Goal: Task Accomplishment & Management: Complete application form

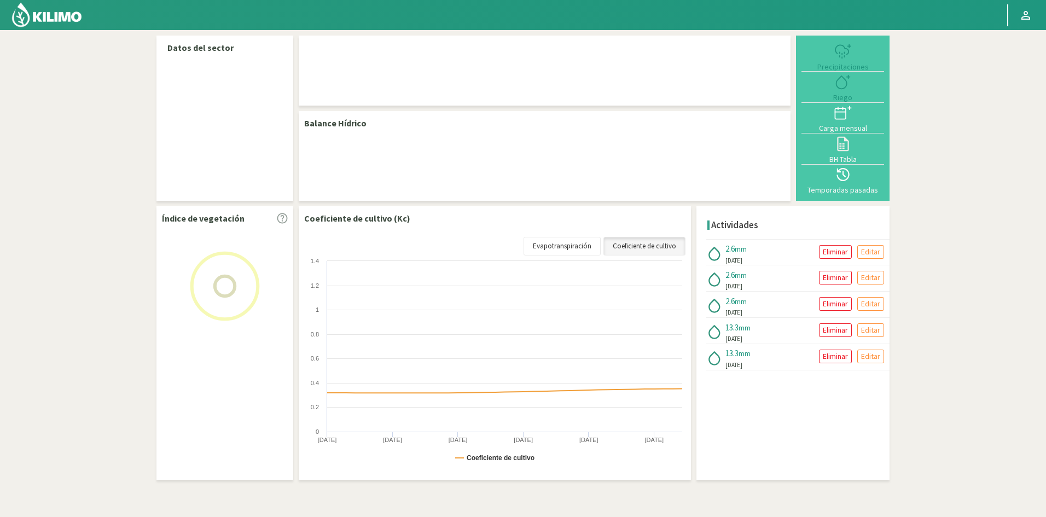
select select "5: Object"
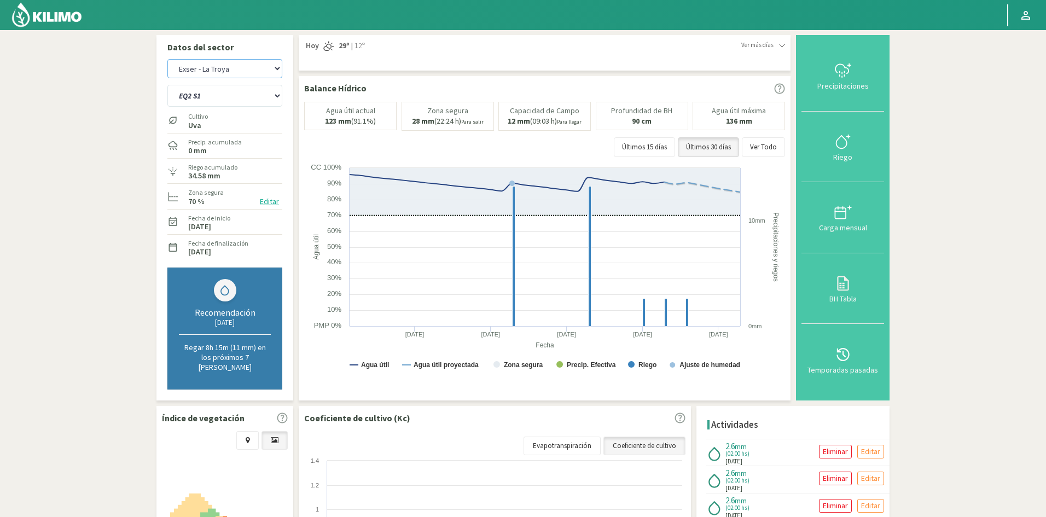
click at [275, 68] on select "Exser - La Troya Exser - Los Molles" at bounding box center [224, 68] width 115 height 19
click at [167, 59] on select "Exser - La Troya Exser - Los Molles" at bounding box center [224, 68] width 115 height 19
select select "3: Object"
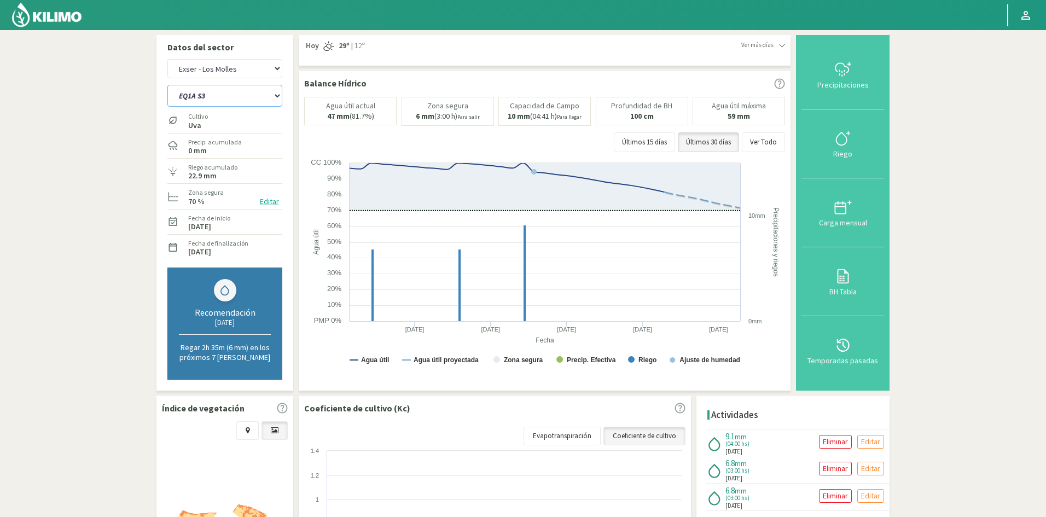
click at [243, 95] on select "EQ1A S3 EQ1A S4 EQ1A S5 EQ1B S1 EQ1B S2 EQ1B S3 EQ1B S4 EQ1B S5 EQ2 S1 EQ2 S3 E…" at bounding box center [224, 96] width 115 height 22
select select "13: Object"
click at [167, 85] on select "EQ1A S3 EQ1A S4 EQ1A S5 EQ1B S1 EQ1B S2 EQ1B S3 EQ1B S4 EQ1B S5 EQ2 S1 EQ2 S3 E…" at bounding box center [224, 96] width 115 height 22
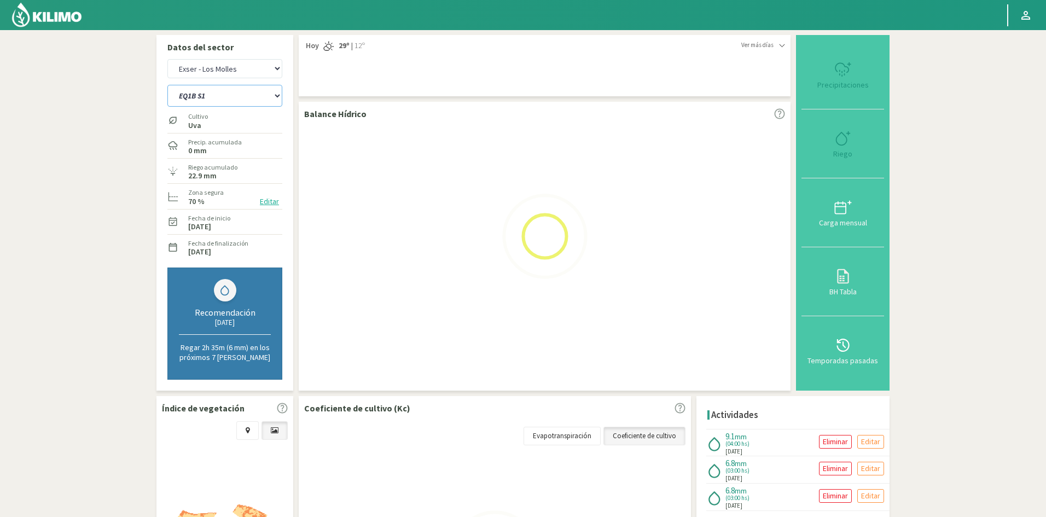
select select "5: Object"
select select "36: Object"
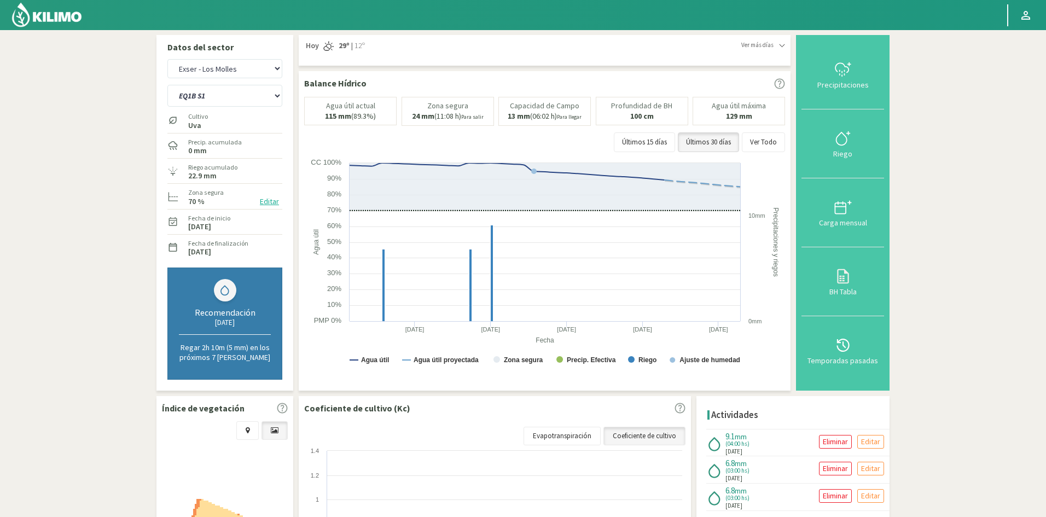
click at [847, 155] on div "Riego" at bounding box center [843, 154] width 76 height 8
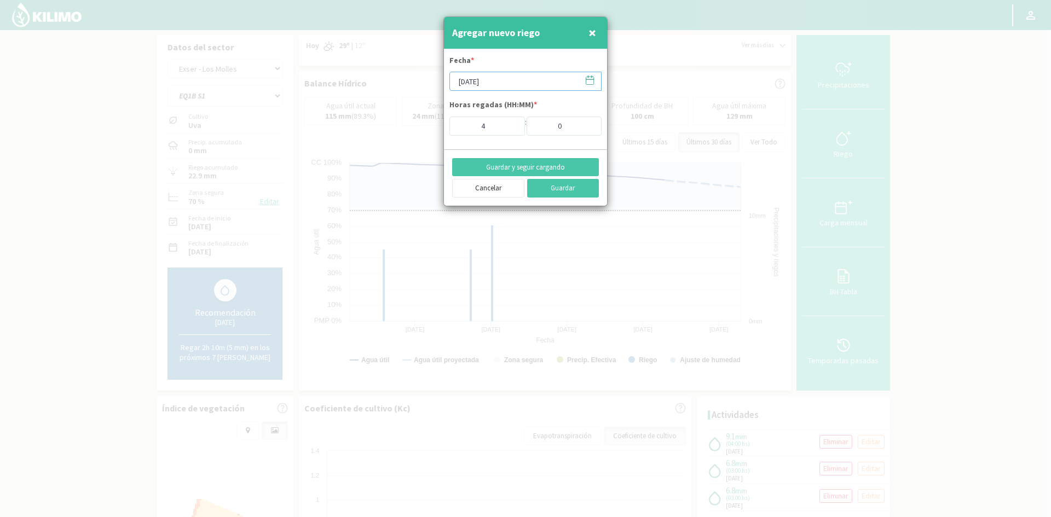
click at [488, 80] on input "[DATE]" at bounding box center [525, 81] width 152 height 19
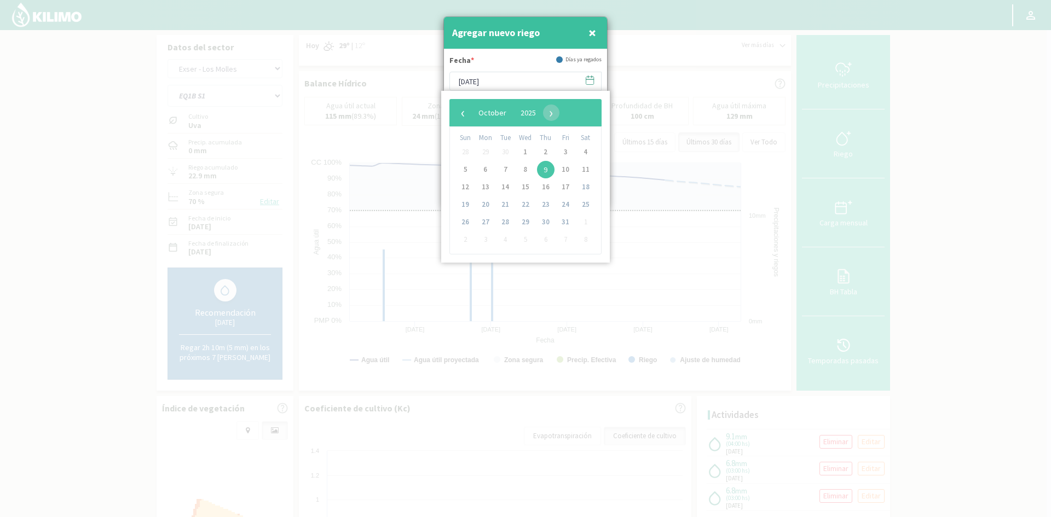
click at [488, 153] on span "29" at bounding box center [486, 152] width 18 height 18
click at [463, 114] on span "‹" at bounding box center [463, 113] width 16 height 16
click at [482, 222] on span "29" at bounding box center [486, 222] width 18 height 18
type input "[DATE]"
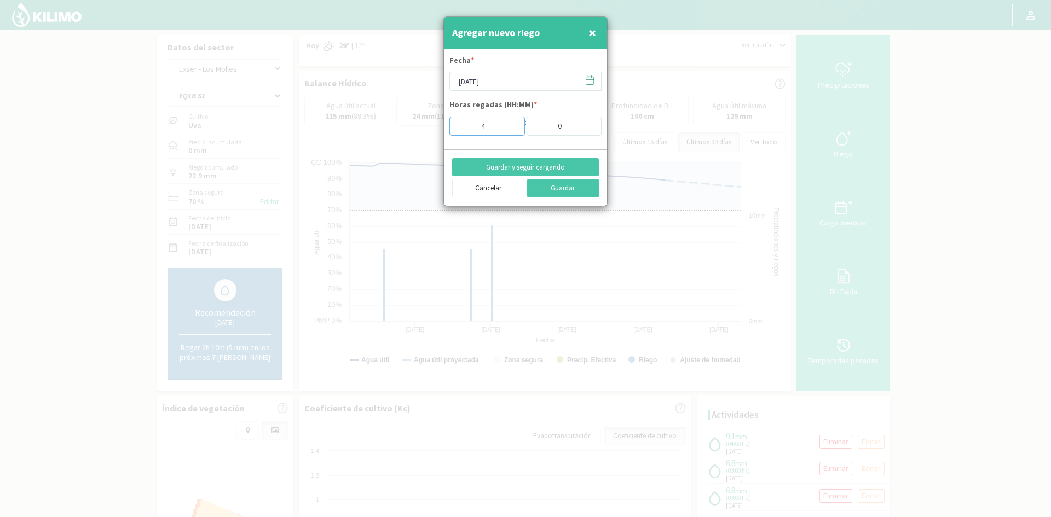
drag, startPoint x: 491, startPoint y: 123, endPoint x: 444, endPoint y: 125, distance: 47.1
click at [444, 125] on form "Fecha * [DATE] Horas regadas (HH:MM) * 4 : 0" at bounding box center [525, 99] width 163 height 100
type input "1"
click at [489, 170] on button "Guardar y seguir cargando" at bounding box center [525, 167] width 147 height 19
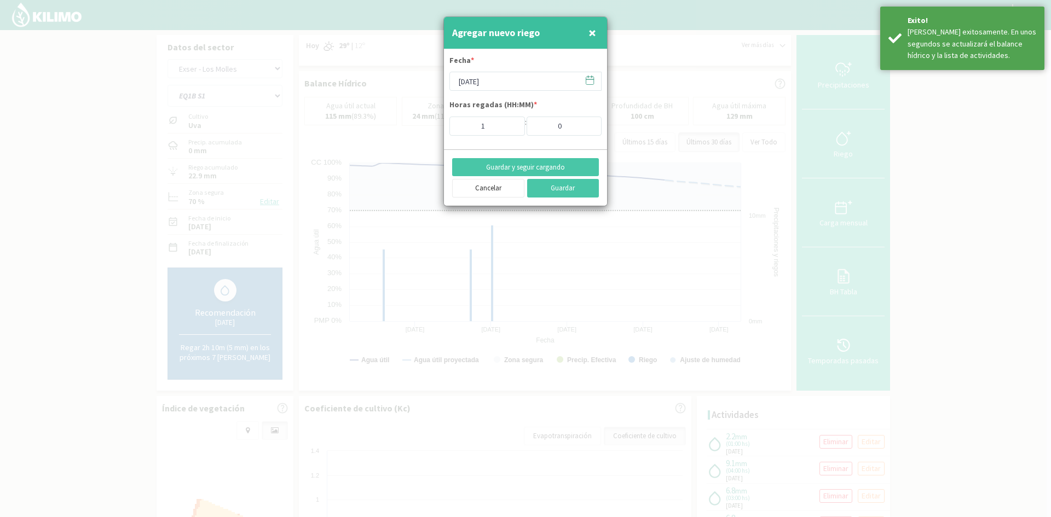
click at [592, 32] on span "×" at bounding box center [592, 33] width 8 height 18
type input "[DATE]"
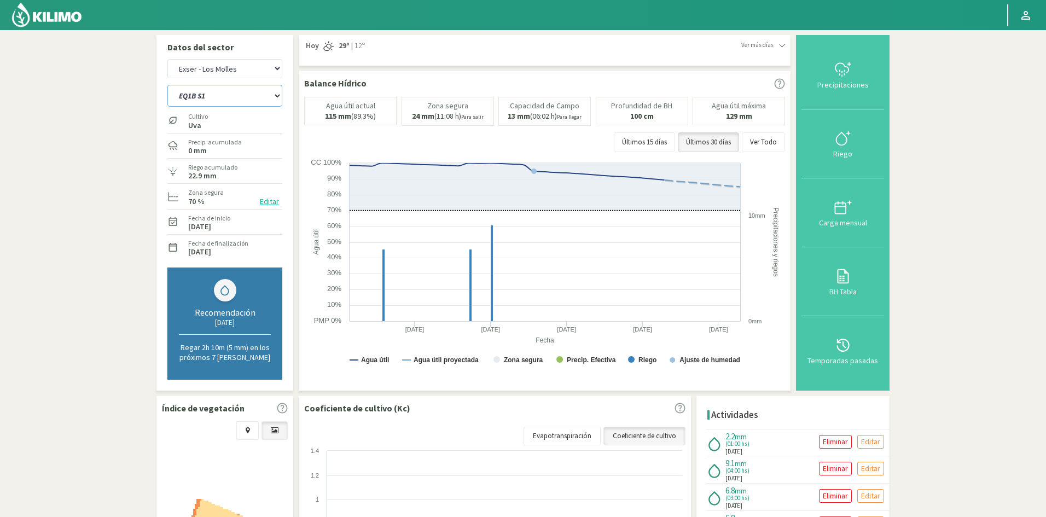
click at [232, 99] on select "EQ1A S3 EQ1A S4 EQ1A S5 EQ1B S1 EQ1B S2 EQ1B S3 EQ1B S4 EQ1B S5 EQ2 S1 EQ2 S3 E…" at bounding box center [224, 96] width 115 height 22
click at [167, 85] on select "EQ1A S3 EQ1A S4 EQ1A S5 EQ1B S1 EQ1B S2 EQ1B S3 EQ1B S4 EQ1B S5 EQ2 S1 EQ2 S3 E…" at bounding box center [224, 96] width 115 height 22
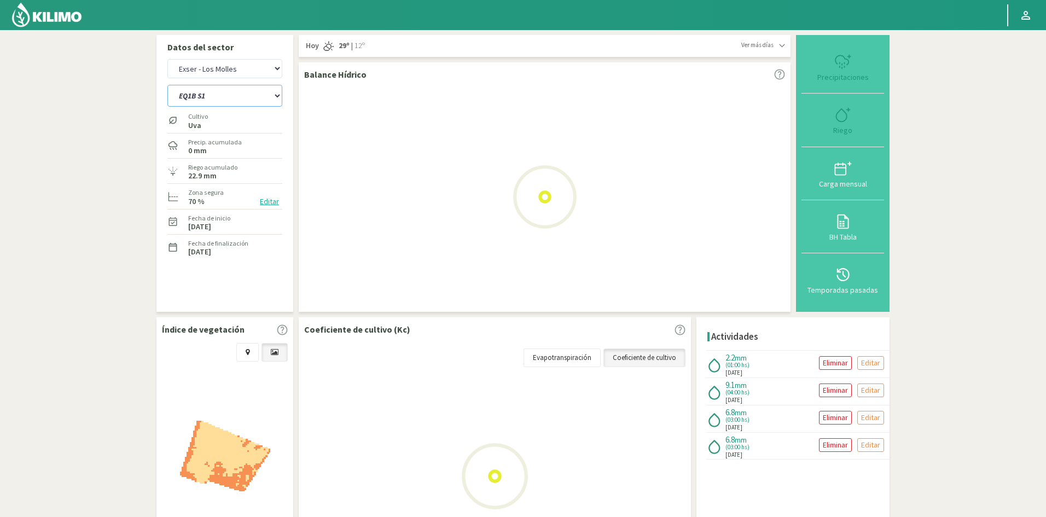
click at [196, 93] on select "EQ1A S3 EQ1A S4 EQ1A S5 EQ1B S1 EQ1B S2 EQ1B S3 EQ1B S4 EQ1B S5 EQ2 S1 EQ2 S3 E…" at bounding box center [224, 96] width 115 height 22
select select "35: Object"
click at [167, 85] on select "EQ1A S3 EQ1A S4 EQ1A S5 EQ1B S1 EQ1B S2 EQ1B S3 EQ1B S4 EQ1B S5 EQ2 S1 EQ2 S3 E…" at bounding box center [224, 96] width 115 height 22
select select "7: Object"
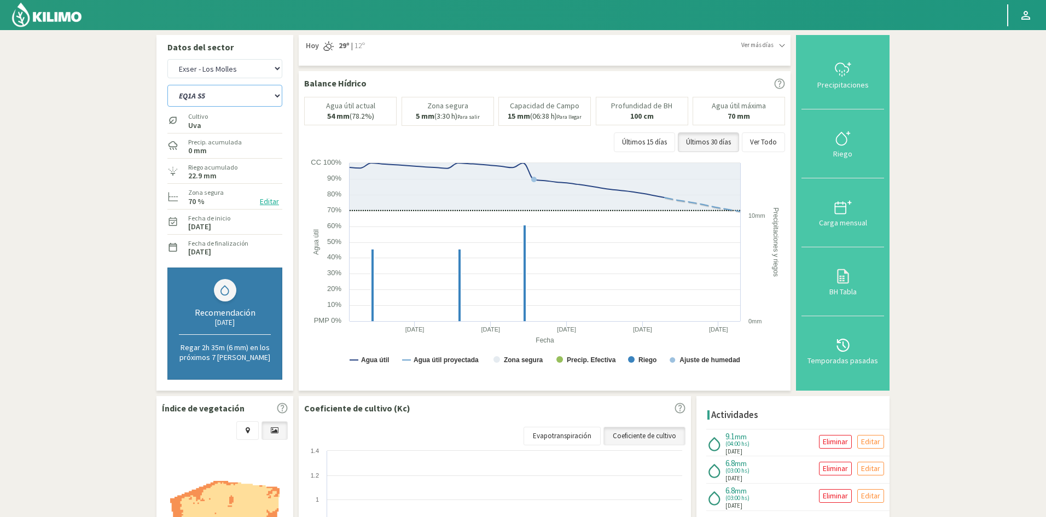
click at [276, 96] on select "EQ1A S3 EQ1A S4 EQ1A S5 EQ1B S1 EQ1B S2 EQ1B S3 EQ1B S4 EQ1B S5 EQ2 S1 EQ2 S3 E…" at bounding box center [224, 96] width 115 height 22
select select "60: Object"
click at [167, 85] on select "EQ1A S3 EQ1A S4 EQ1A S5 EQ1B S1 EQ1B S2 EQ1B S3 EQ1B S4 EQ1B S5 EQ2 S1 EQ2 S3 E…" at bounding box center [224, 96] width 115 height 22
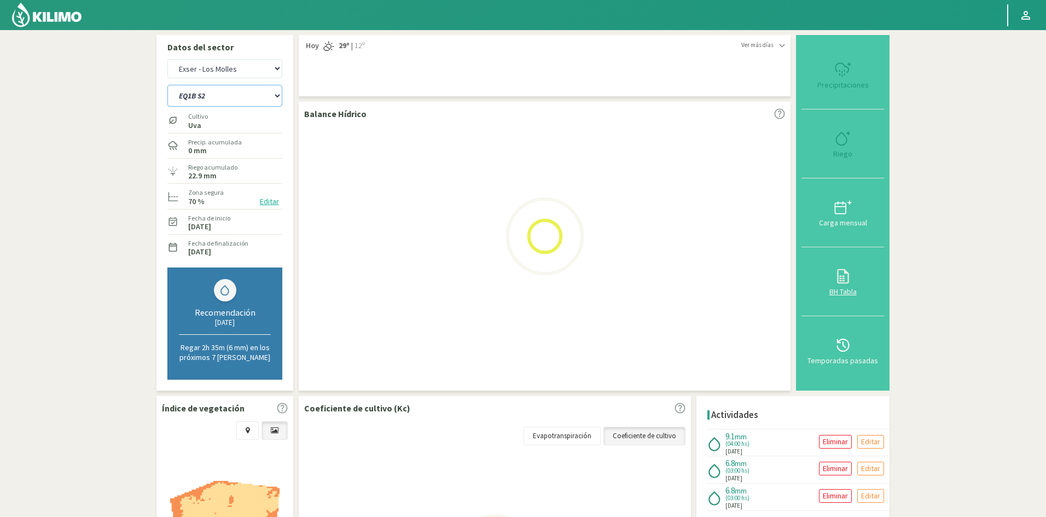
select select "9: Object"
select select "83: Object"
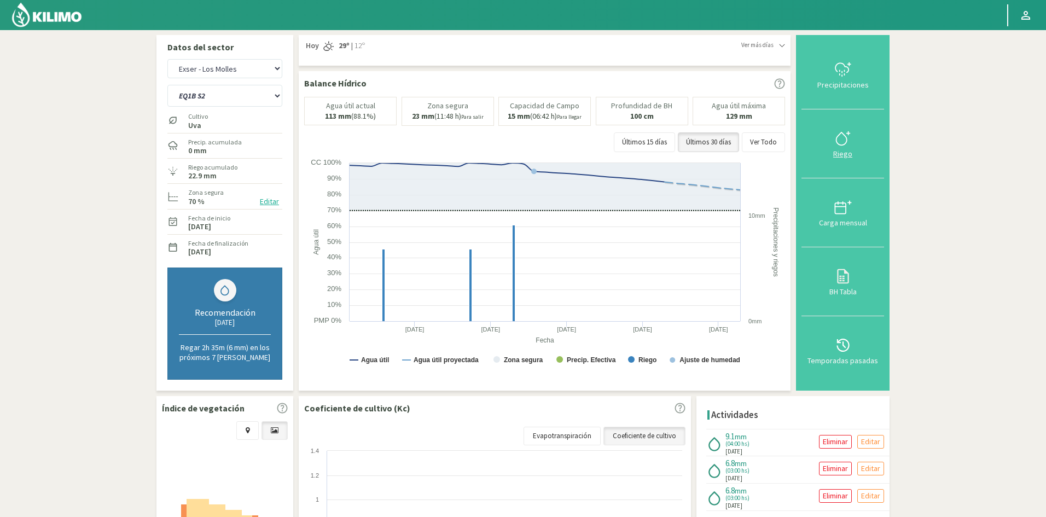
click at [848, 153] on div "Riego" at bounding box center [843, 154] width 76 height 8
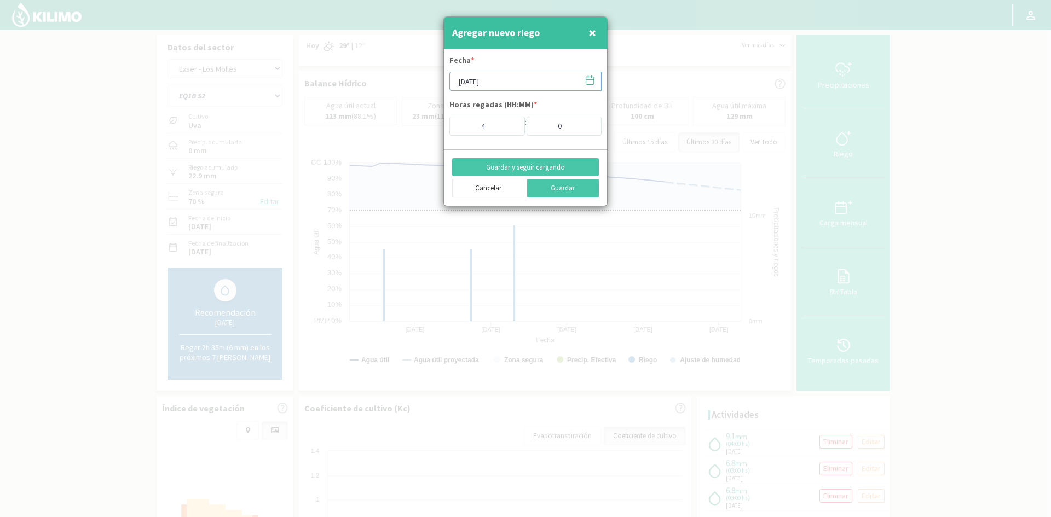
click at [474, 81] on input "[DATE]" at bounding box center [525, 81] width 152 height 19
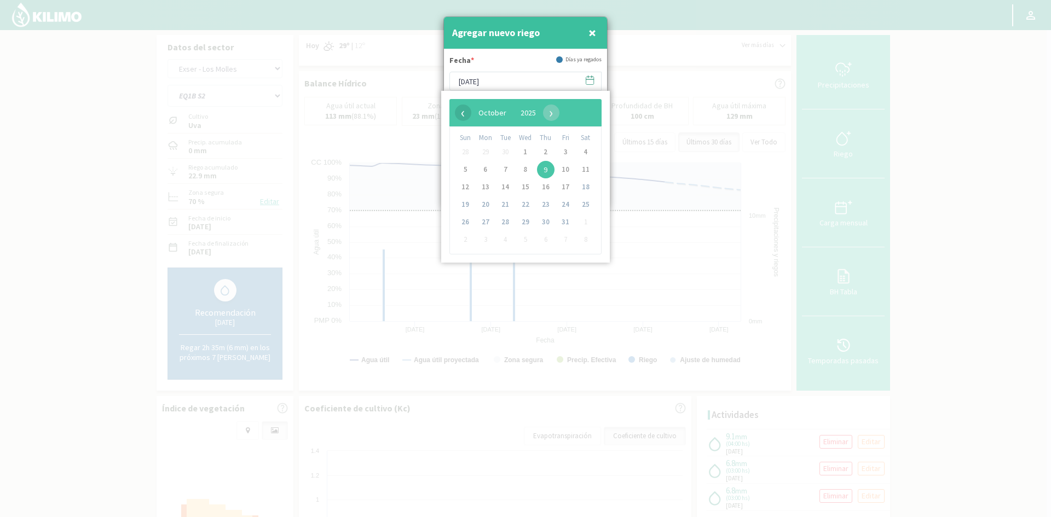
click at [456, 114] on span "‹" at bounding box center [463, 113] width 16 height 16
click at [484, 224] on span "29" at bounding box center [486, 222] width 18 height 18
type input "[DATE]"
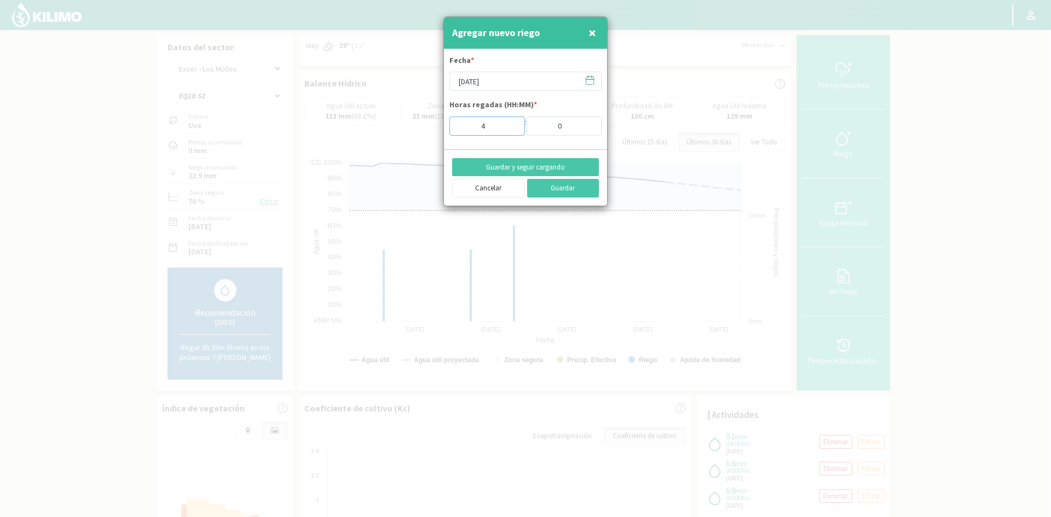
drag, startPoint x: 494, startPoint y: 129, endPoint x: 460, endPoint y: 129, distance: 33.9
click at [460, 129] on input "4" at bounding box center [487, 126] width 76 height 19
type input "1"
click at [512, 169] on button "Guardar y seguir cargando" at bounding box center [525, 167] width 147 height 19
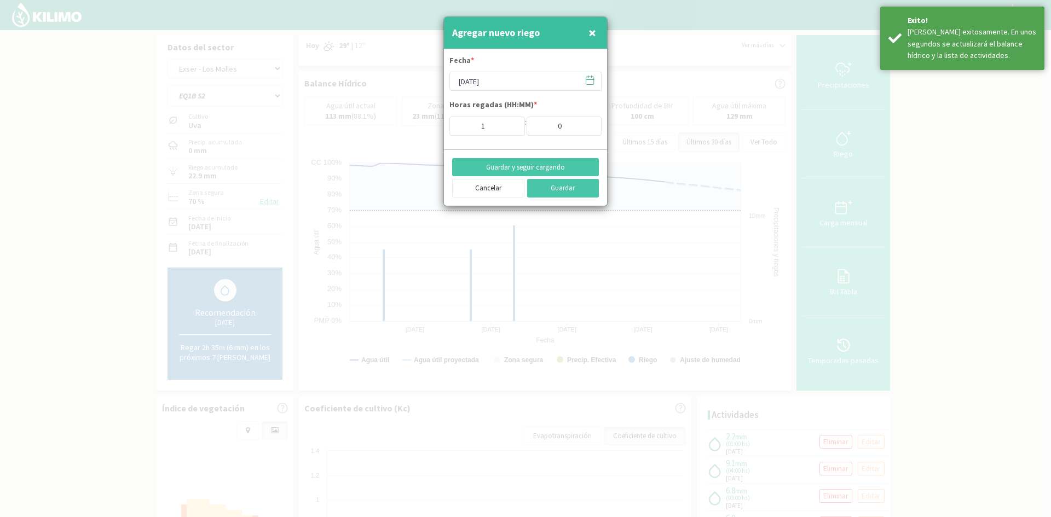
click at [592, 29] on span "×" at bounding box center [592, 33] width 8 height 18
type input "[DATE]"
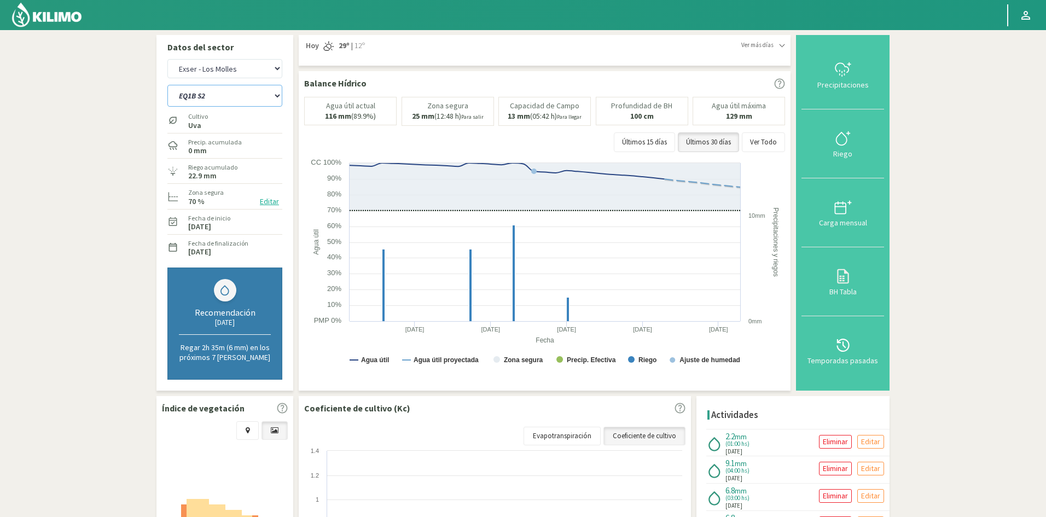
click at [196, 94] on select "EQ1A S3 EQ1A S4 EQ1A S5 EQ1B S1 EQ1B S2 EQ1B S3 EQ1B S4 EQ1B S5 EQ2 S1 EQ2 S3 E…" at bounding box center [224, 96] width 115 height 22
click at [167, 85] on select "EQ1A S3 EQ1A S4 EQ1A S5 EQ1B S1 EQ1B S2 EQ1B S3 EQ1B S4 EQ1B S5 EQ2 S1 EQ2 S3 E…" at bounding box center [224, 96] width 115 height 22
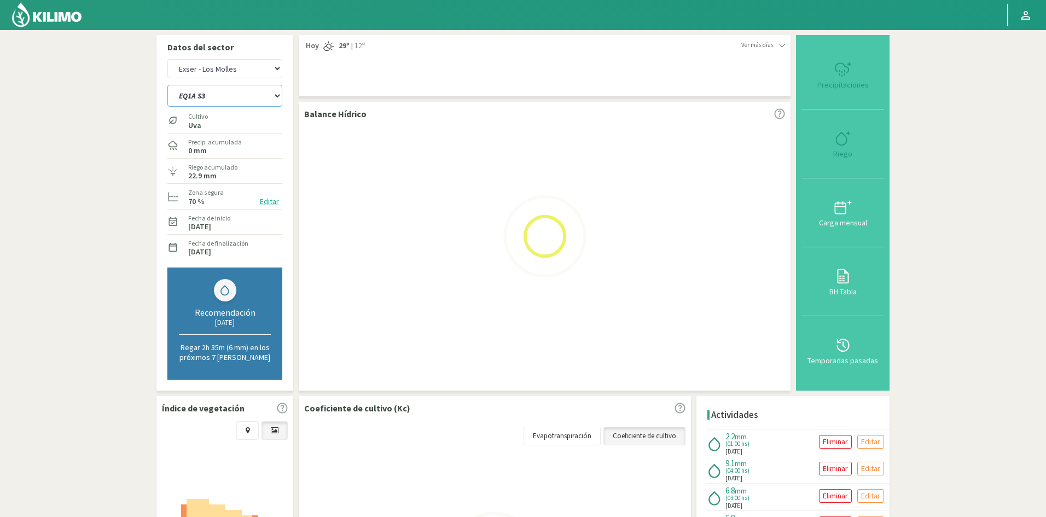
select select "83: Object"
select select "11: Object"
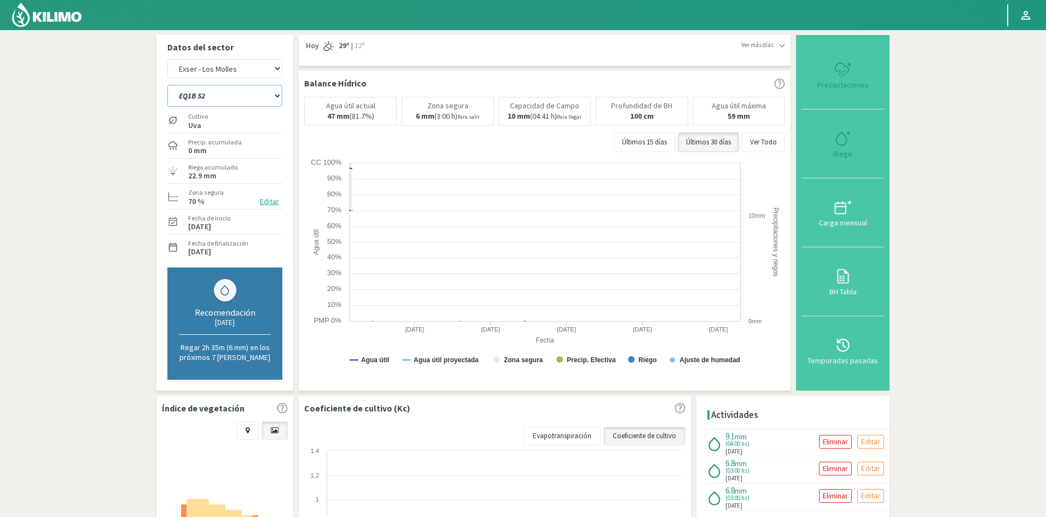
select select "102: Object"
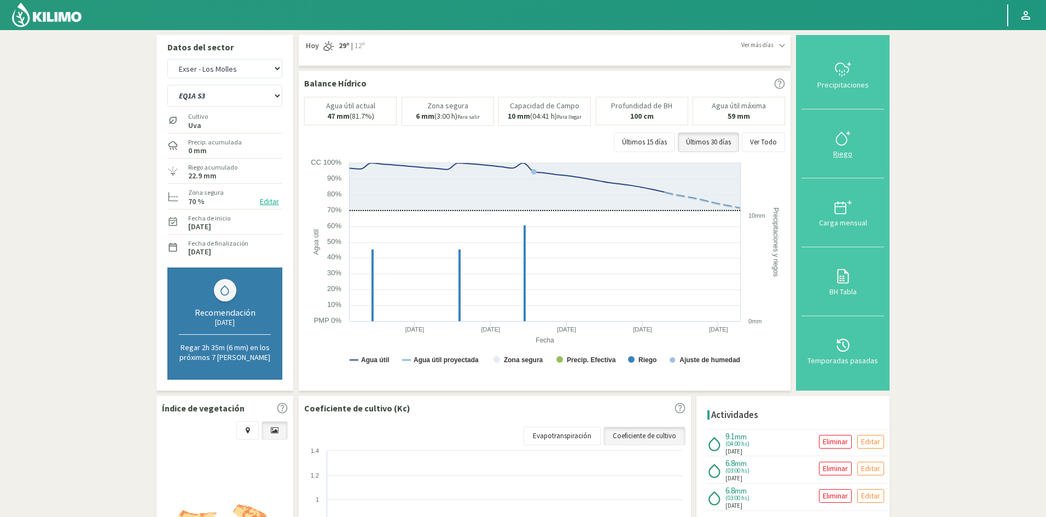
click at [844, 154] on div "Riego" at bounding box center [843, 154] width 76 height 8
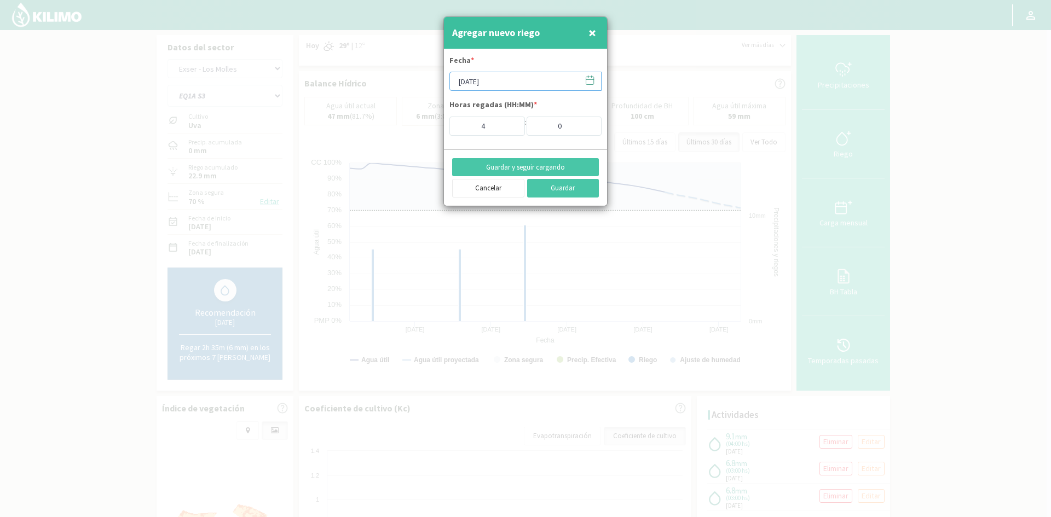
click at [502, 81] on input "[DATE]" at bounding box center [525, 81] width 152 height 19
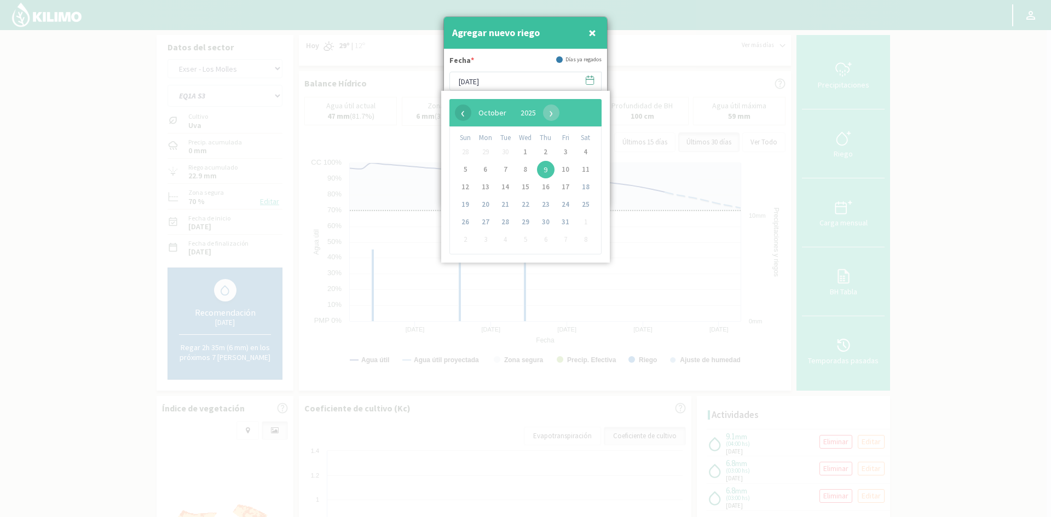
click at [468, 114] on span "‹" at bounding box center [463, 113] width 16 height 16
click at [484, 224] on span "29" at bounding box center [486, 222] width 18 height 18
type input "[DATE]"
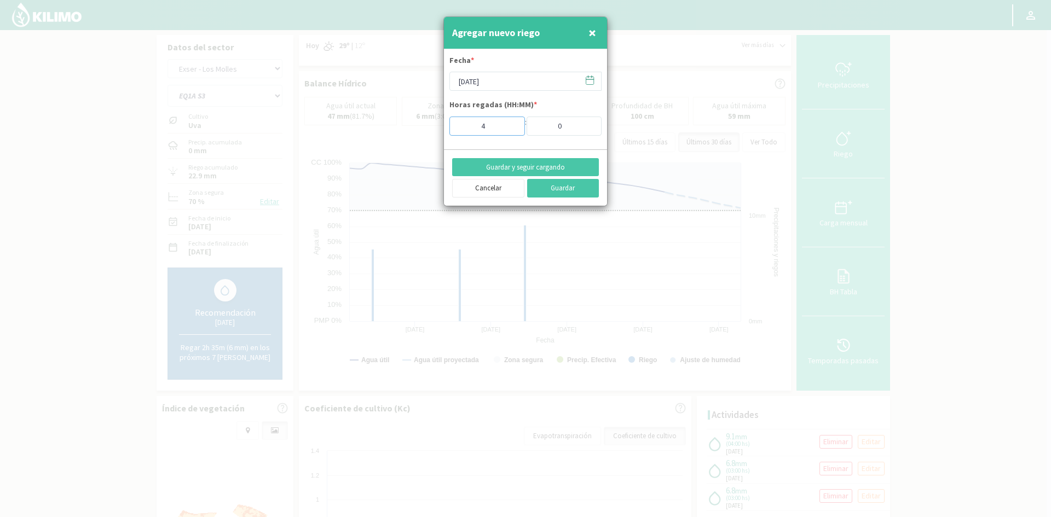
drag, startPoint x: 490, startPoint y: 128, endPoint x: 449, endPoint y: 129, distance: 41.1
click at [450, 129] on input "4" at bounding box center [487, 126] width 76 height 19
type input "1"
click at [533, 170] on button "Guardar y seguir cargando" at bounding box center [525, 167] width 147 height 19
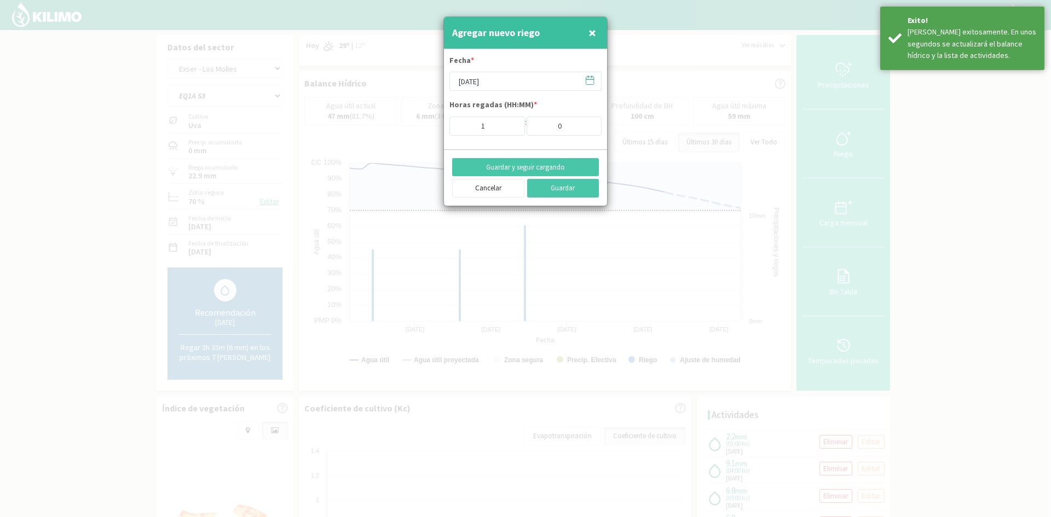
click at [593, 32] on span "×" at bounding box center [592, 33] width 8 height 18
type input "[DATE]"
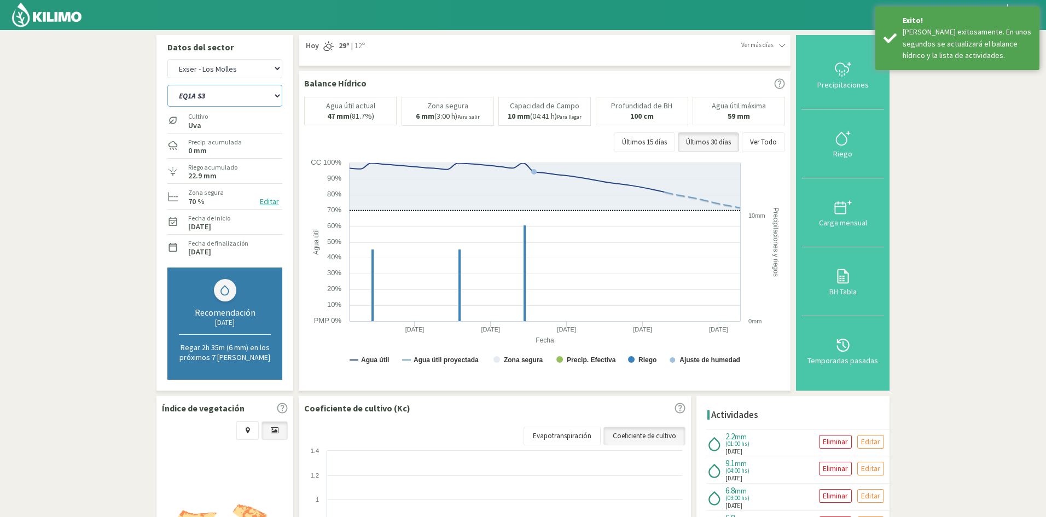
click at [218, 93] on select "EQ1A S3 EQ1A S4 EQ1A S5 EQ1B S1 EQ1B S2 EQ1B S3 EQ1B S4 EQ1B S5 EQ2 S1 EQ2 S3 E…" at bounding box center [224, 96] width 115 height 22
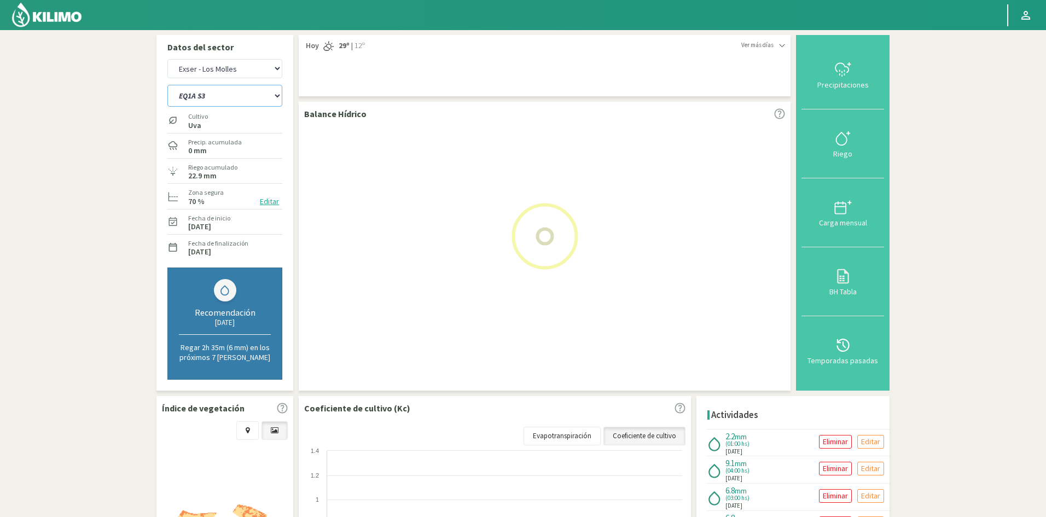
select select "107: Object"
click at [167, 85] on select "EQ1A S3 EQ1A S4 EQ1A S5 EQ1B S1 EQ1B S2 EQ1B S3 EQ1B S4 EQ1B S5 EQ2 S1 EQ2 S3 E…" at bounding box center [224, 96] width 115 height 22
select select "13: Object"
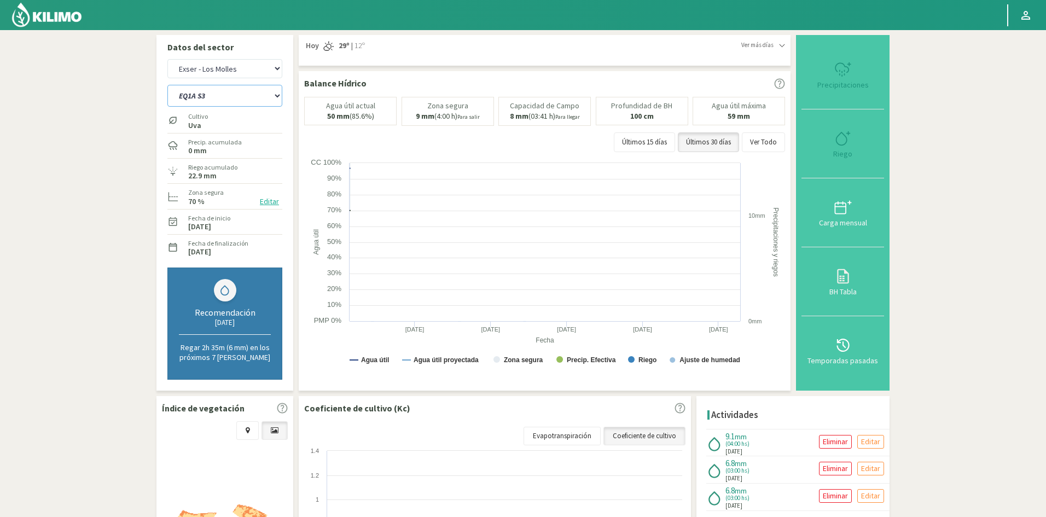
select select "130: Object"
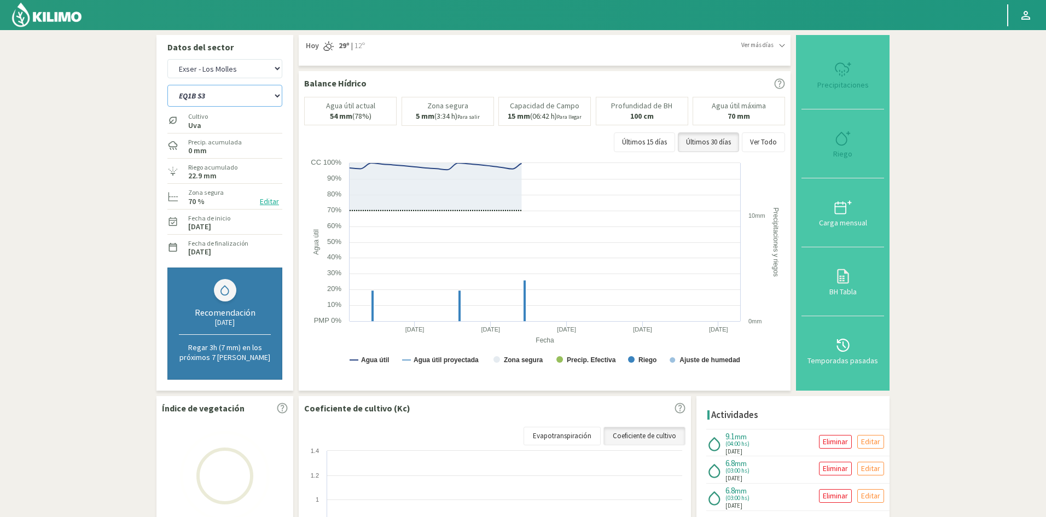
type input "4"
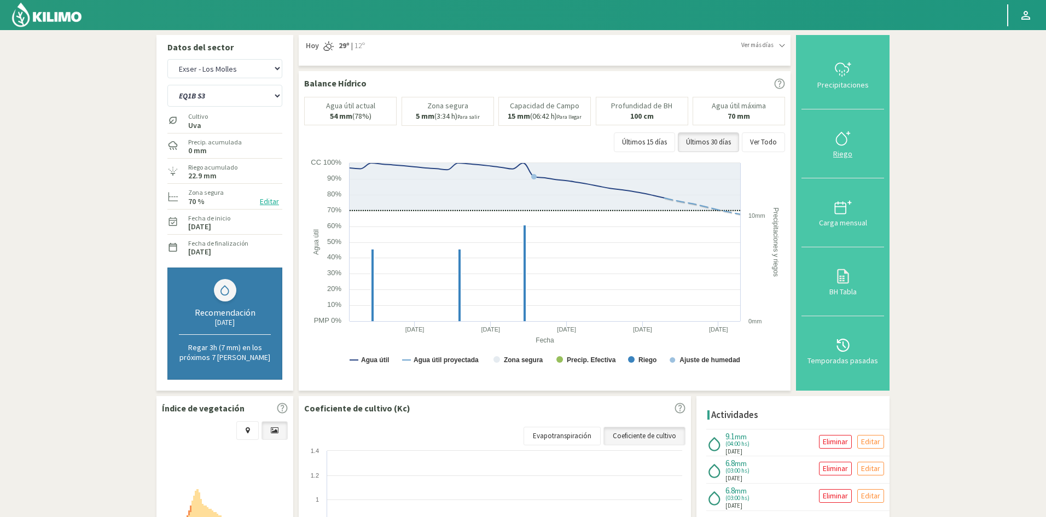
click at [844, 155] on div "Riego" at bounding box center [843, 154] width 76 height 8
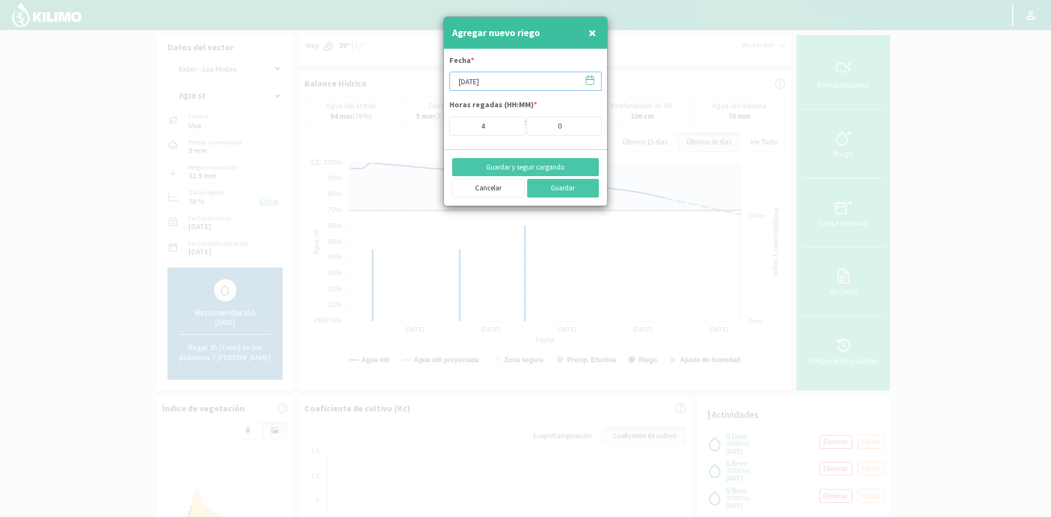
click at [494, 79] on input "[DATE]" at bounding box center [525, 81] width 152 height 19
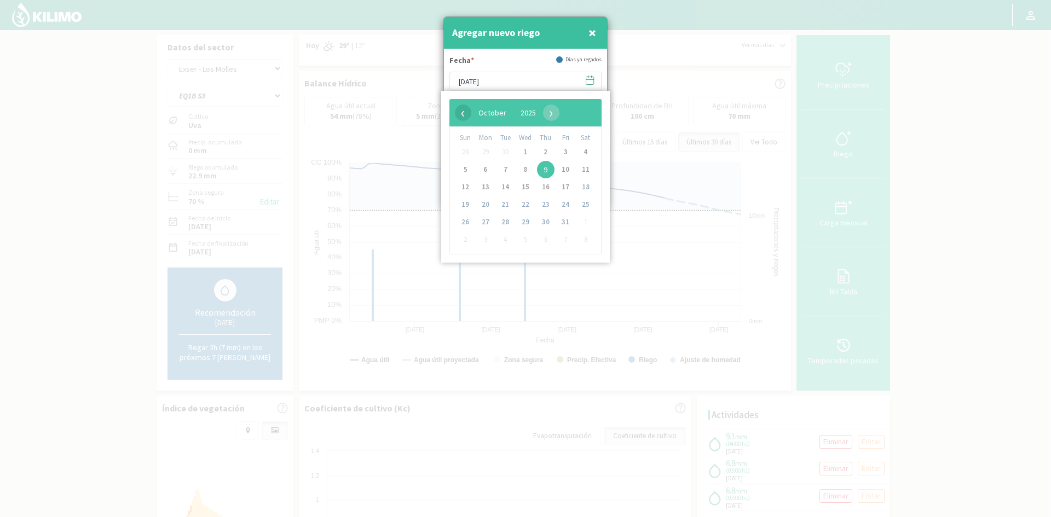
click at [466, 114] on span "‹" at bounding box center [463, 113] width 16 height 16
click at [480, 223] on span "29" at bounding box center [486, 222] width 18 height 18
type input "[DATE]"
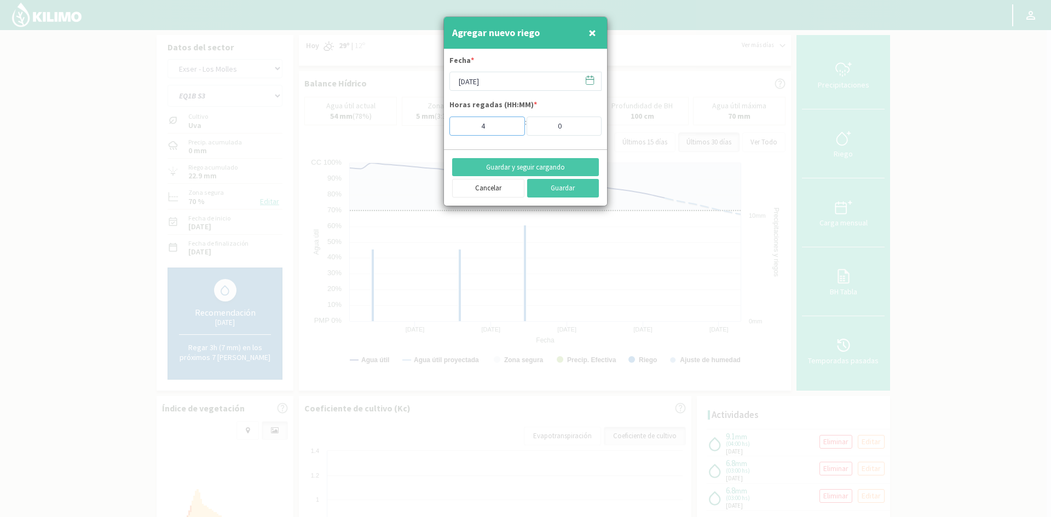
drag, startPoint x: 491, startPoint y: 123, endPoint x: 453, endPoint y: 125, distance: 38.9
click at [453, 125] on input "4" at bounding box center [487, 126] width 76 height 19
type input "1"
click at [494, 165] on button "Guardar y seguir cargando" at bounding box center [525, 167] width 147 height 19
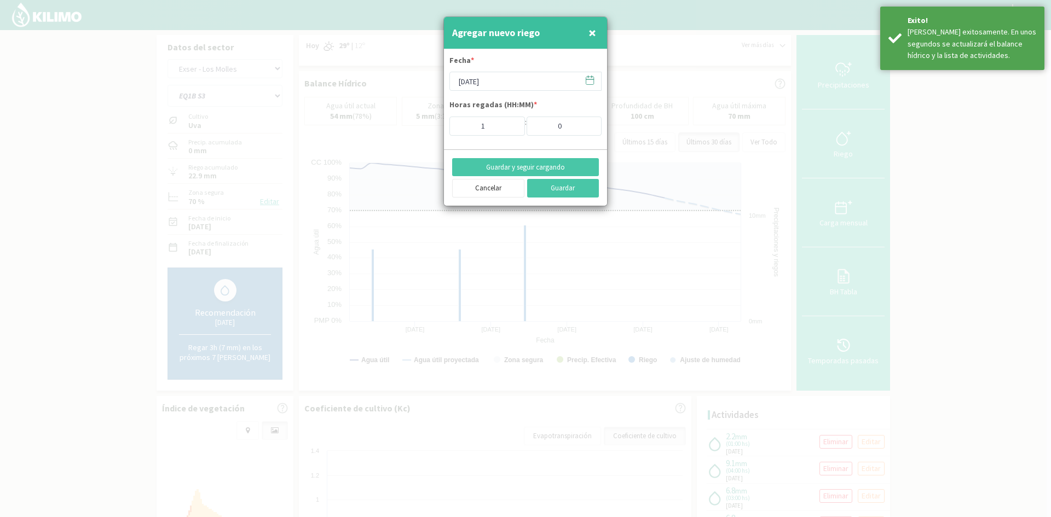
click at [590, 33] on span "×" at bounding box center [592, 33] width 8 height 18
type input "[DATE]"
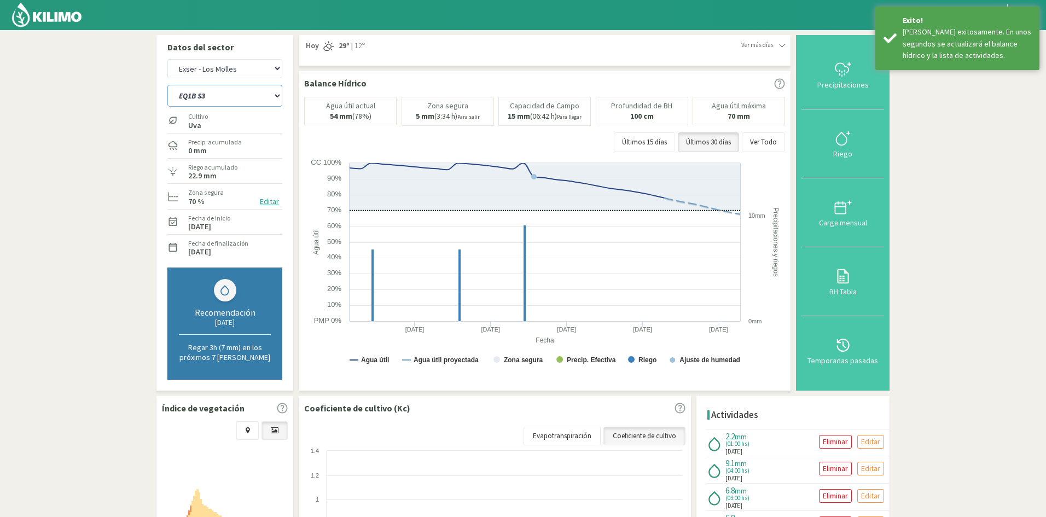
click at [211, 98] on select "EQ1A S3 EQ1A S4 EQ1A S5 EQ1B S1 EQ1B S2 EQ1B S3 EQ1B S4 EQ1B S5 EQ2 S1 EQ2 S3 E…" at bounding box center [224, 96] width 115 height 22
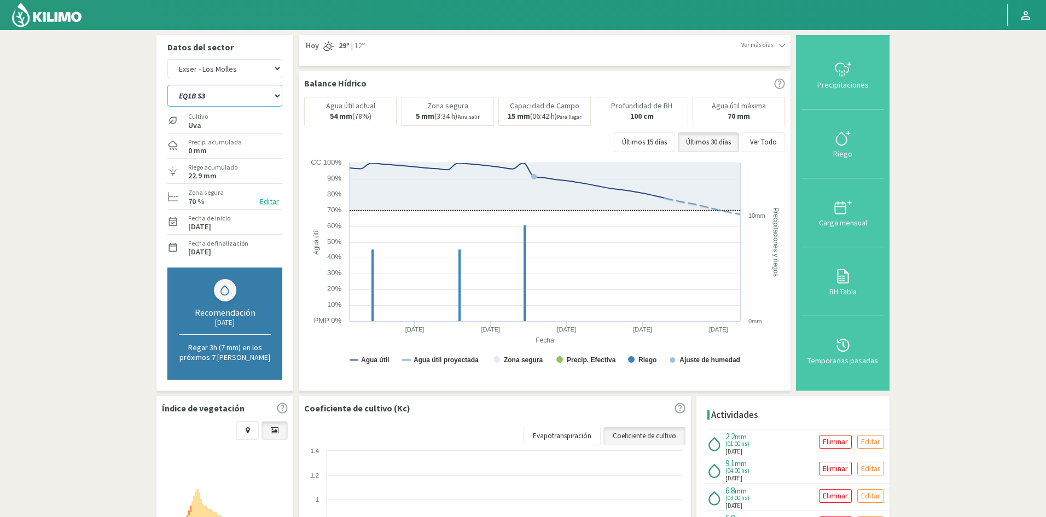
select select "126: Object"
click at [167, 85] on select "EQ1A S3 EQ1A S4 EQ1A S5 EQ1B S1 EQ1B S2 EQ1B S3 EQ1B S4 EQ1B S5 EQ2 S1 EQ2 S3 E…" at bounding box center [224, 96] width 115 height 22
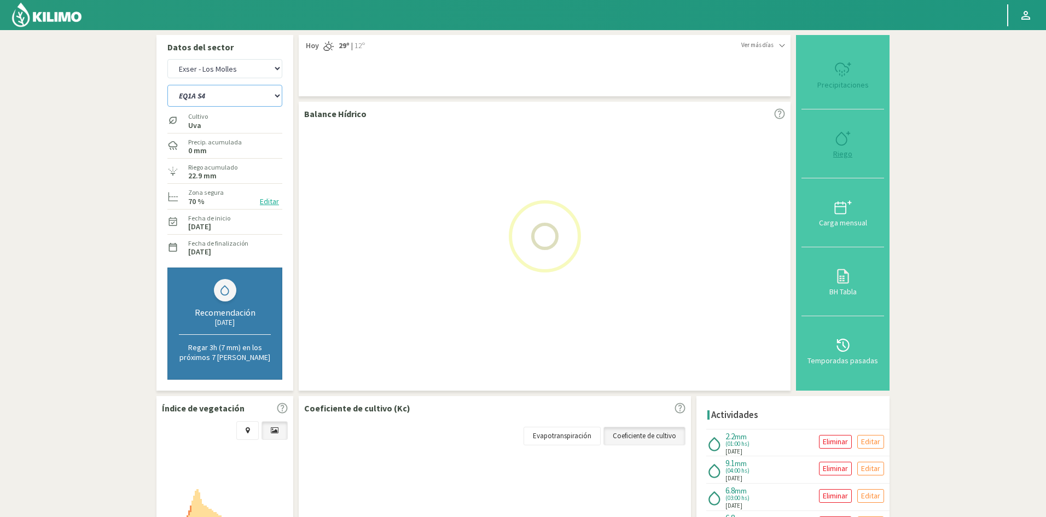
select select "15: Object"
select select "149: Object"
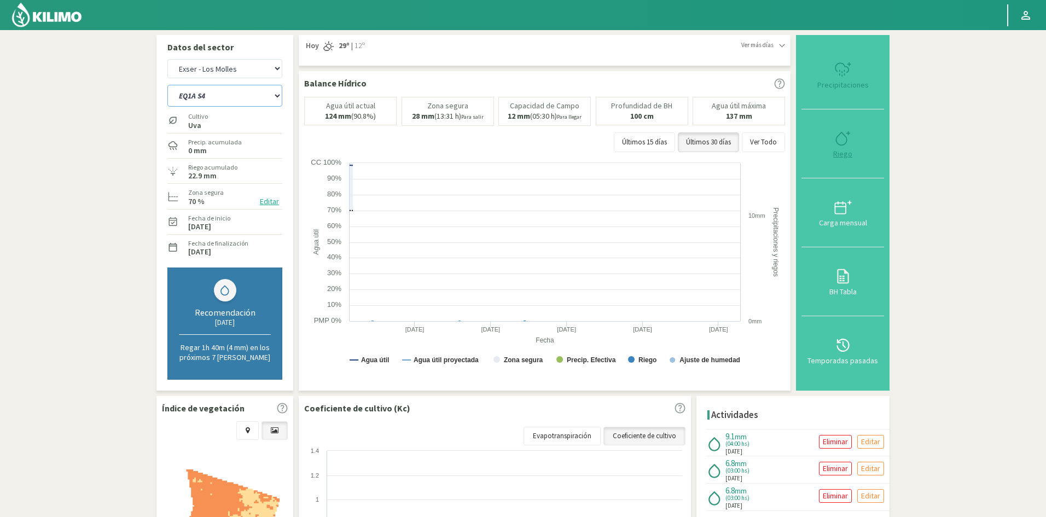
type input "4"
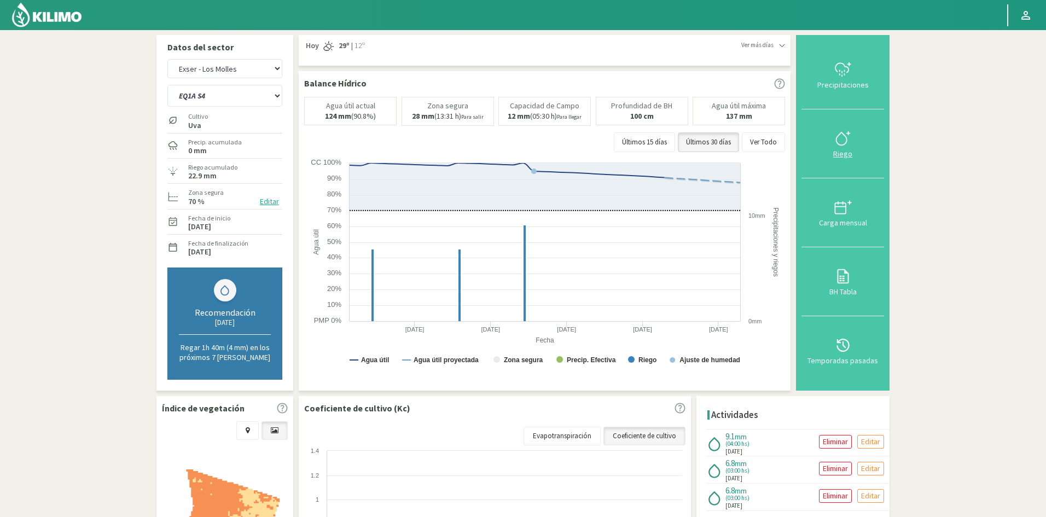
click at [845, 155] on div "Riego" at bounding box center [843, 154] width 76 height 8
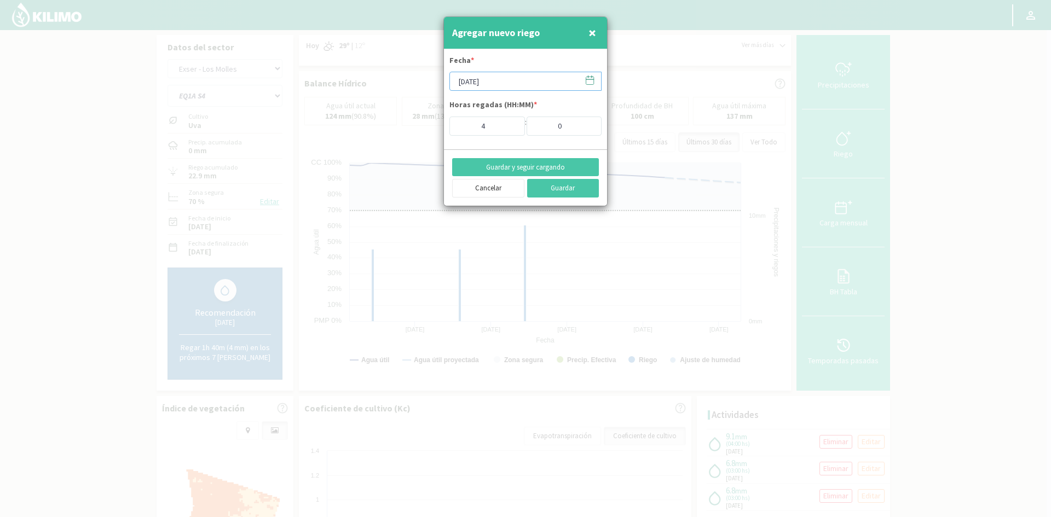
drag, startPoint x: 506, startPoint y: 84, endPoint x: 476, endPoint y: 84, distance: 30.1
click at [476, 84] on input "[DATE]" at bounding box center [525, 81] width 152 height 19
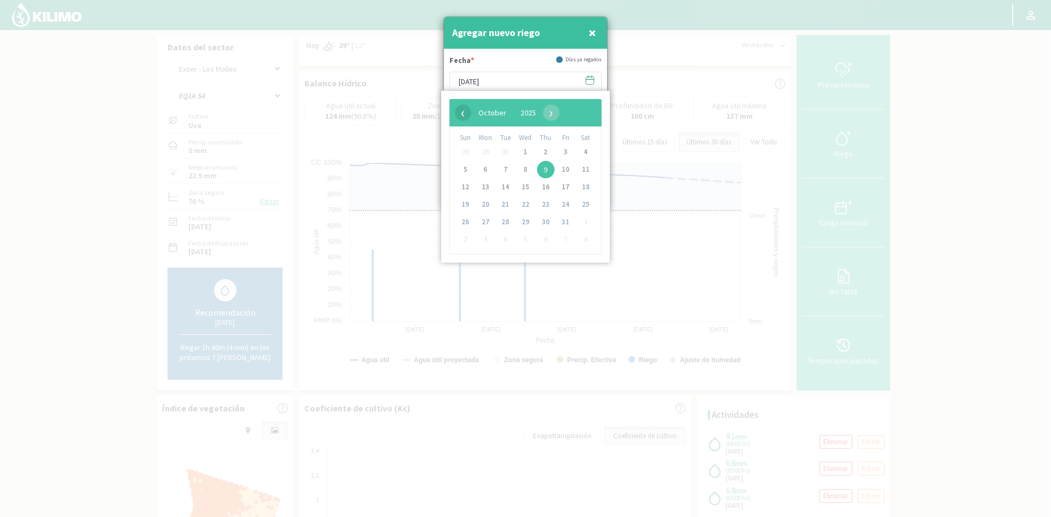
click at [456, 109] on span "‹" at bounding box center [463, 113] width 16 height 16
click at [485, 221] on span "29" at bounding box center [486, 222] width 18 height 18
type input "[DATE]"
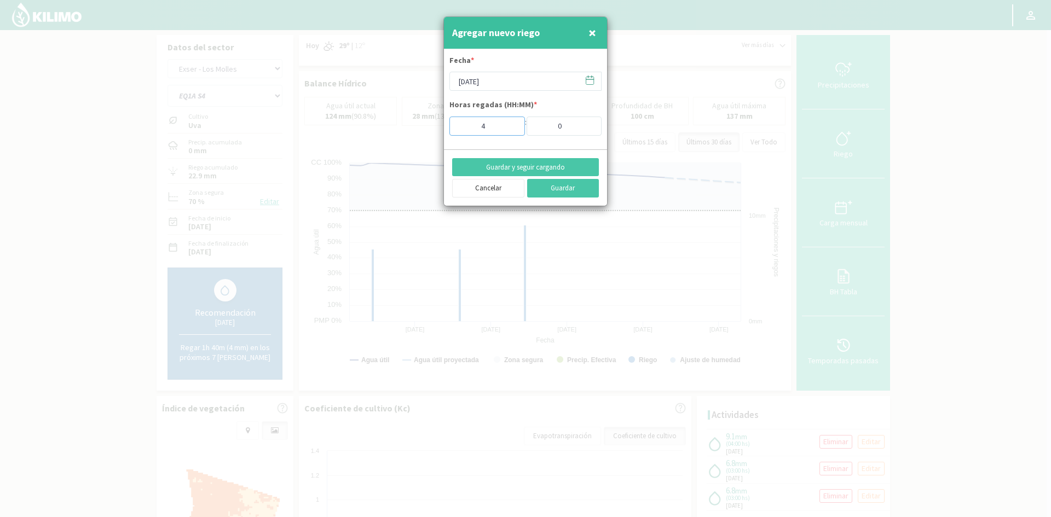
drag, startPoint x: 492, startPoint y: 130, endPoint x: 460, endPoint y: 130, distance: 32.3
click at [460, 130] on input "4" at bounding box center [487, 126] width 76 height 19
type input "1"
click at [513, 165] on button "Guardar y seguir cargando" at bounding box center [525, 167] width 147 height 19
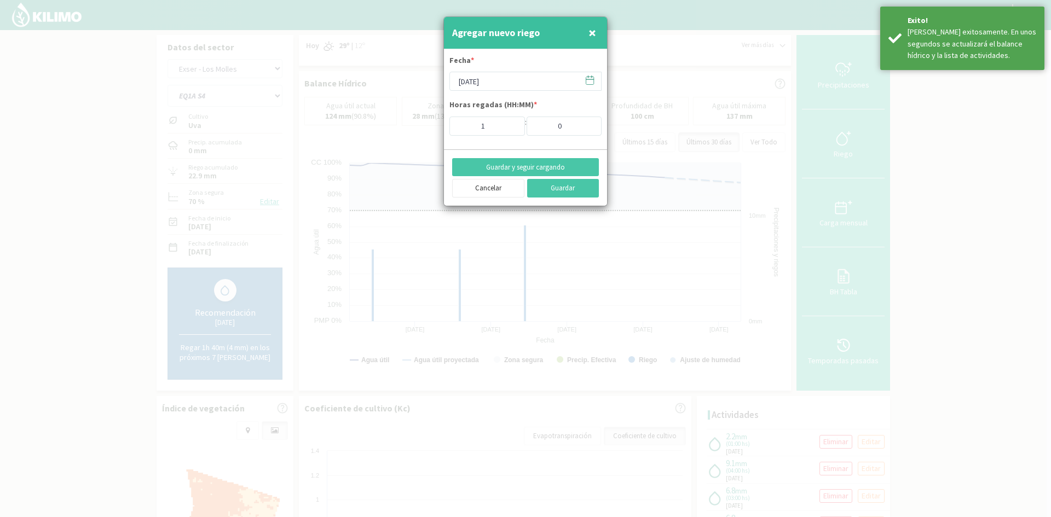
click at [592, 34] on span "×" at bounding box center [592, 33] width 8 height 18
type input "[DATE]"
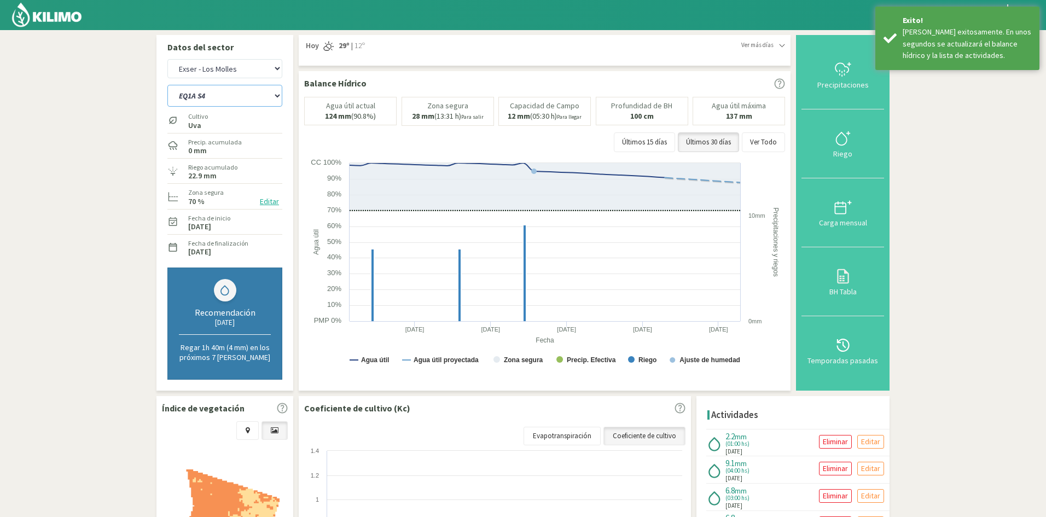
click at [223, 92] on select "EQ1A S3 EQ1A S4 EQ1A S5 EQ1B S1 EQ1B S2 EQ1B S3 EQ1B S4 EQ1B S5 EQ2 S1 EQ2 S3 E…" at bounding box center [224, 96] width 115 height 22
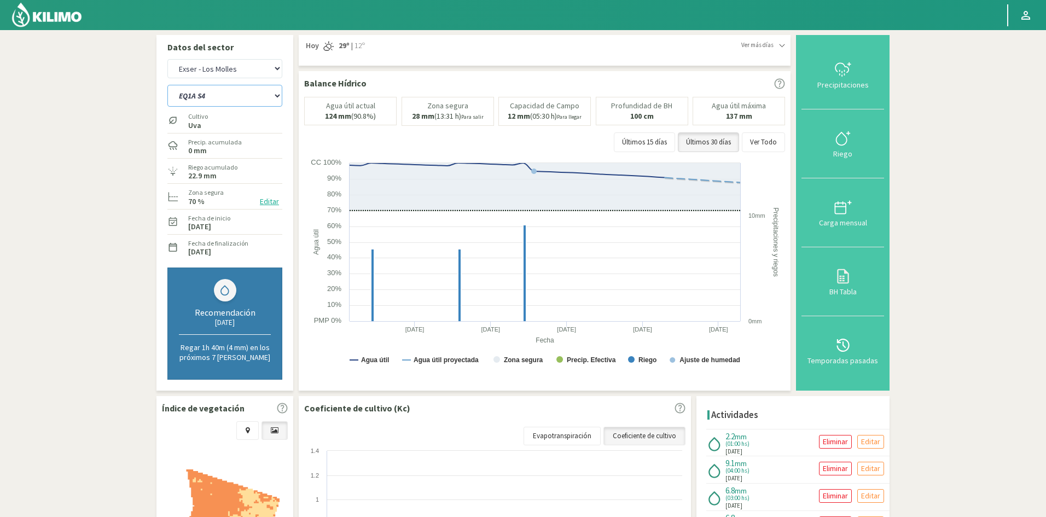
select select "154: Object"
click at [167, 85] on select "EQ1A S3 EQ1A S4 EQ1A S5 EQ1B S1 EQ1B S2 EQ1B S3 EQ1B S4 EQ1B S5 EQ2 S1 EQ2 S3 E…" at bounding box center [224, 96] width 115 height 22
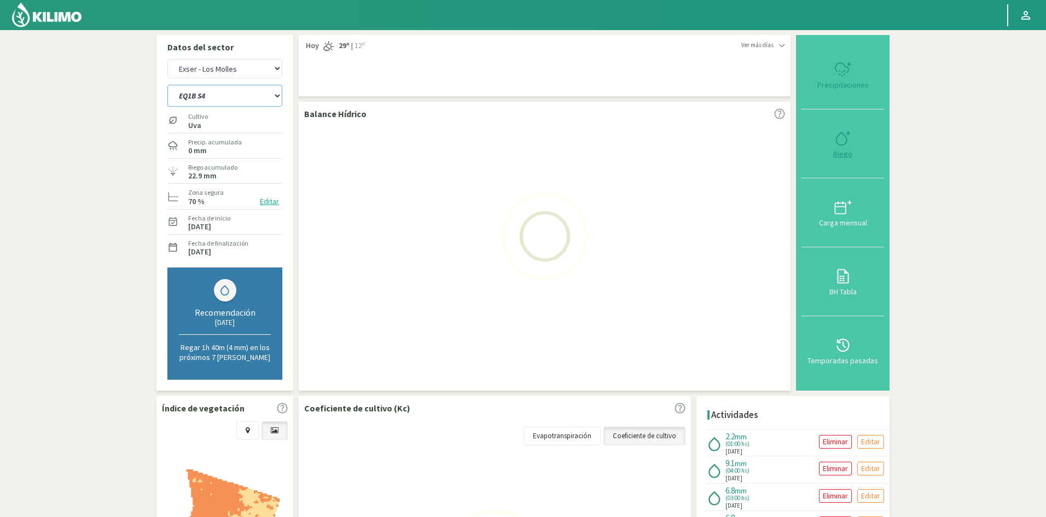
select select "17: Object"
select select "177: Object"
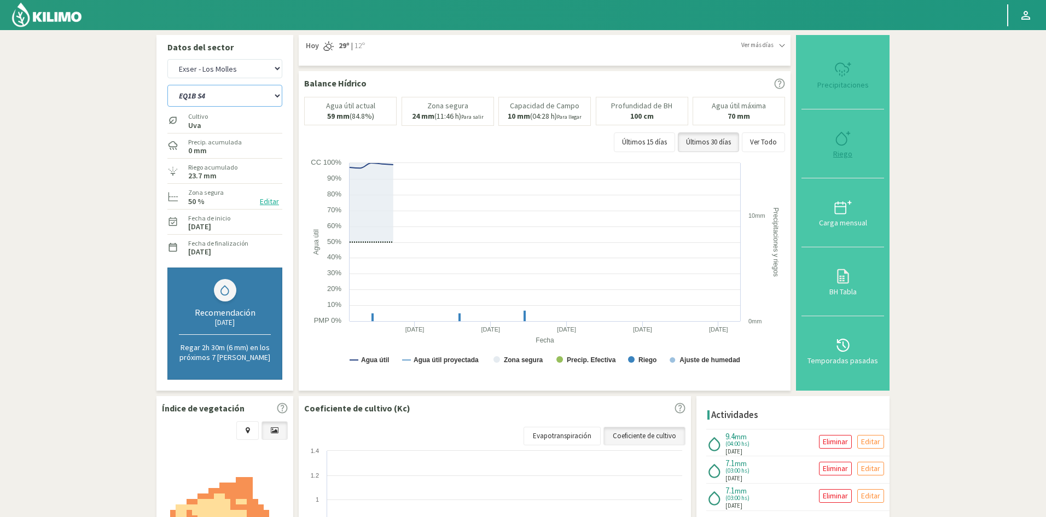
type input "4"
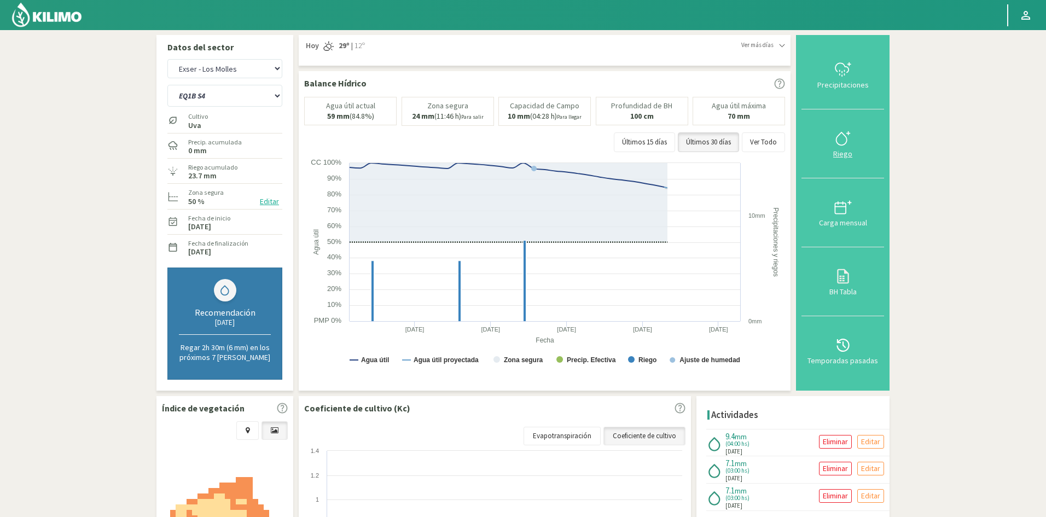
click at [845, 156] on div "Riego" at bounding box center [843, 154] width 76 height 8
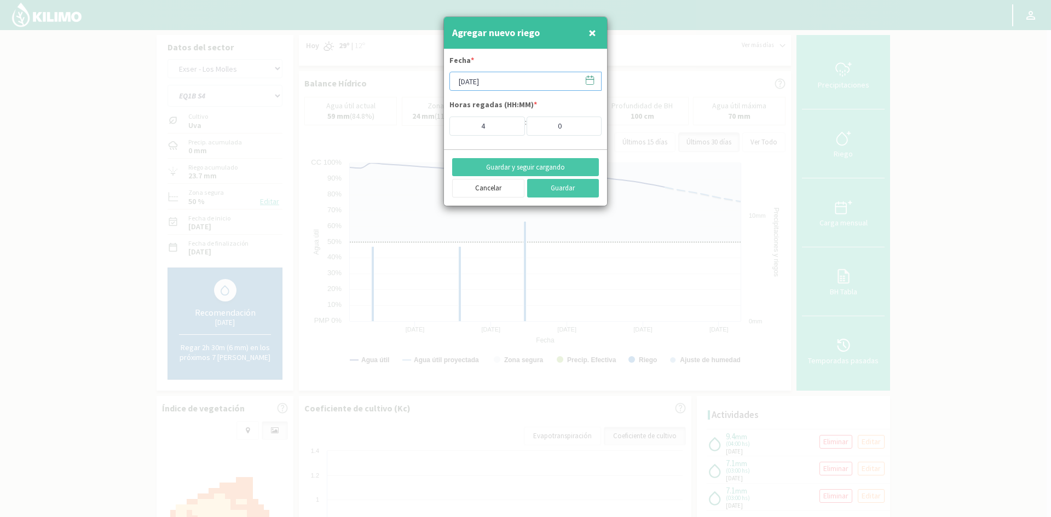
drag, startPoint x: 500, startPoint y: 78, endPoint x: 495, endPoint y: 90, distance: 12.8
click at [500, 78] on input "[DATE]" at bounding box center [525, 81] width 152 height 19
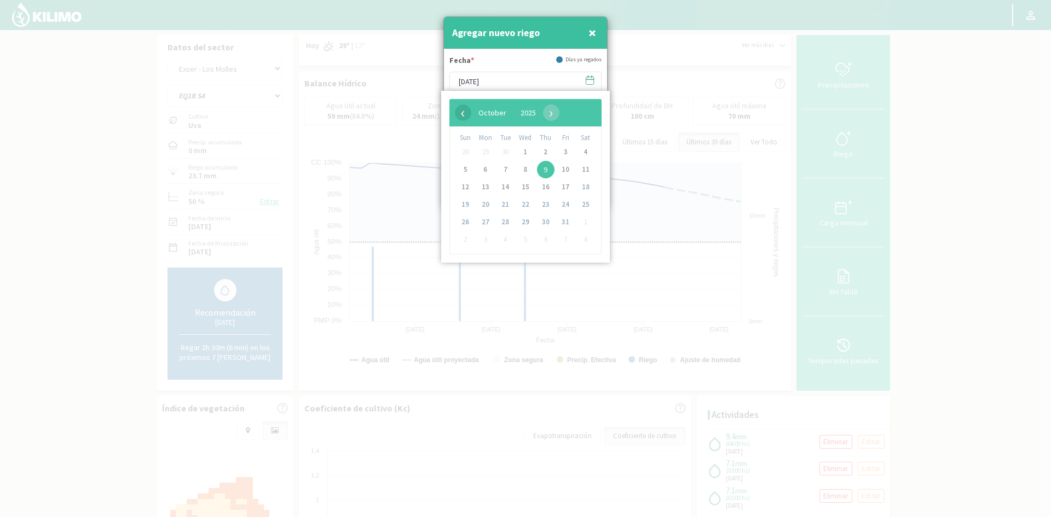
click at [470, 117] on span "‹" at bounding box center [463, 113] width 16 height 16
click at [487, 222] on span "29" at bounding box center [486, 222] width 18 height 18
type input "[DATE]"
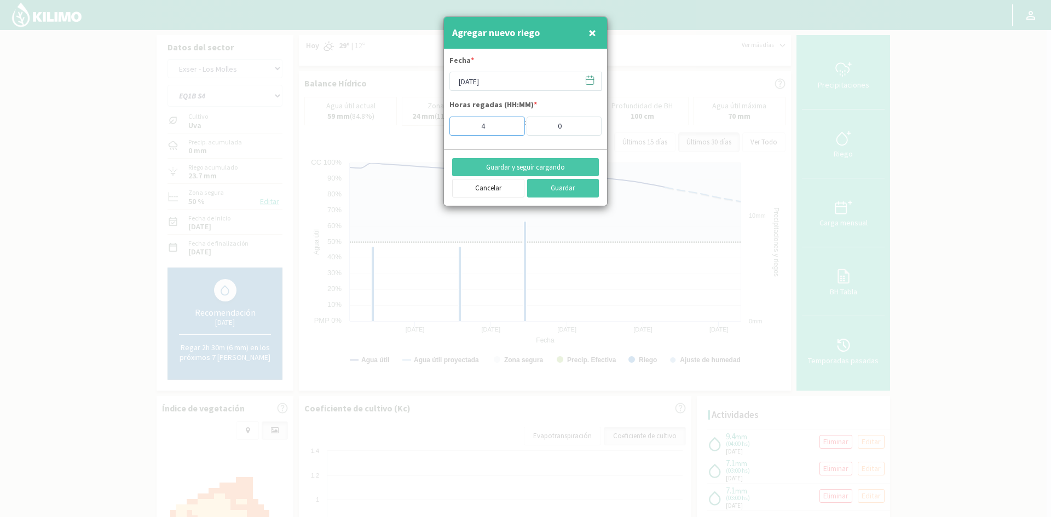
drag, startPoint x: 492, startPoint y: 124, endPoint x: 463, endPoint y: 121, distance: 29.6
click at [464, 123] on input "4" at bounding box center [487, 126] width 76 height 19
type input "1"
click at [546, 163] on button "Guardar y seguir cargando" at bounding box center [525, 167] width 147 height 19
click at [593, 33] on span "×" at bounding box center [592, 33] width 8 height 18
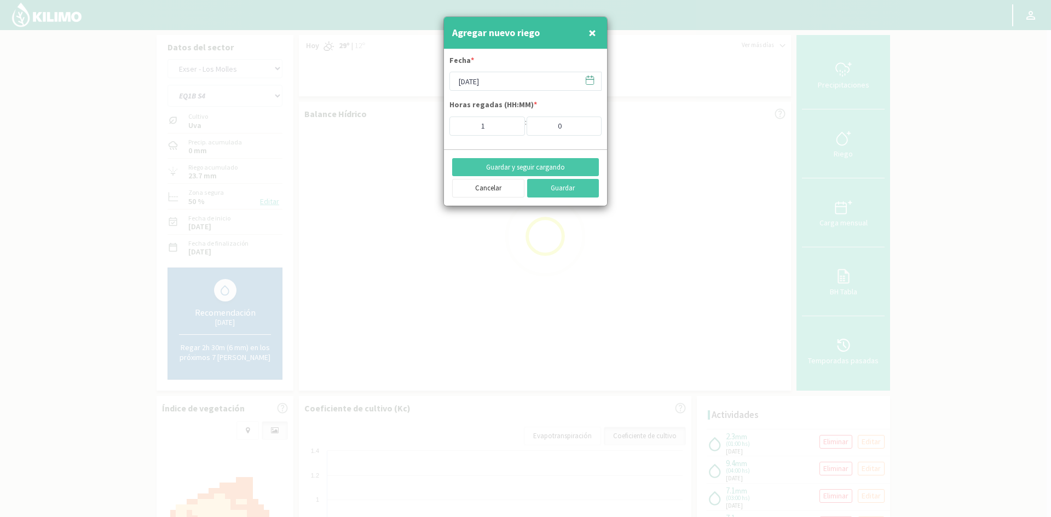
type input "[DATE]"
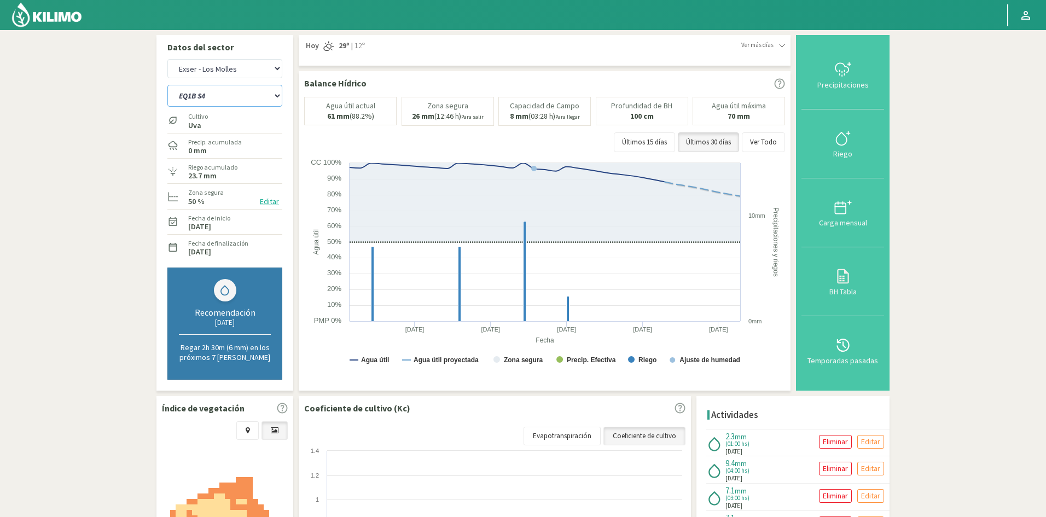
click at [214, 98] on select "EQ1A S3 EQ1A S4 EQ1A S5 EQ1B S1 EQ1B S2 EQ1B S3 EQ1B S4 EQ1B S5 EQ2 S1 EQ2 S3 E…" at bounding box center [224, 96] width 115 height 22
select select "173: Object"
click at [167, 85] on select "EQ1A S3 EQ1A S4 EQ1A S5 EQ1B S1 EQ1B S2 EQ1B S3 EQ1B S4 EQ1B S5 EQ2 S1 EQ2 S3 E…" at bounding box center [224, 96] width 115 height 22
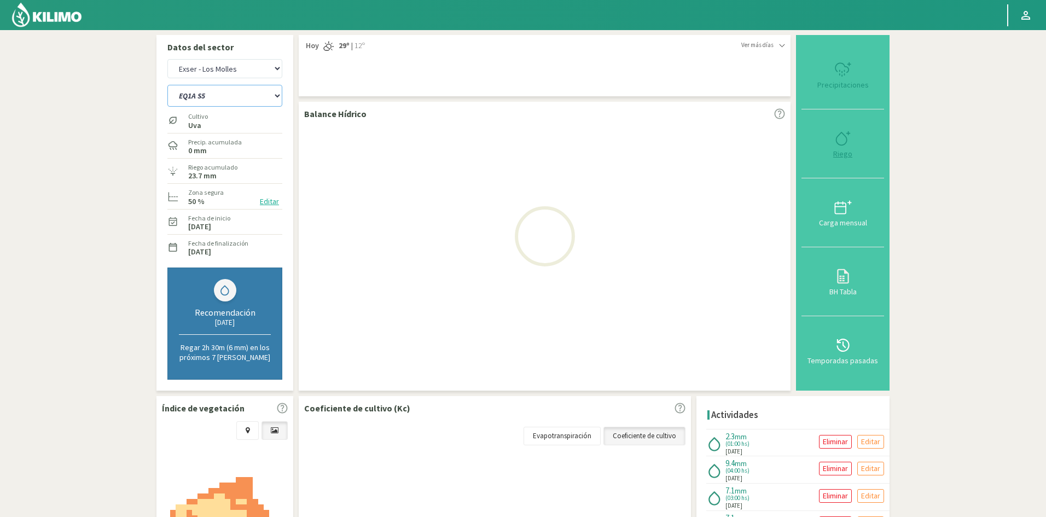
select select "19: Object"
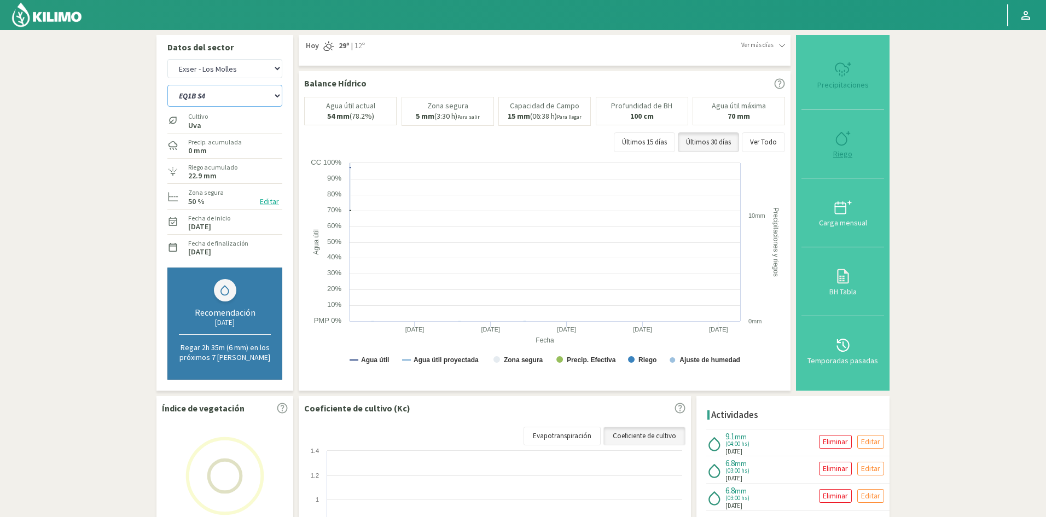
select select "196: Object"
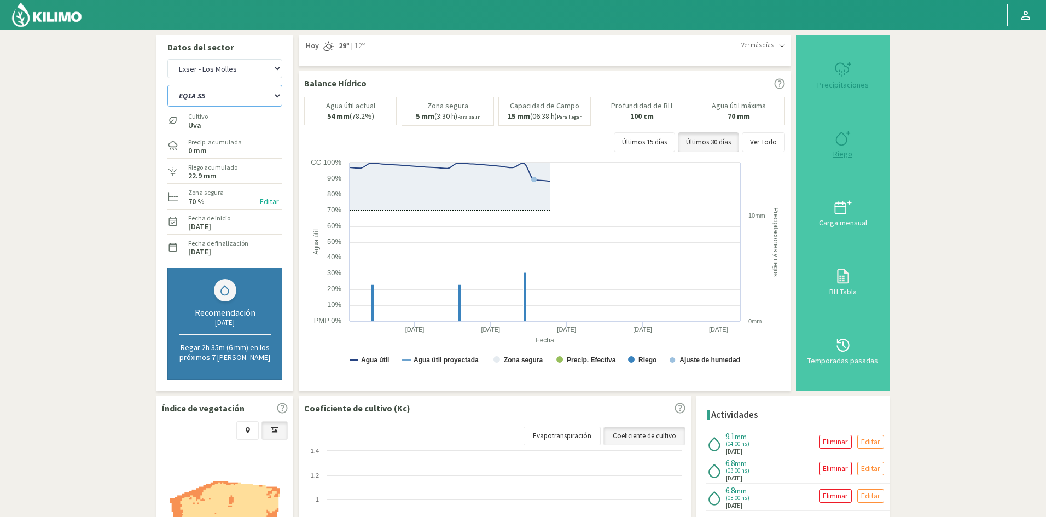
type input "4"
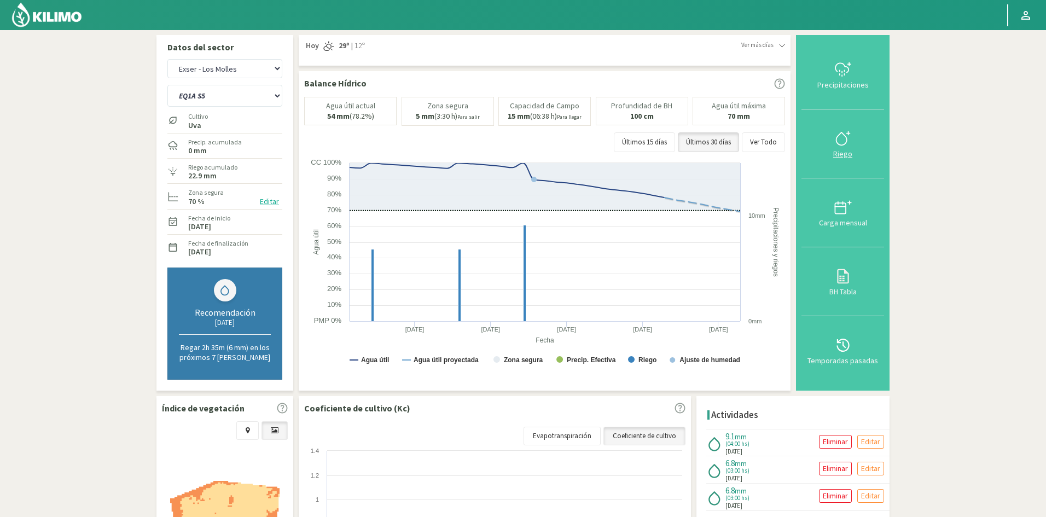
click at [843, 155] on div "Riego" at bounding box center [843, 154] width 76 height 8
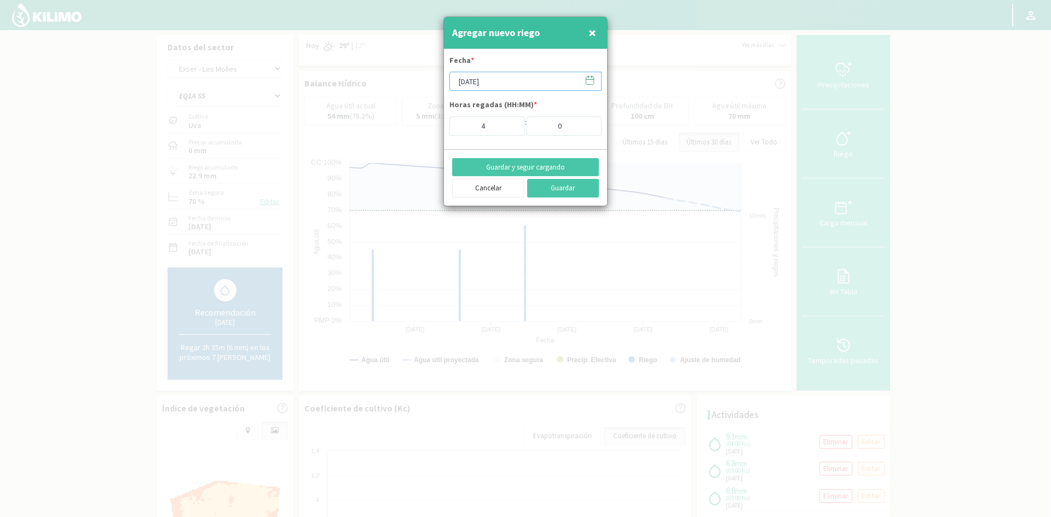
click at [473, 86] on input "[DATE]" at bounding box center [525, 81] width 152 height 19
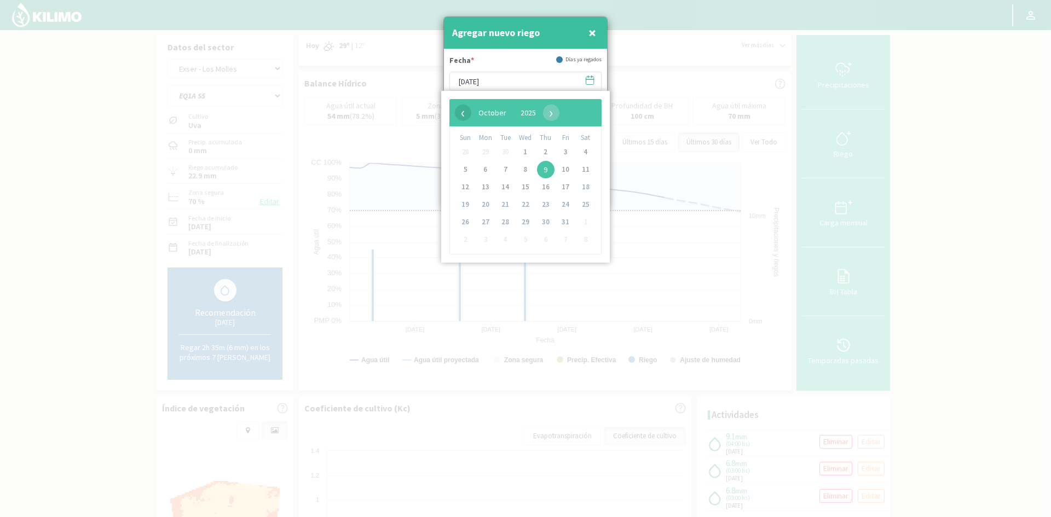
click at [464, 114] on span "‹" at bounding box center [463, 113] width 16 height 16
click at [488, 223] on span "29" at bounding box center [486, 222] width 18 height 18
type input "[DATE]"
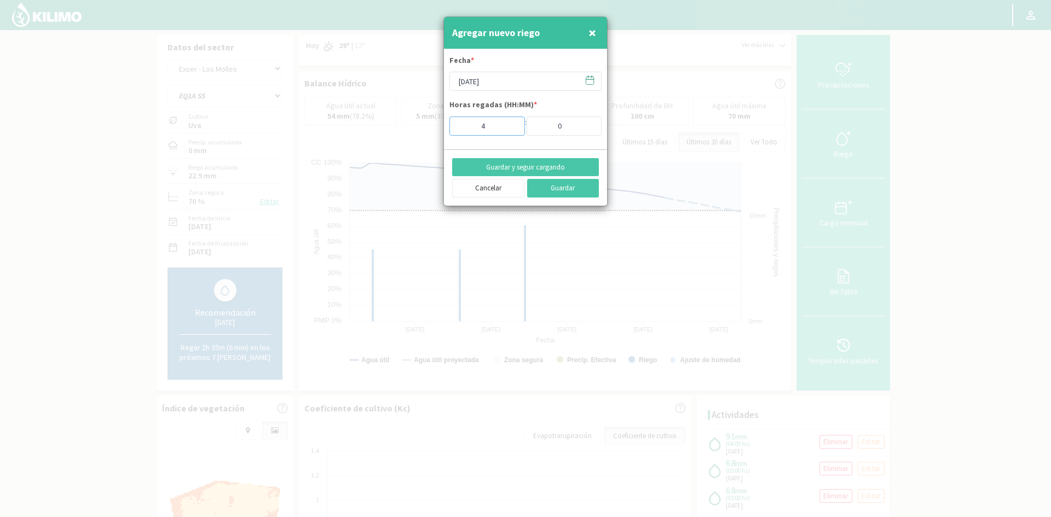
drag, startPoint x: 493, startPoint y: 126, endPoint x: 472, endPoint y: 126, distance: 21.3
click at [472, 126] on input "4" at bounding box center [487, 126] width 76 height 19
type input "1"
click at [528, 169] on button "Guardar y seguir cargando" at bounding box center [525, 167] width 147 height 19
click at [597, 31] on button "×" at bounding box center [591, 33] width 13 height 22
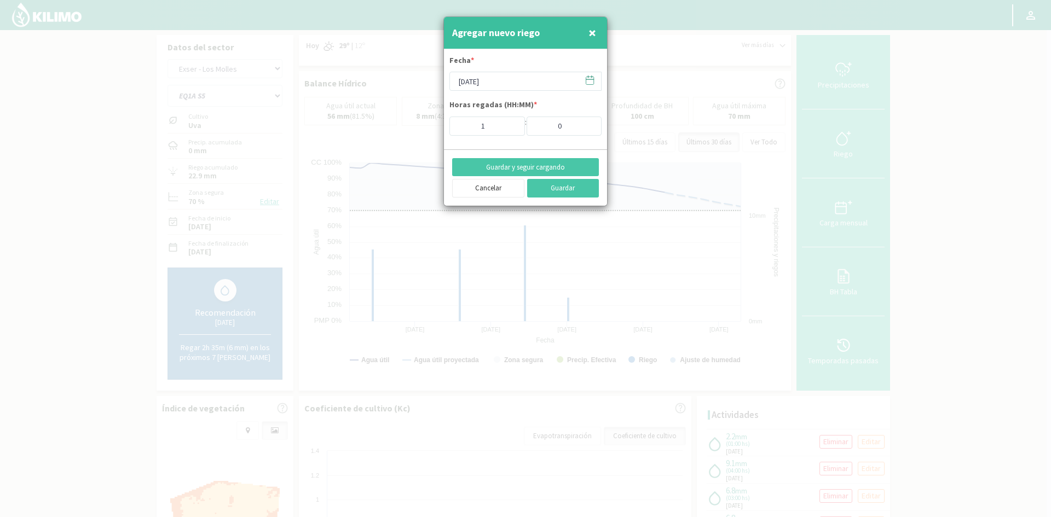
type input "[DATE]"
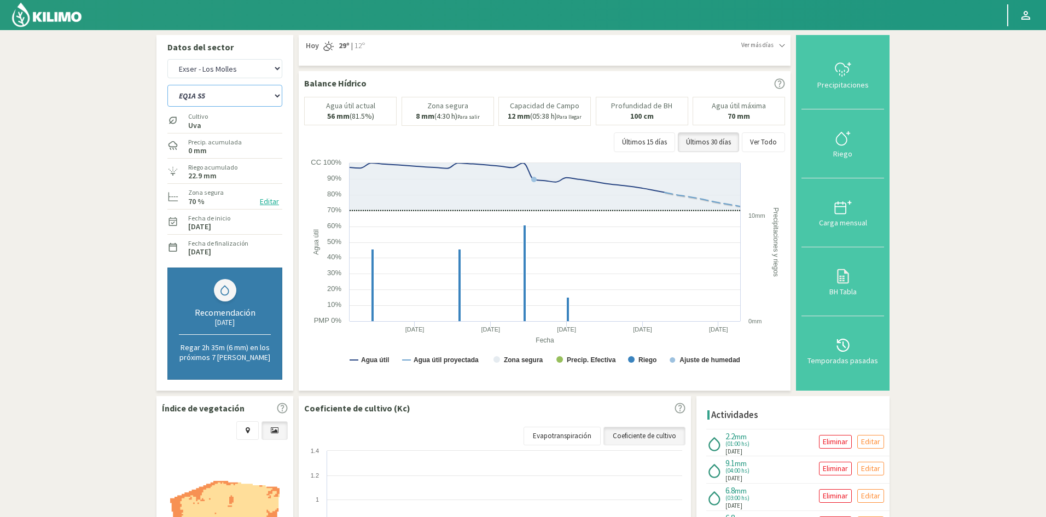
click at [201, 93] on select "EQ1A S3 EQ1A S4 EQ1A S5 EQ1B S1 EQ1B S2 EQ1B S3 EQ1B S4 EQ1B S5 EQ2 S1 EQ2 S3 E…" at bounding box center [224, 96] width 115 height 22
select select "201: Object"
click at [167, 85] on select "EQ1A S3 EQ1A S4 EQ1A S5 EQ1B S1 EQ1B S2 EQ1B S3 EQ1B S4 EQ1B S5 EQ2 S1 EQ2 S3 E…" at bounding box center [224, 96] width 115 height 22
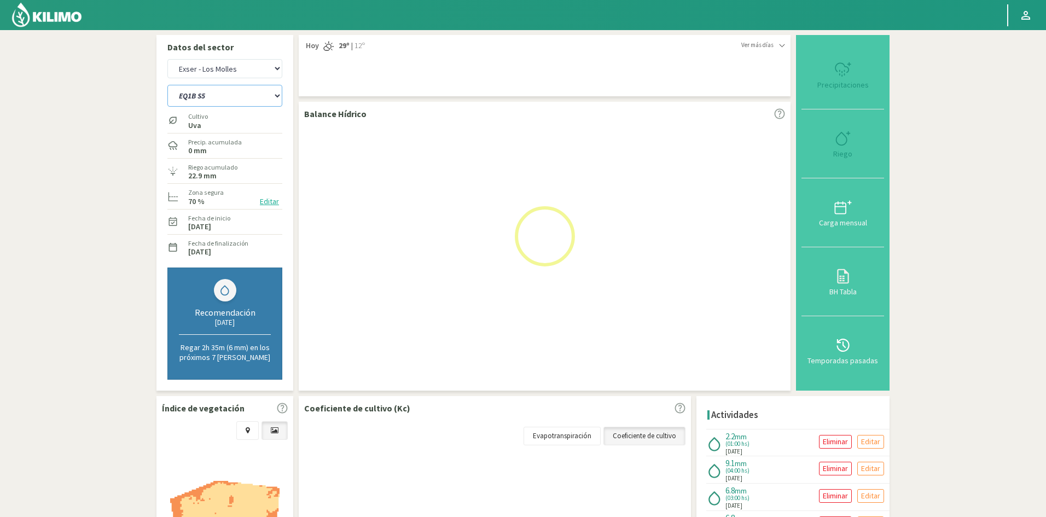
select select "21: Object"
select select "224: Object"
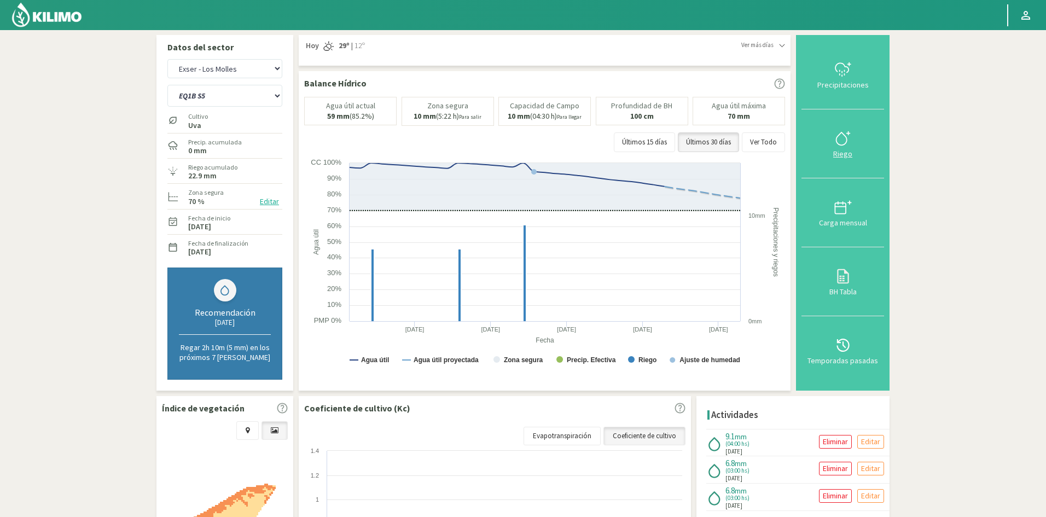
click at [845, 157] on div "Riego" at bounding box center [843, 154] width 76 height 8
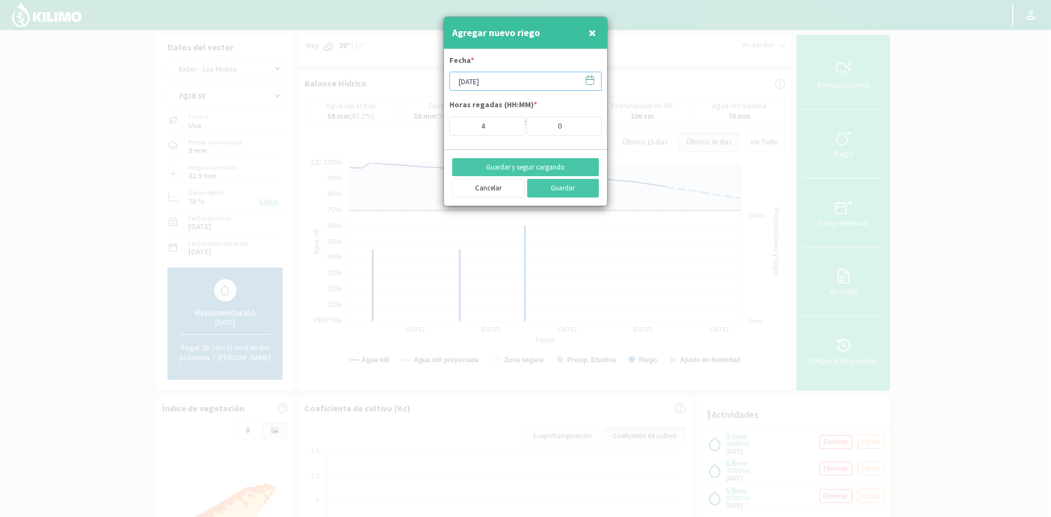
click at [479, 82] on input "[DATE]" at bounding box center [525, 81] width 152 height 19
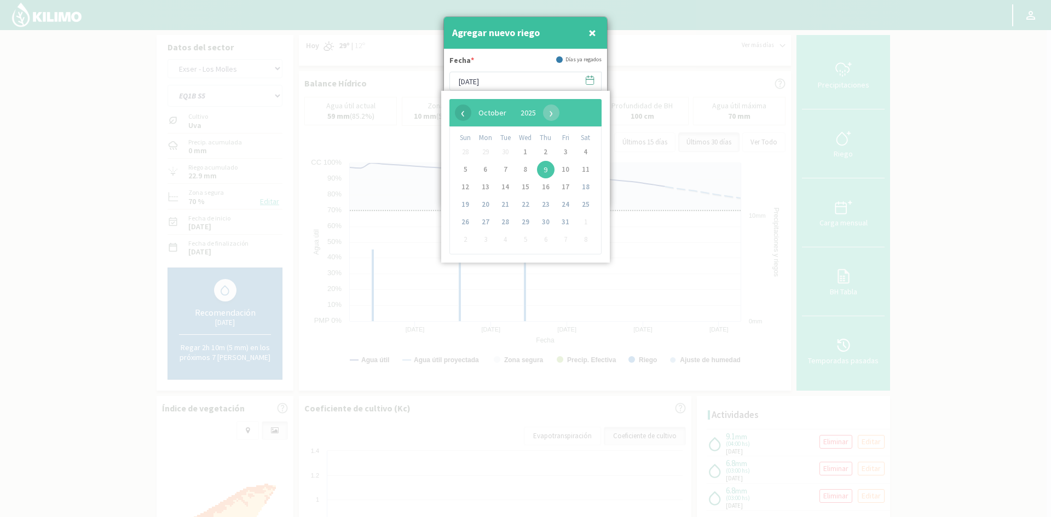
click at [461, 113] on span "‹" at bounding box center [463, 113] width 16 height 16
click at [485, 225] on span "29" at bounding box center [486, 222] width 18 height 18
type input "[DATE]"
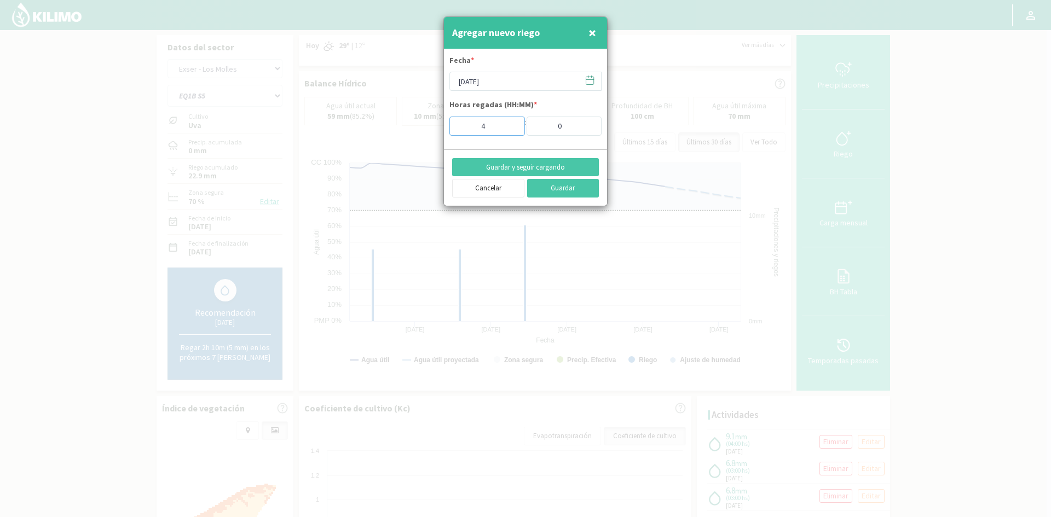
drag, startPoint x: 493, startPoint y: 121, endPoint x: 459, endPoint y: 124, distance: 34.6
click at [459, 124] on input "4" at bounding box center [487, 126] width 76 height 19
type input "1"
click at [523, 166] on button "Guardar y seguir cargando" at bounding box center [525, 167] width 147 height 19
click at [592, 33] on span "×" at bounding box center [592, 33] width 8 height 18
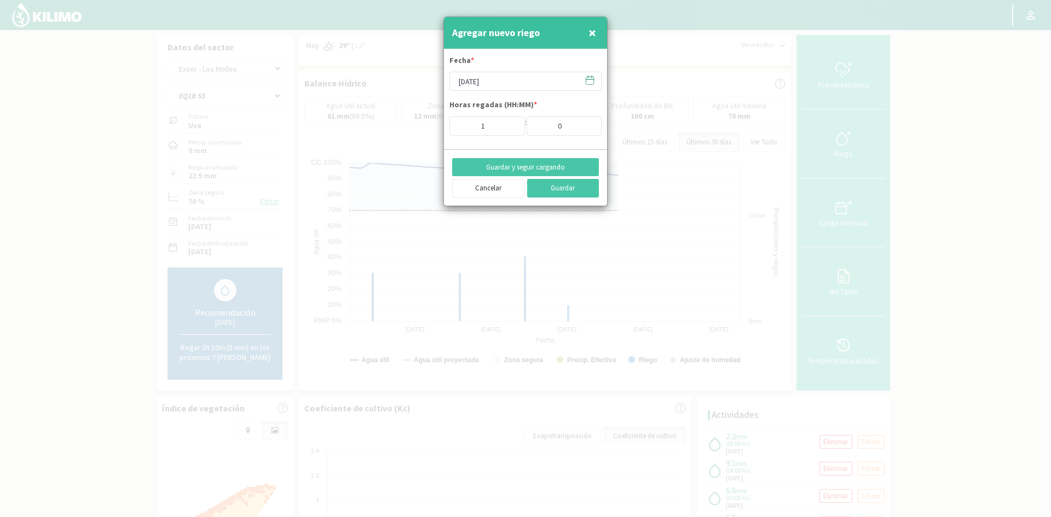
type input "[DATE]"
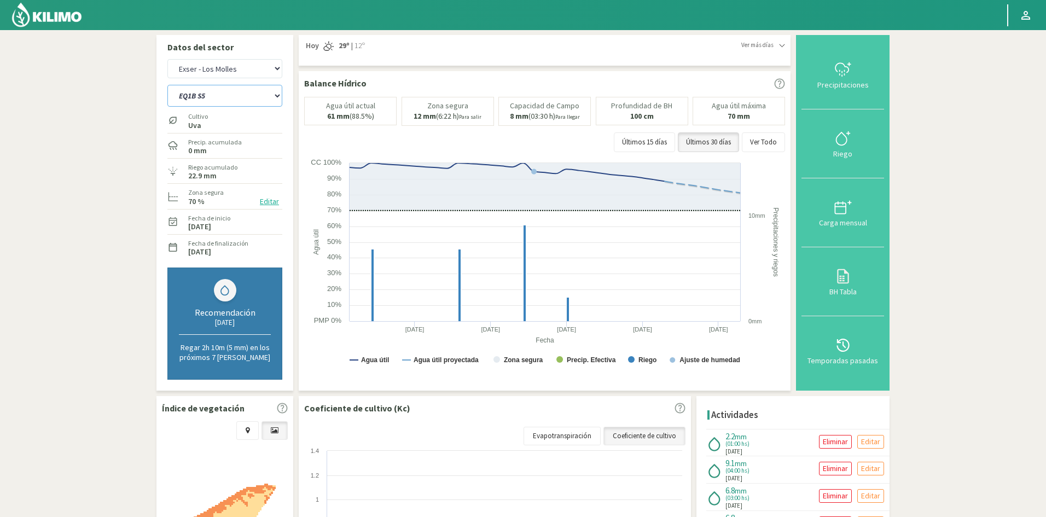
click at [244, 98] on select "EQ1A S3 EQ1A S4 EQ1A S5 EQ1B S1 EQ1B S2 EQ1B S3 EQ1B S4 EQ1B S5 EQ2 S1 EQ2 S3 E…" at bounding box center [224, 96] width 115 height 22
select select "235: Object"
click at [167, 85] on select "EQ1A S3 EQ1A S4 EQ1A S5 EQ1B S1 EQ1B S2 EQ1B S3 EQ1B S4 EQ1B S5 EQ2 S1 EQ2 S3 E…" at bounding box center [224, 96] width 115 height 22
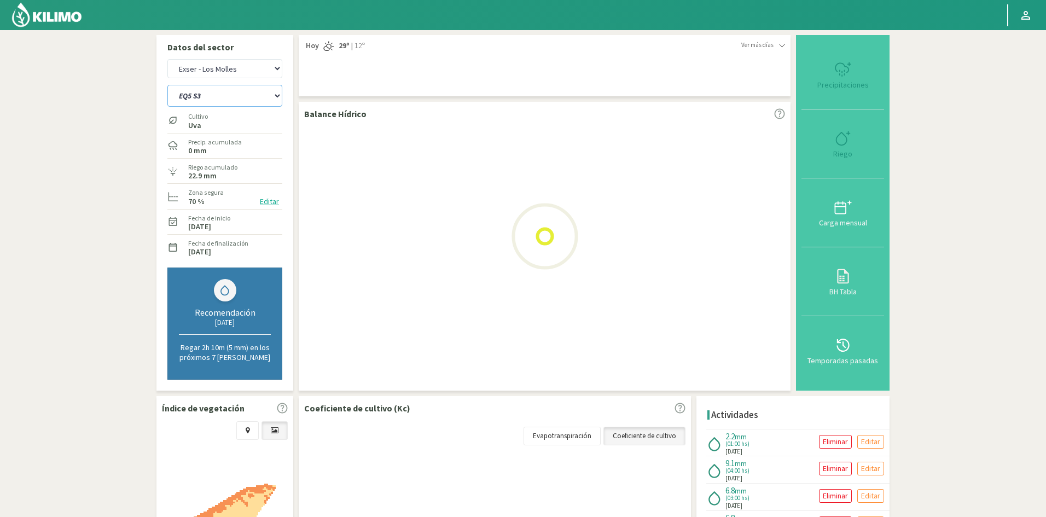
select select "23: Object"
select select "258: Object"
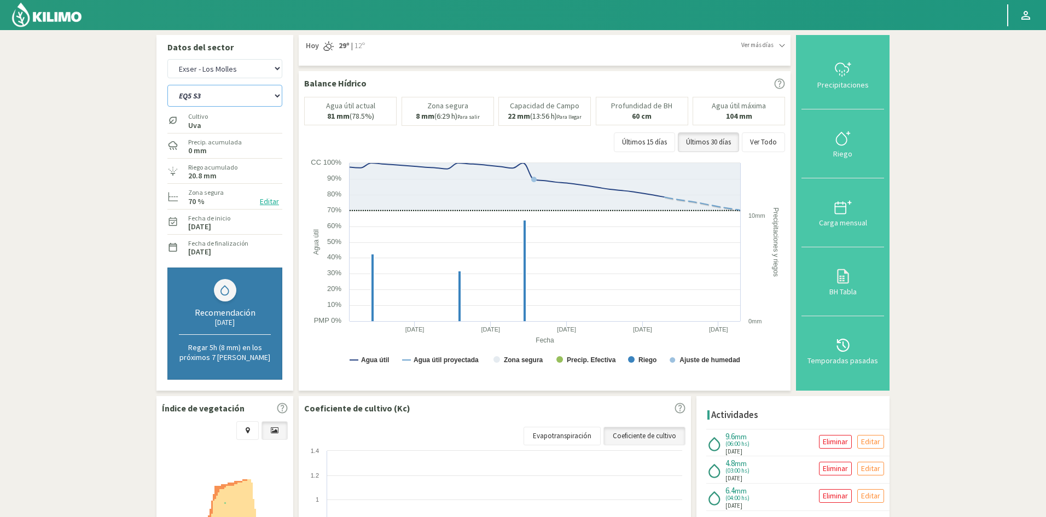
click at [256, 94] on select "EQ1A S3 EQ1A S4 EQ1A S5 EQ1B S1 EQ1B S2 EQ1B S3 EQ1B S4 EQ1B S5 EQ2 S1 EQ2 S3 E…" at bounding box center [224, 96] width 115 height 22
click at [167, 85] on select "EQ1A S3 EQ1A S4 EQ1A S5 EQ1B S1 EQ1B S2 EQ1B S3 EQ1B S4 EQ1B S5 EQ2 S1 EQ2 S3 E…" at bounding box center [224, 96] width 115 height 22
click at [846, 155] on div "Riego" at bounding box center [843, 154] width 76 height 8
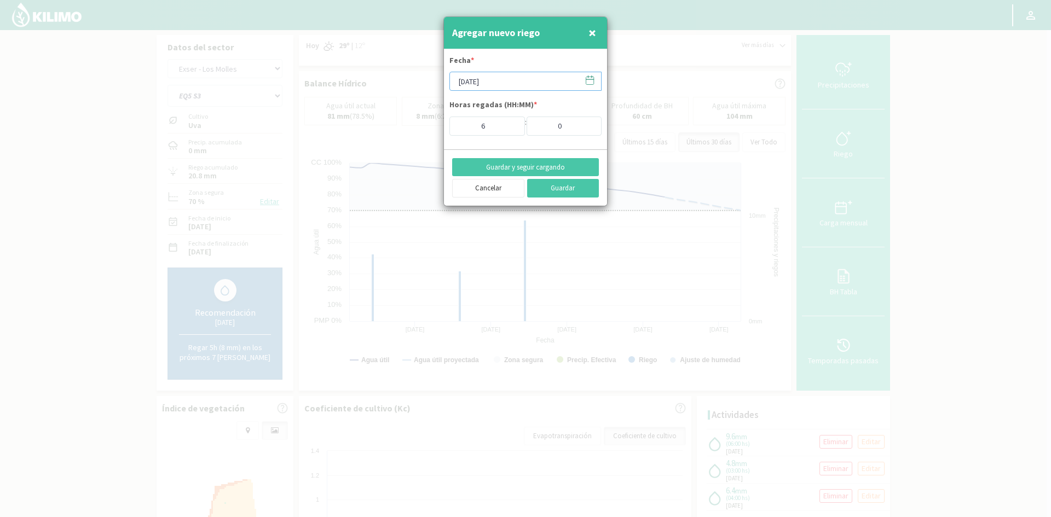
click at [479, 83] on input "[DATE]" at bounding box center [525, 81] width 152 height 19
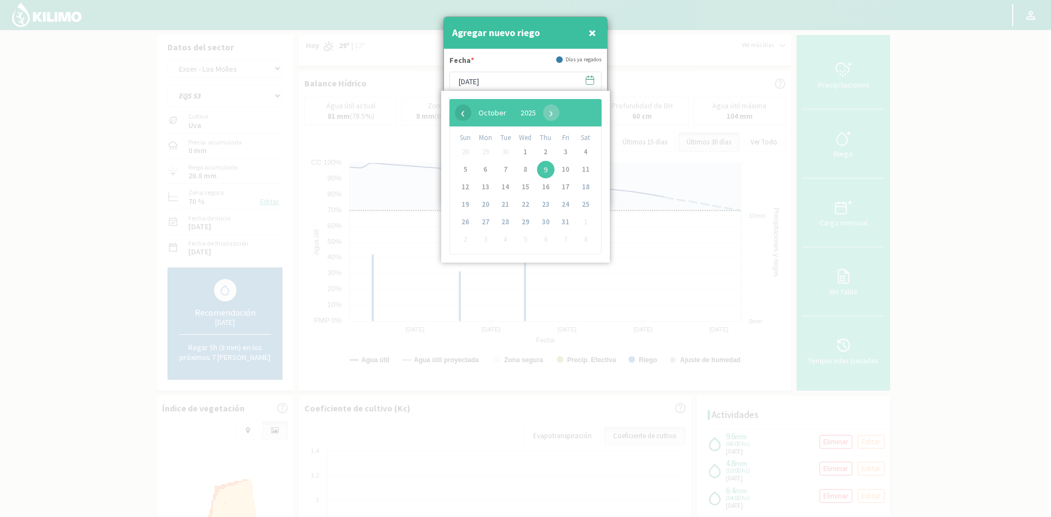
click at [465, 112] on span "‹" at bounding box center [463, 113] width 16 height 16
click at [488, 219] on span "29" at bounding box center [486, 222] width 18 height 18
type input "[DATE]"
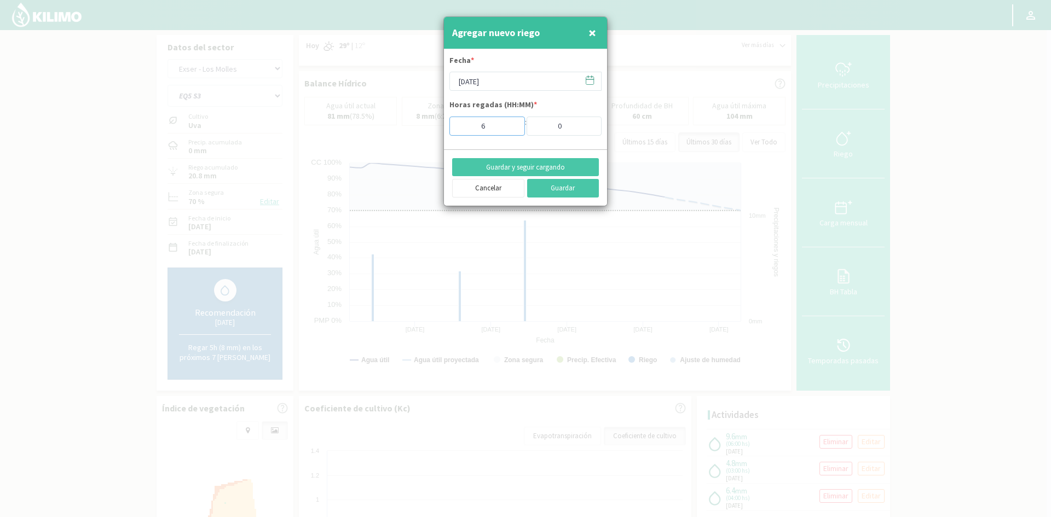
drag, startPoint x: 488, startPoint y: 128, endPoint x: 461, endPoint y: 129, distance: 26.3
click at [461, 129] on input "6" at bounding box center [487, 126] width 76 height 19
type input "1"
click at [480, 164] on button "Guardar y seguir cargando" at bounding box center [525, 167] width 147 height 19
click at [593, 30] on span "×" at bounding box center [592, 33] width 8 height 18
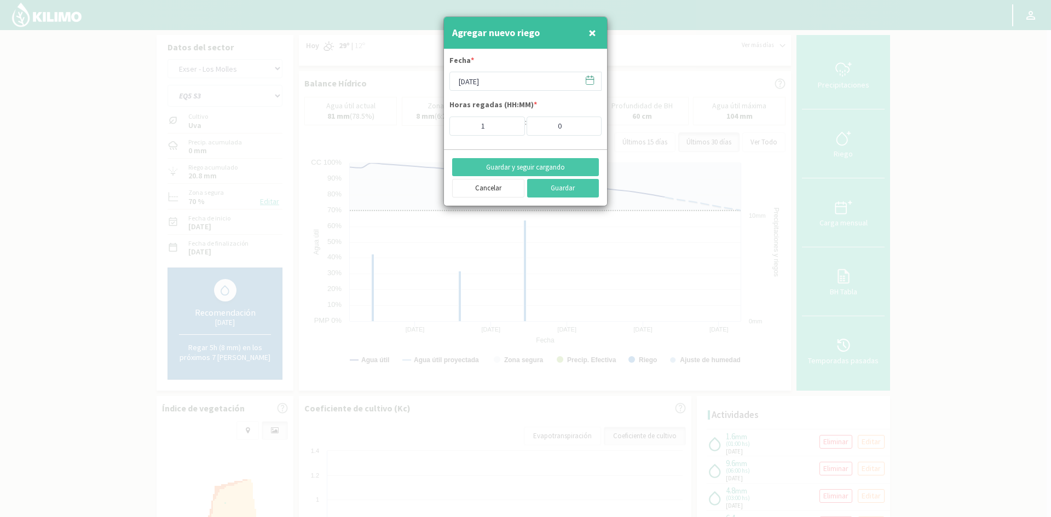
type input "[DATE]"
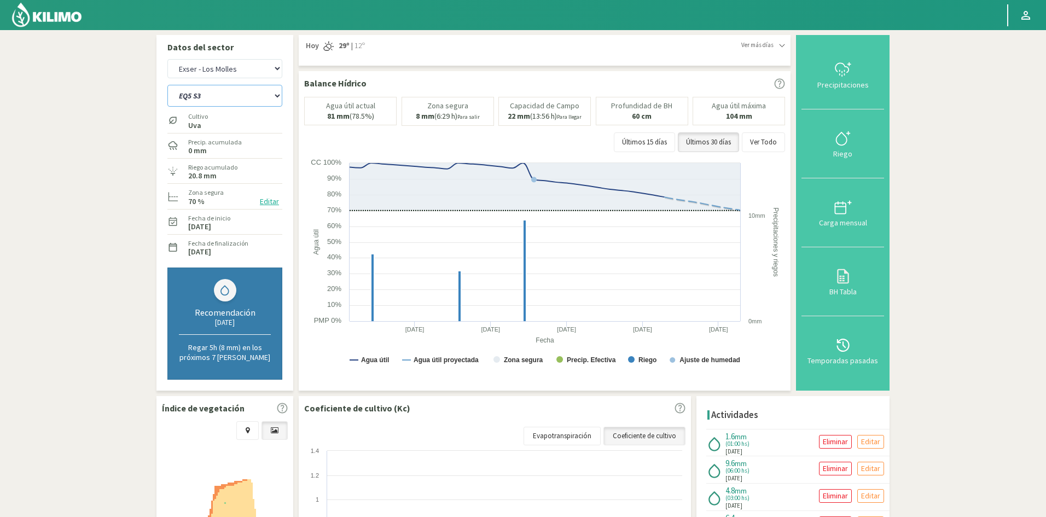
click at [189, 96] on select "EQ1A S3 EQ1A S4 EQ1A S5 EQ1B S1 EQ1B S2 EQ1B S3 EQ1B S4 EQ1B S5 EQ2 S1 EQ2 S3 E…" at bounding box center [224, 96] width 115 height 22
select select "261: Object"
click at [167, 85] on select "EQ1A S3 EQ1A S4 EQ1A S5 EQ1B S1 EQ1B S2 EQ1B S3 EQ1B S4 EQ1B S5 EQ2 S1 EQ2 S3 E…" at bounding box center [224, 96] width 115 height 22
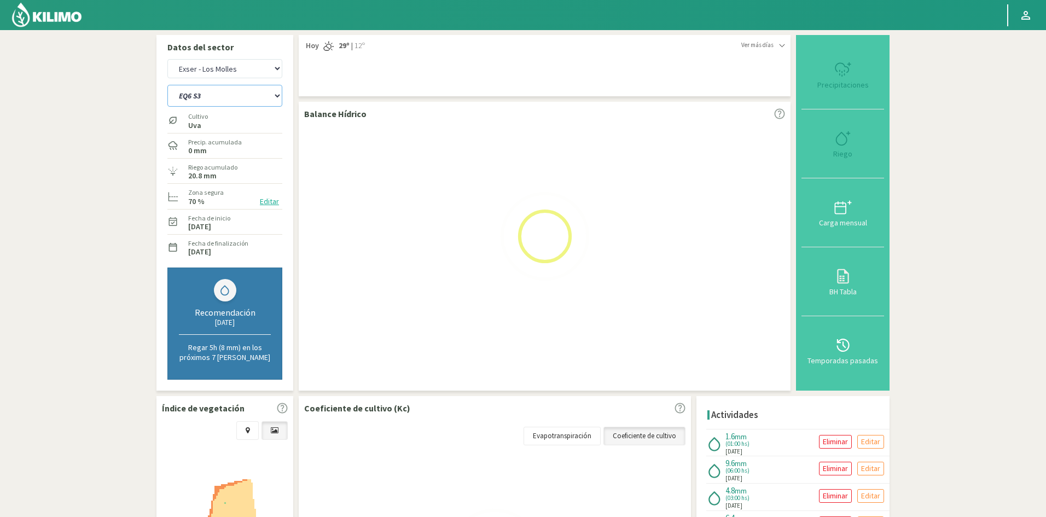
select select "25: Object"
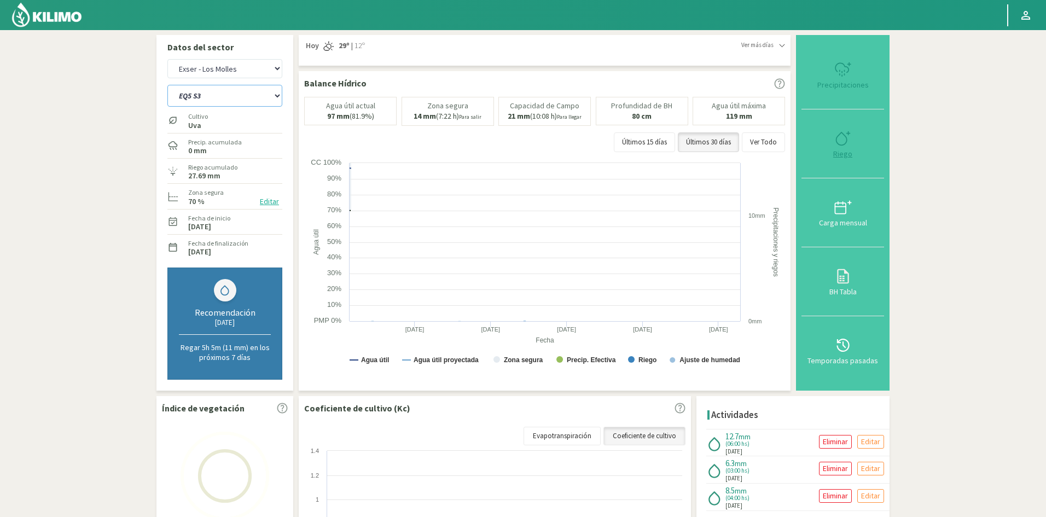
select select "284: Object"
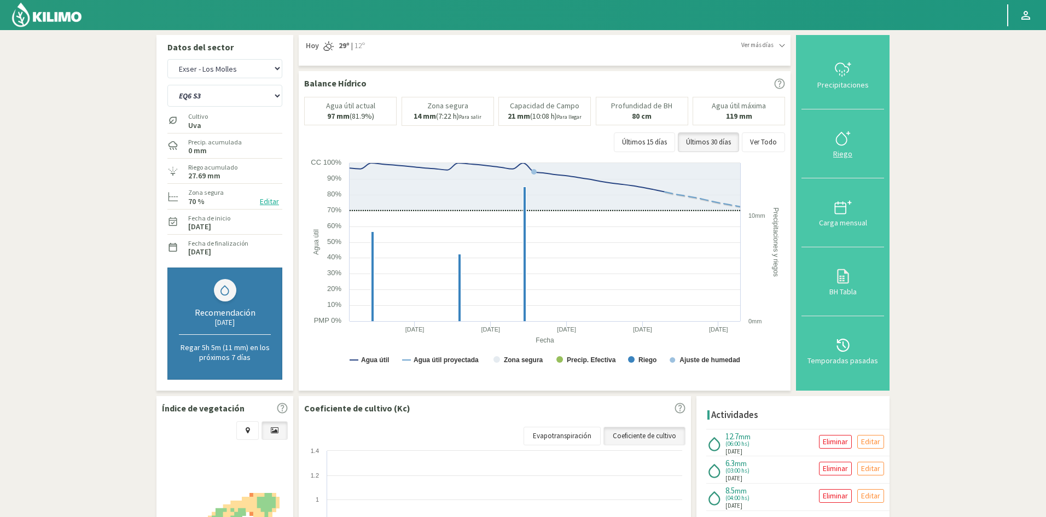
click at [845, 154] on div "Riego" at bounding box center [843, 154] width 76 height 8
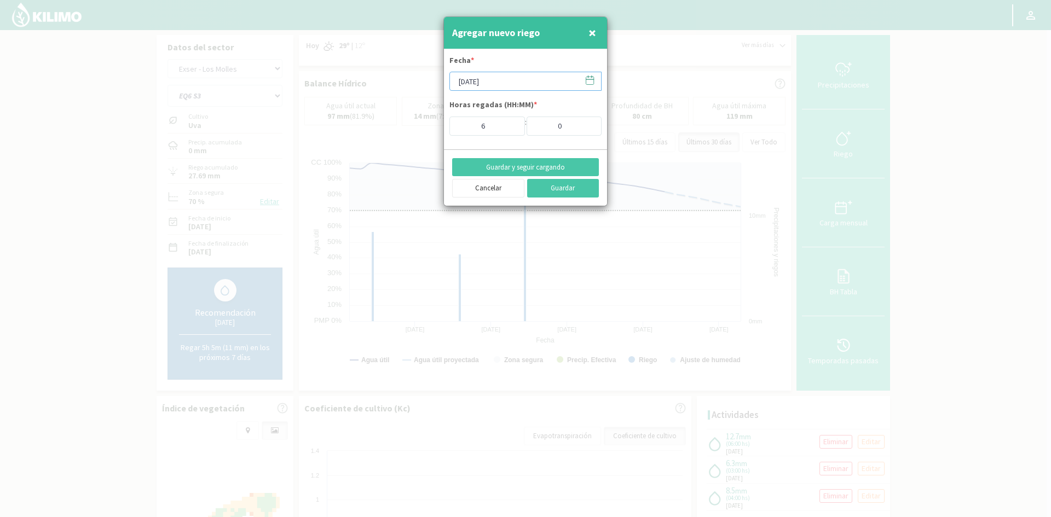
click at [507, 79] on input "[DATE]" at bounding box center [525, 81] width 152 height 19
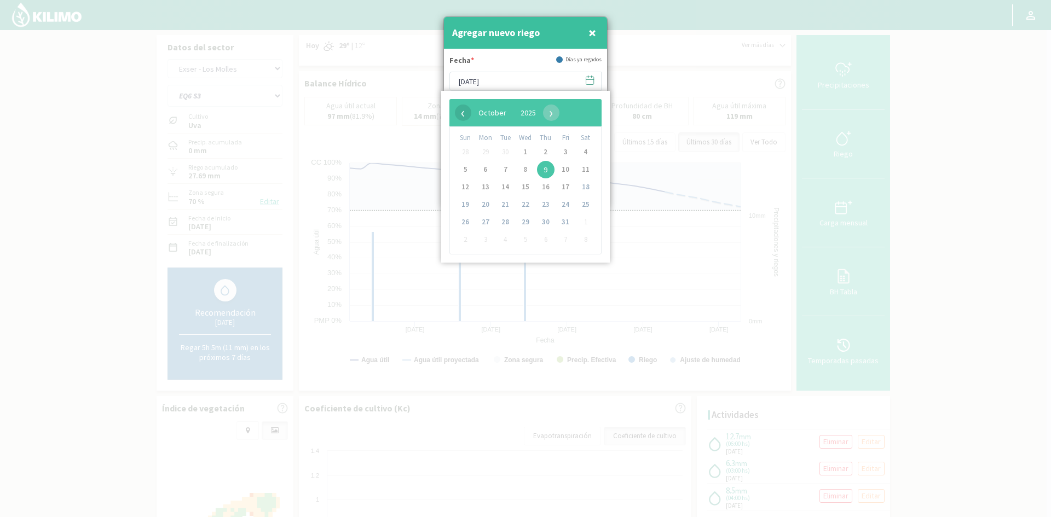
click at [465, 115] on span "‹" at bounding box center [463, 113] width 16 height 16
click at [480, 221] on span "29" at bounding box center [486, 222] width 18 height 18
type input "[DATE]"
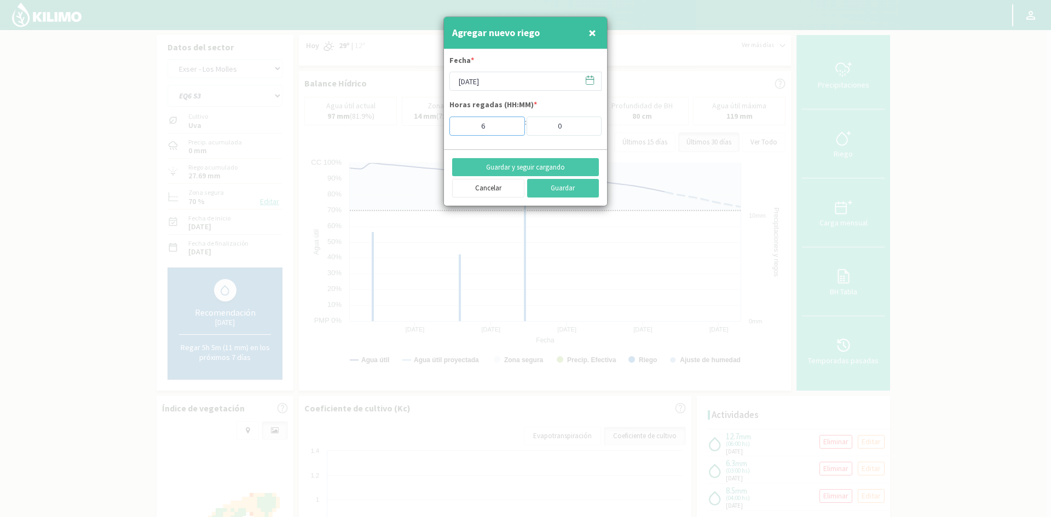
drag, startPoint x: 487, startPoint y: 124, endPoint x: 461, endPoint y: 124, distance: 26.3
click at [461, 124] on input "6" at bounding box center [487, 126] width 76 height 19
type input "1"
click at [491, 161] on button "Guardar y seguir cargando" at bounding box center [525, 167] width 147 height 19
click at [491, 162] on button "Guardar y seguir cargando" at bounding box center [525, 167] width 147 height 19
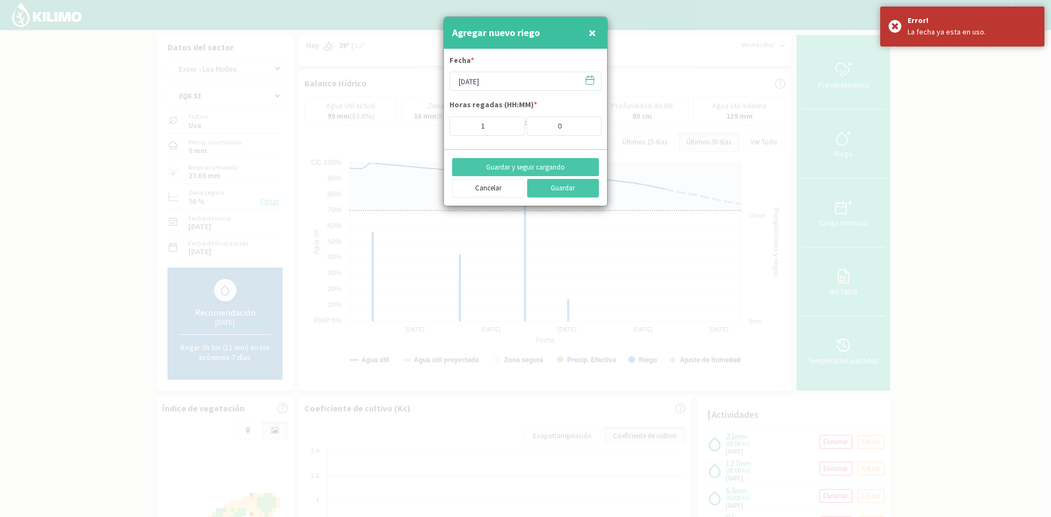
click at [591, 28] on span "×" at bounding box center [592, 33] width 8 height 18
type input "[DATE]"
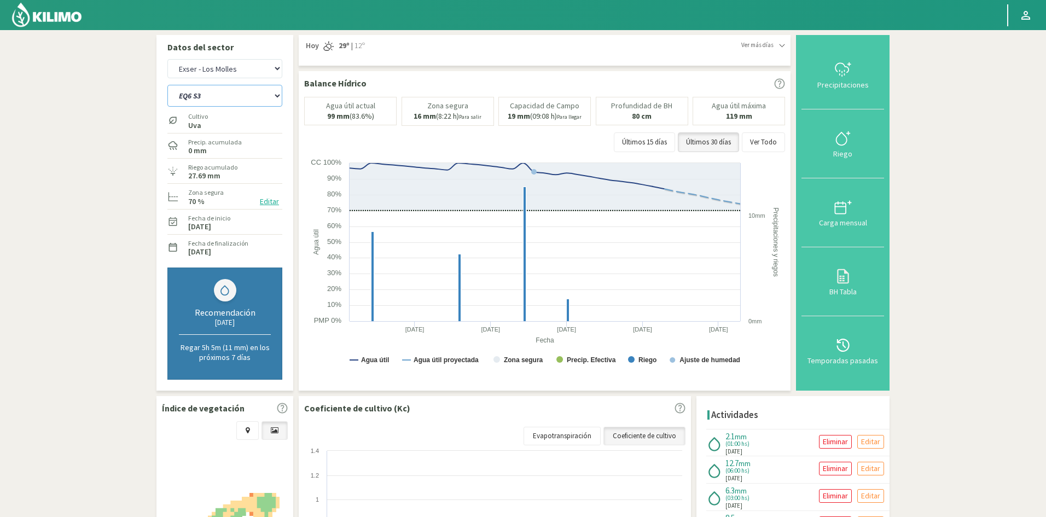
click at [222, 99] on select "EQ1A S3 EQ1A S4 EQ1A S5 EQ1B S1 EQ1B S2 EQ1B S3 EQ1B S4 EQ1B S5 EQ2 S1 EQ2 S3 E…" at bounding box center [224, 96] width 115 height 22
select select "285: Object"
click at [167, 85] on select "EQ1A S3 EQ1A S4 EQ1A S5 EQ1B S1 EQ1B S2 EQ1B S3 EQ1B S4 EQ1B S5 EQ2 S1 EQ2 S3 E…" at bounding box center [224, 96] width 115 height 22
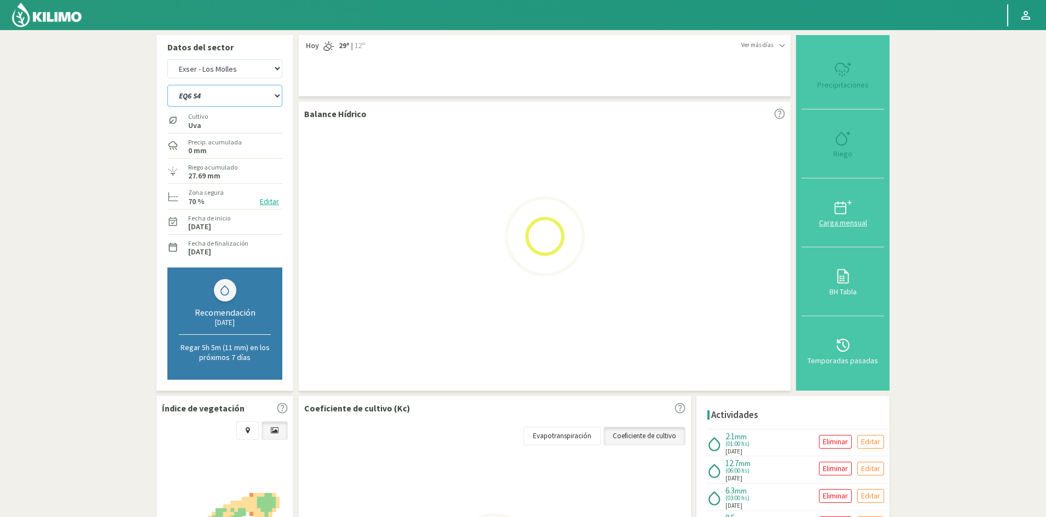
select select "27: Object"
select select "308: Object"
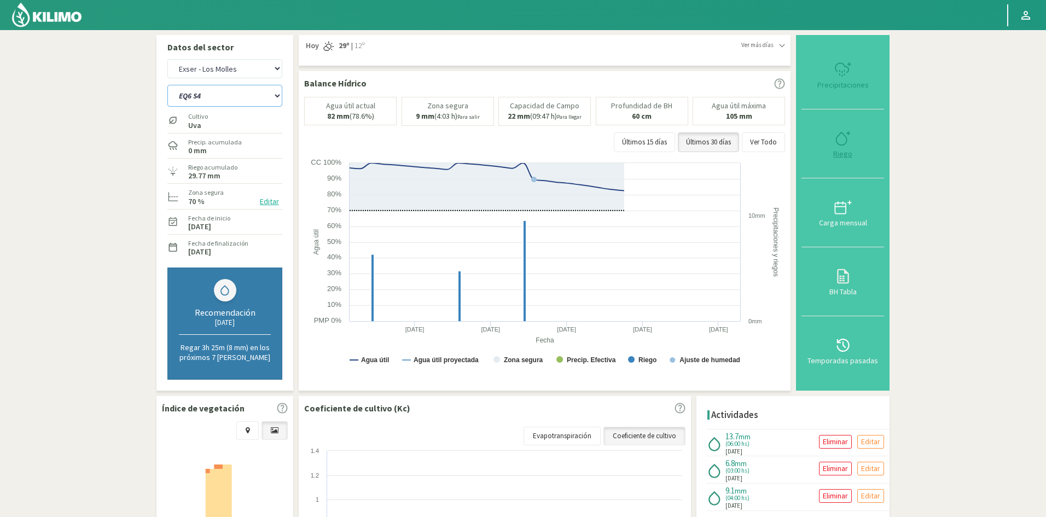
type input "6"
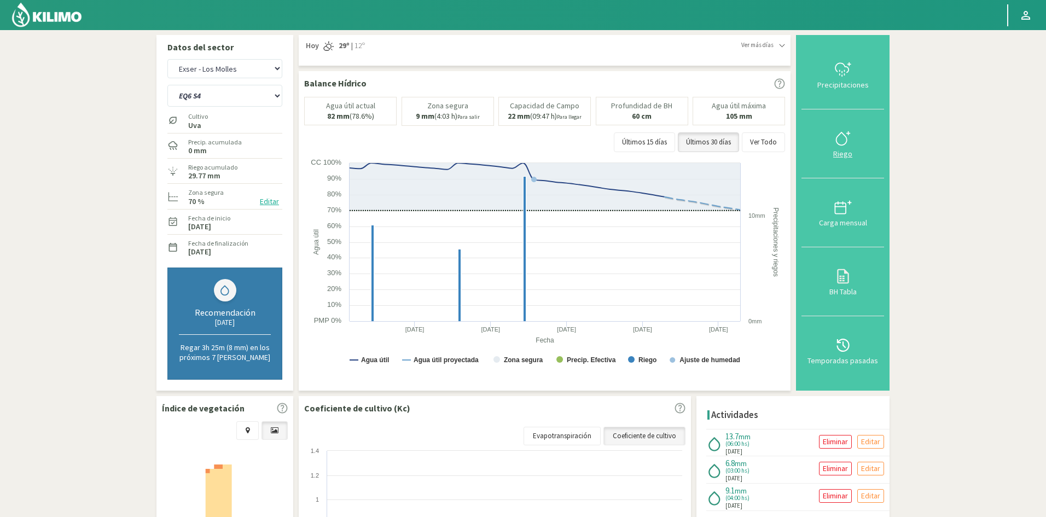
click at [843, 153] on div "Riego" at bounding box center [843, 154] width 76 height 8
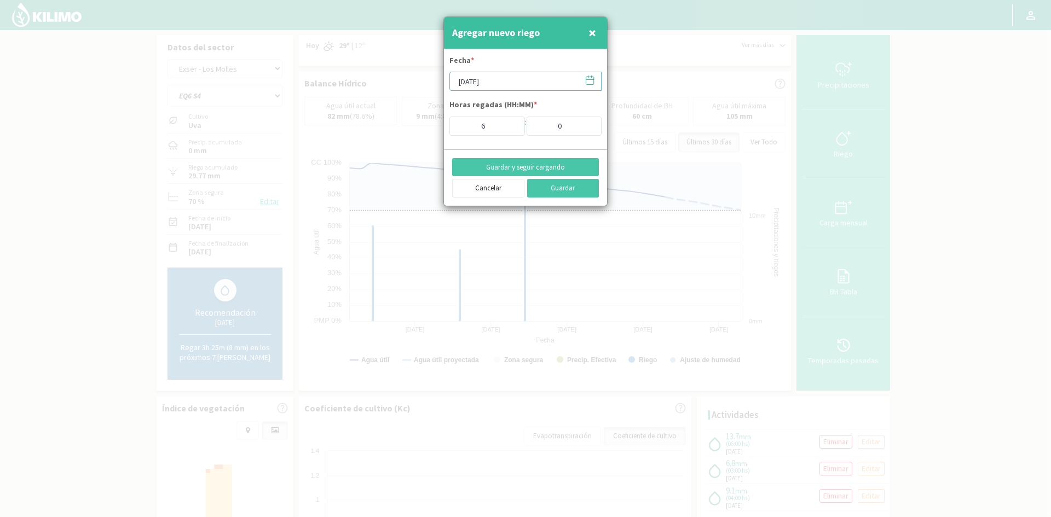
click at [470, 84] on input "[DATE]" at bounding box center [525, 81] width 152 height 19
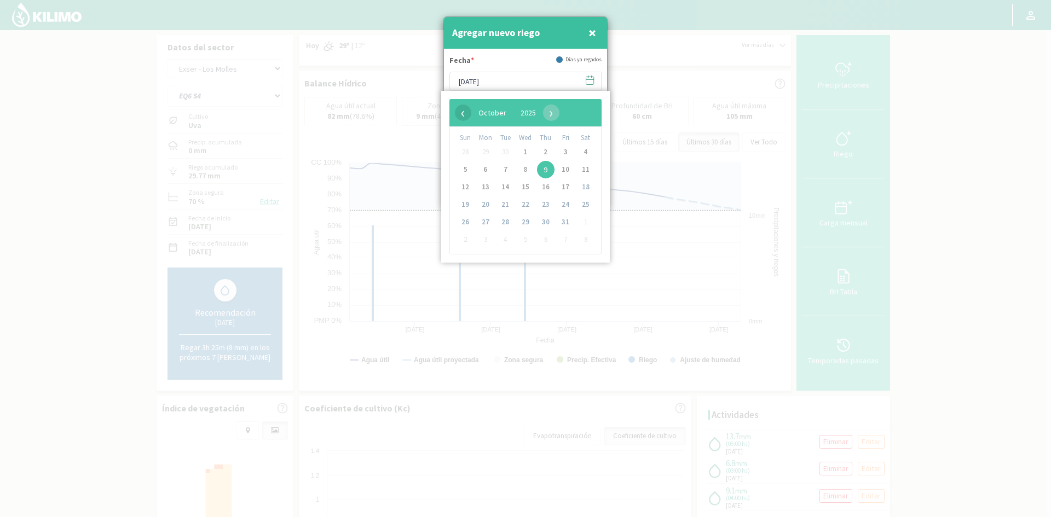
click at [460, 110] on span "‹" at bounding box center [463, 113] width 16 height 16
click at [484, 224] on span "29" at bounding box center [486, 222] width 18 height 18
type input "[DATE]"
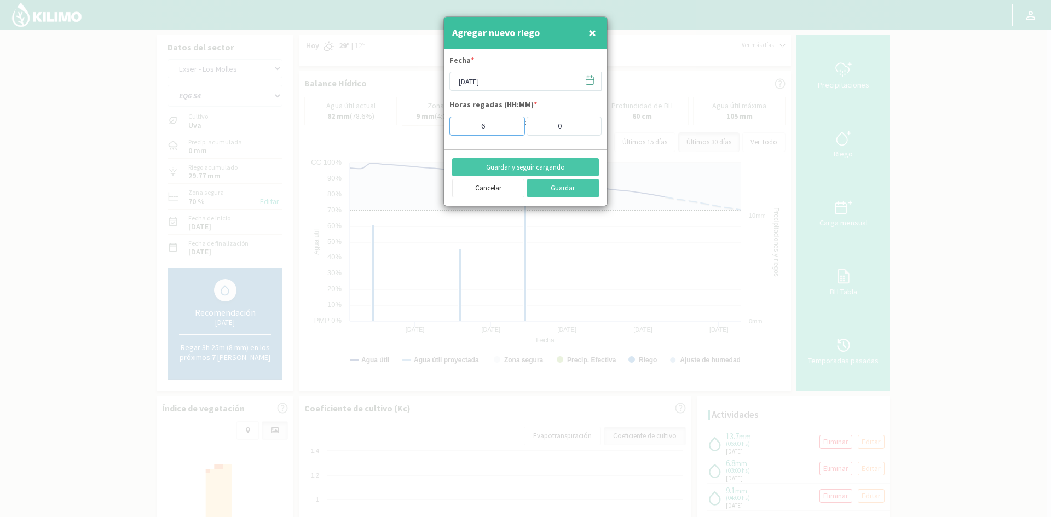
drag, startPoint x: 496, startPoint y: 130, endPoint x: 418, endPoint y: 134, distance: 78.3
click at [418, 134] on div "Agregar nuevo riego × Fecha * [DATE] Horas regadas (HH:MM) * 6 : 0 Guardar y se…" at bounding box center [525, 258] width 1051 height 517
type input "1"
click at [496, 164] on button "Guardar y seguir cargando" at bounding box center [525, 167] width 147 height 19
click at [593, 34] on span "×" at bounding box center [592, 33] width 8 height 18
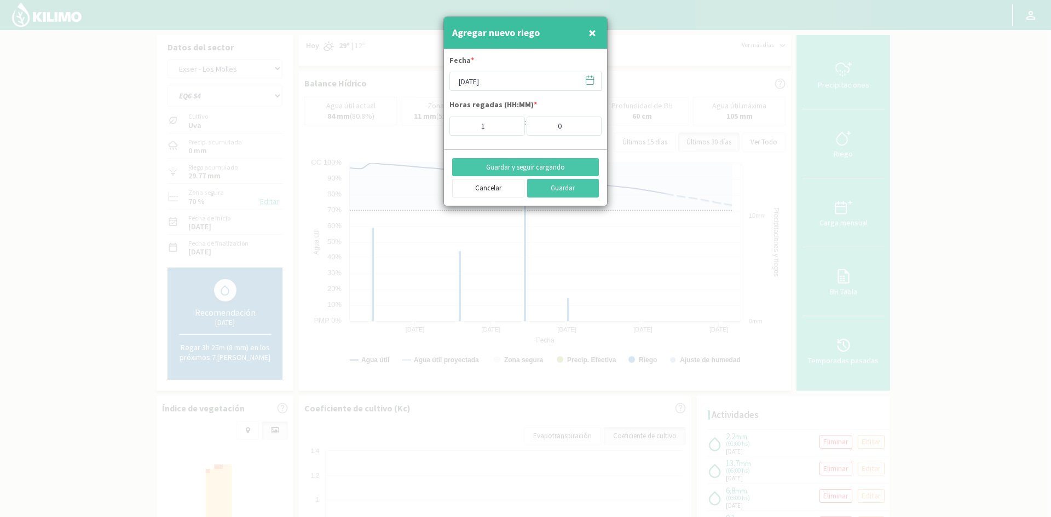
type input "[DATE]"
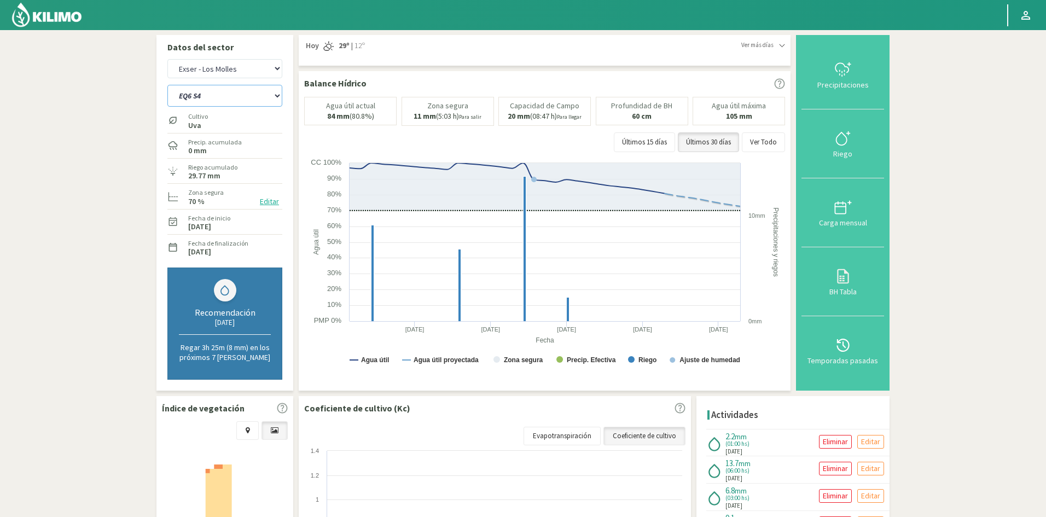
click at [222, 90] on select "EQ1A S3 EQ1A S4 EQ1A S5 EQ1B S1 EQ1B S2 EQ1B S3 EQ1B S4 EQ1B S5 EQ2 S1 EQ2 S3 E…" at bounding box center [224, 96] width 115 height 22
select select "294: Object"
click at [167, 85] on select "EQ1A S3 EQ1A S4 EQ1A S5 EQ1B S1 EQ1B S2 EQ1B S3 EQ1B S4 EQ1B S5 EQ2 S1 EQ2 S3 E…" at bounding box center [224, 96] width 115 height 22
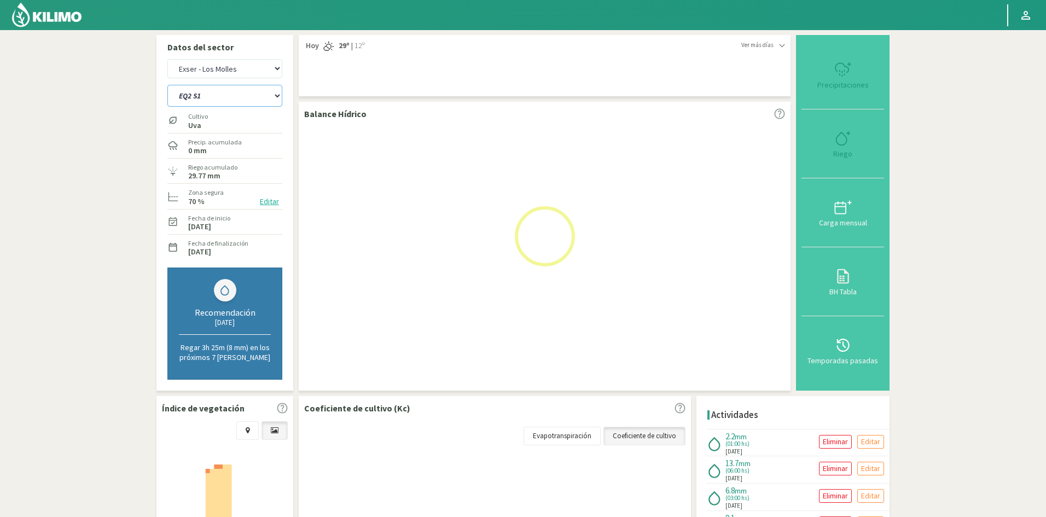
select select "29: Object"
select select "317: Object"
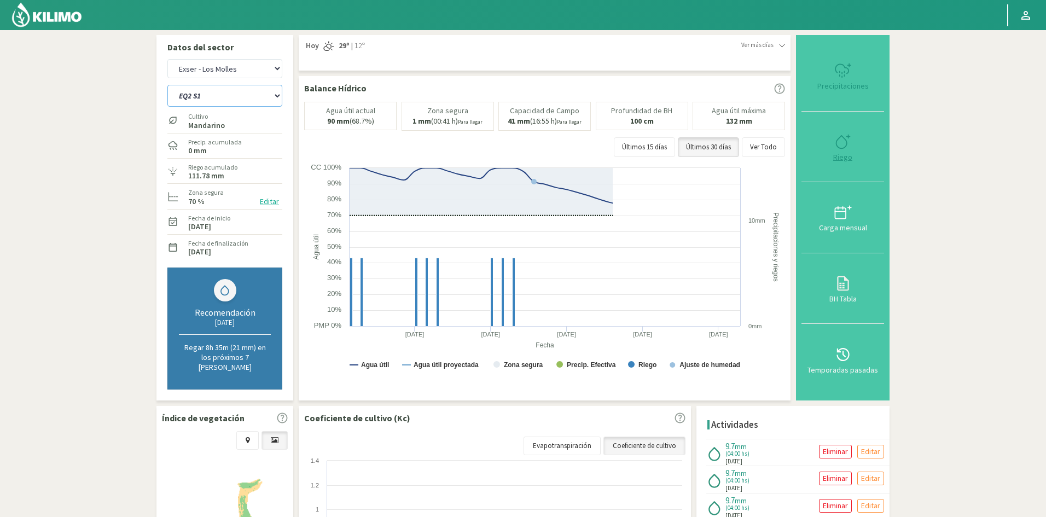
type input "4"
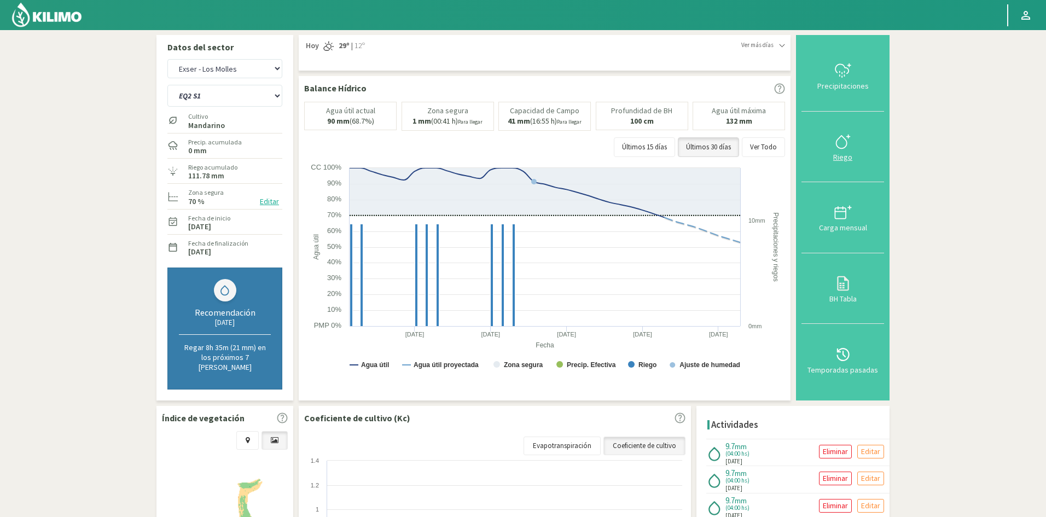
click at [845, 156] on div "Riego" at bounding box center [843, 157] width 76 height 8
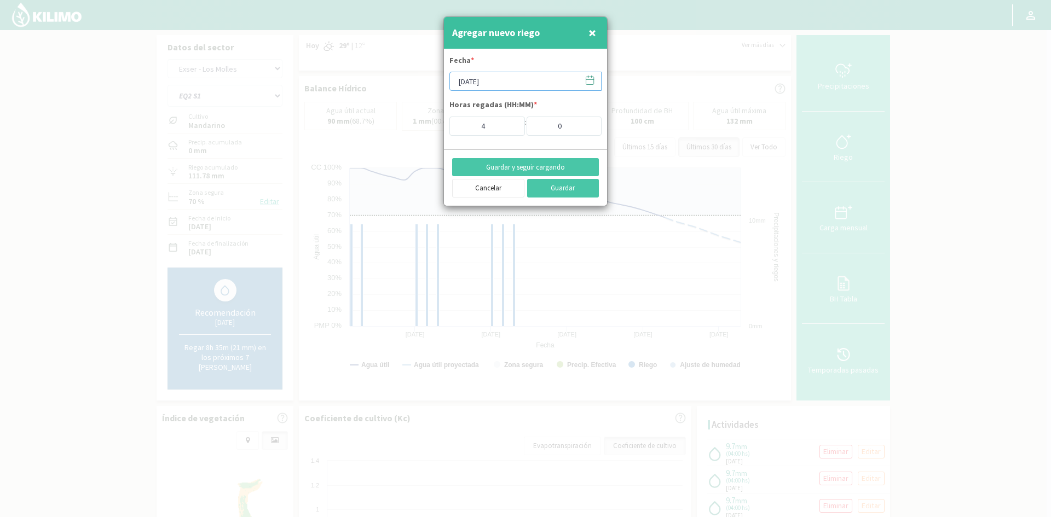
click at [476, 80] on input "[DATE]" at bounding box center [525, 81] width 152 height 19
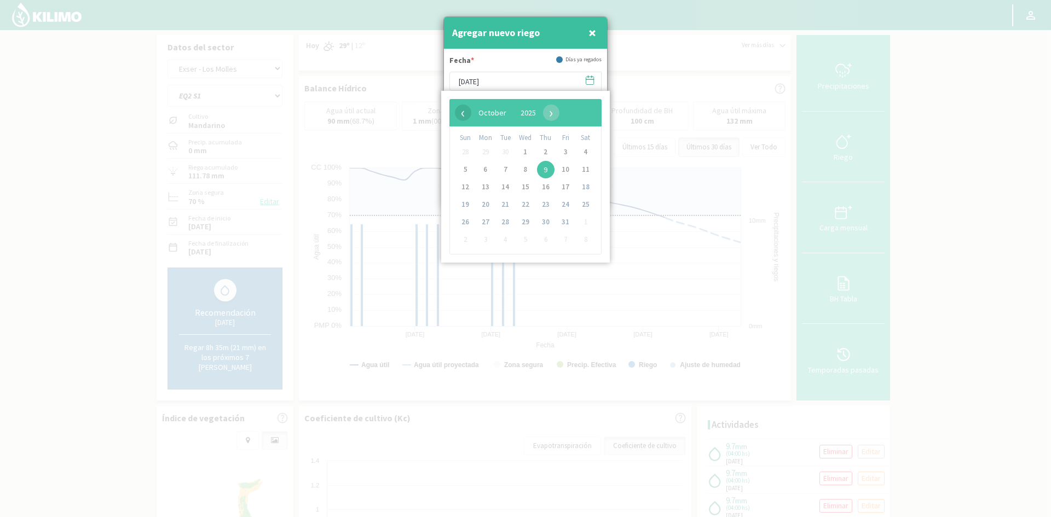
click at [461, 112] on span "‹" at bounding box center [463, 113] width 16 height 16
click at [504, 225] on span "30" at bounding box center [505, 222] width 18 height 18
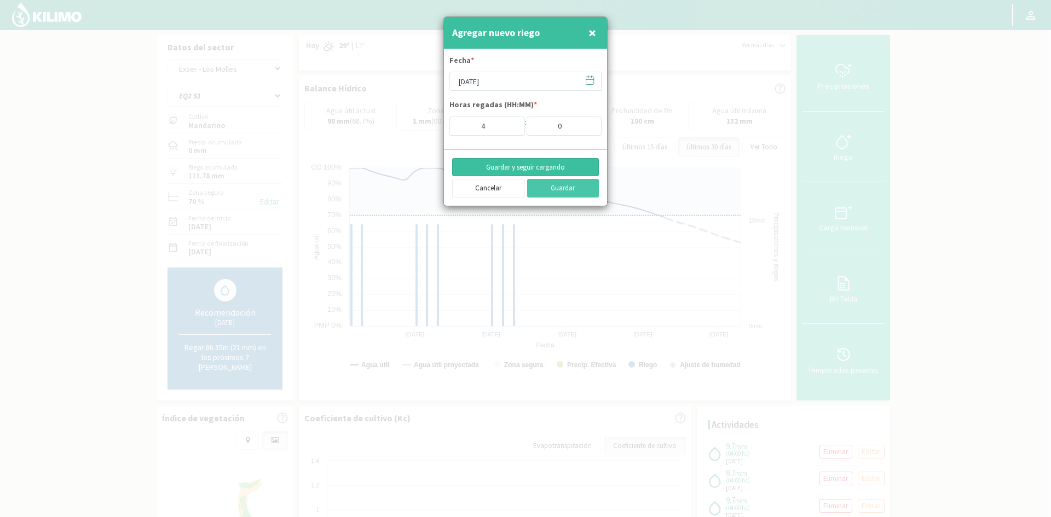
click at [520, 167] on button "Guardar y seguir cargando" at bounding box center [525, 167] width 147 height 19
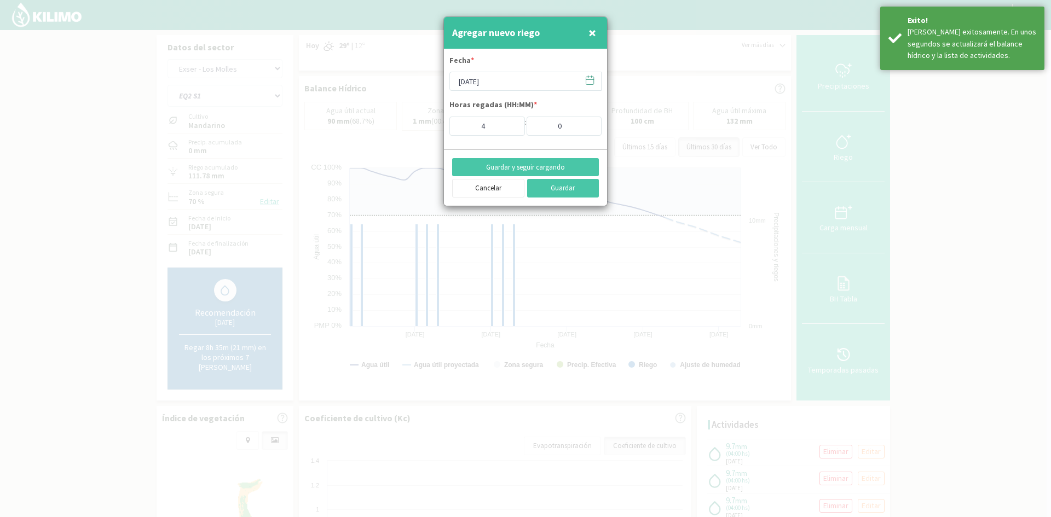
click at [595, 31] on span "×" at bounding box center [592, 33] width 8 height 18
type input "[DATE]"
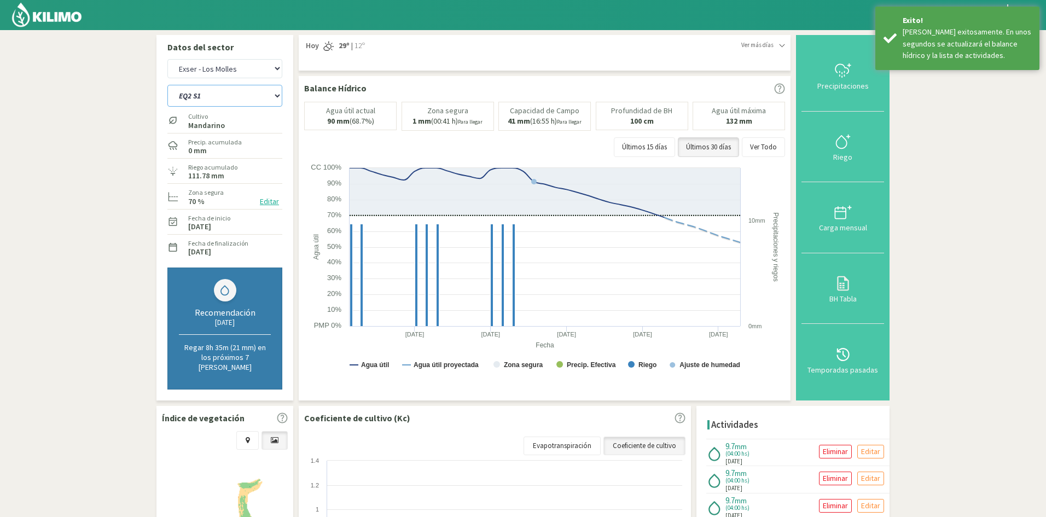
click at [217, 96] on select "EQ1A S3 EQ1A S4 EQ1A S5 EQ1B S1 EQ1B S2 EQ1B S3 EQ1B S4 EQ1B S5 EQ2 S1 EQ2 S3 E…" at bounding box center [224, 96] width 115 height 22
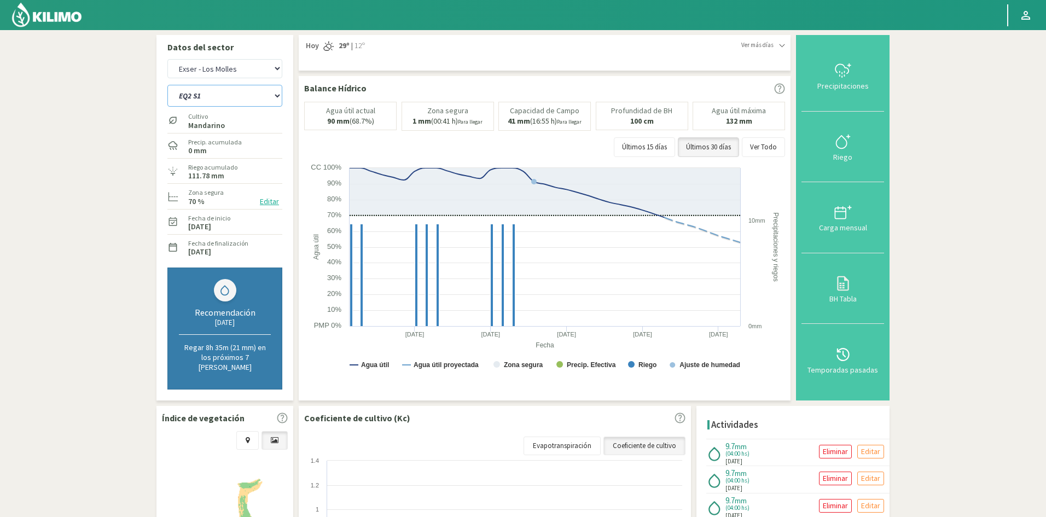
select select "318: Object"
click at [167, 85] on select "EQ1A S3 EQ1A S4 EQ1A S5 EQ1B S1 EQ1B S2 EQ1B S3 EQ1B S4 EQ1B S5 EQ2 S1 EQ2 S3 E…" at bounding box center [224, 96] width 115 height 22
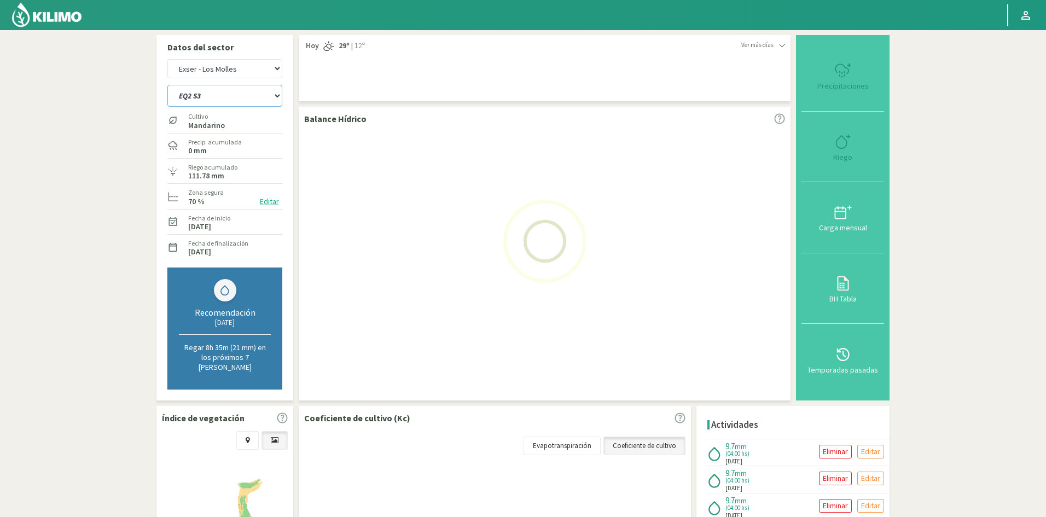
select select "31: Object"
select select "341: Object"
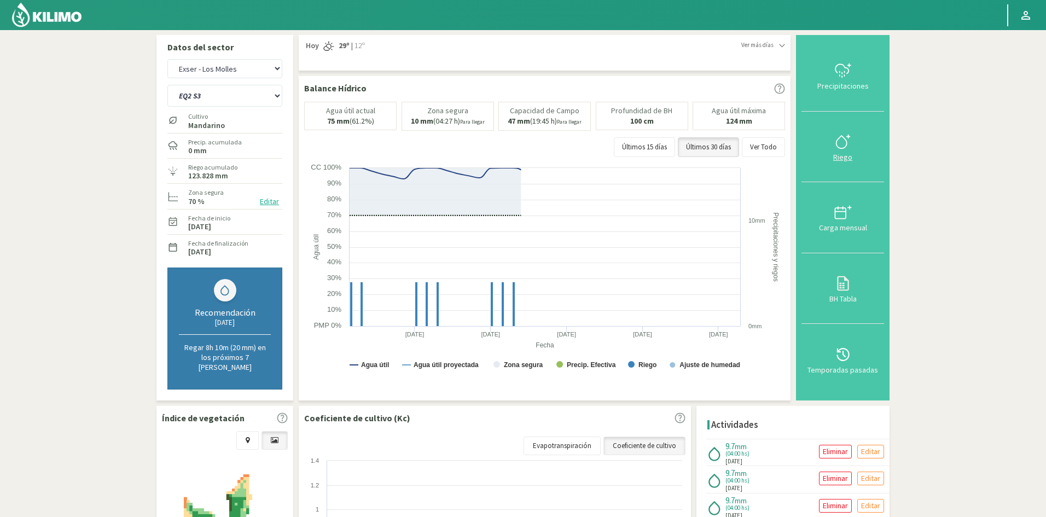
click at [847, 155] on div "Riego" at bounding box center [843, 157] width 76 height 8
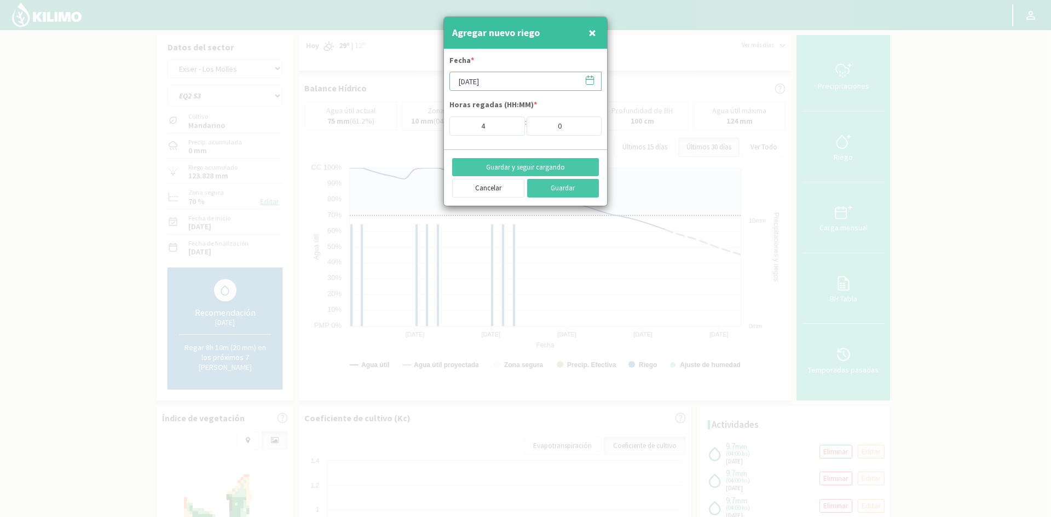
click at [479, 81] on input "[DATE]" at bounding box center [525, 81] width 152 height 19
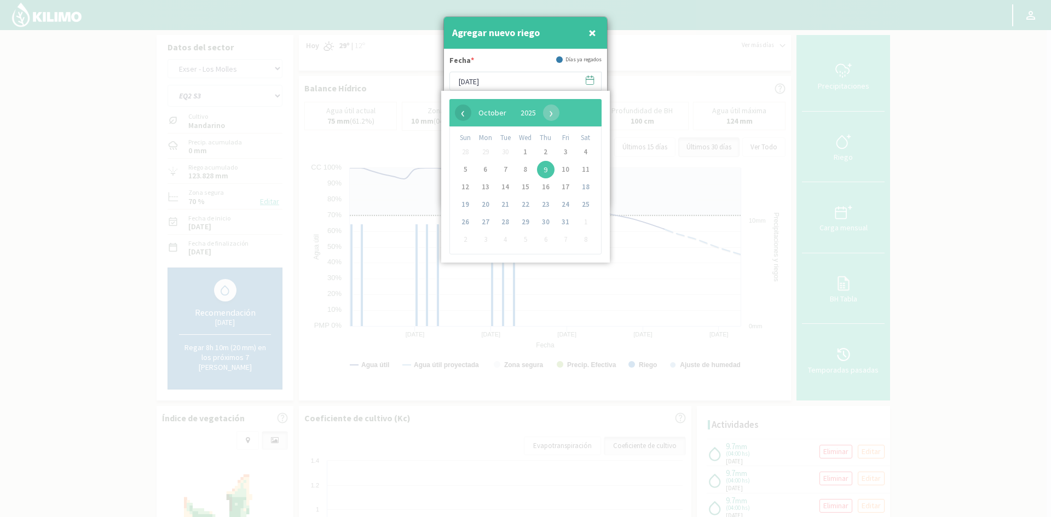
click at [462, 115] on span "‹" at bounding box center [463, 113] width 16 height 16
click at [511, 222] on span "30" at bounding box center [505, 222] width 18 height 18
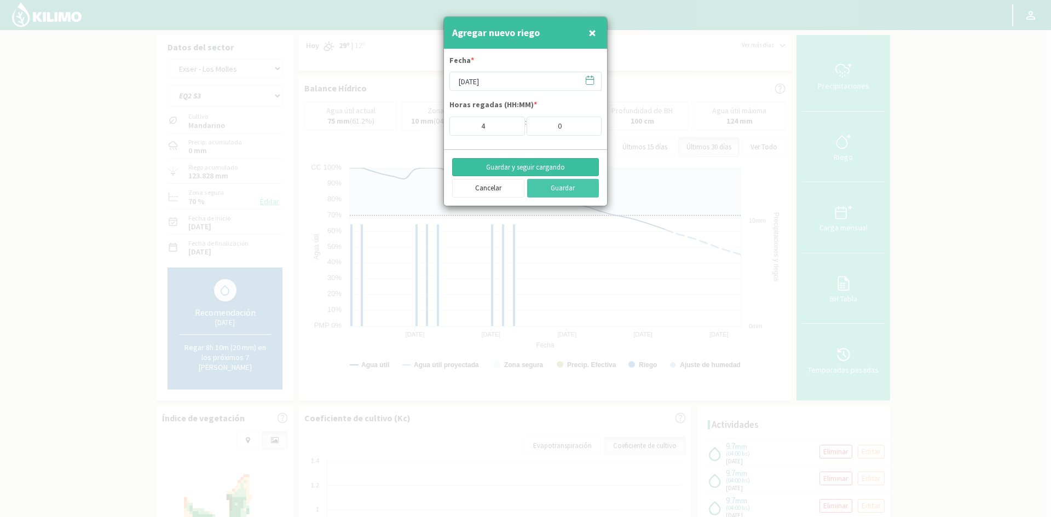
click at [509, 162] on button "Guardar y seguir cargando" at bounding box center [525, 167] width 147 height 19
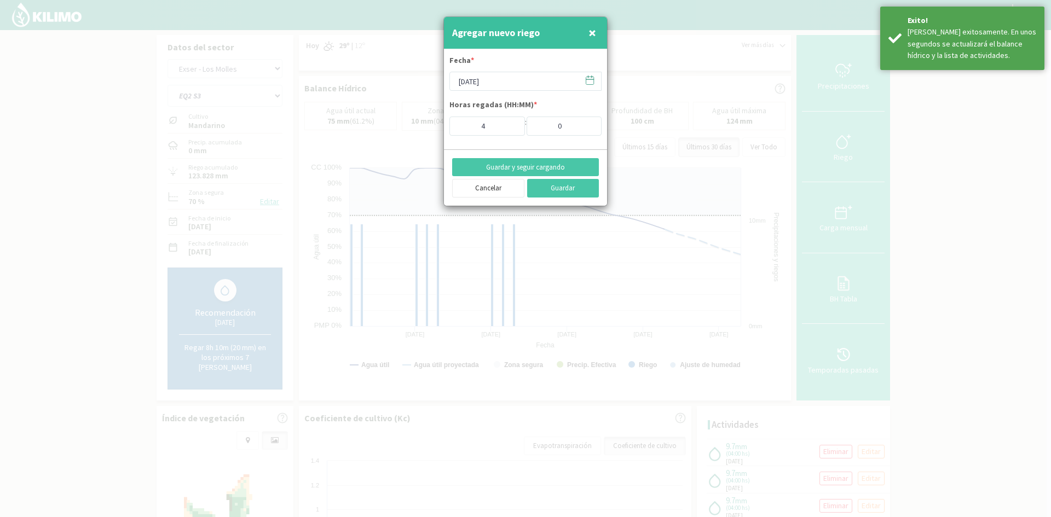
click at [591, 31] on span "×" at bounding box center [592, 33] width 8 height 18
type input "[DATE]"
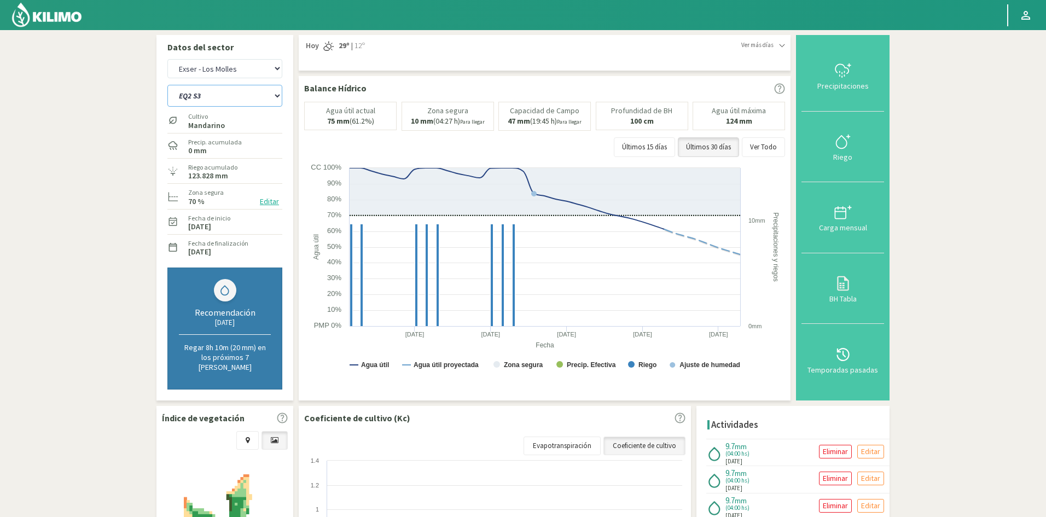
click at [194, 97] on select "EQ1A S3 EQ1A S4 EQ1A S5 EQ1B S1 EQ1B S2 EQ1B S3 EQ1B S4 EQ1B S5 EQ2 S1 EQ2 S3 E…" at bounding box center [224, 96] width 115 height 22
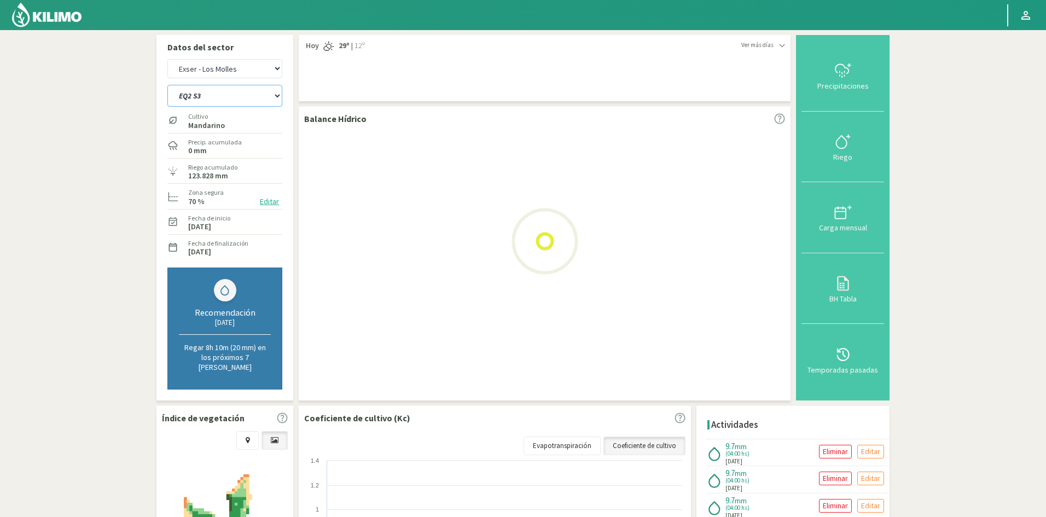
select select "342: Object"
click at [167, 85] on select "EQ1A S3 EQ1A S4 EQ1A S5 EQ1B S1 EQ1B S2 EQ1B S3 EQ1B S4 EQ1B S5 EQ2 S1 EQ2 S3 E…" at bounding box center [224, 96] width 115 height 22
select select "33: Object"
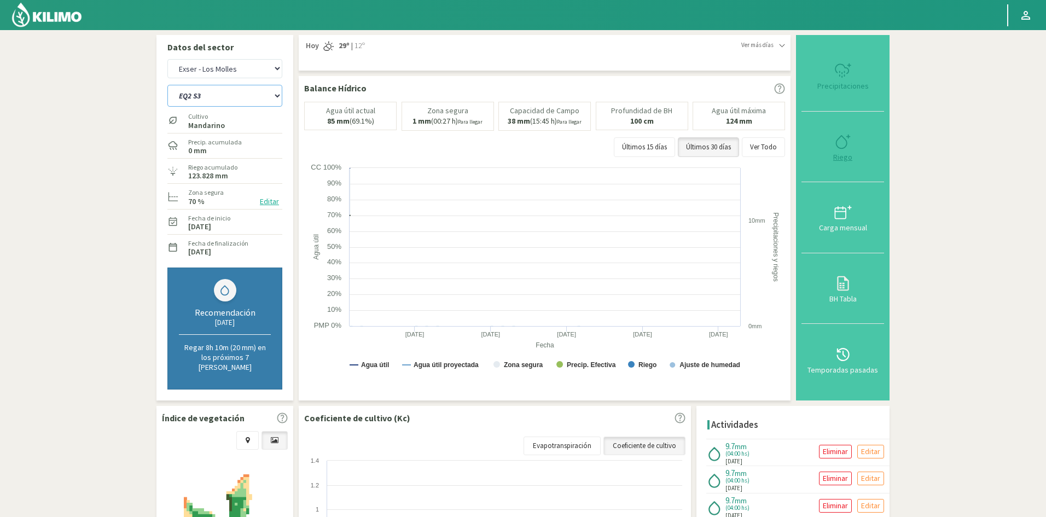
select select "365: Object"
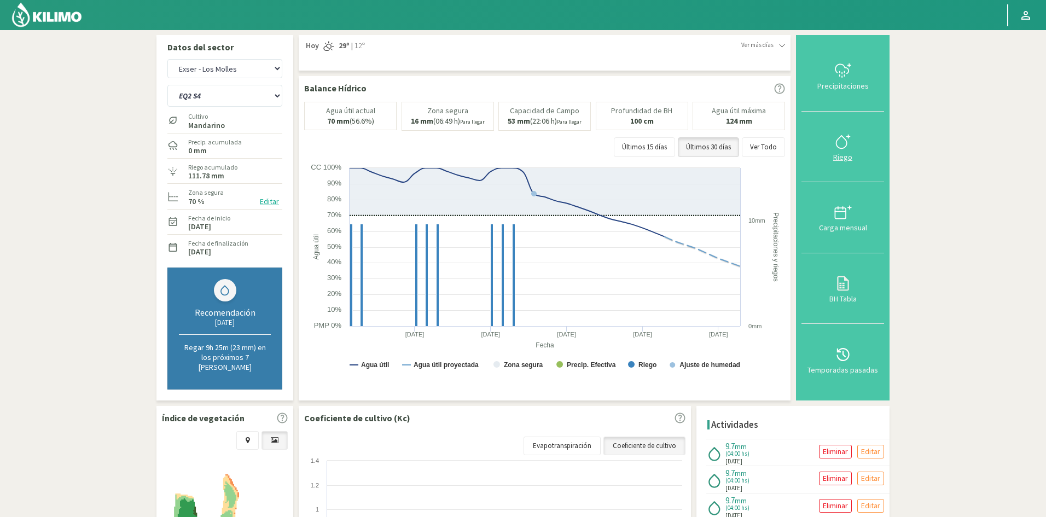
click at [845, 156] on div "Riego" at bounding box center [843, 157] width 76 height 8
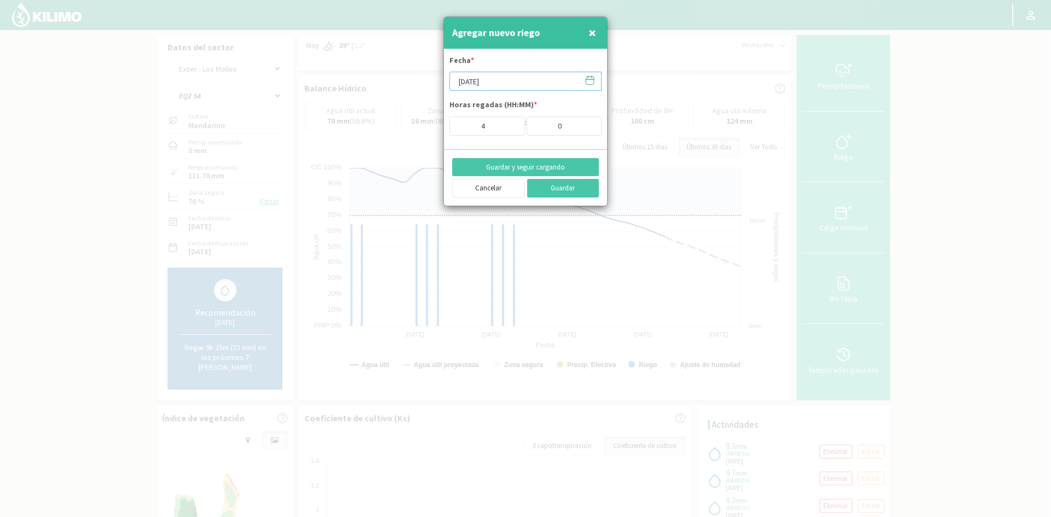
click at [473, 83] on input "[DATE]" at bounding box center [525, 81] width 152 height 19
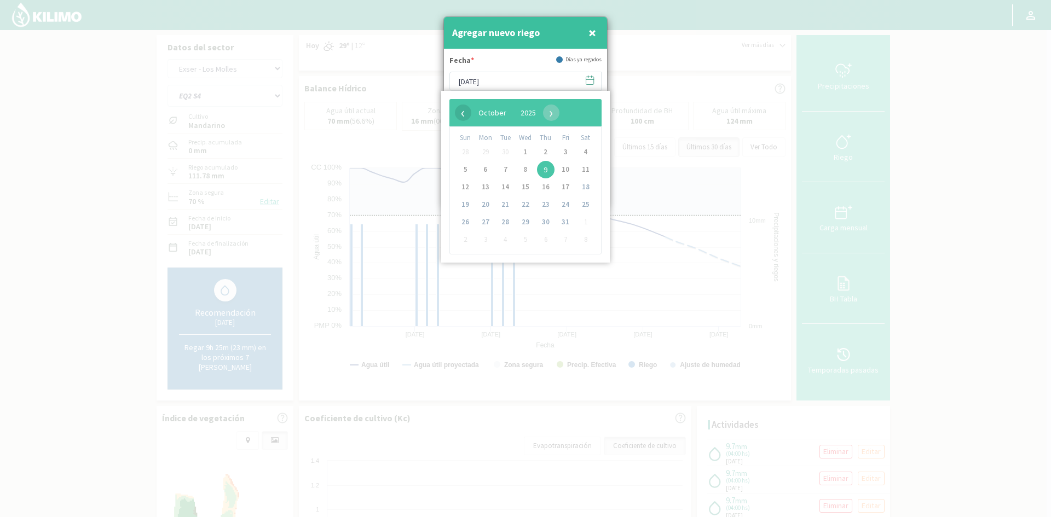
click at [460, 112] on span "‹" at bounding box center [463, 113] width 16 height 16
click at [511, 225] on span "30" at bounding box center [505, 222] width 18 height 18
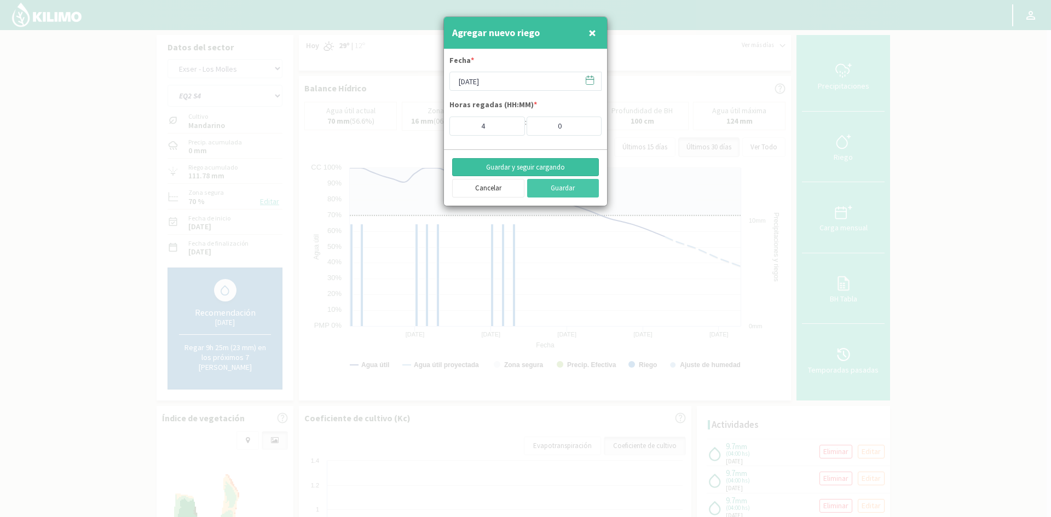
click at [564, 167] on button "Guardar y seguir cargando" at bounding box center [525, 167] width 147 height 19
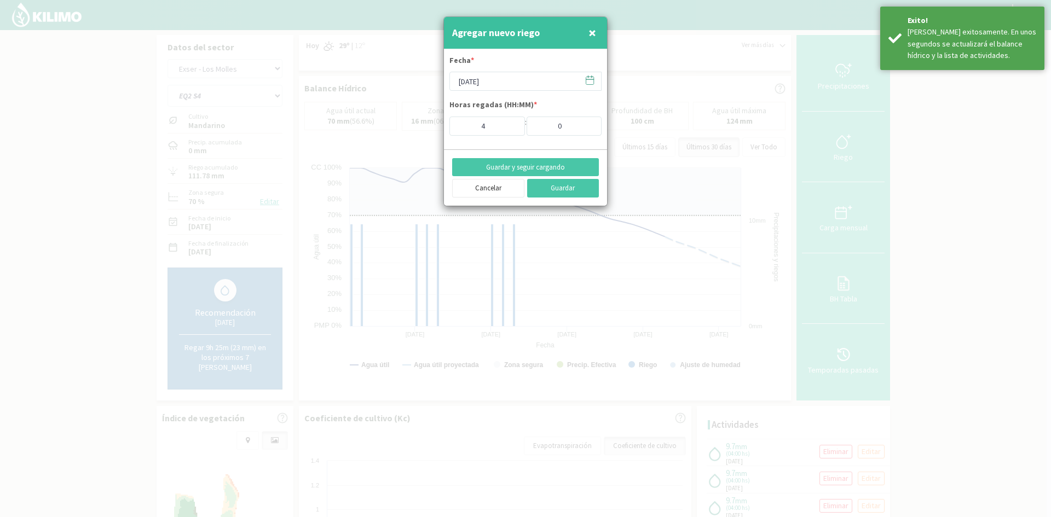
click at [594, 31] on span "×" at bounding box center [592, 33] width 8 height 18
type input "[DATE]"
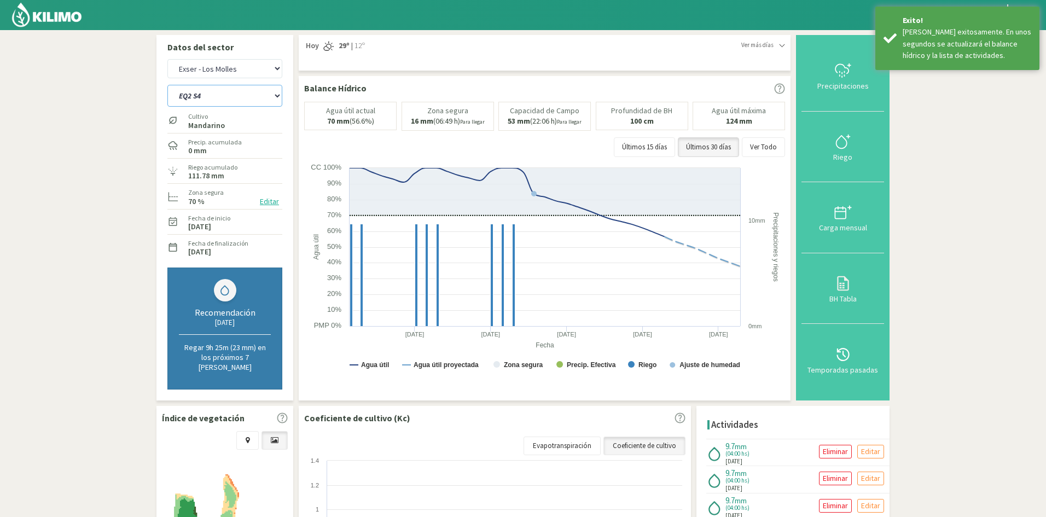
click at [229, 98] on select "EQ1A S3 EQ1A S4 EQ1A S5 EQ1B S1 EQ1B S2 EQ1B S3 EQ1B S4 EQ1B S5 EQ2 S1 EQ2 S3 E…" at bounding box center [224, 96] width 115 height 22
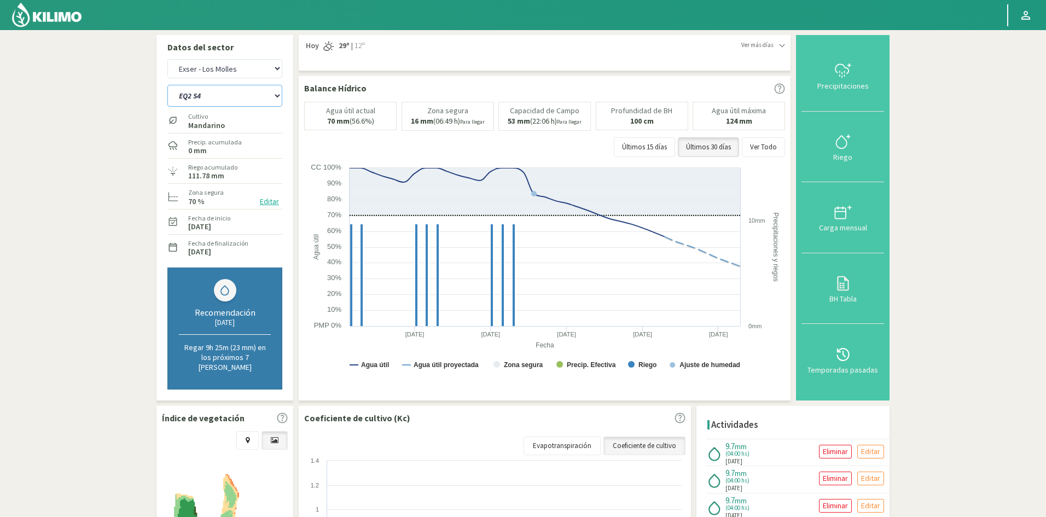
select select "366: Object"
click at [167, 85] on select "EQ1A S3 EQ1A S4 EQ1A S5 EQ1B S1 EQ1B S2 EQ1B S3 EQ1B S4 EQ1B S5 EQ2 S1 EQ2 S3 E…" at bounding box center [224, 96] width 115 height 22
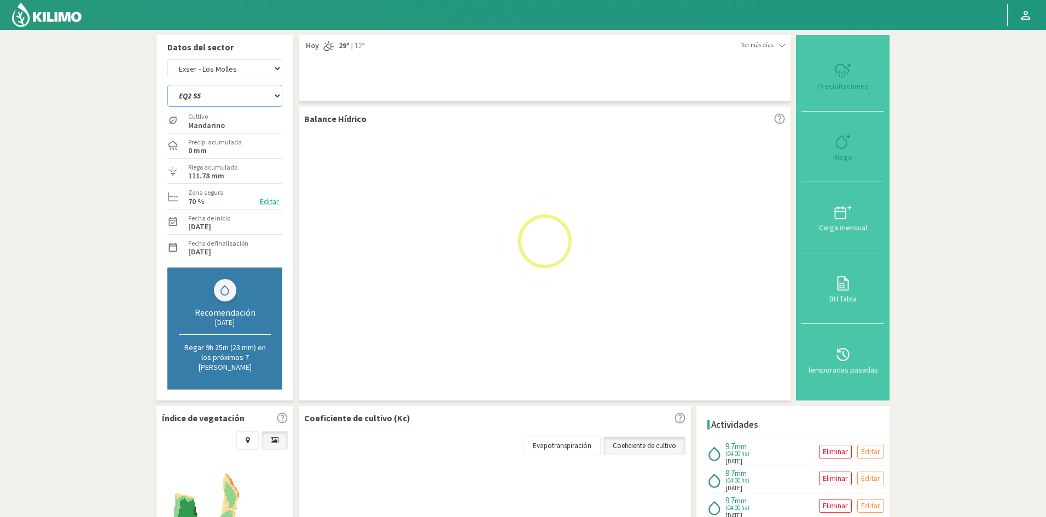
select select "35: Object"
select select "389: Object"
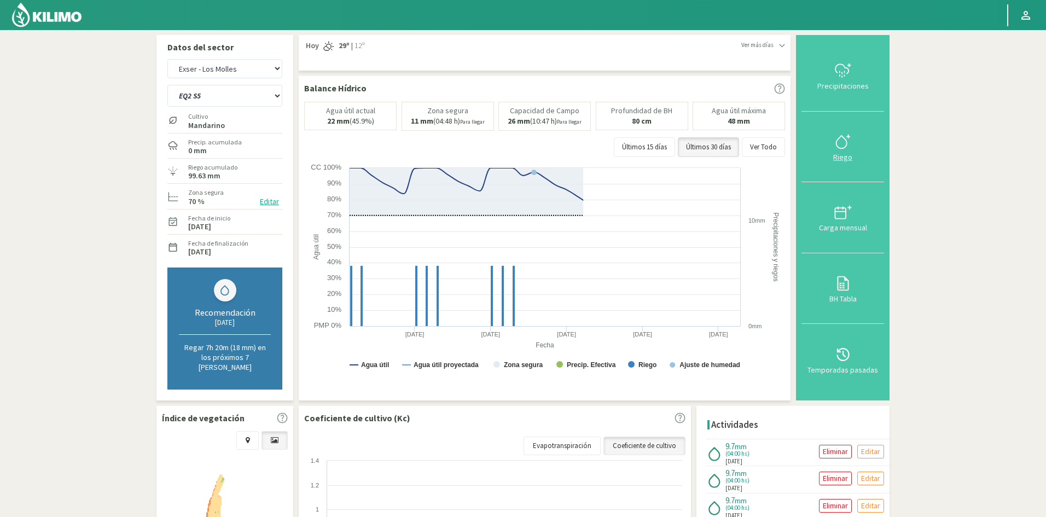
click at [843, 155] on div "Riego" at bounding box center [843, 157] width 76 height 8
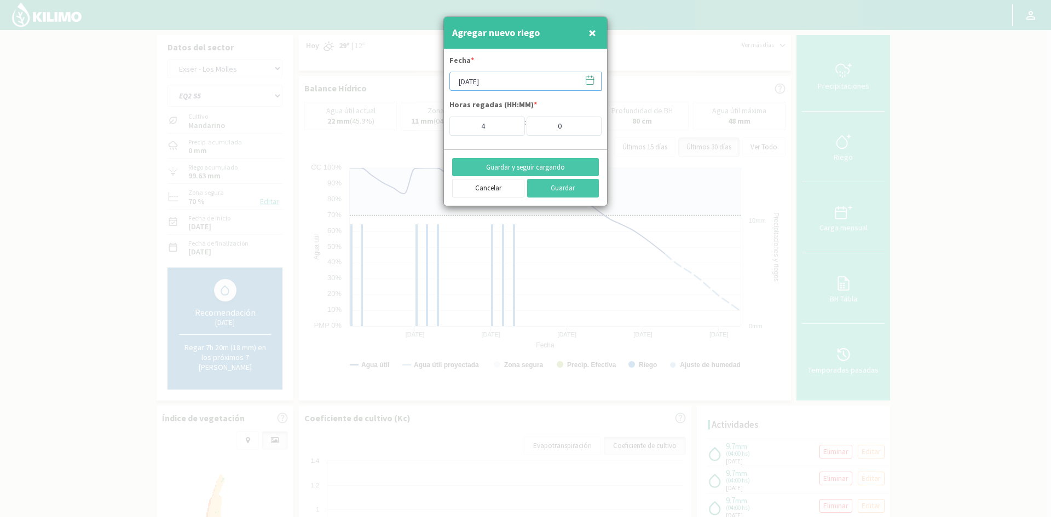
click at [468, 77] on input "[DATE]" at bounding box center [525, 81] width 152 height 19
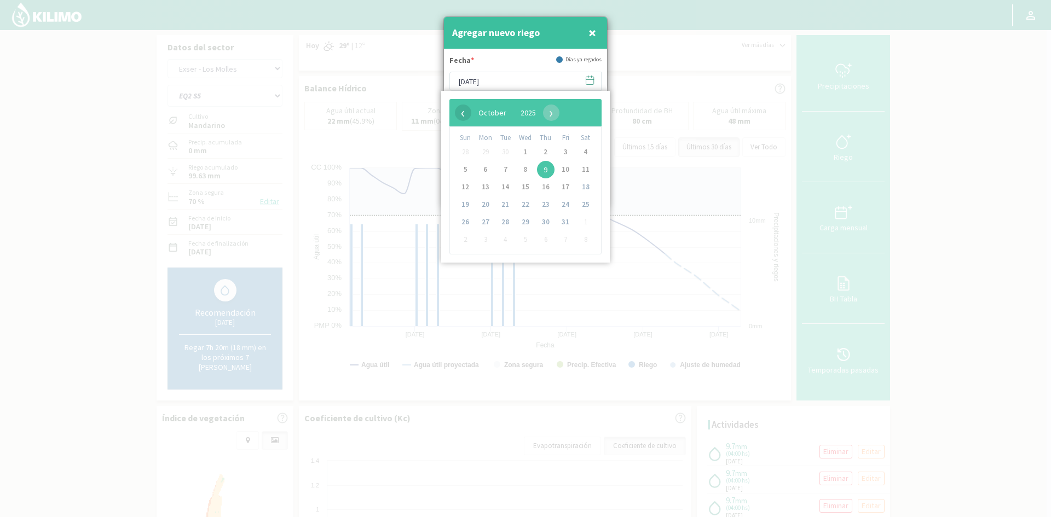
click at [463, 114] on span "‹" at bounding box center [463, 113] width 16 height 16
click at [508, 219] on span "30" at bounding box center [505, 222] width 18 height 18
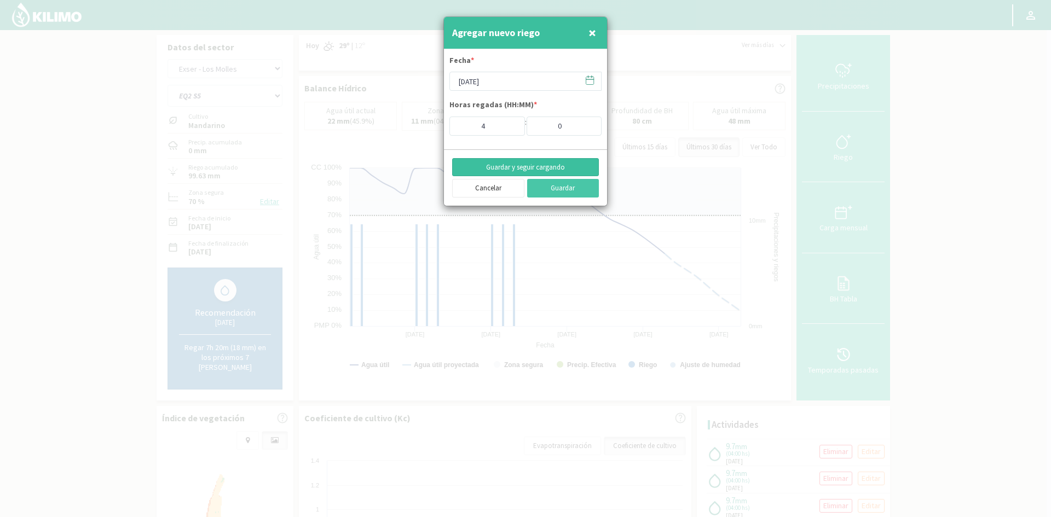
click at [492, 167] on button "Guardar y seguir cargando" at bounding box center [525, 167] width 147 height 19
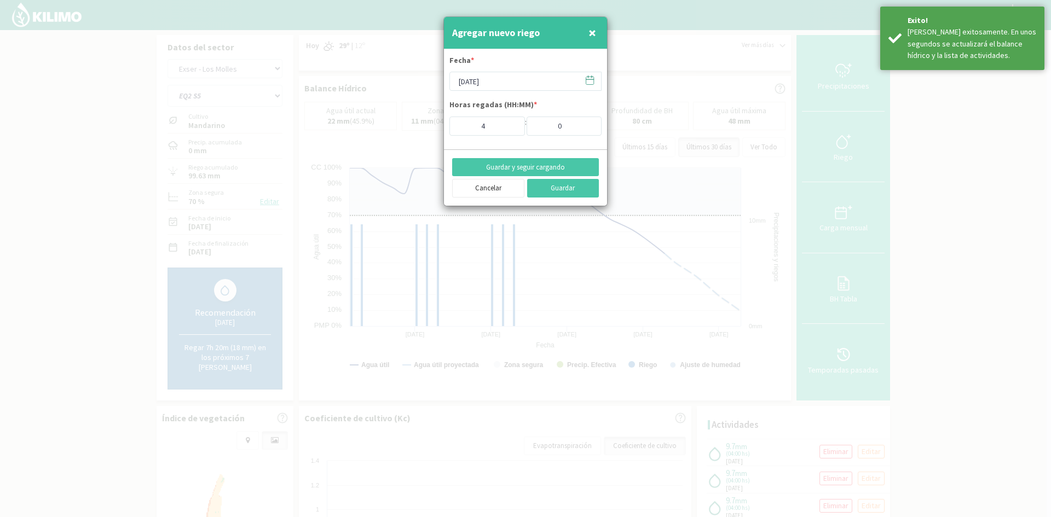
click at [595, 35] on span "×" at bounding box center [592, 33] width 8 height 18
type input "[DATE]"
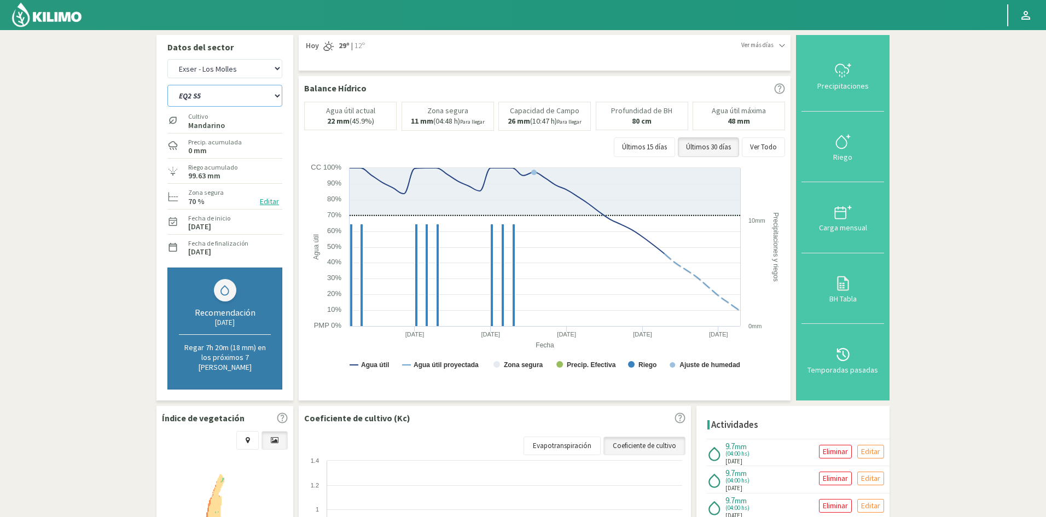
click at [206, 101] on select "EQ1A S3 EQ1A S4 EQ1A S5 EQ1B S1 EQ1B S2 EQ1B S3 EQ1B S4 EQ1B S5 EQ2 S1 EQ2 S3 E…" at bounding box center [224, 96] width 115 height 22
click at [239, 96] on select "EQ1A S3 EQ1A S4 EQ1A S5 EQ1B S1 EQ1B S2 EQ1B S3 EQ1B S4 EQ1B S5 EQ2 S1 EQ2 S3 E…" at bounding box center [224, 96] width 115 height 22
select select "390: Object"
click at [167, 85] on select "EQ1A S3 EQ1A S4 EQ1A S5 EQ1B S1 EQ1B S2 EQ1B S3 EQ1B S4 EQ1B S5 EQ2 S1 EQ2 S3 E…" at bounding box center [224, 96] width 115 height 22
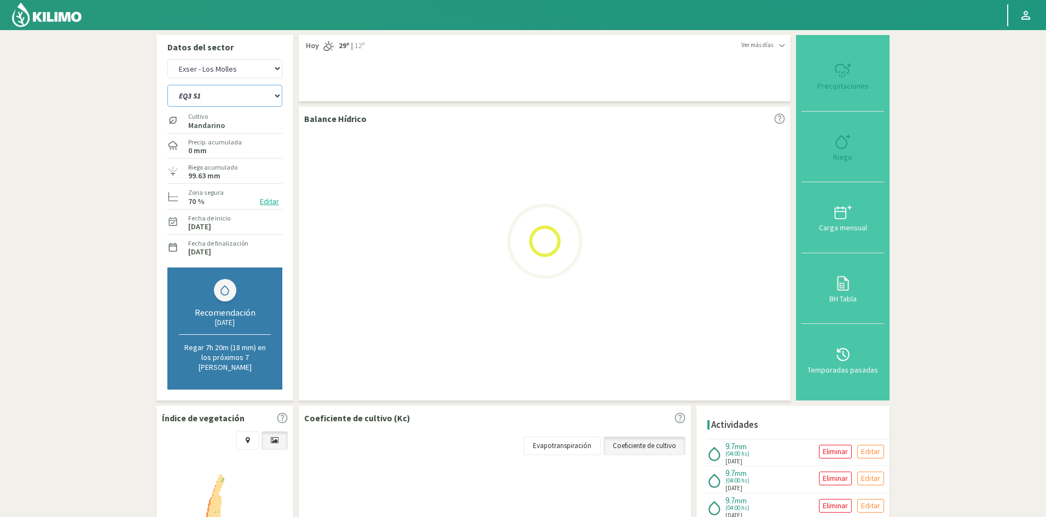
select select "37: Object"
select select "413: Object"
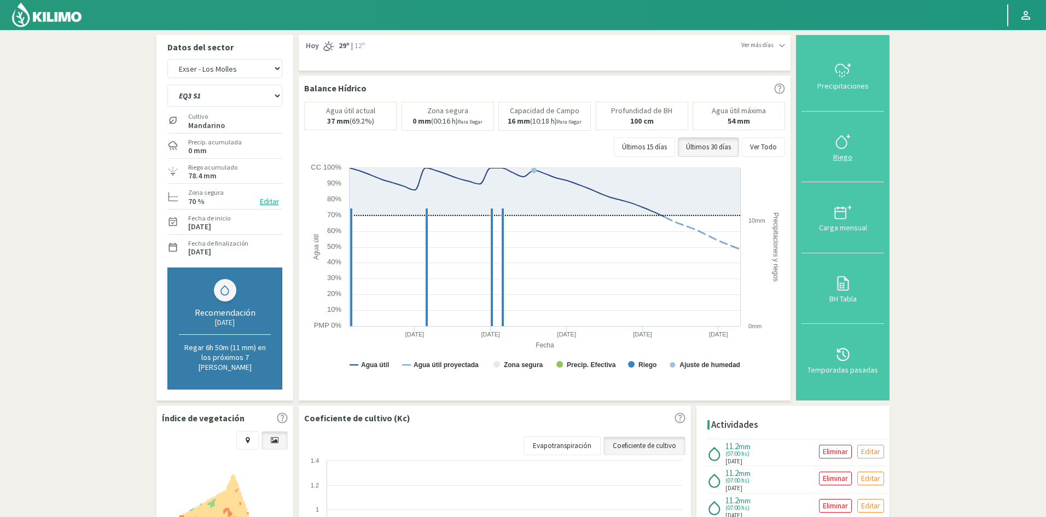
click at [842, 158] on div "Riego" at bounding box center [843, 157] width 76 height 8
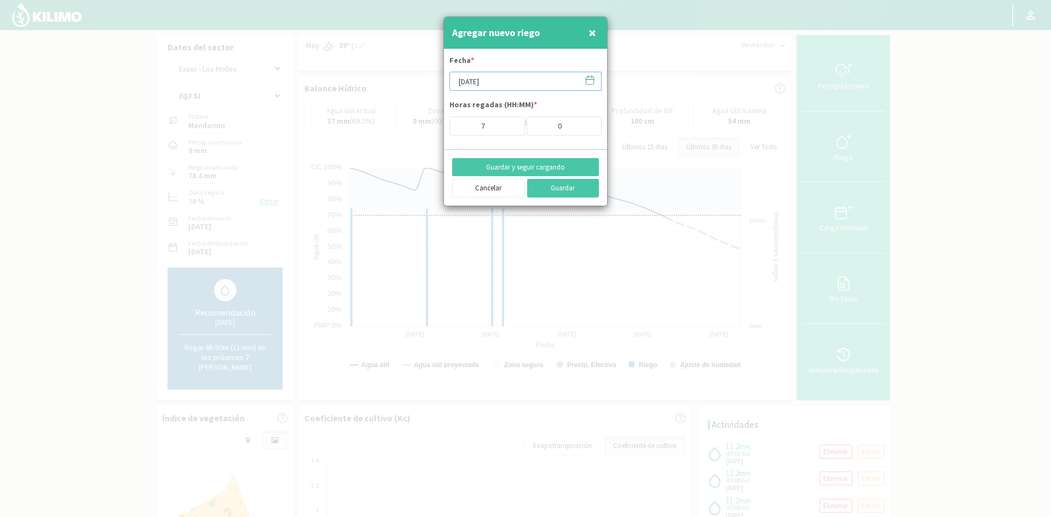
click at [494, 80] on input "[DATE]" at bounding box center [525, 81] width 152 height 19
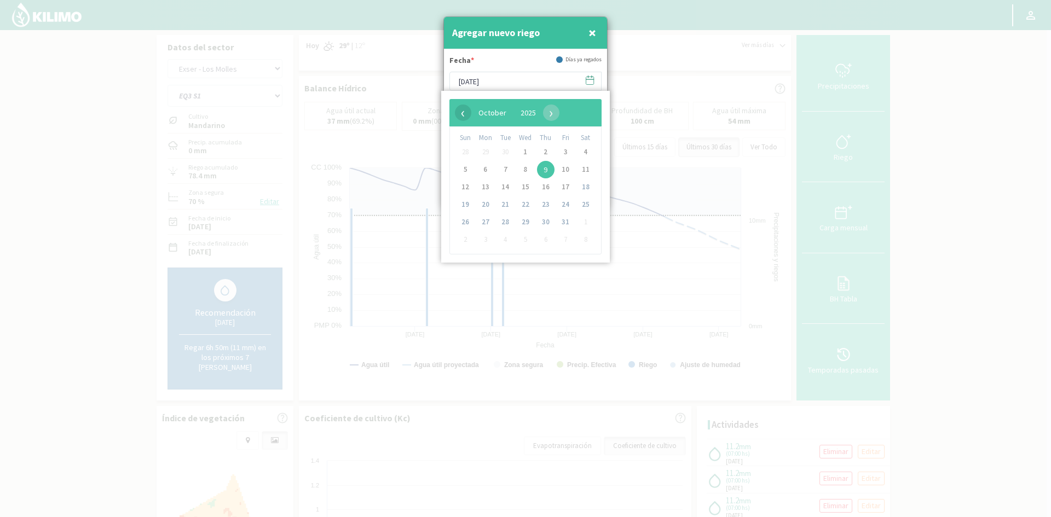
click at [460, 112] on span "‹" at bounding box center [463, 113] width 16 height 16
click at [502, 222] on span "30" at bounding box center [505, 222] width 18 height 18
type input "[DATE]"
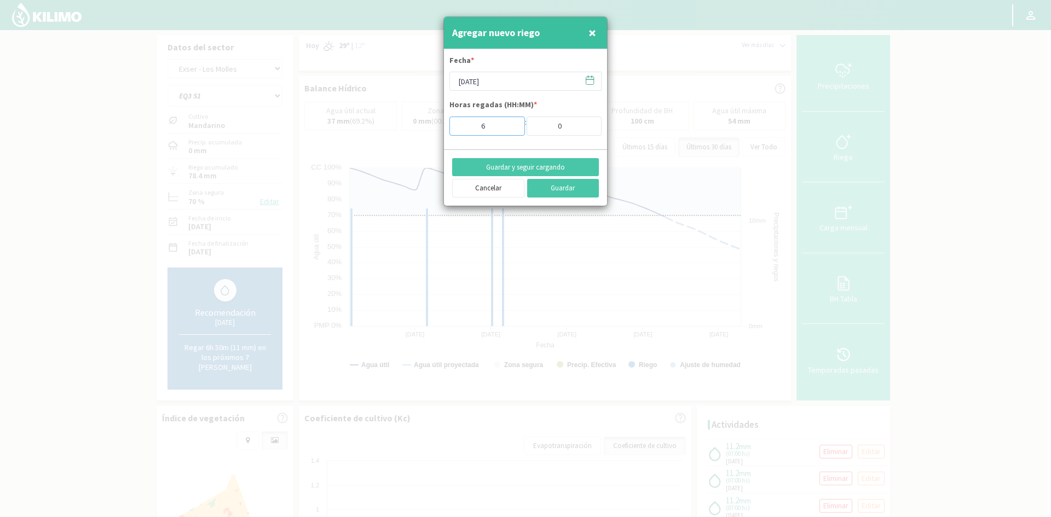
click at [509, 131] on input "6" at bounding box center [487, 126] width 76 height 19
type input "5"
click at [509, 131] on input "5" at bounding box center [487, 126] width 76 height 19
click at [513, 171] on button "Guardar y seguir cargando" at bounding box center [525, 167] width 147 height 19
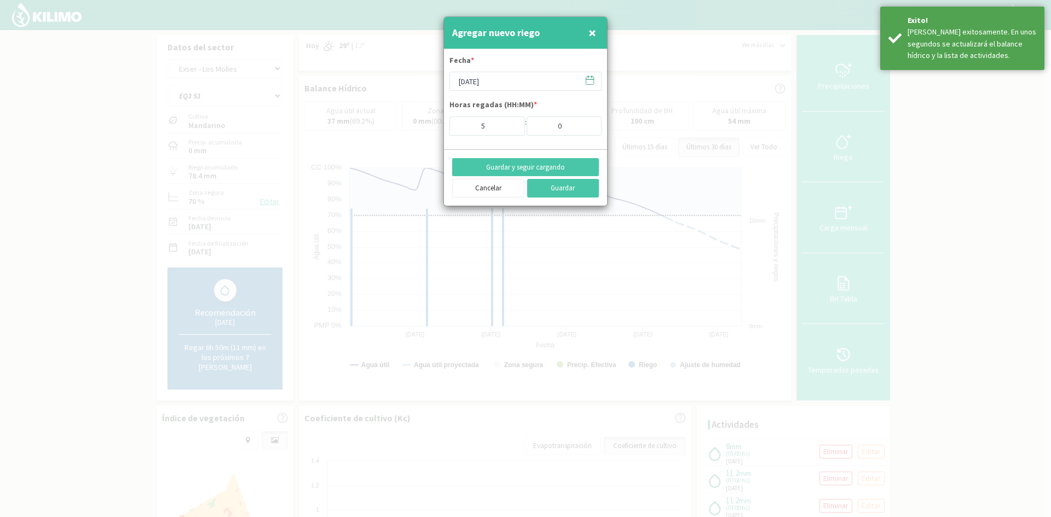
click at [592, 34] on span "×" at bounding box center [592, 33] width 8 height 18
type input "[DATE]"
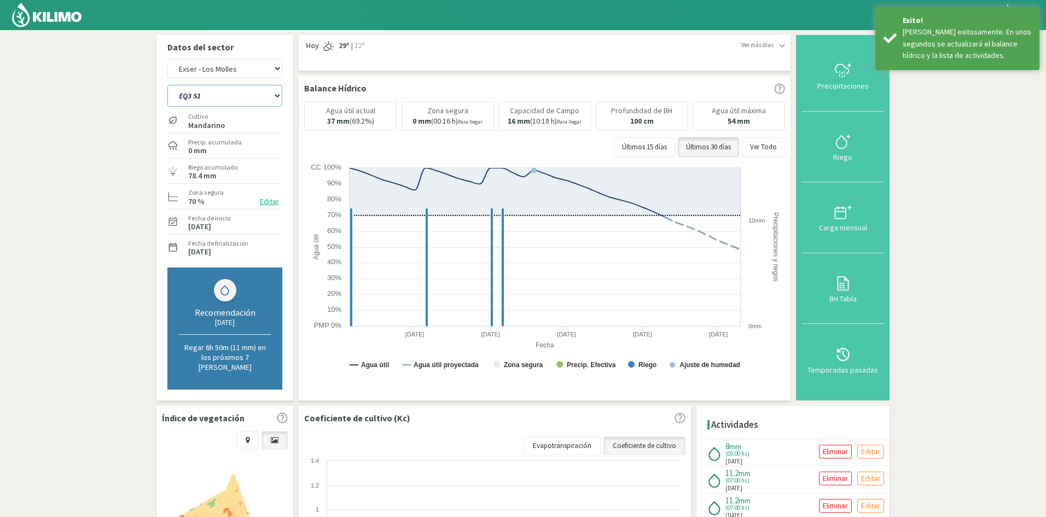
click at [244, 96] on select "EQ1A S3 EQ1A S4 EQ1A S5 EQ1B S1 EQ1B S2 EQ1B S3 EQ1B S4 EQ1B S5 EQ2 S1 EQ2 S3 E…" at bounding box center [224, 96] width 115 height 22
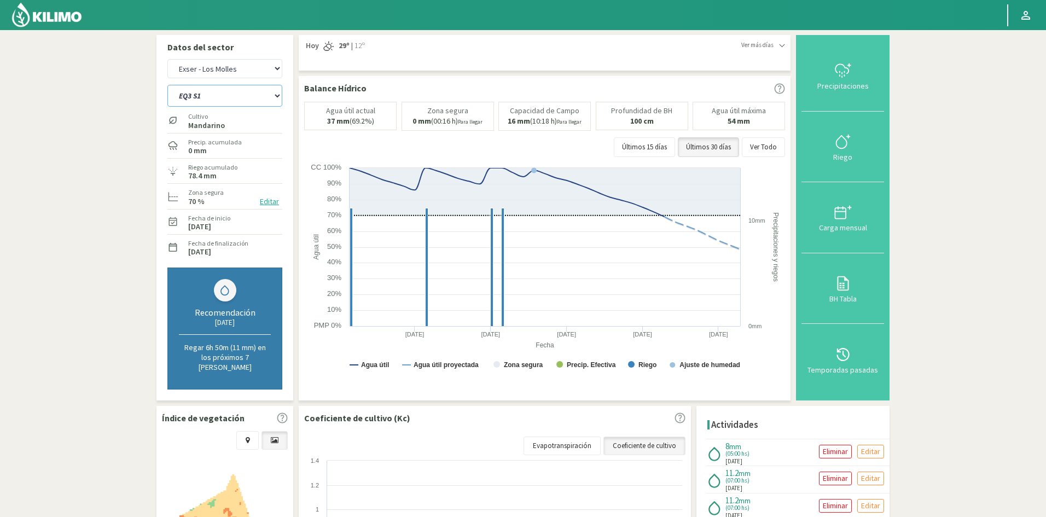
select select "414: Object"
click at [167, 85] on select "EQ1A S3 EQ1A S4 EQ1A S5 EQ1B S1 EQ1B S2 EQ1B S3 EQ1B S4 EQ1B S5 EQ2 S1 EQ2 S3 E…" at bounding box center [224, 96] width 115 height 22
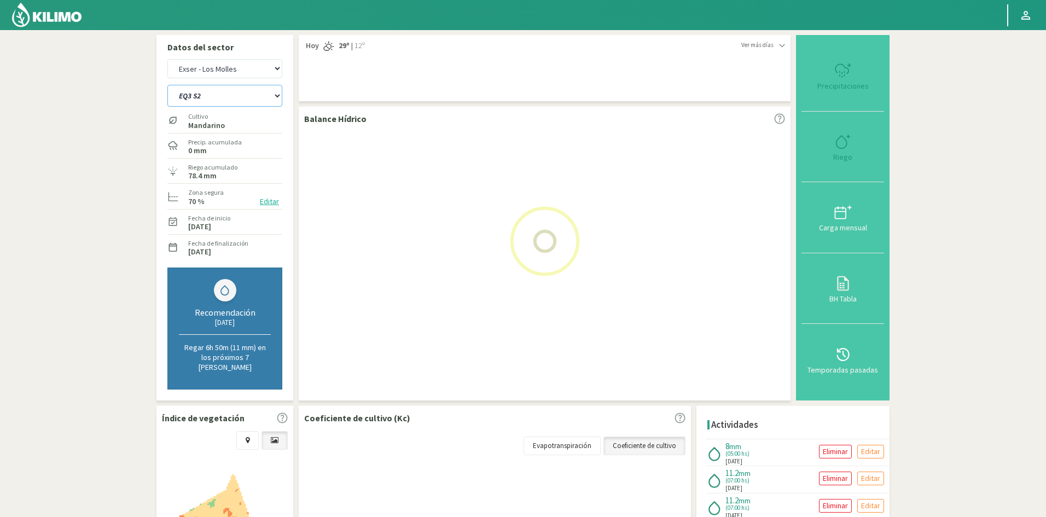
select select "39: Object"
select select "437: Object"
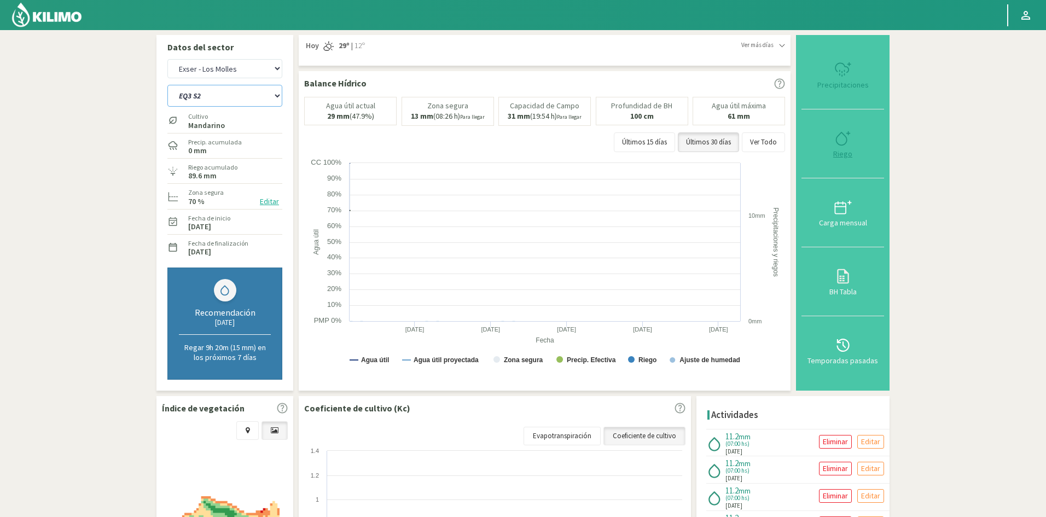
type input "7"
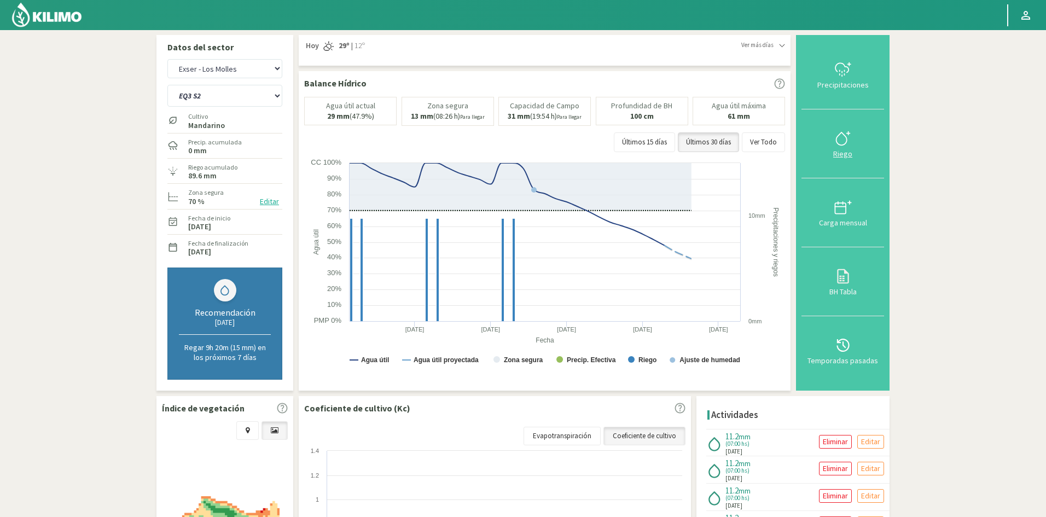
click at [845, 155] on div "Riego" at bounding box center [843, 154] width 76 height 8
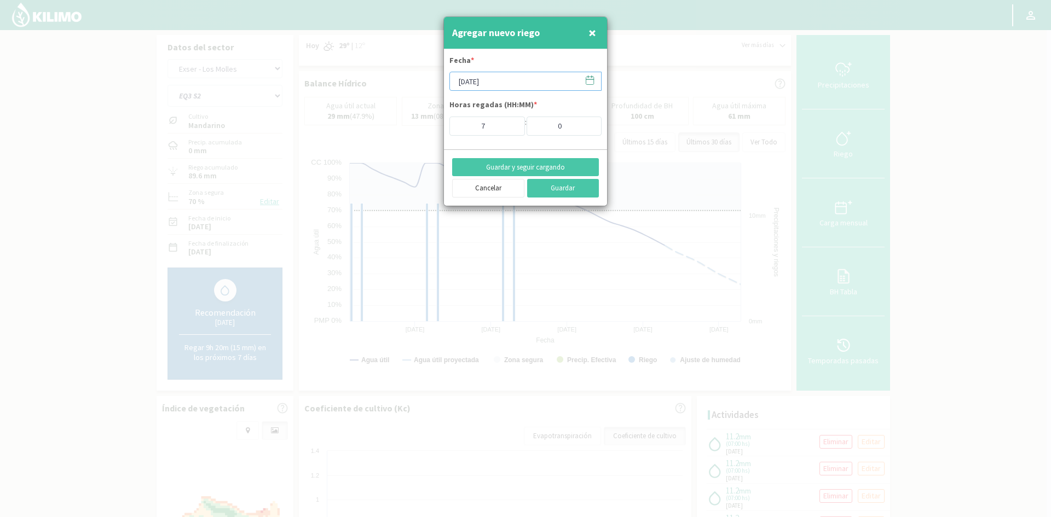
click at [473, 82] on input "[DATE]" at bounding box center [525, 81] width 152 height 19
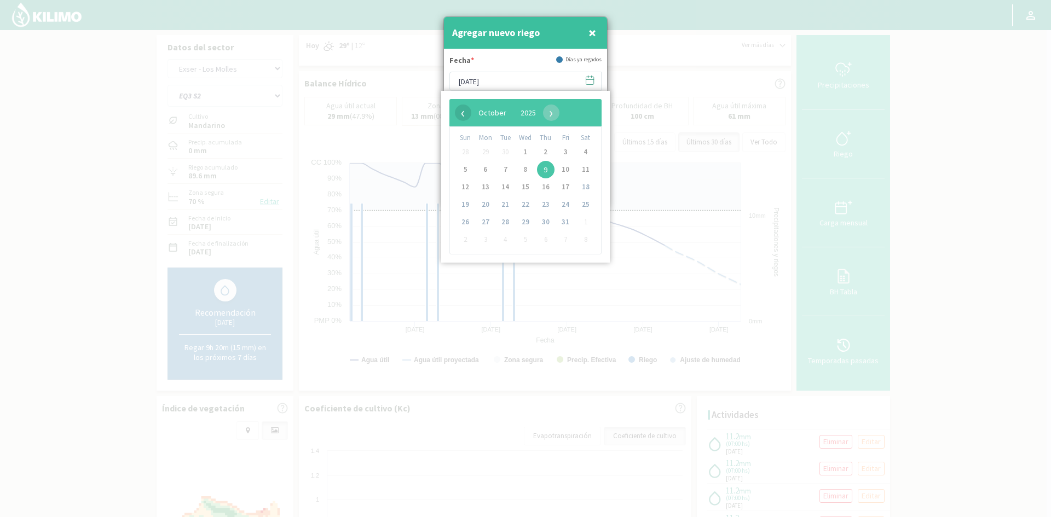
click at [459, 113] on span "‹" at bounding box center [463, 113] width 16 height 16
click at [502, 224] on span "30" at bounding box center [505, 222] width 18 height 18
type input "[DATE]"
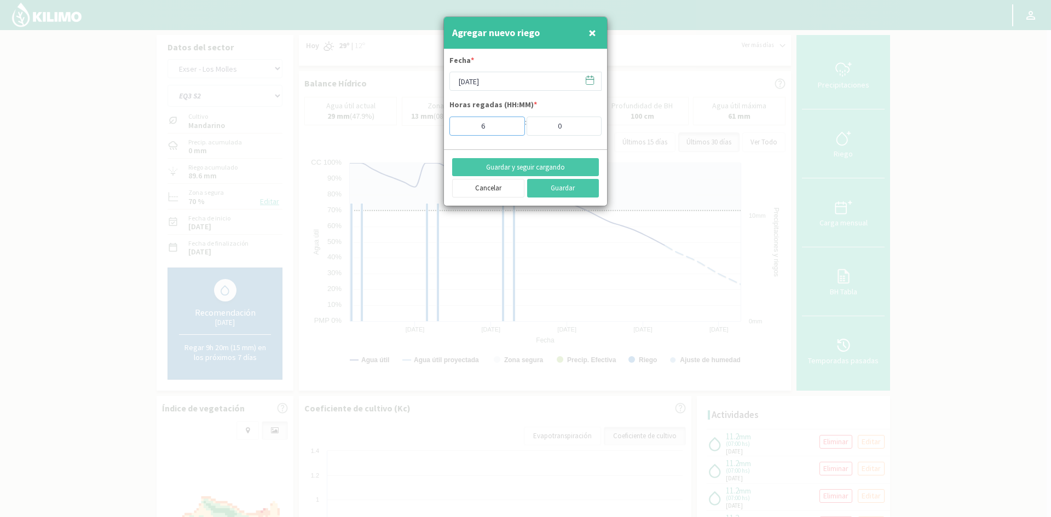
click at [509, 128] on input "6" at bounding box center [487, 126] width 76 height 19
type input "5"
click at [509, 128] on input "5" at bounding box center [487, 126] width 76 height 19
click at [543, 167] on button "Guardar y seguir cargando" at bounding box center [525, 167] width 147 height 19
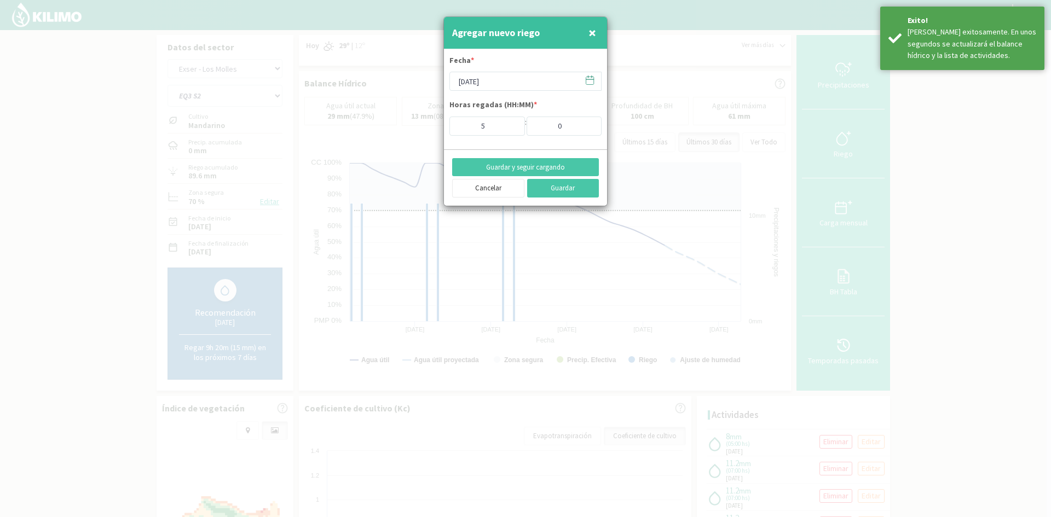
click at [594, 34] on span "×" at bounding box center [592, 33] width 8 height 18
type input "[DATE]"
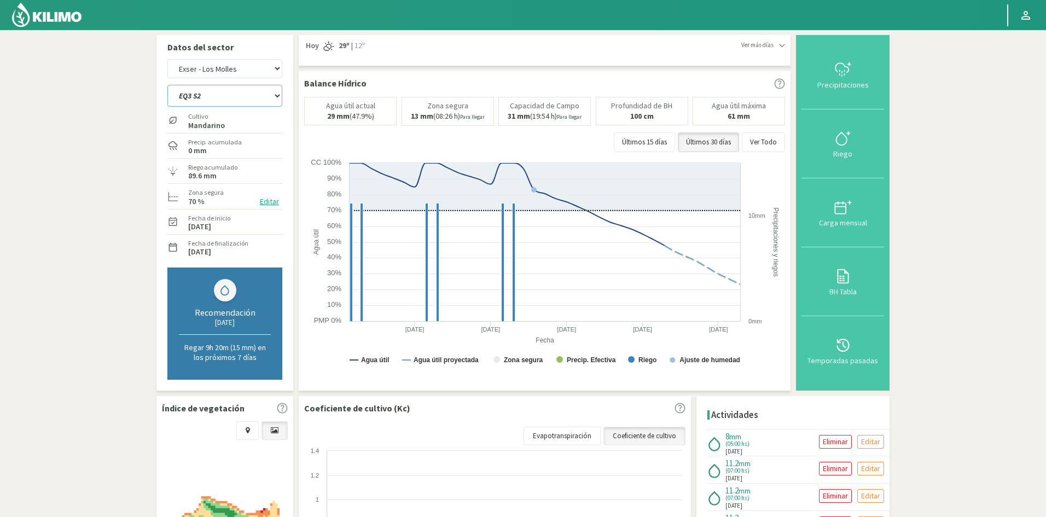
click at [215, 95] on select "EQ1A S3 EQ1A S4 EQ1A S5 EQ1B S1 EQ1B S2 EQ1B S3 EQ1B S4 EQ1B S5 EQ2 S1 EQ2 S3 E…" at bounding box center [224, 96] width 115 height 22
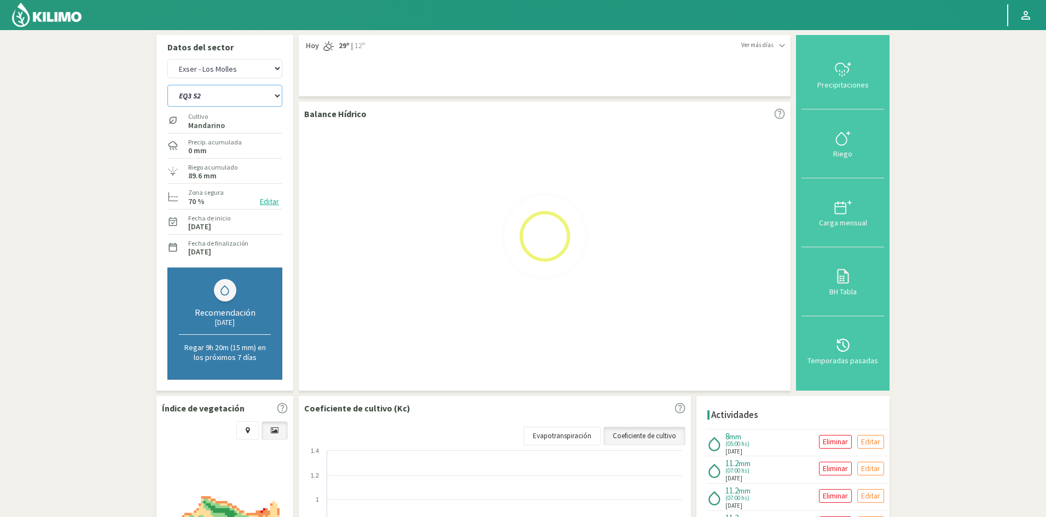
select select "438: Object"
click at [167, 85] on select "EQ1A S3 EQ1A S4 EQ1A S5 EQ1B S1 EQ1B S2 EQ1B S3 EQ1B S4 EQ1B S5 EQ2 S1 EQ2 S3 E…" at bounding box center [224, 96] width 115 height 22
select select "41: Object"
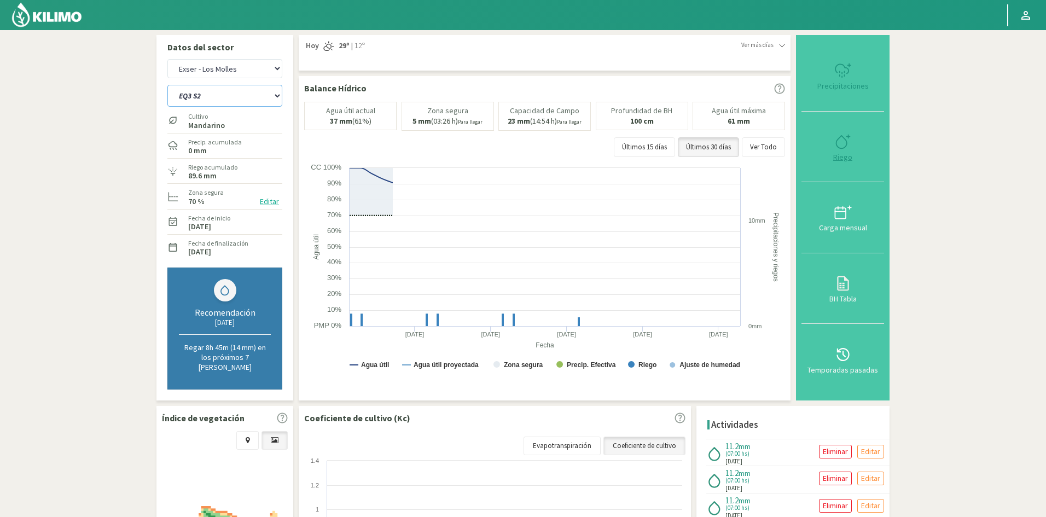
select select "461: Object"
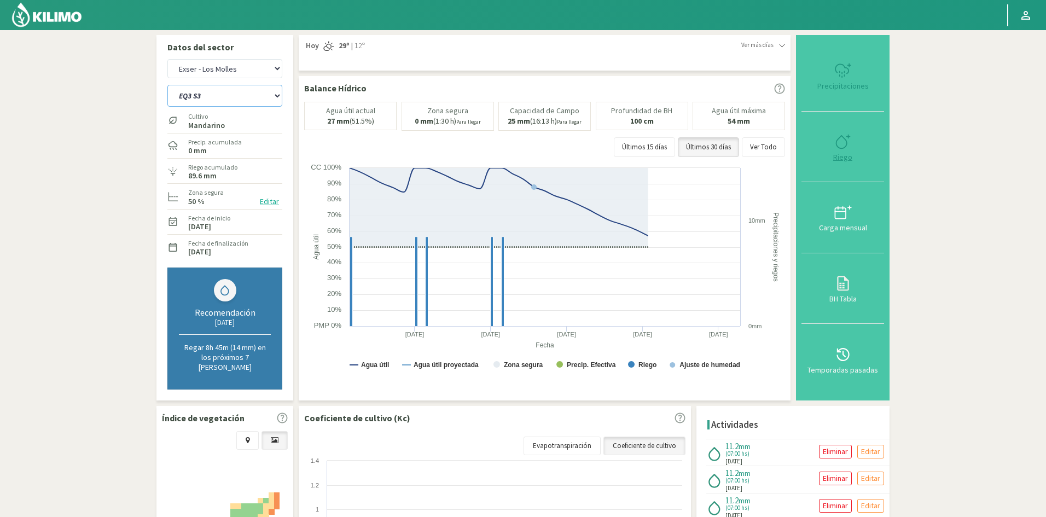
type input "7"
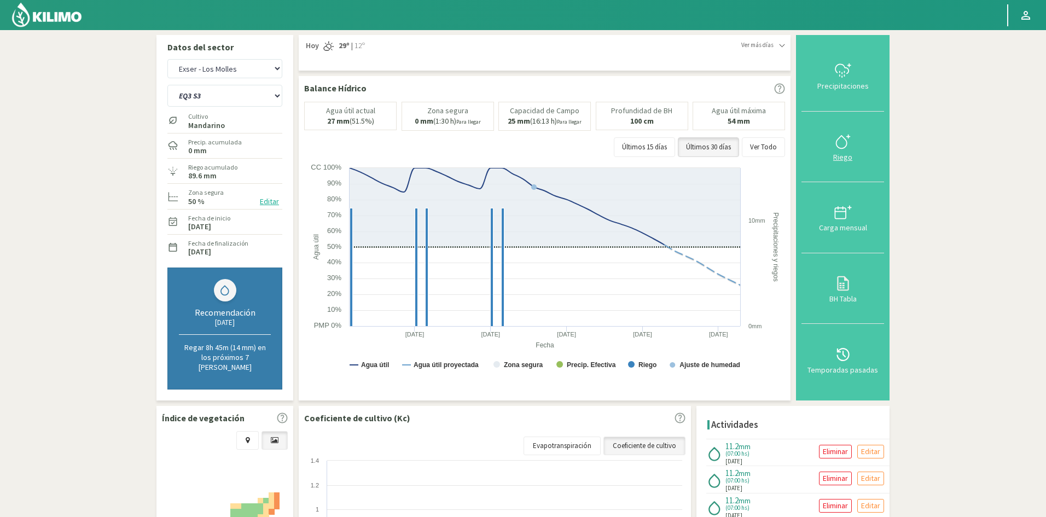
click at [844, 156] on div "Riego" at bounding box center [843, 157] width 76 height 8
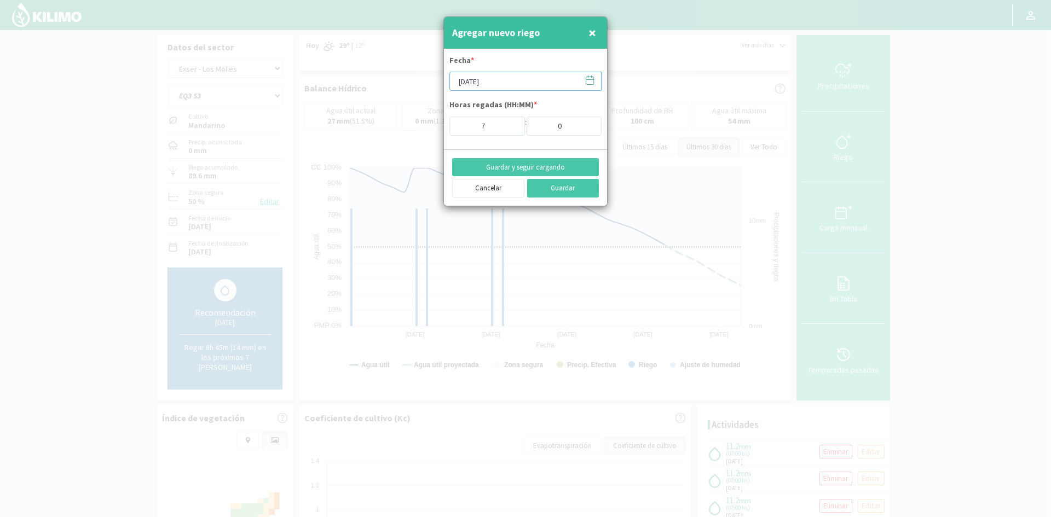
click at [469, 81] on input "[DATE]" at bounding box center [525, 81] width 152 height 19
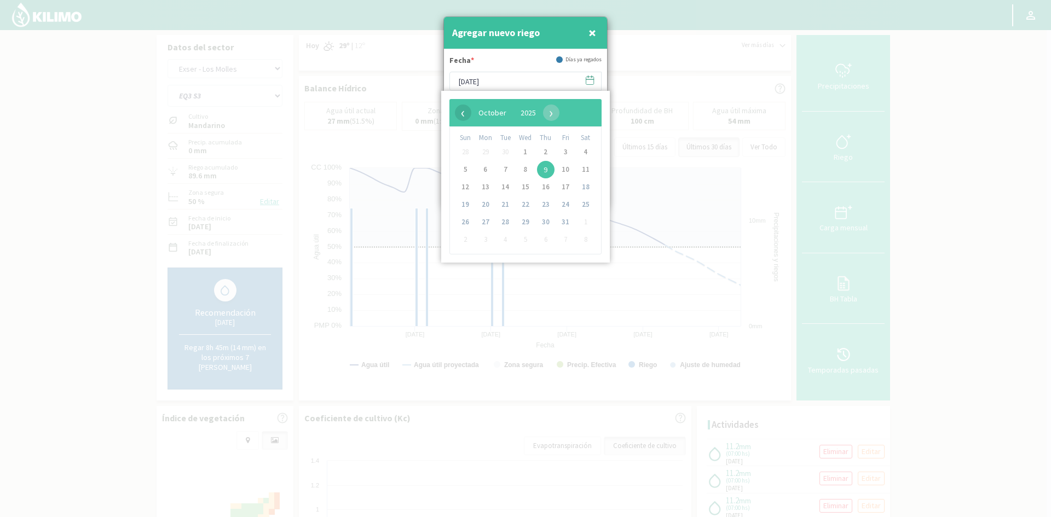
click at [461, 112] on span "‹" at bounding box center [463, 113] width 16 height 16
click at [502, 221] on span "30" at bounding box center [505, 222] width 18 height 18
type input "[DATE]"
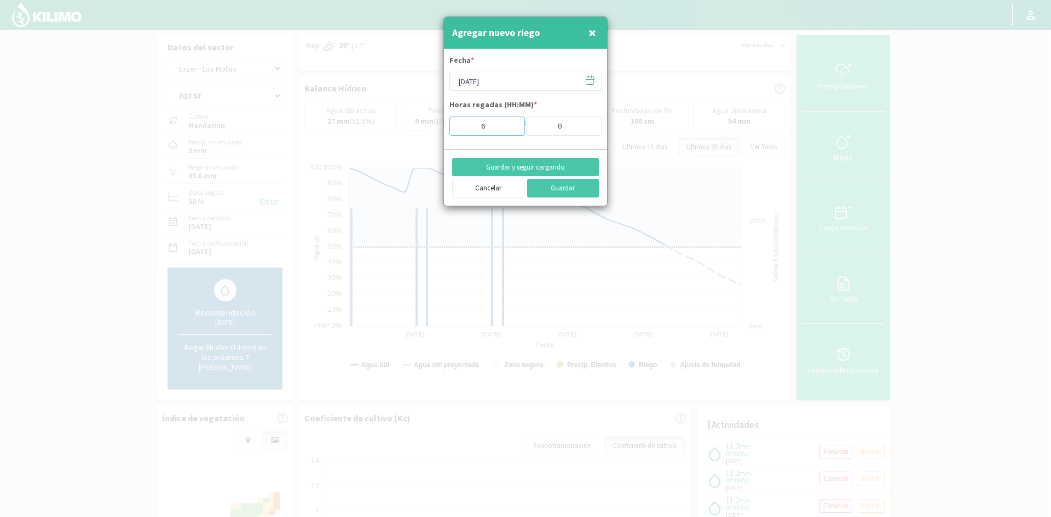
click at [509, 129] on input "6" at bounding box center [487, 126] width 76 height 19
type input "5"
click at [509, 129] on input "5" at bounding box center [487, 126] width 76 height 19
click at [519, 168] on button "Guardar y seguir cargando" at bounding box center [525, 167] width 147 height 19
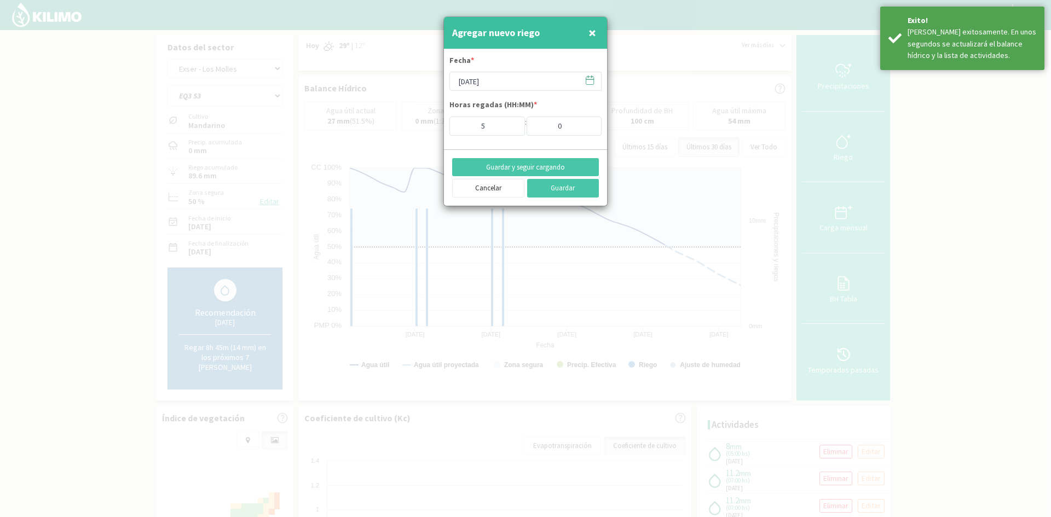
click at [589, 34] on span "×" at bounding box center [592, 33] width 8 height 18
type input "[DATE]"
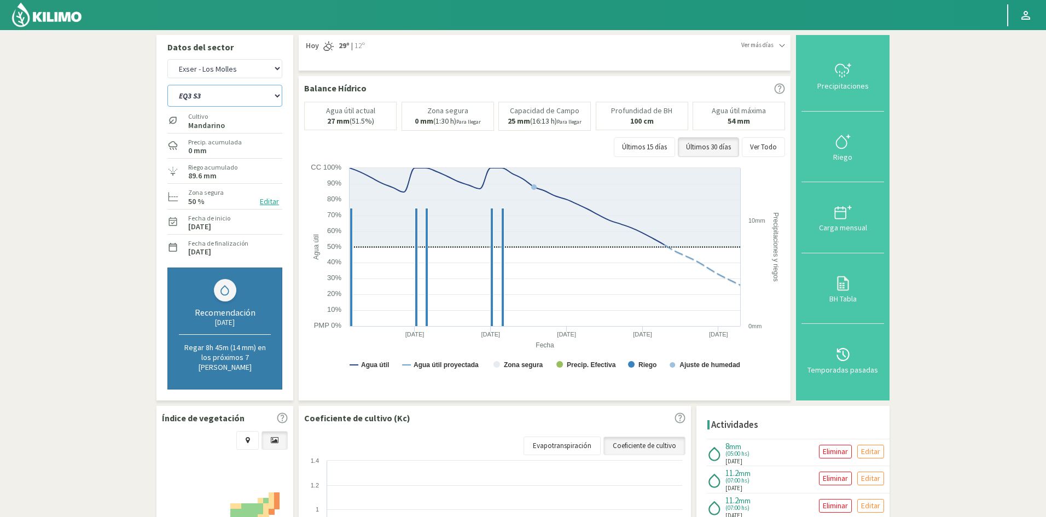
click at [230, 99] on select "EQ1A S3 EQ1A S4 EQ1A S5 EQ1B S1 EQ1B S2 EQ1B S3 EQ1B S4 EQ1B S5 EQ2 S1 EQ2 S3 E…" at bounding box center [224, 96] width 115 height 22
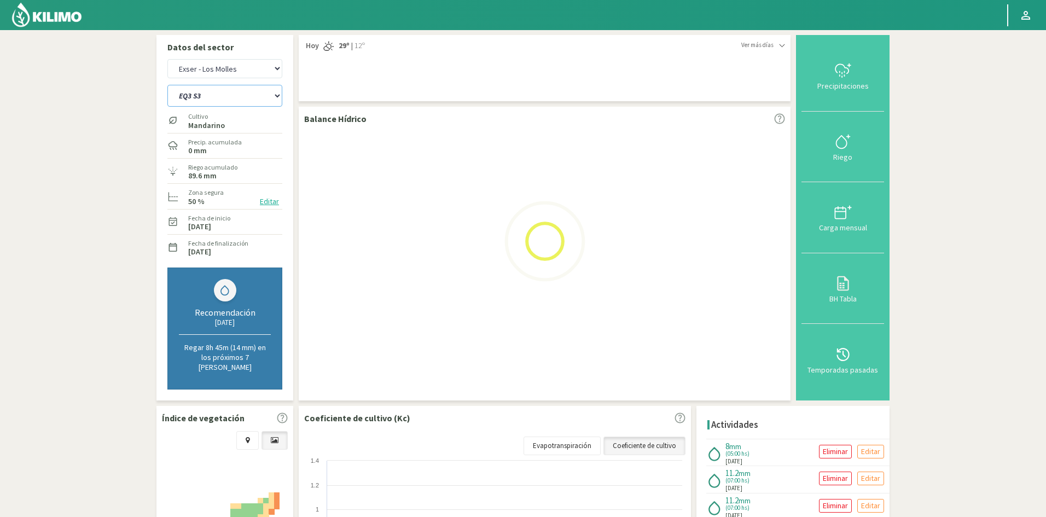
select select "462: Object"
click at [167, 85] on select "EQ1A S3 EQ1A S4 EQ1A S5 EQ1B S1 EQ1B S2 EQ1B S3 EQ1B S4 EQ1B S5 EQ2 S1 EQ2 S3 E…" at bounding box center [224, 96] width 115 height 22
select select "43: Object"
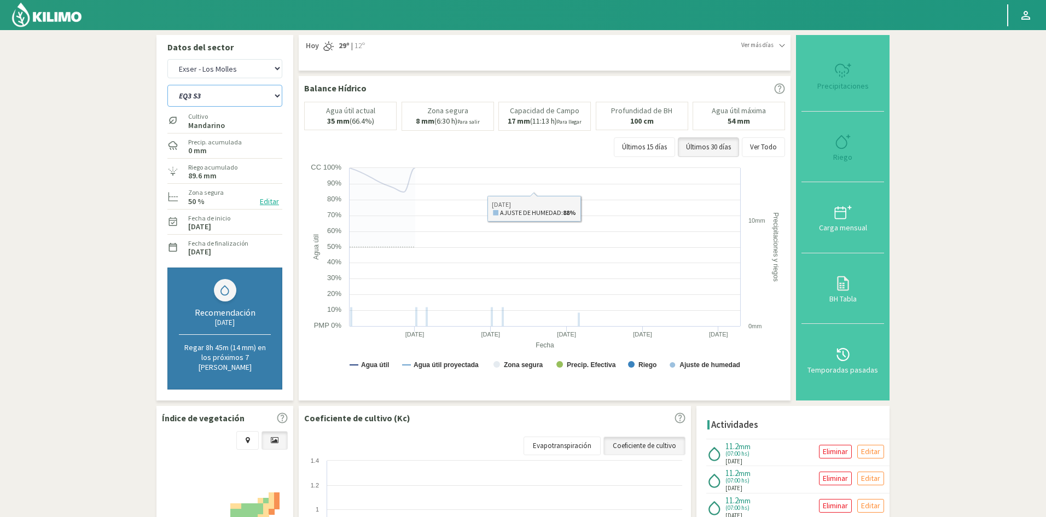
select select "485: Object"
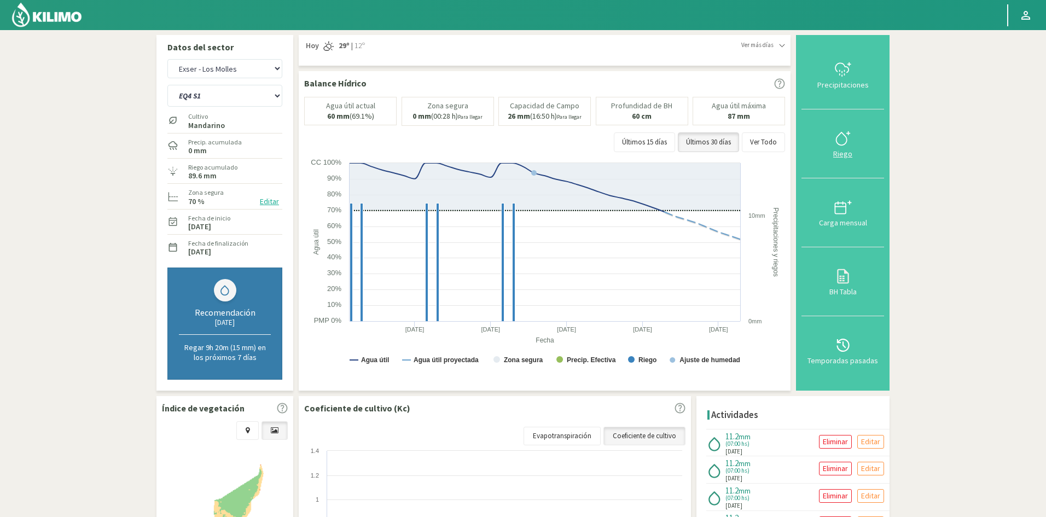
click at [846, 153] on div "Riego" at bounding box center [843, 154] width 76 height 8
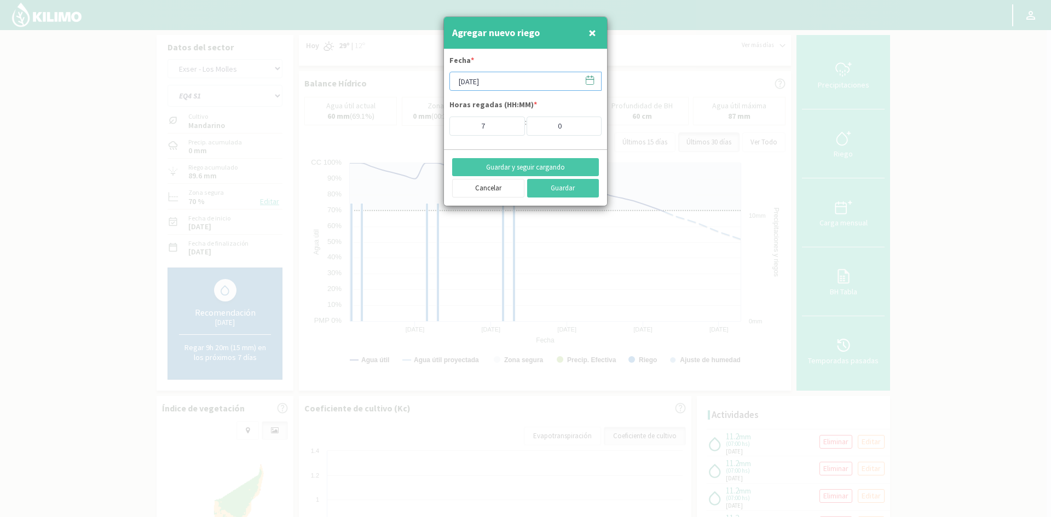
click at [505, 83] on input "[DATE]" at bounding box center [525, 81] width 152 height 19
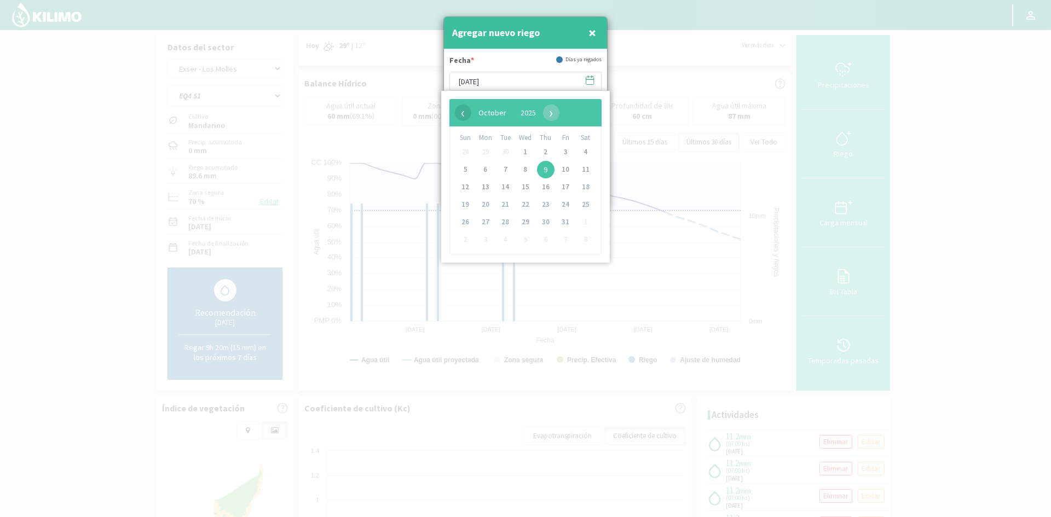
click at [461, 113] on span "‹" at bounding box center [463, 113] width 16 height 16
click at [502, 222] on span "30" at bounding box center [505, 222] width 18 height 18
type input "[DATE]"
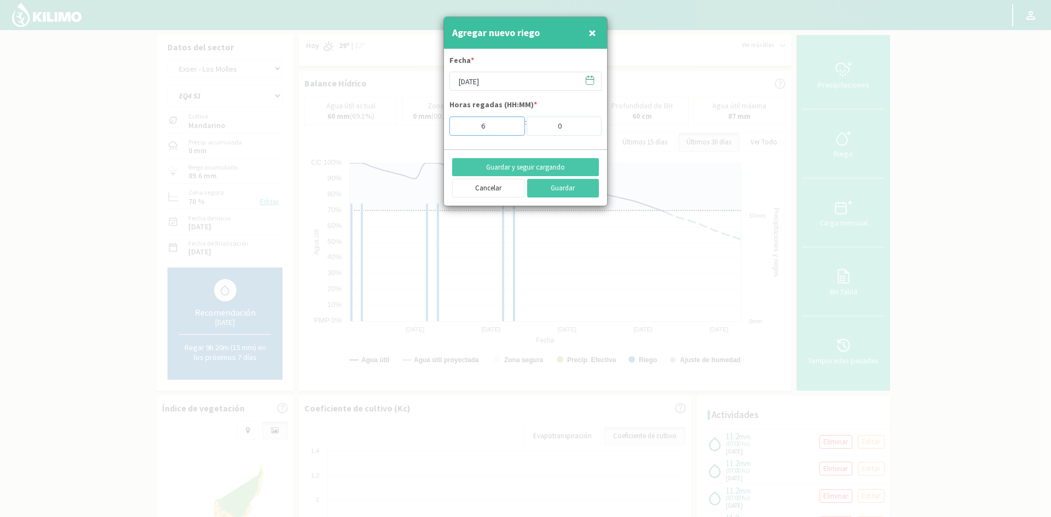
click at [511, 130] on input "6" at bounding box center [487, 126] width 76 height 19
type input "5"
click at [511, 130] on input "5" at bounding box center [487, 126] width 76 height 19
click at [511, 169] on button "Guardar y seguir cargando" at bounding box center [525, 167] width 147 height 19
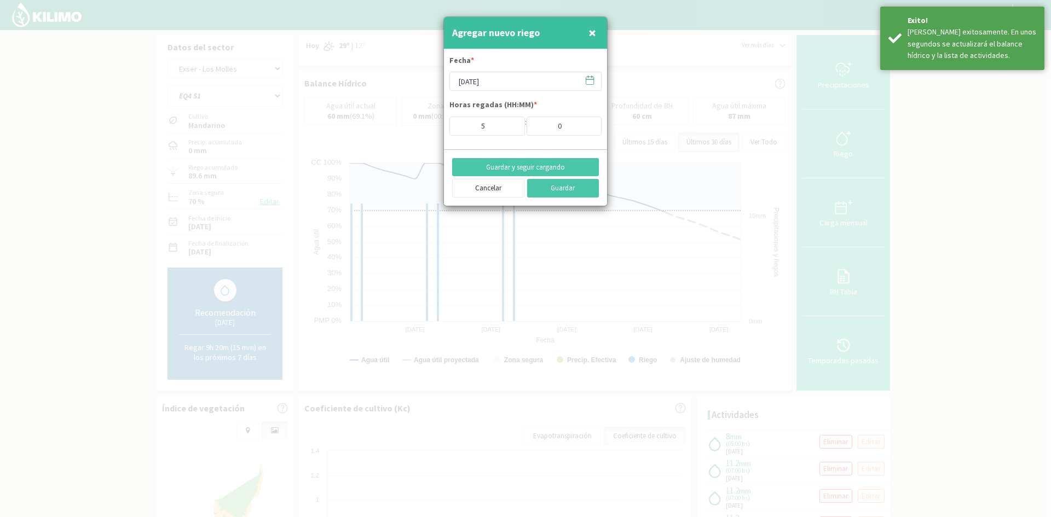
click at [594, 33] on span "×" at bounding box center [592, 33] width 8 height 18
type input "[DATE]"
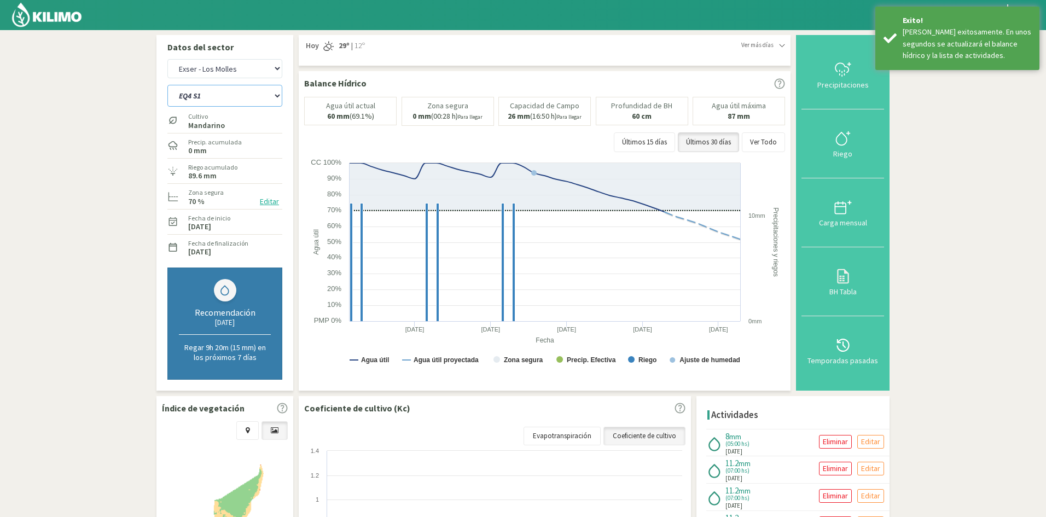
click at [248, 94] on select "EQ1A S3 EQ1A S4 EQ1A S5 EQ1B S1 EQ1B S2 EQ1B S3 EQ1B S4 EQ1B S5 EQ2 S1 EQ2 S3 E…" at bounding box center [224, 96] width 115 height 22
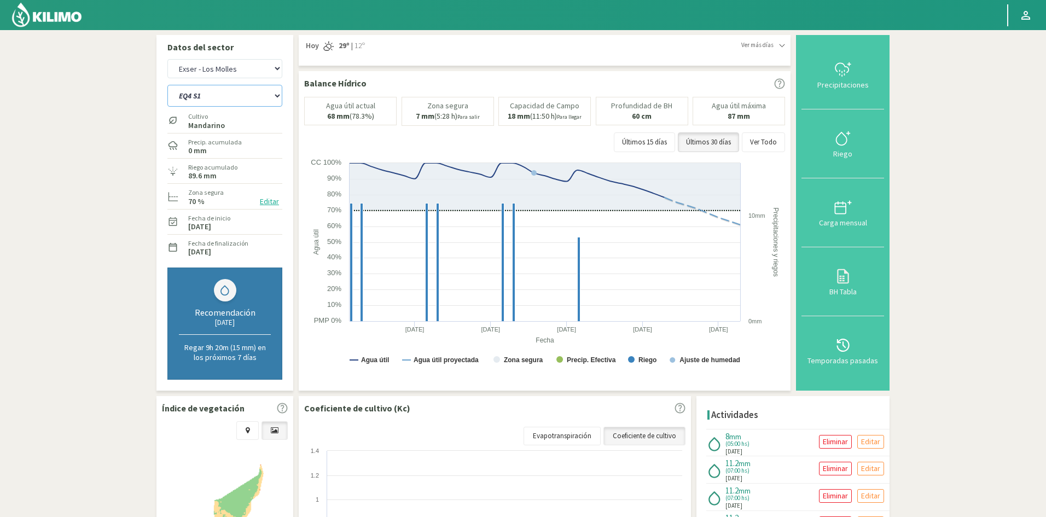
select select "486: Object"
click at [167, 85] on select "EQ1A S3 EQ1A S4 EQ1A S5 EQ1B S1 EQ1B S2 EQ1B S3 EQ1B S4 EQ1B S5 EQ2 S1 EQ2 S3 E…" at bounding box center [224, 96] width 115 height 22
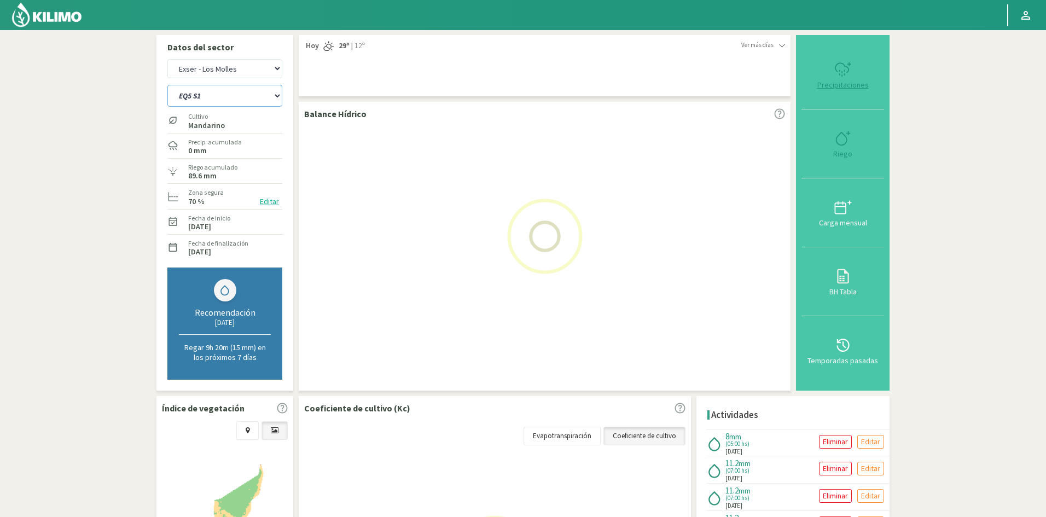
select select "45: Object"
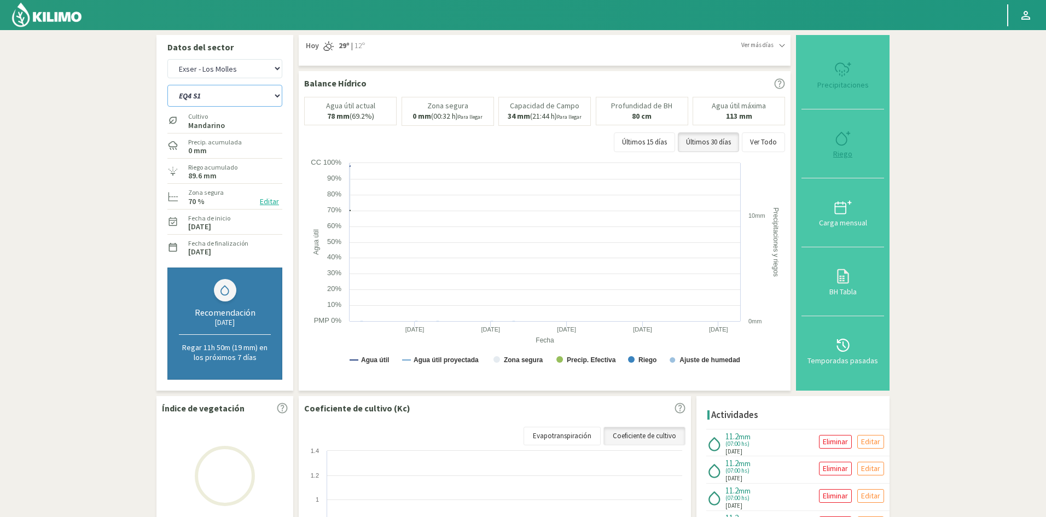
select select "509: Object"
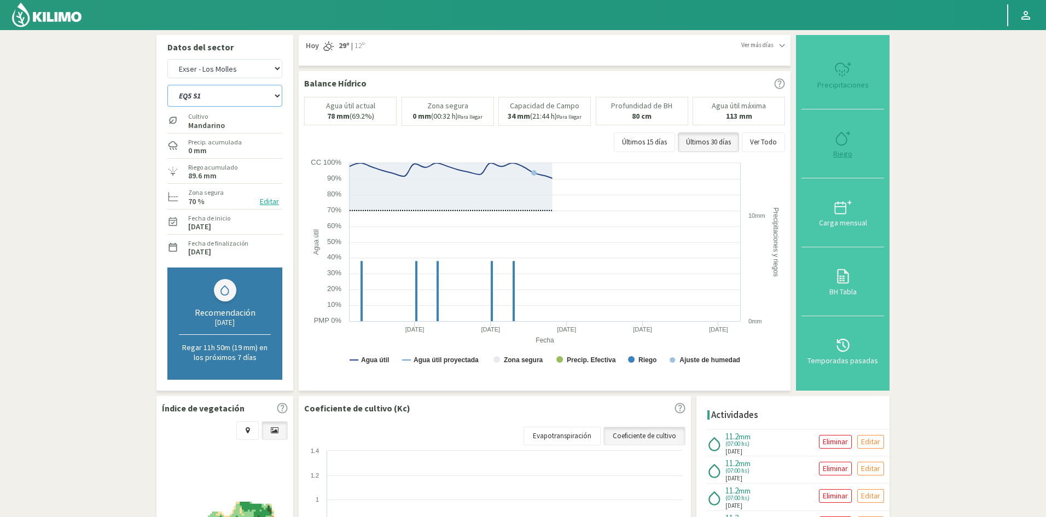
type input "7"
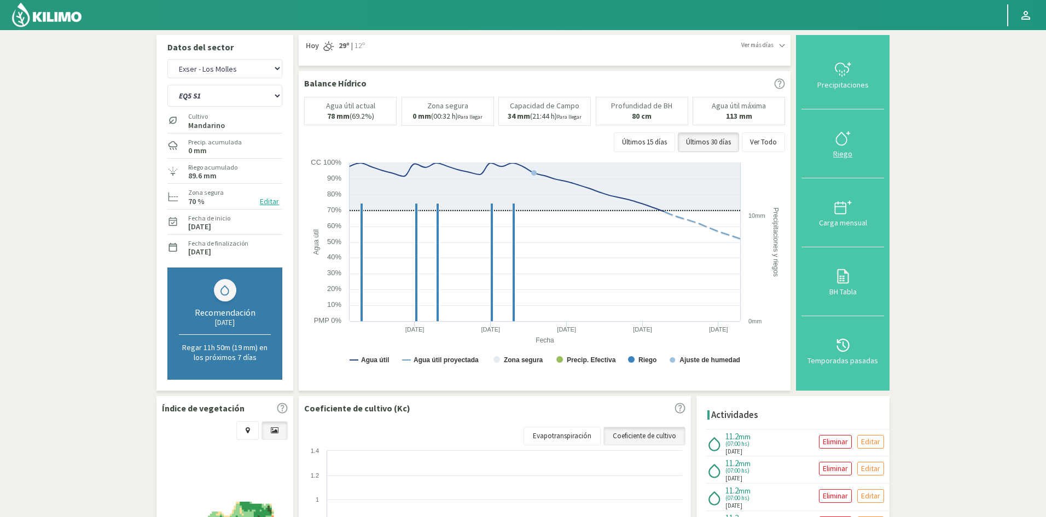
click at [848, 155] on div "Riego" at bounding box center [843, 154] width 76 height 8
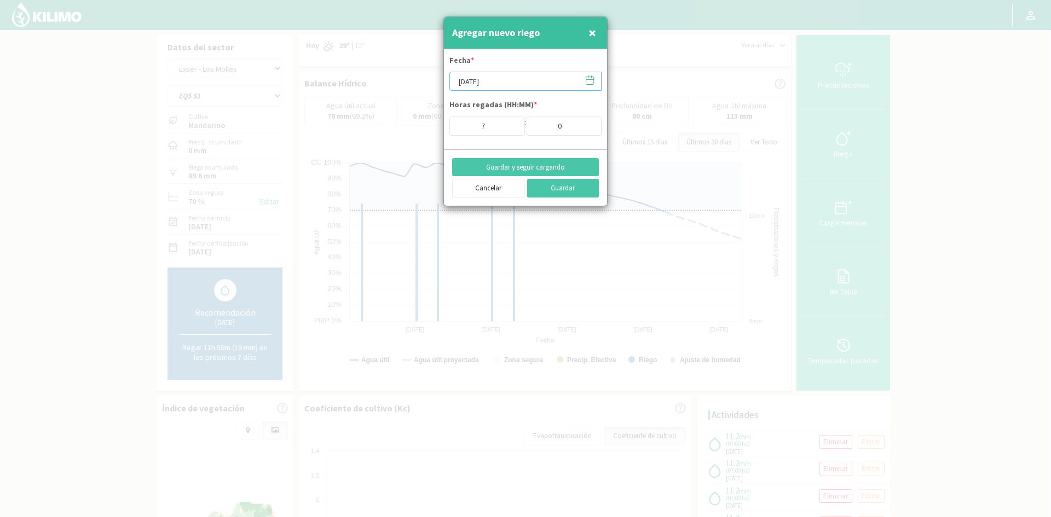
click at [515, 86] on input "[DATE]" at bounding box center [525, 81] width 152 height 19
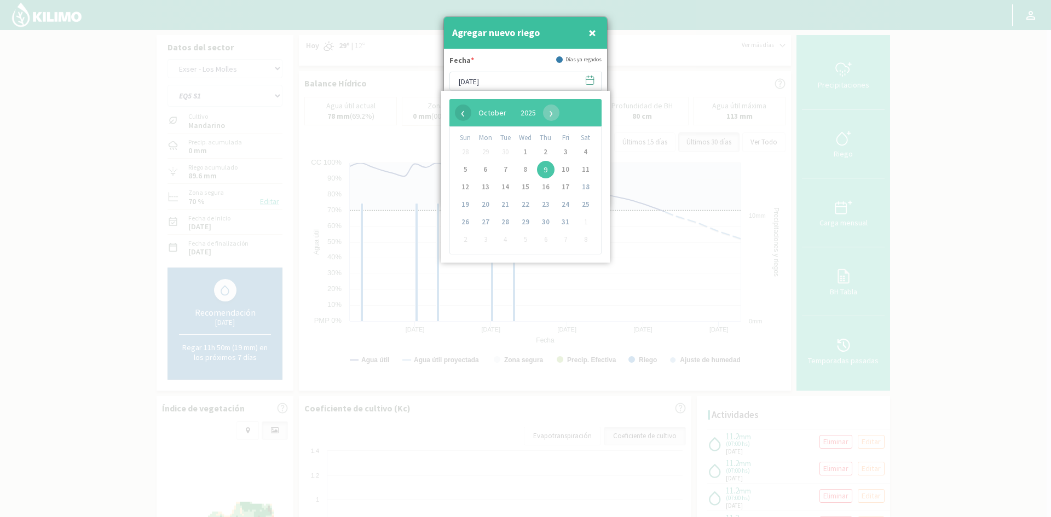
click at [461, 114] on span "‹" at bounding box center [463, 113] width 16 height 16
click at [505, 222] on span "30" at bounding box center [505, 222] width 18 height 18
type input "[DATE]"
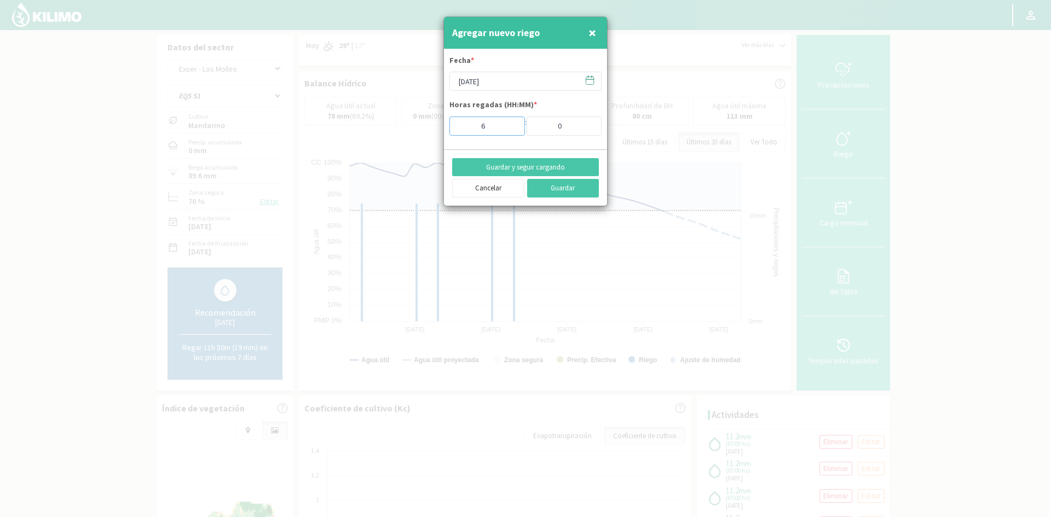
click at [508, 129] on input "6" at bounding box center [487, 126] width 76 height 19
type input "5"
click at [508, 129] on input "5" at bounding box center [487, 126] width 76 height 19
click at [511, 165] on button "Guardar y seguir cargando" at bounding box center [525, 167] width 147 height 19
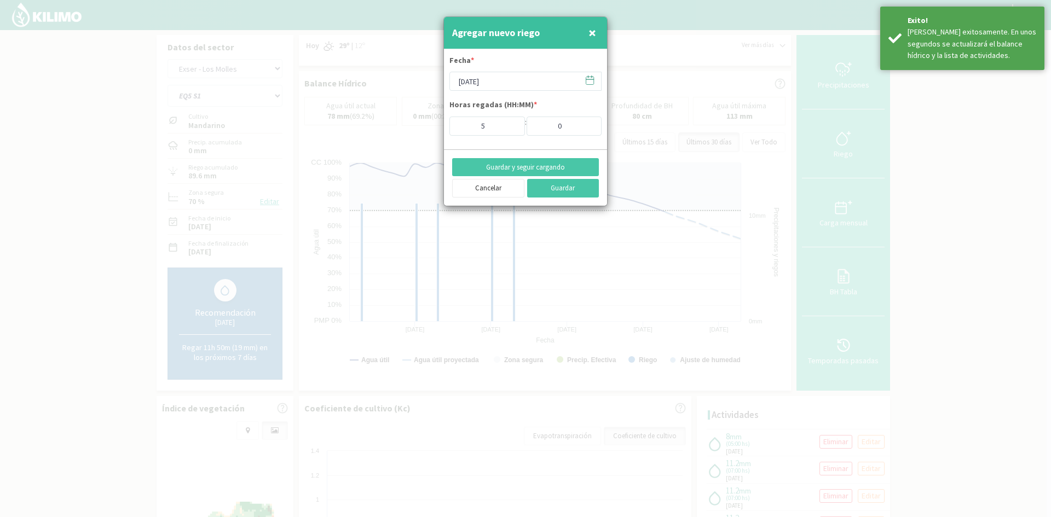
click at [598, 34] on button "×" at bounding box center [591, 33] width 13 height 22
type input "[DATE]"
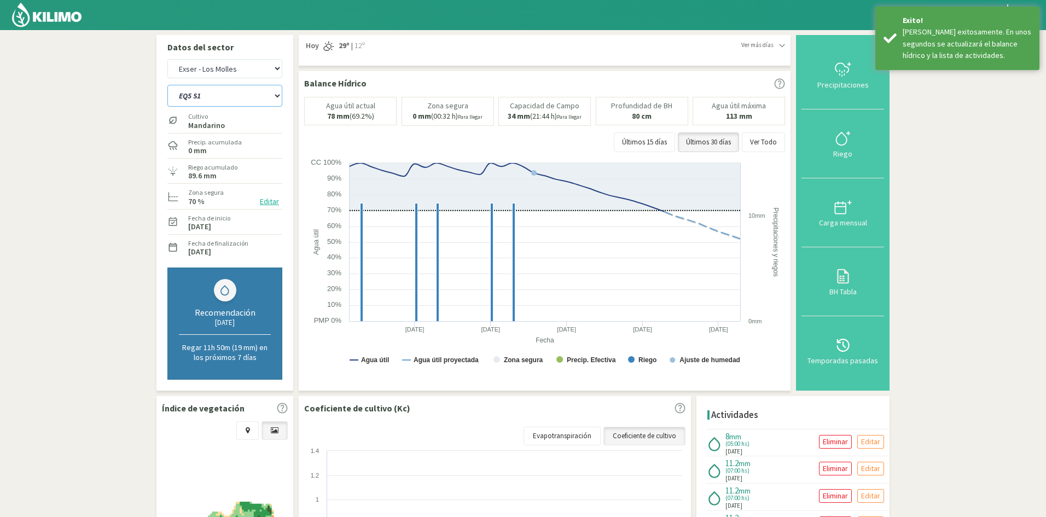
click at [229, 102] on select "EQ1A S3 EQ1A S4 EQ1A S5 EQ1B S1 EQ1B S2 EQ1B S3 EQ1B S4 EQ1B S5 EQ2 S1 EQ2 S3 E…" at bounding box center [224, 96] width 115 height 22
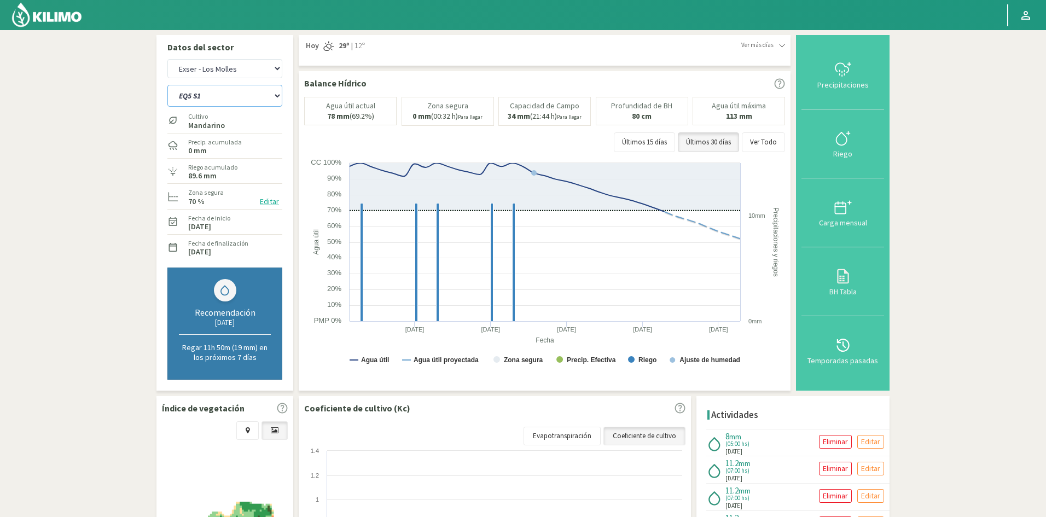
select select "510: Object"
click at [167, 85] on select "EQ1A S3 EQ1A S4 EQ1A S5 EQ1B S1 EQ1B S2 EQ1B S3 EQ1B S4 EQ1B S5 EQ2 S1 EQ2 S3 E…" at bounding box center [224, 96] width 115 height 22
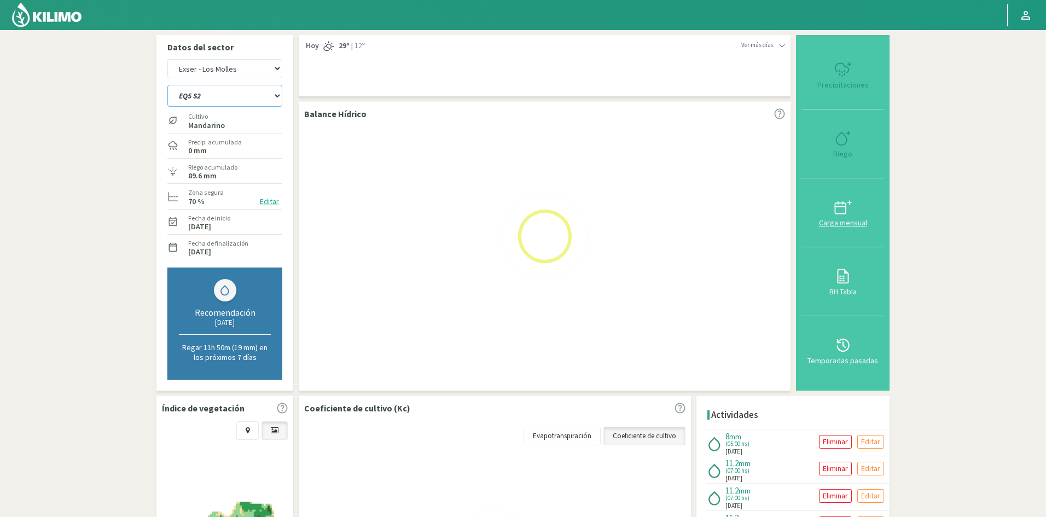
select select "47: Object"
select select "533: Object"
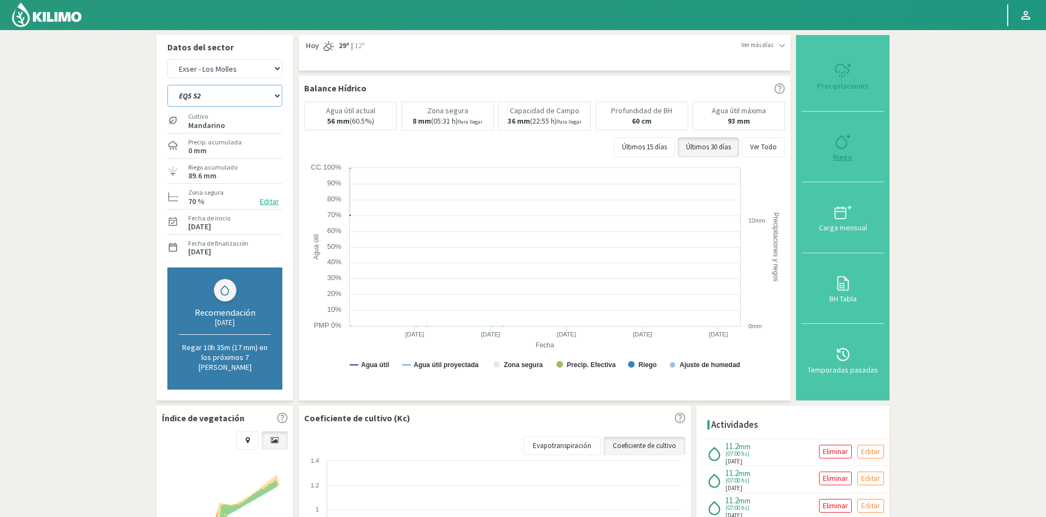
type input "7"
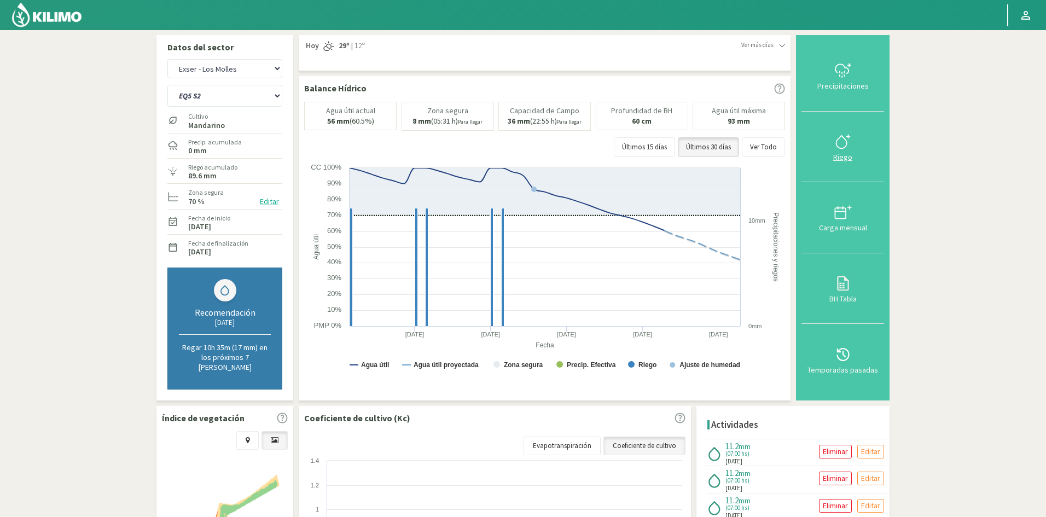
click at [846, 155] on div "Riego" at bounding box center [843, 157] width 76 height 8
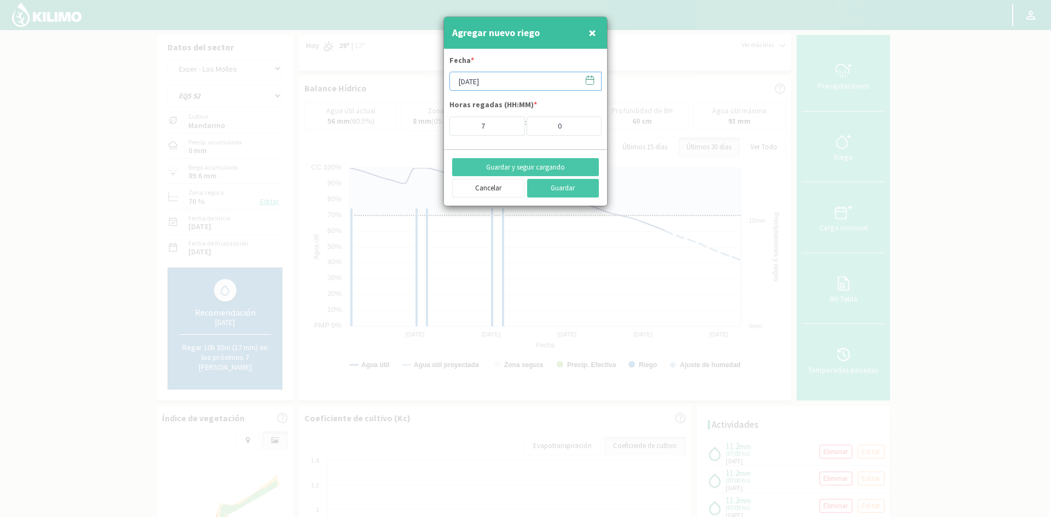
click at [494, 84] on input "[DATE]" at bounding box center [525, 81] width 152 height 19
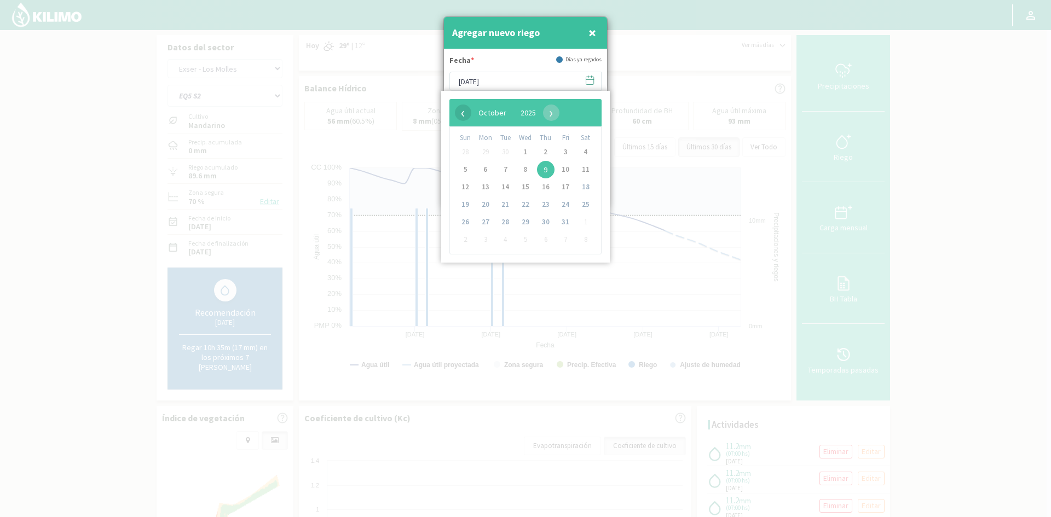
click at [465, 116] on span "‹" at bounding box center [463, 113] width 16 height 16
click at [501, 225] on span "30" at bounding box center [505, 222] width 18 height 18
type input "[DATE]"
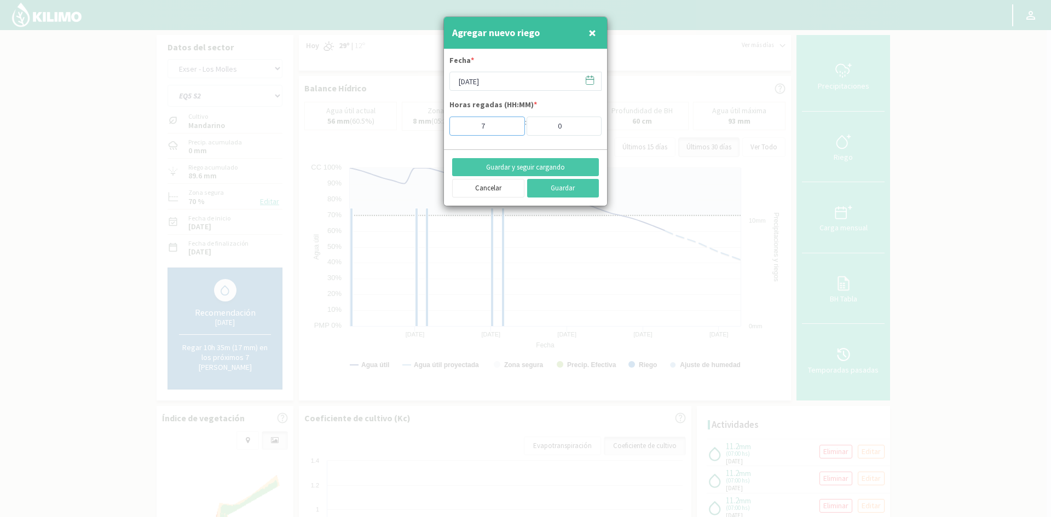
click at [509, 131] on input "7" at bounding box center [487, 126] width 76 height 19
click at [509, 127] on input "6" at bounding box center [487, 126] width 76 height 19
type input "5"
click at [509, 127] on input "5" at bounding box center [487, 126] width 76 height 19
click at [521, 169] on button "Guardar y seguir cargando" at bounding box center [525, 167] width 147 height 19
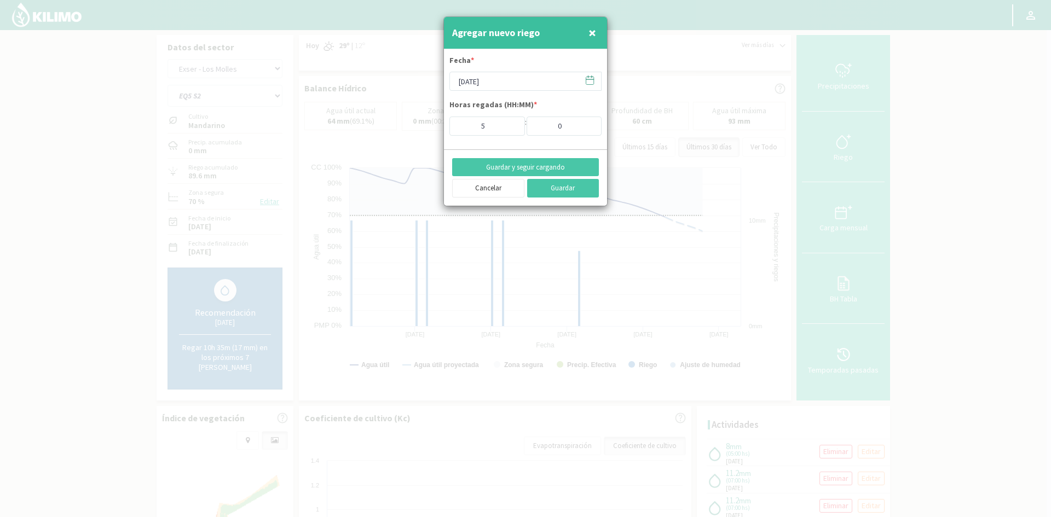
click at [592, 33] on span "×" at bounding box center [592, 33] width 8 height 18
type input "[DATE]"
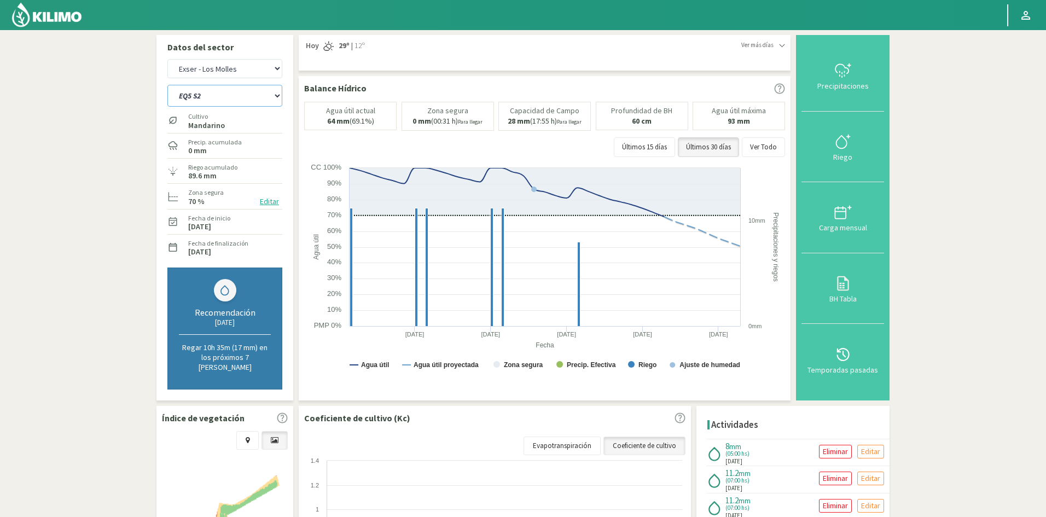
click at [184, 99] on select "EQ1A S3 EQ1A S4 EQ1A S5 EQ1B S1 EQ1B S2 EQ1B S3 EQ1B S4 EQ1B S5 EQ2 S1 EQ2 S3 E…" at bounding box center [224, 96] width 115 height 22
select select "535: Object"
click at [167, 85] on select "EQ1A S3 EQ1A S4 EQ1A S5 EQ1B S1 EQ1B S2 EQ1B S3 EQ1B S4 EQ1B S5 EQ2 S1 EQ2 S3 E…" at bounding box center [224, 96] width 115 height 22
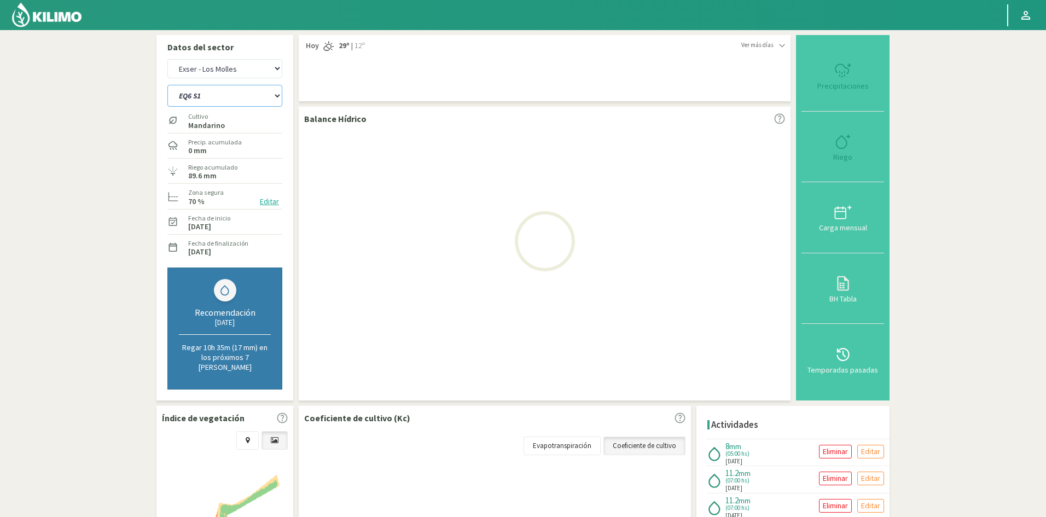
select select "49: Object"
select select "558: Object"
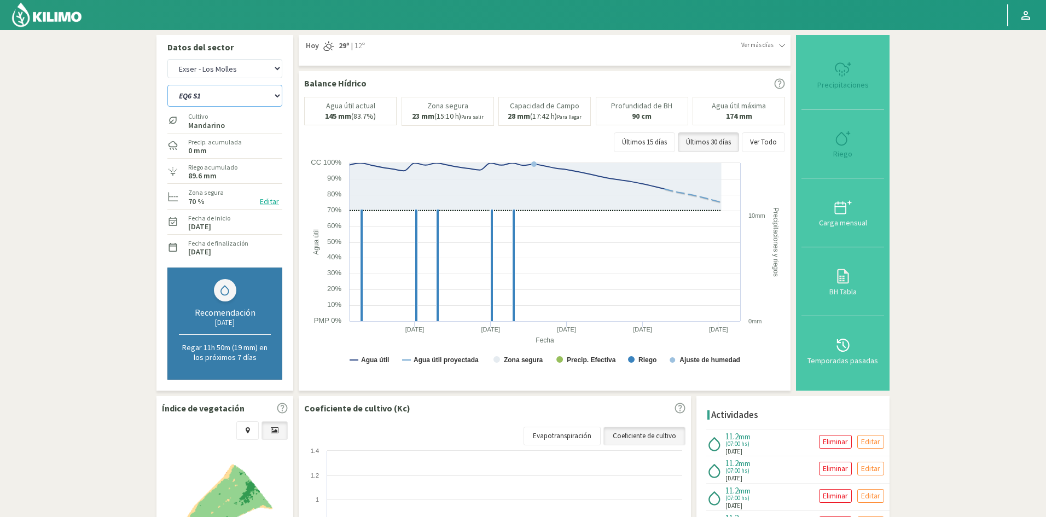
type input "7"
click at [851, 153] on div "Riego" at bounding box center [843, 154] width 76 height 8
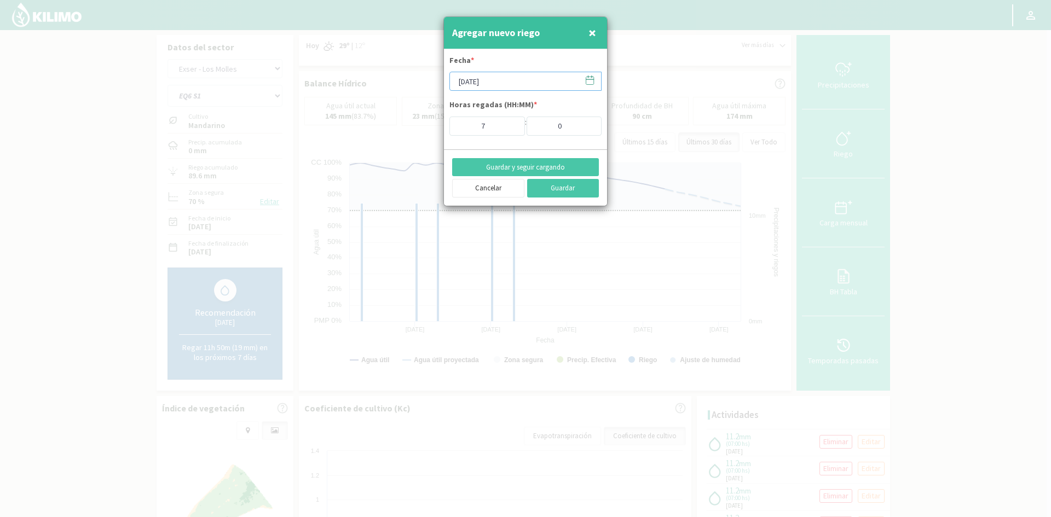
click at [494, 79] on input "[DATE]" at bounding box center [525, 81] width 152 height 19
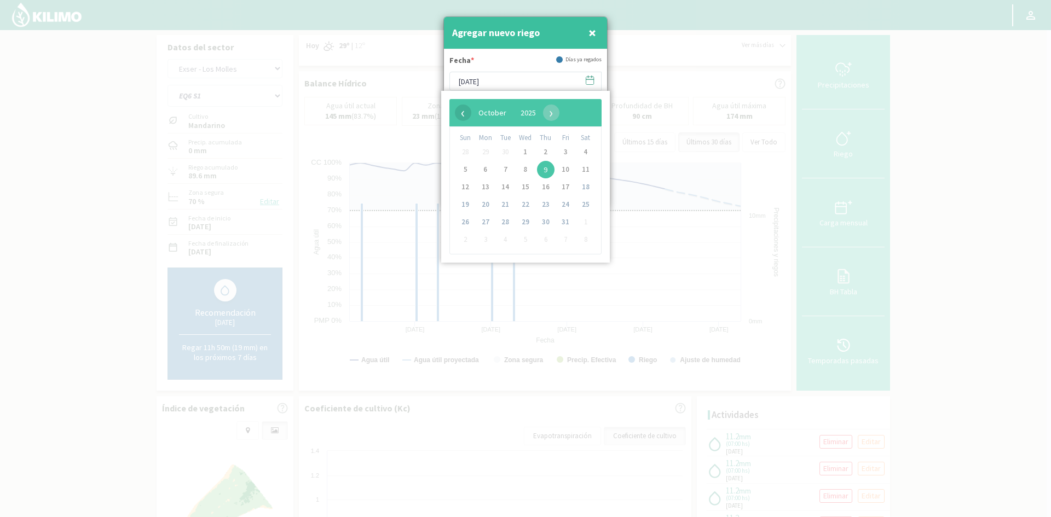
click at [459, 113] on span "‹" at bounding box center [463, 113] width 16 height 16
click at [507, 223] on span "30" at bounding box center [505, 222] width 18 height 18
type input "[DATE]"
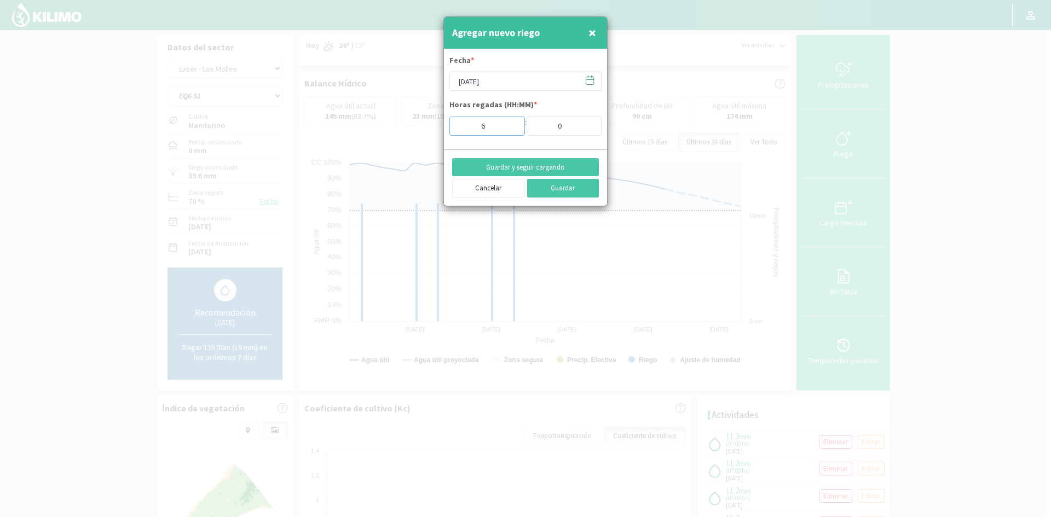
click at [508, 127] on input "6" at bounding box center [487, 126] width 76 height 19
type input "5"
click at [508, 127] on input "5" at bounding box center [487, 126] width 76 height 19
click at [504, 169] on button "Guardar y seguir cargando" at bounding box center [525, 167] width 147 height 19
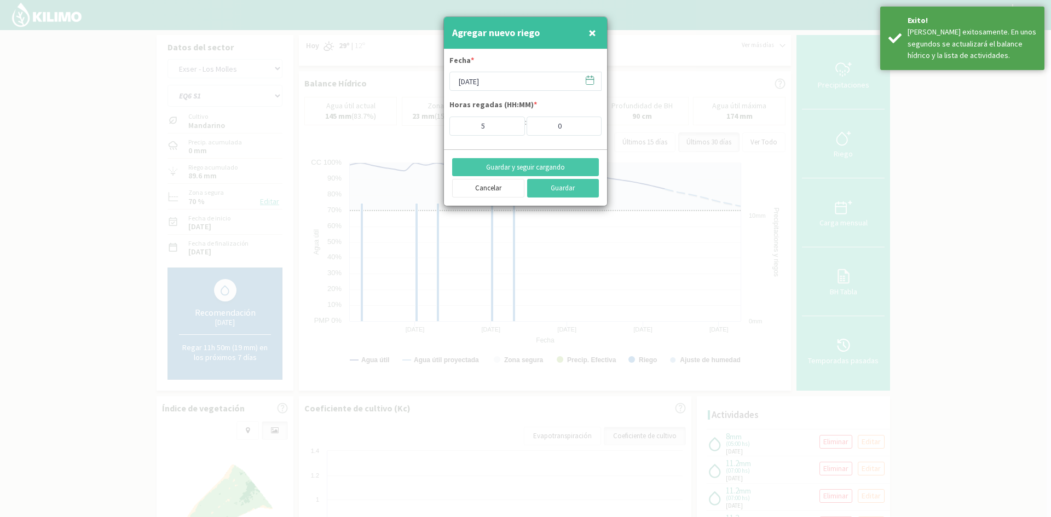
click at [596, 32] on button "×" at bounding box center [591, 33] width 13 height 22
type input "[DATE]"
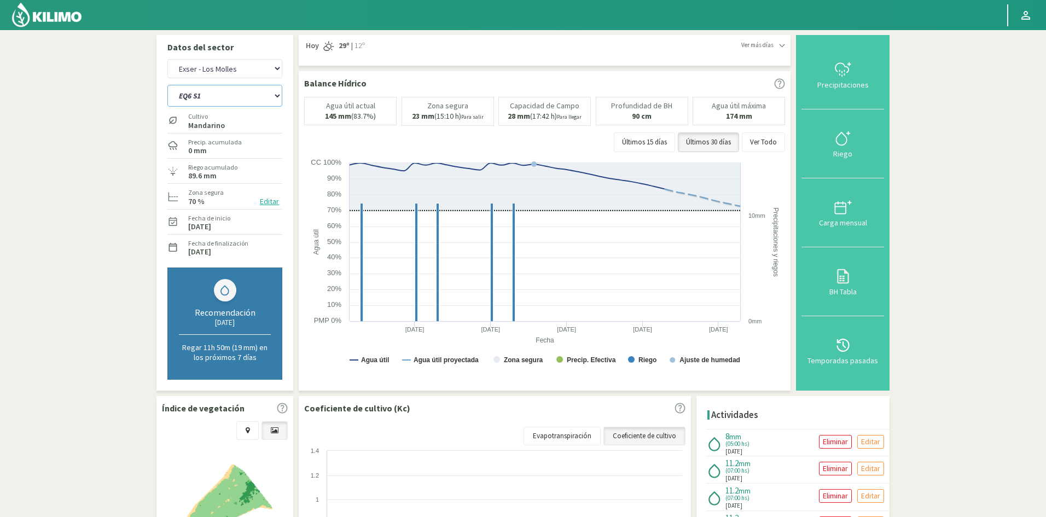
click at [230, 101] on select "EQ1A S3 EQ1A S4 EQ1A S5 EQ1B S1 EQ1B S2 EQ1B S3 EQ1B S4 EQ1B S5 EQ2 S1 EQ2 S3 E…" at bounding box center [224, 96] width 115 height 22
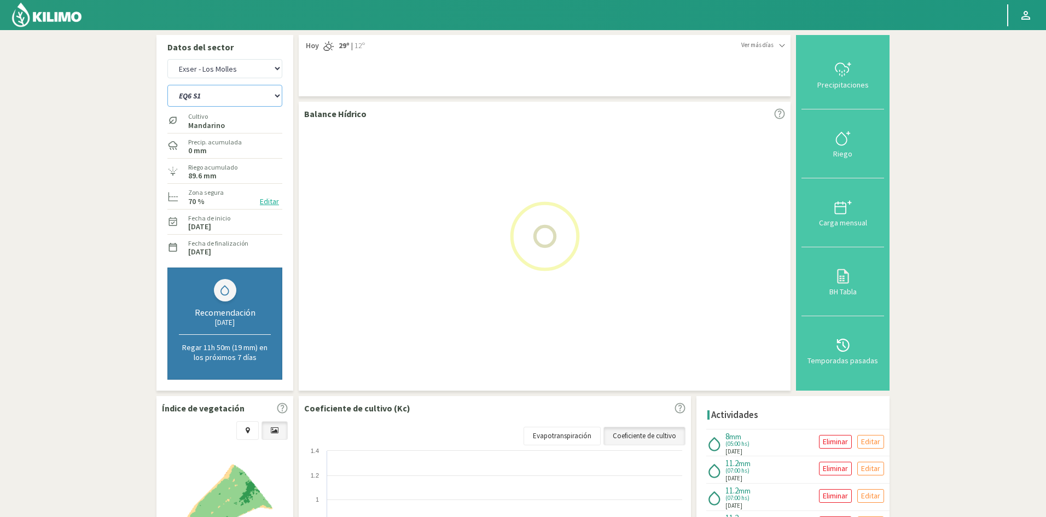
select select "559: Object"
click at [167, 85] on select "EQ1A S3 EQ1A S4 EQ1A S5 EQ1B S1 EQ1B S2 EQ1B S3 EQ1B S4 EQ1B S5 EQ2 S1 EQ2 S3 E…" at bounding box center [224, 96] width 115 height 22
select select "51: Object"
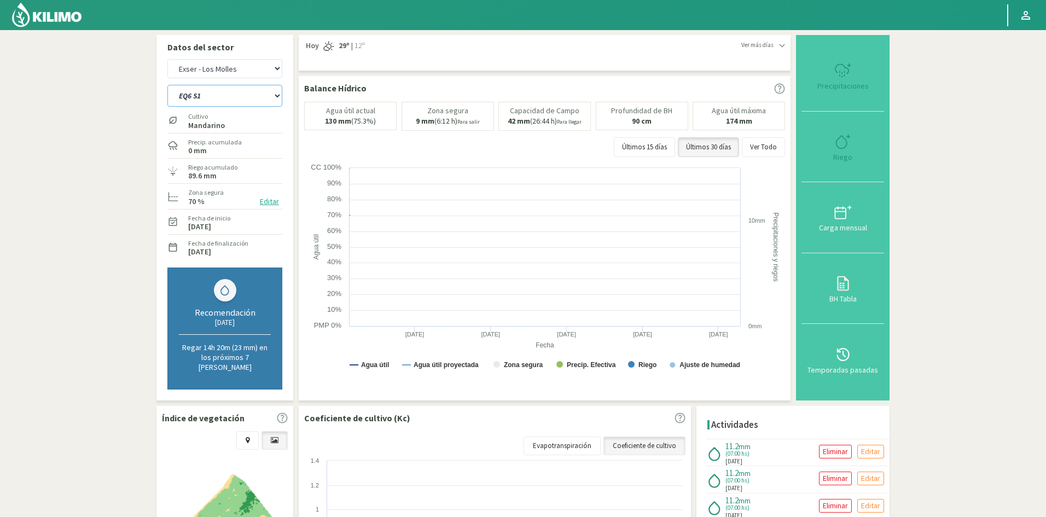
select select "582: Object"
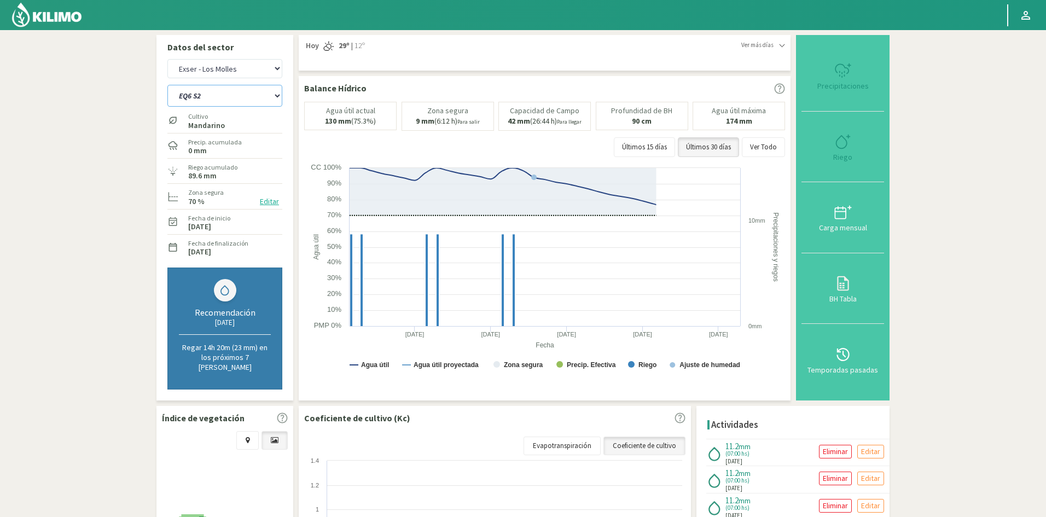
type input "7"
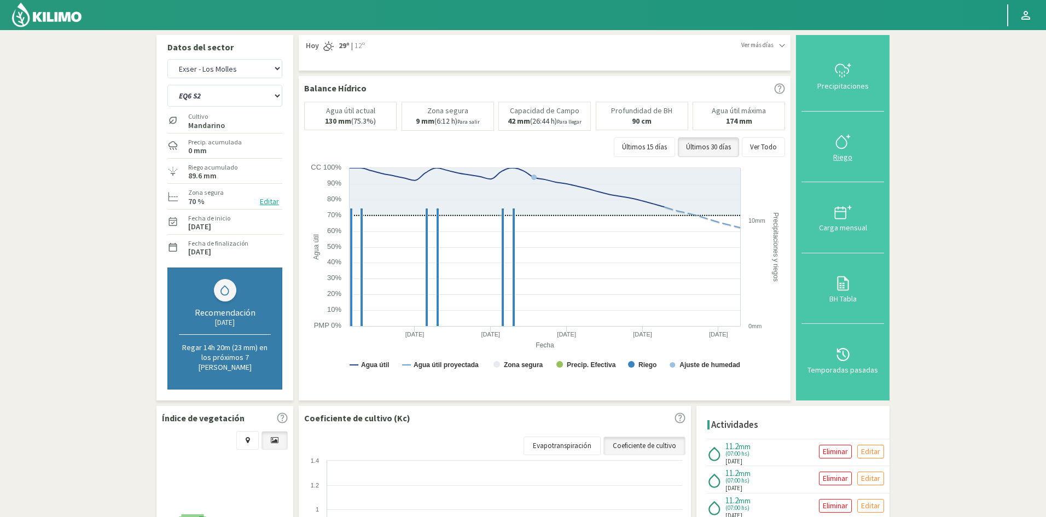
click at [839, 156] on div "Riego" at bounding box center [843, 157] width 76 height 8
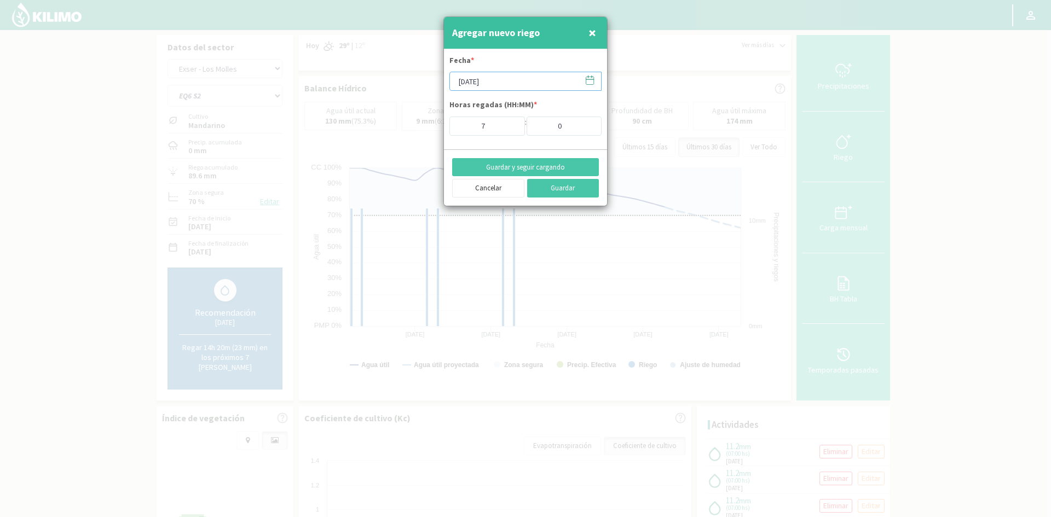
click at [500, 79] on input "[DATE]" at bounding box center [525, 81] width 152 height 19
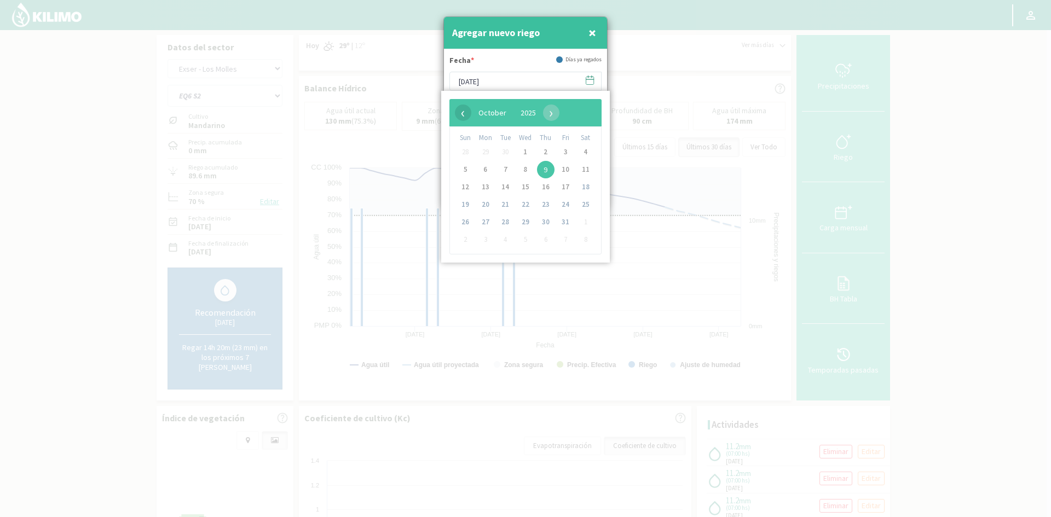
click at [462, 112] on span "‹" at bounding box center [463, 113] width 16 height 16
click at [506, 220] on span "30" at bounding box center [505, 222] width 18 height 18
type input "[DATE]"
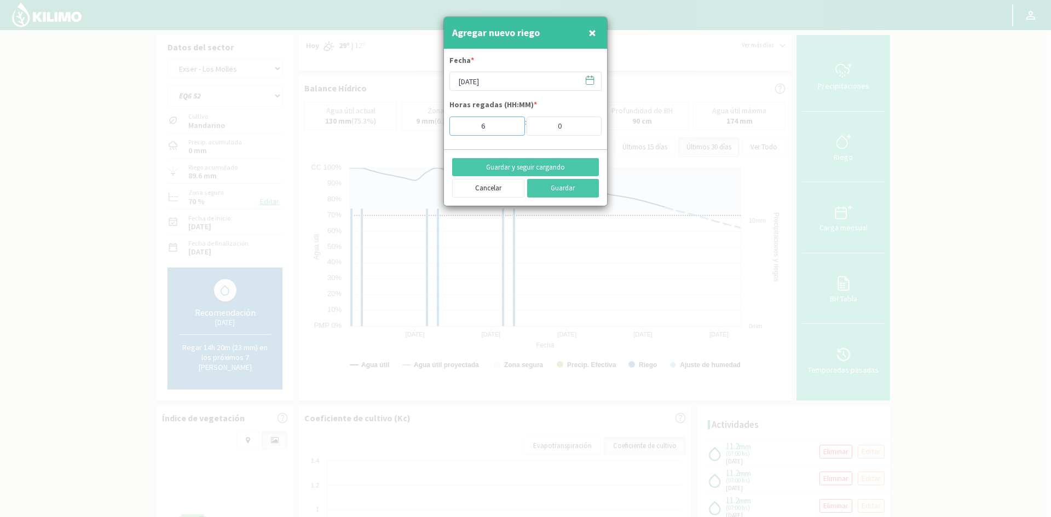
click at [508, 130] on input "6" at bounding box center [487, 126] width 76 height 19
type input "5"
click at [508, 130] on input "5" at bounding box center [487, 126] width 76 height 19
click at [510, 163] on button "Guardar y seguir cargando" at bounding box center [525, 167] width 147 height 19
click at [590, 29] on span "×" at bounding box center [592, 33] width 8 height 18
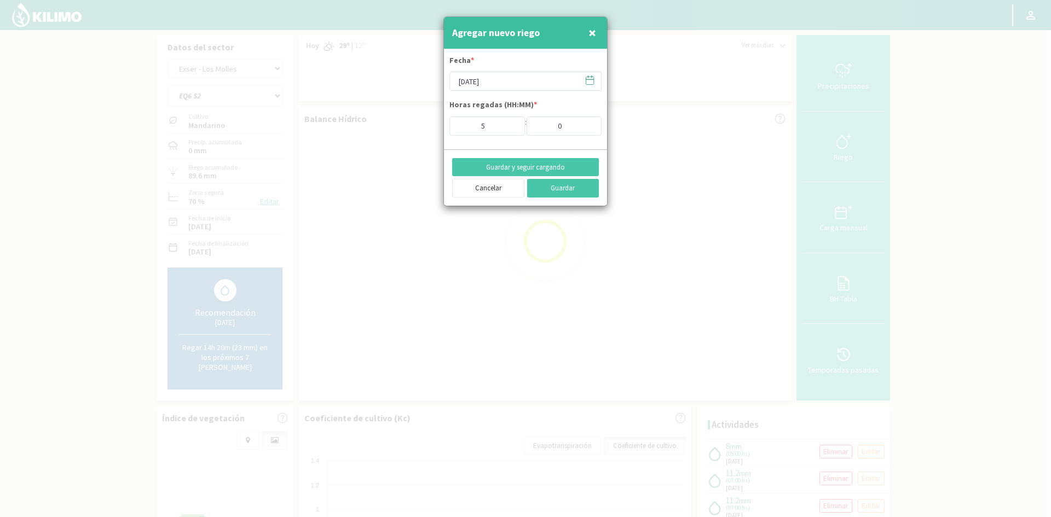
type input "[DATE]"
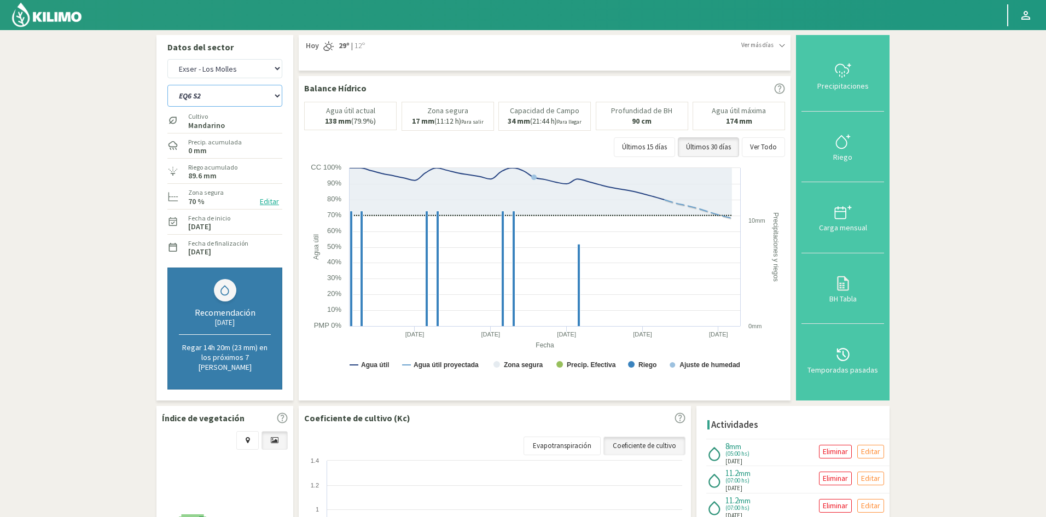
click at [211, 96] on select "EQ1A S3 EQ1A S4 EQ1A S5 EQ1B S1 EQ1B S2 EQ1B S3 EQ1B S4 EQ1B S5 EQ2 S1 EQ2 S3 E…" at bounding box center [224, 96] width 115 height 22
select select "565: Object"
click at [167, 85] on select "EQ1A S3 EQ1A S4 EQ1A S5 EQ1B S1 EQ1B S2 EQ1B S3 EQ1B S4 EQ1B S5 EQ2 S1 EQ2 S3 E…" at bounding box center [224, 96] width 115 height 22
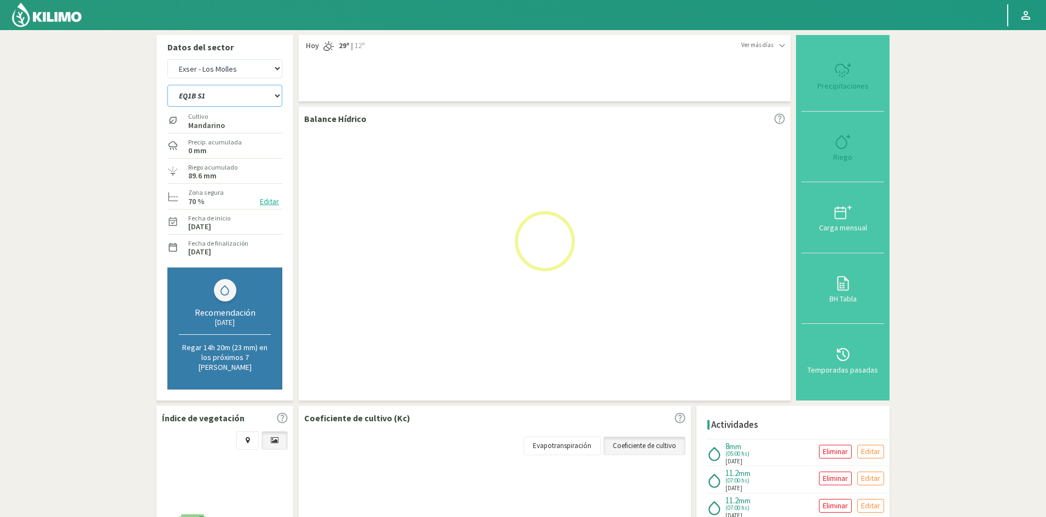
select select "53: Object"
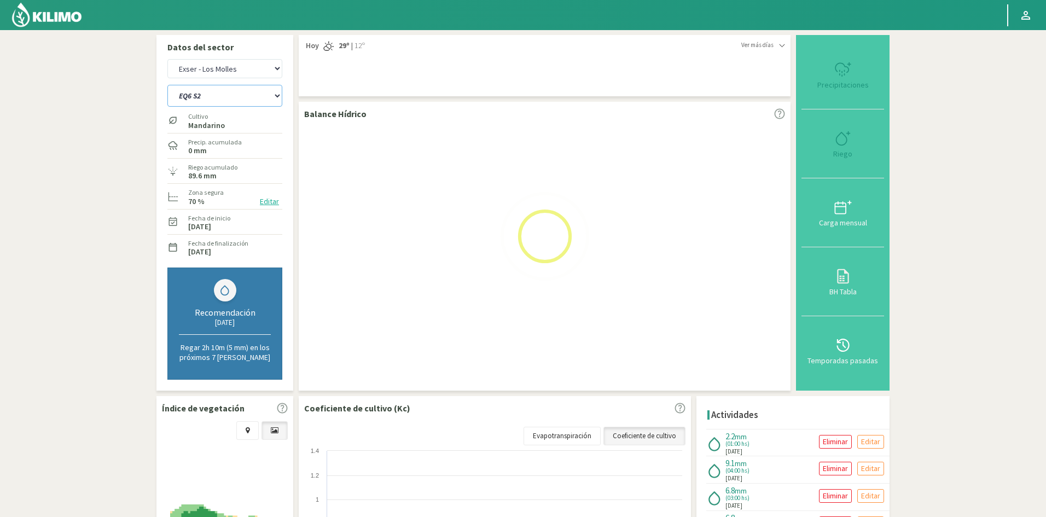
select select "588: Object"
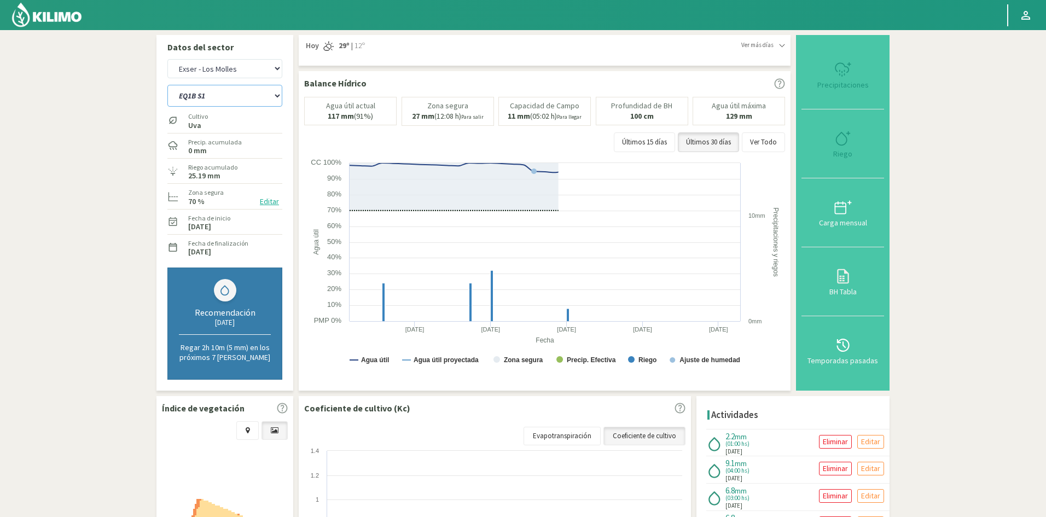
type input "1"
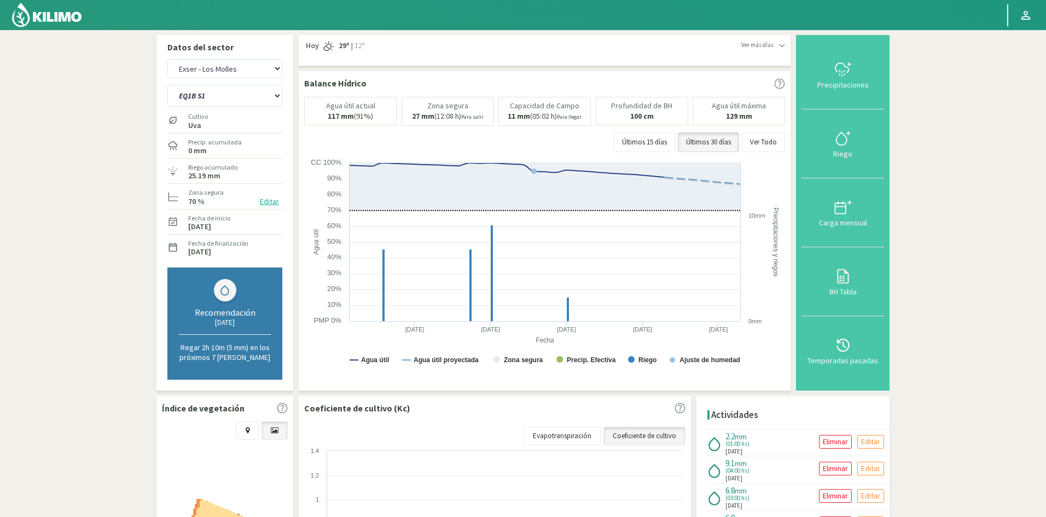
click at [854, 155] on div "Riego" at bounding box center [843, 154] width 76 height 8
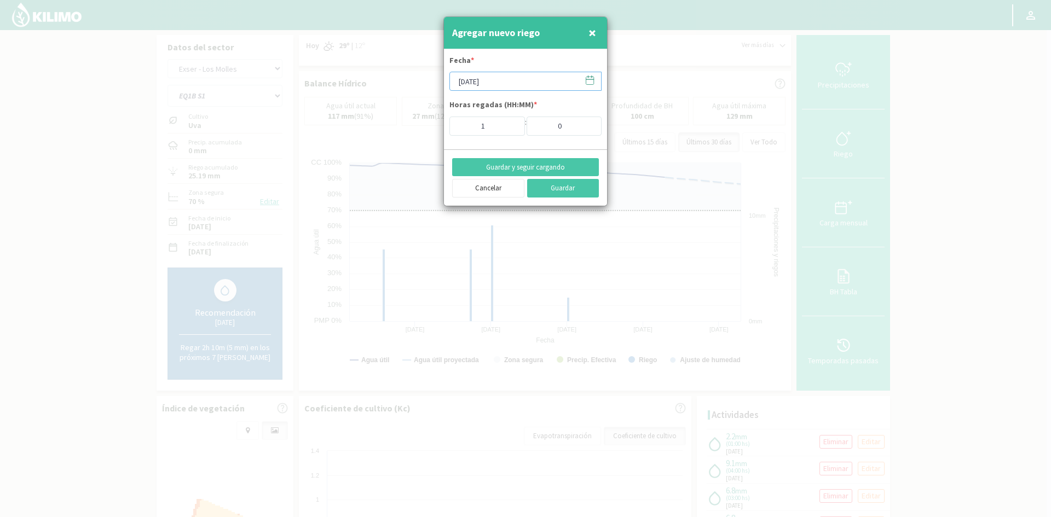
click at [459, 82] on input "[DATE]" at bounding box center [525, 81] width 152 height 19
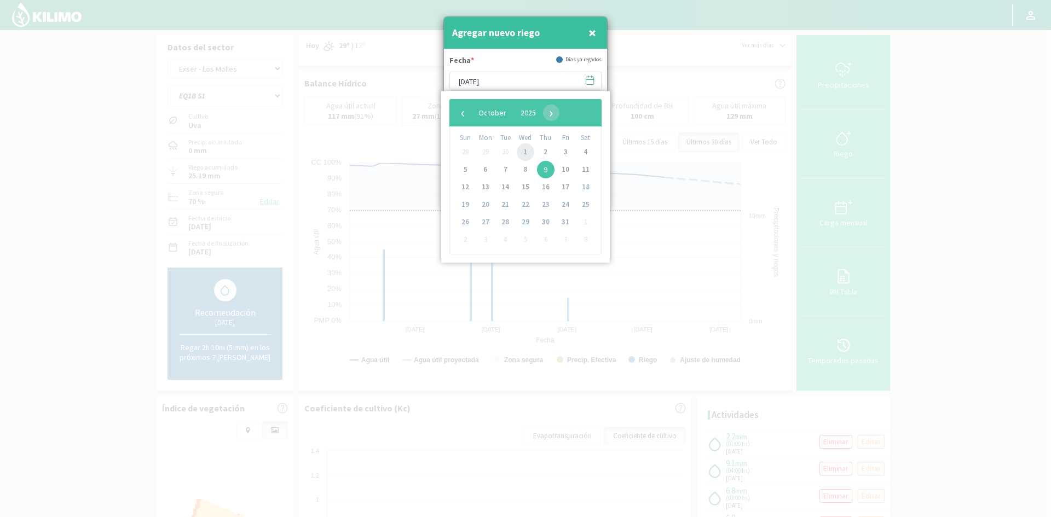
click at [530, 153] on span "1" at bounding box center [526, 152] width 18 height 18
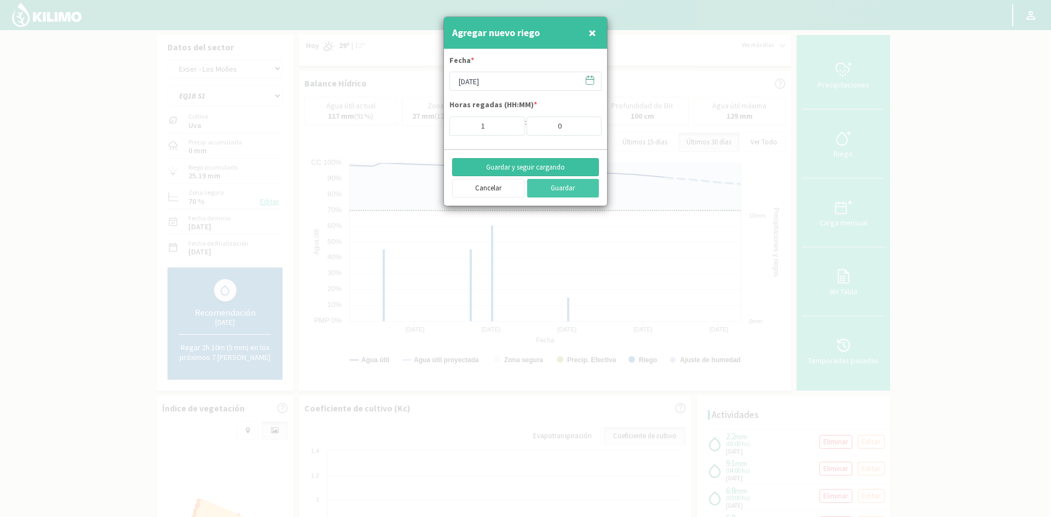
click at [500, 163] on button "Guardar y seguir cargando" at bounding box center [525, 167] width 147 height 19
click at [592, 37] on span "×" at bounding box center [592, 33] width 8 height 18
type input "[DATE]"
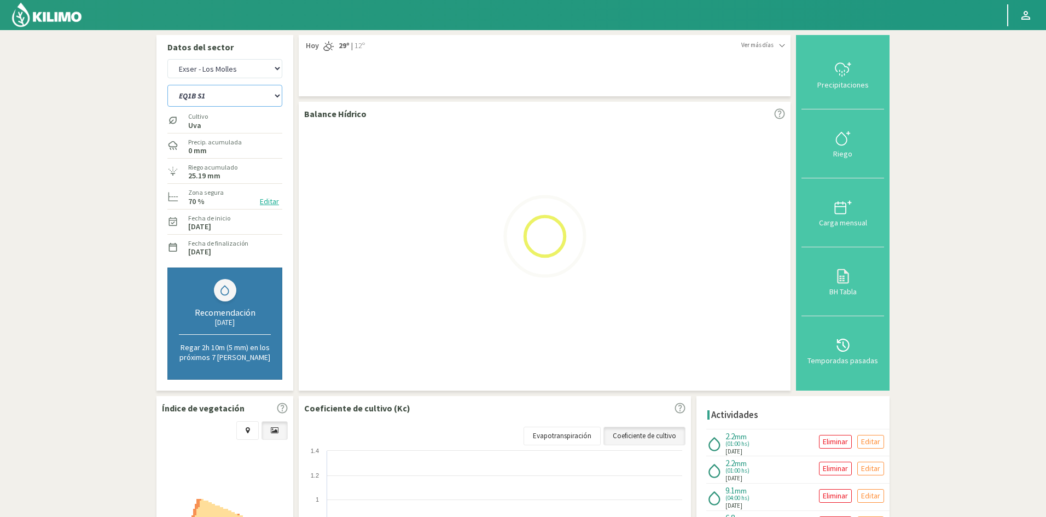
click at [240, 100] on select "EQ1A S3 EQ1A S4 EQ1A S5 EQ1B S1 EQ1B S2 EQ1B S3 EQ1B S4 EQ1B S5 EQ2 S1 EQ2 S3 E…" at bounding box center [224, 96] width 115 height 22
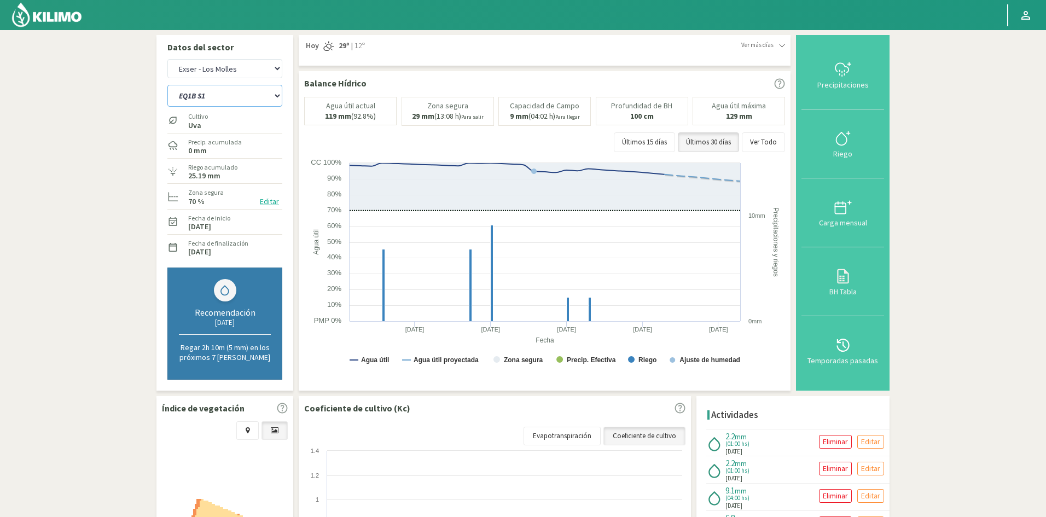
select select "589: Object"
click at [167, 85] on select "EQ1A S3 EQ1A S4 EQ1A S5 EQ1B S1 EQ1B S2 EQ1B S3 EQ1B S4 EQ1B S5 EQ2 S1 EQ2 S3 E…" at bounding box center [224, 96] width 115 height 22
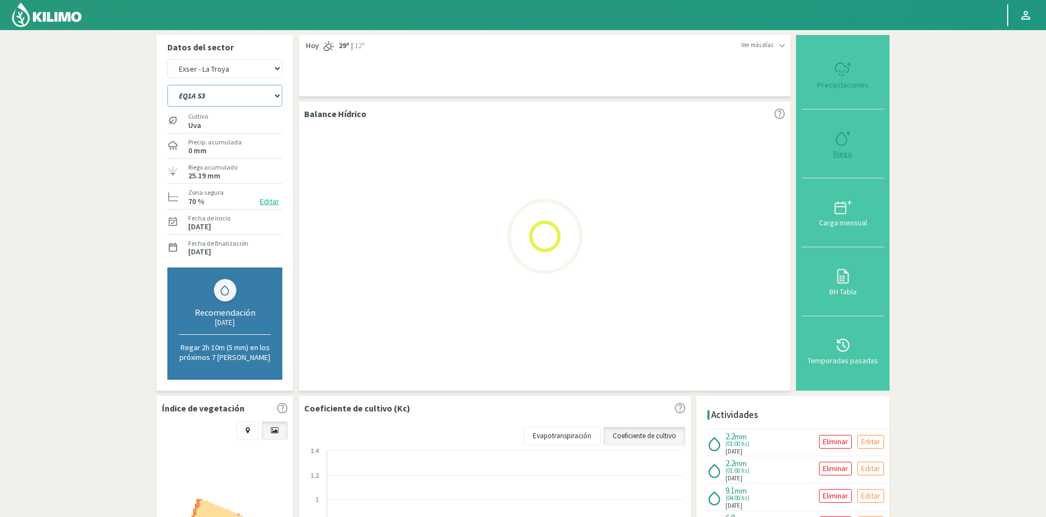
select select "55: Object"
select select "612: Object"
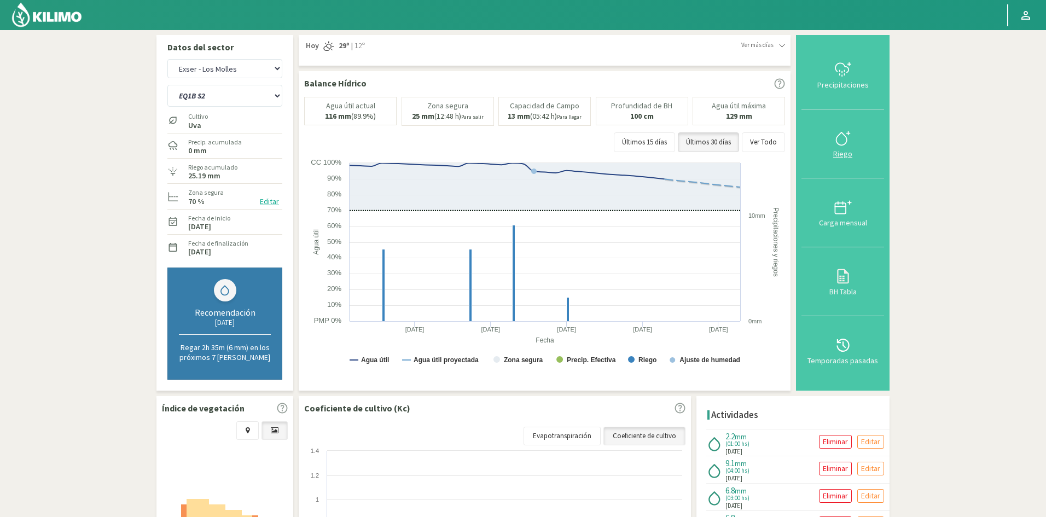
click at [841, 154] on div "Riego" at bounding box center [843, 154] width 76 height 8
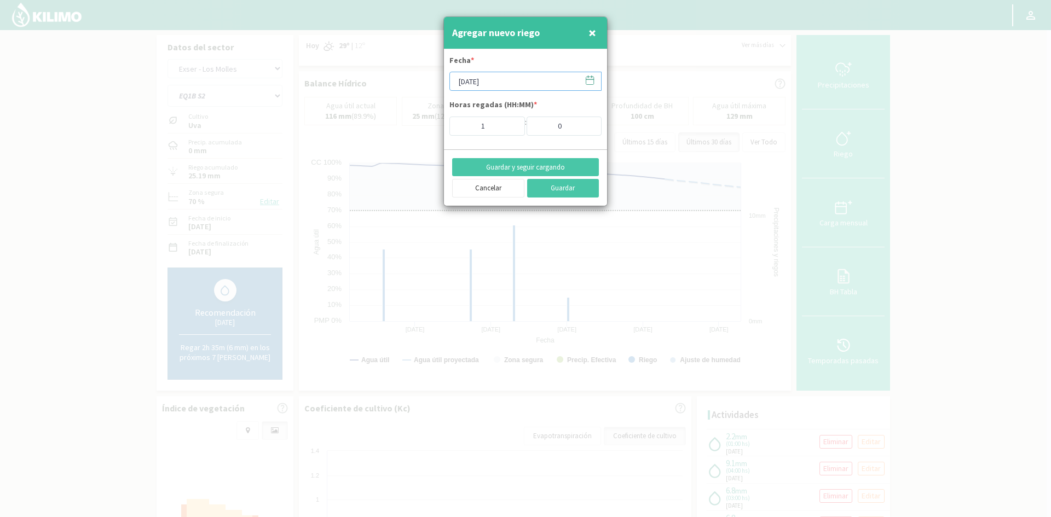
click at [472, 82] on input "[DATE]" at bounding box center [525, 81] width 152 height 19
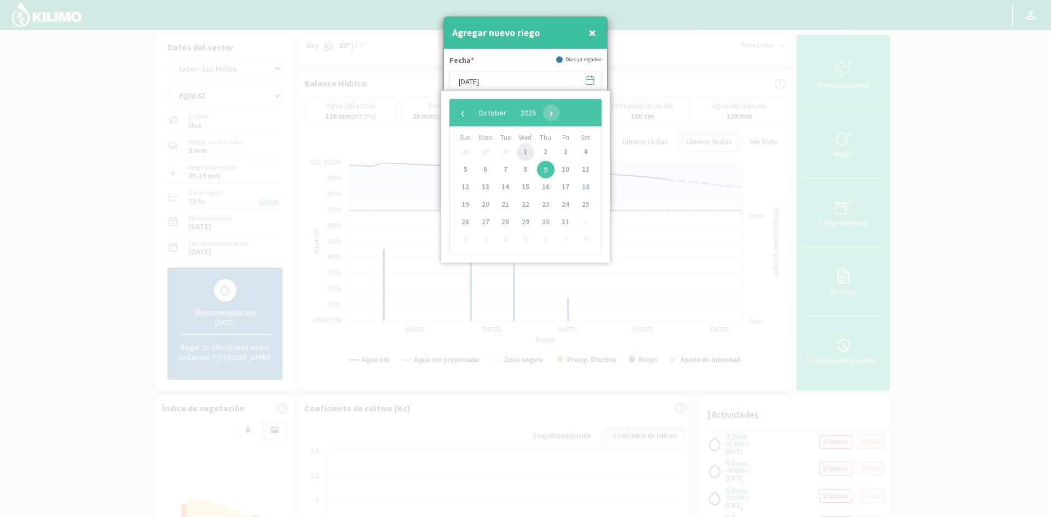
click at [521, 151] on span "1" at bounding box center [526, 152] width 18 height 18
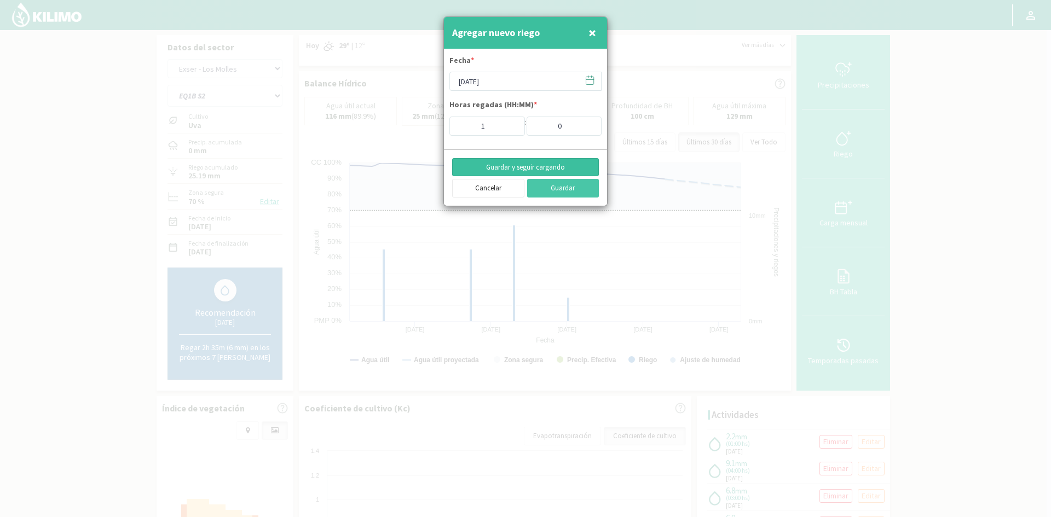
click at [496, 167] on button "Guardar y seguir cargando" at bounding box center [525, 167] width 147 height 19
click at [595, 36] on span "×" at bounding box center [592, 33] width 8 height 18
type input "[DATE]"
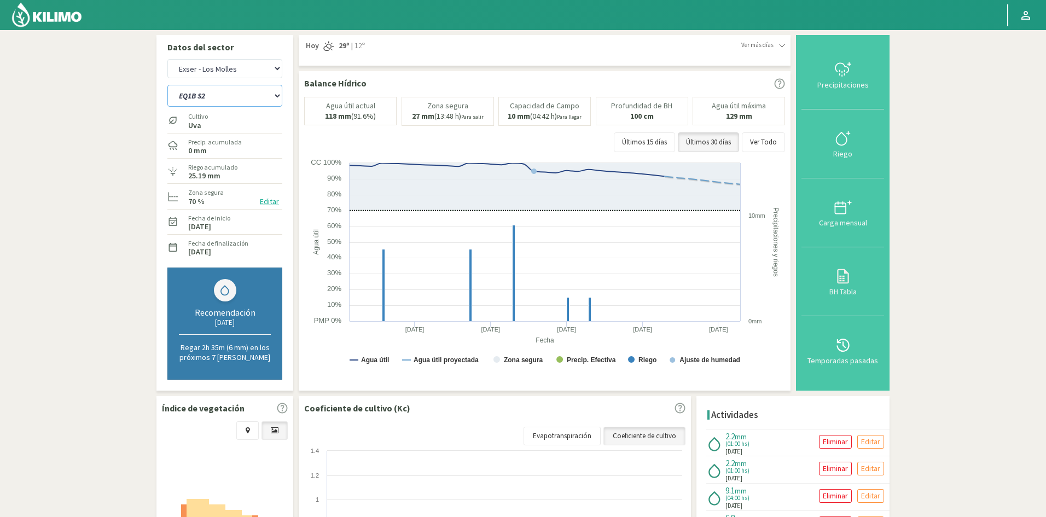
click at [243, 97] on select "EQ1A S3 EQ1A S4 EQ1A S5 EQ1B S1 EQ1B S2 EQ1B S3 EQ1B S4 EQ1B S5 EQ2 S1 EQ2 S3 E…" at bounding box center [224, 96] width 115 height 22
select select "608: Object"
click at [167, 85] on select "EQ1A S3 EQ1A S4 EQ1A S5 EQ1B S1 EQ1B S2 EQ1B S3 EQ1B S4 EQ1B S5 EQ2 S1 EQ2 S3 E…" at bounding box center [224, 96] width 115 height 22
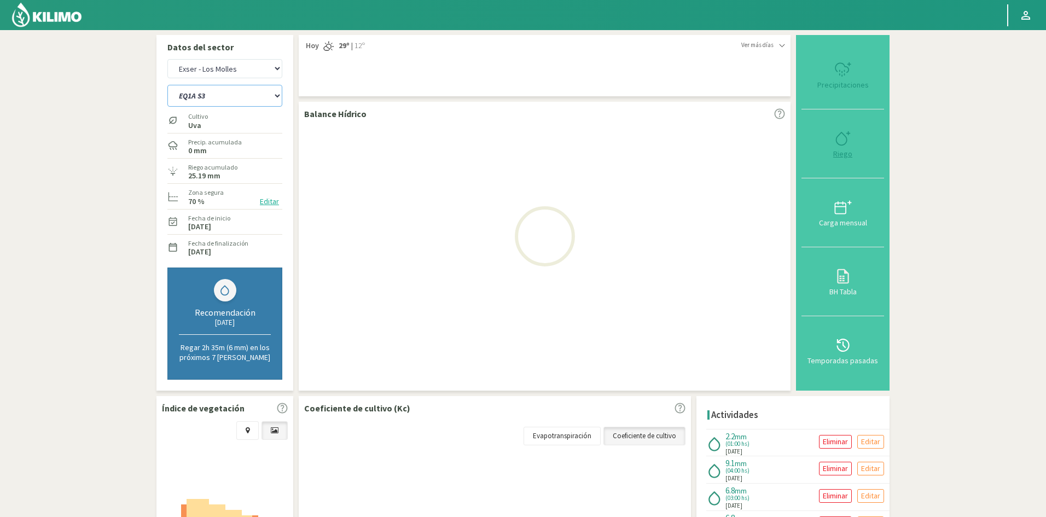
select select "57: Object"
select select "631: Object"
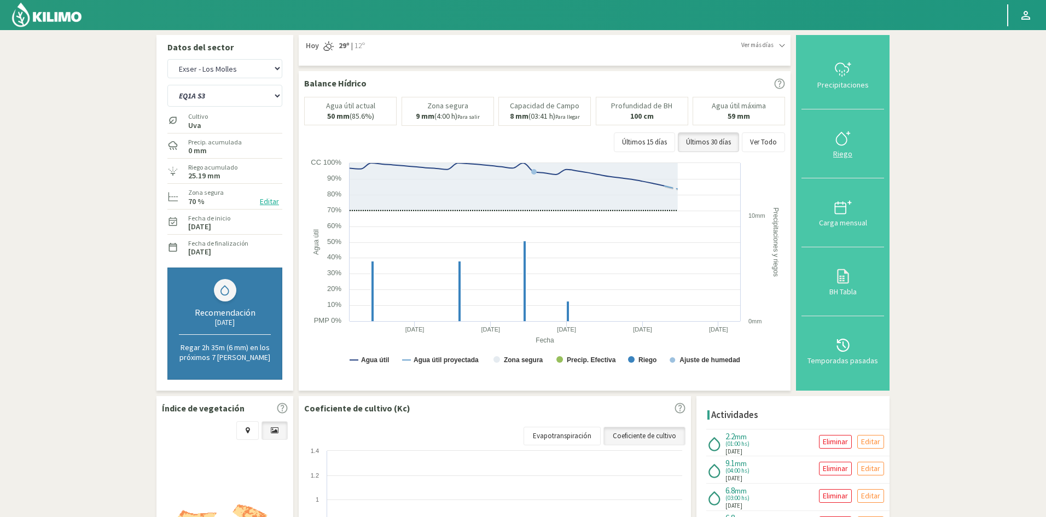
click at [840, 154] on div "Riego" at bounding box center [843, 154] width 76 height 8
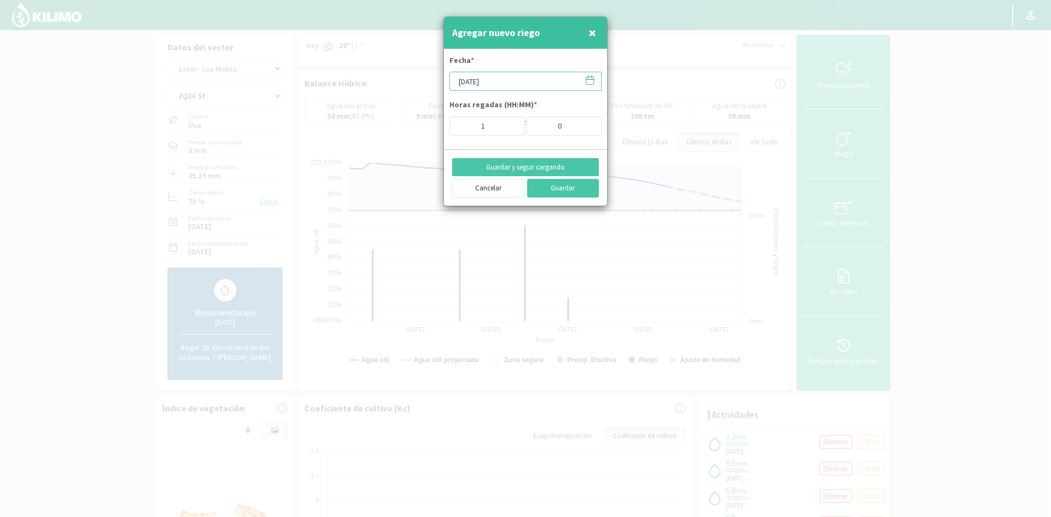
click at [479, 85] on input "[DATE]" at bounding box center [525, 81] width 152 height 19
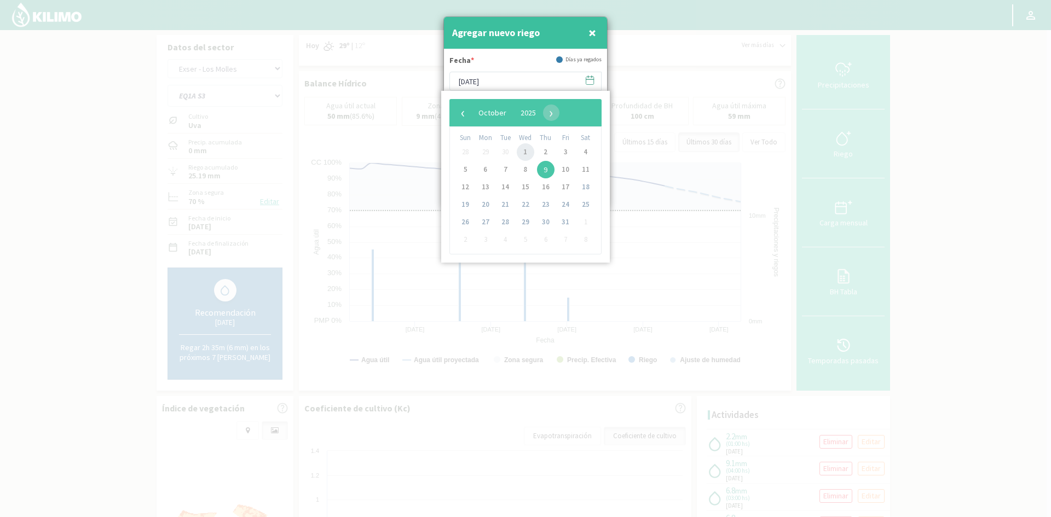
click at [524, 152] on span "1" at bounding box center [526, 152] width 18 height 18
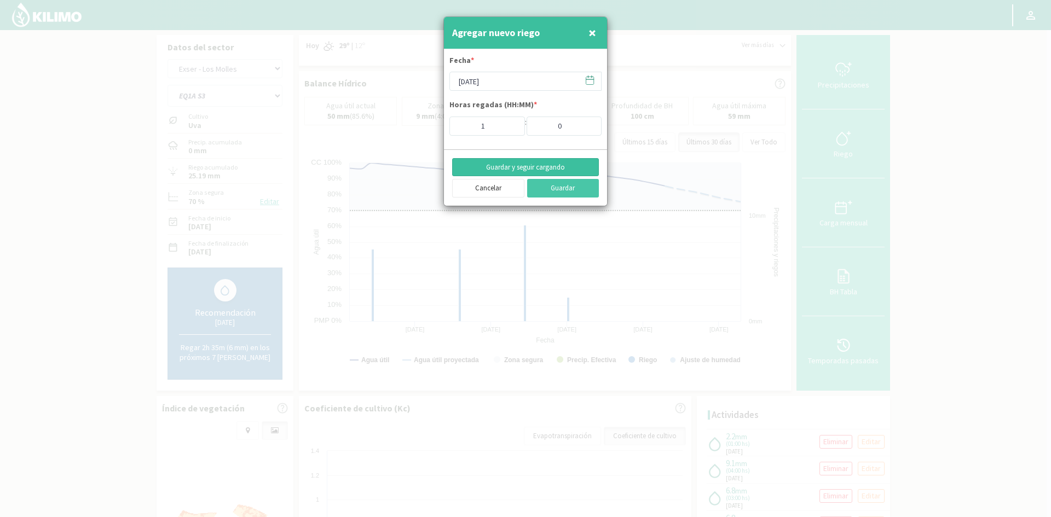
click at [503, 168] on button "Guardar y seguir cargando" at bounding box center [525, 167] width 147 height 19
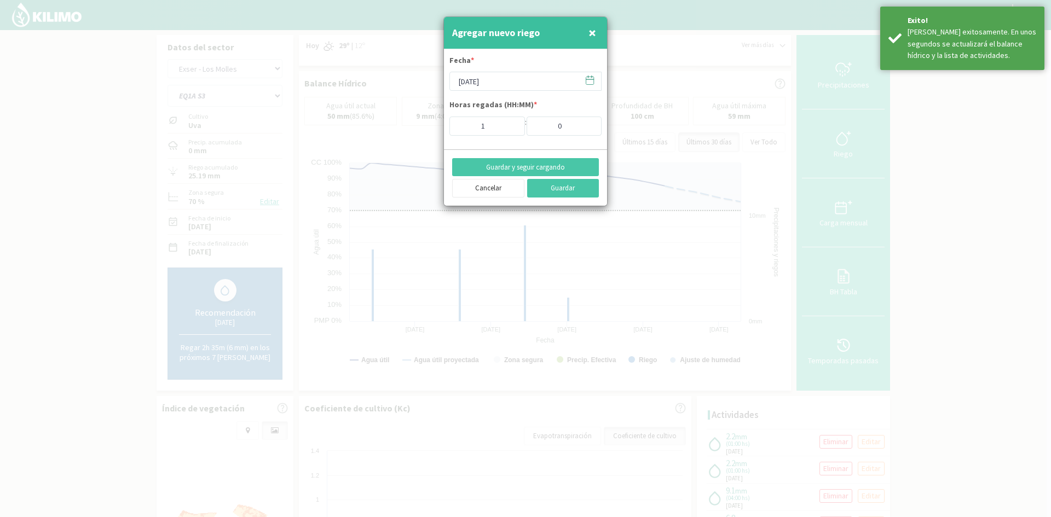
click at [589, 33] on span "×" at bounding box center [592, 33] width 8 height 18
type input "[DATE]"
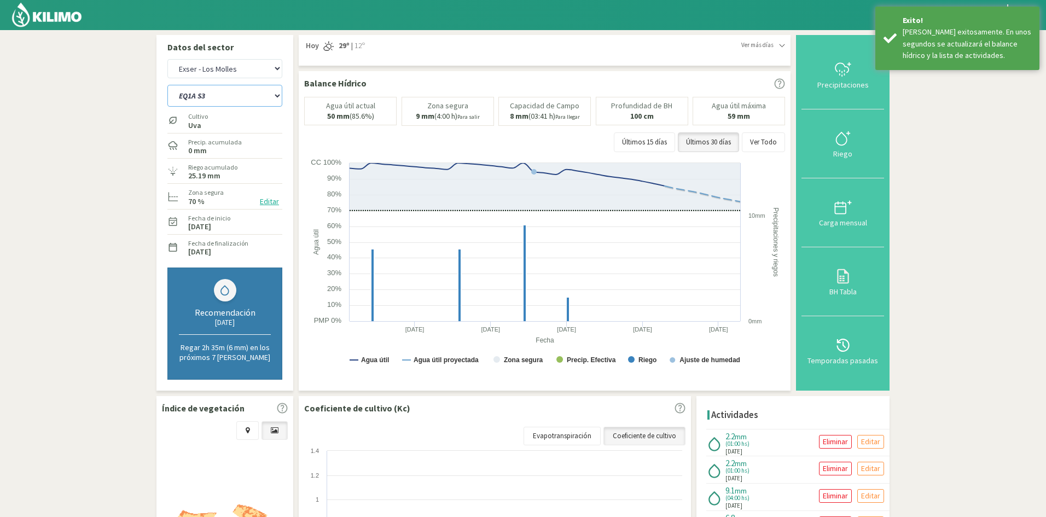
click at [216, 98] on select "EQ1A S3 EQ1A S4 EQ1A S5 EQ1B S1 EQ1B S2 EQ1B S3 EQ1B S4 EQ1B S5 EQ2 S1 EQ2 S3 E…" at bounding box center [224, 96] width 115 height 22
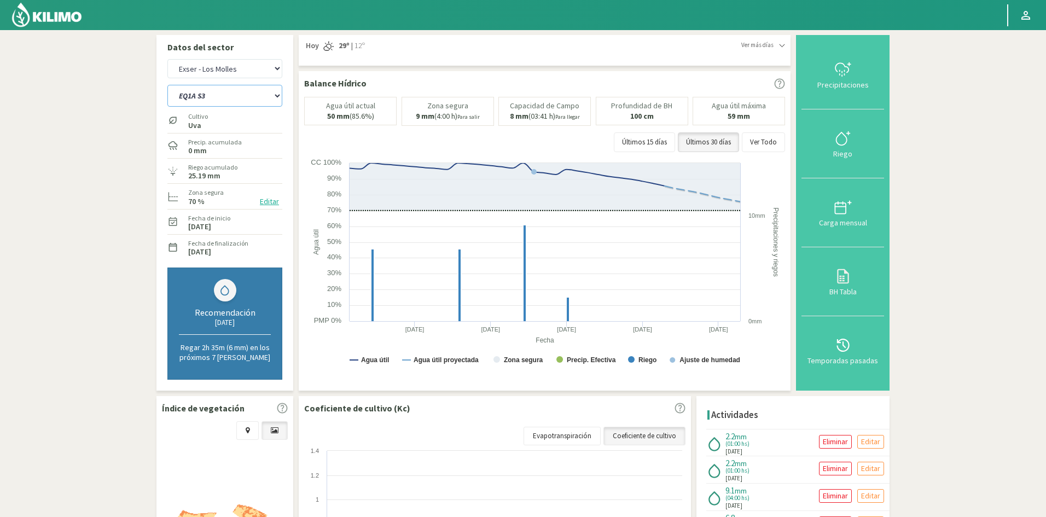
select select "636: Object"
click at [167, 85] on select "EQ1A S3 EQ1A S4 EQ1A S5 EQ1B S1 EQ1B S2 EQ1B S3 EQ1B S4 EQ1B S5 EQ2 S1 EQ2 S3 E…" at bounding box center [224, 96] width 115 height 22
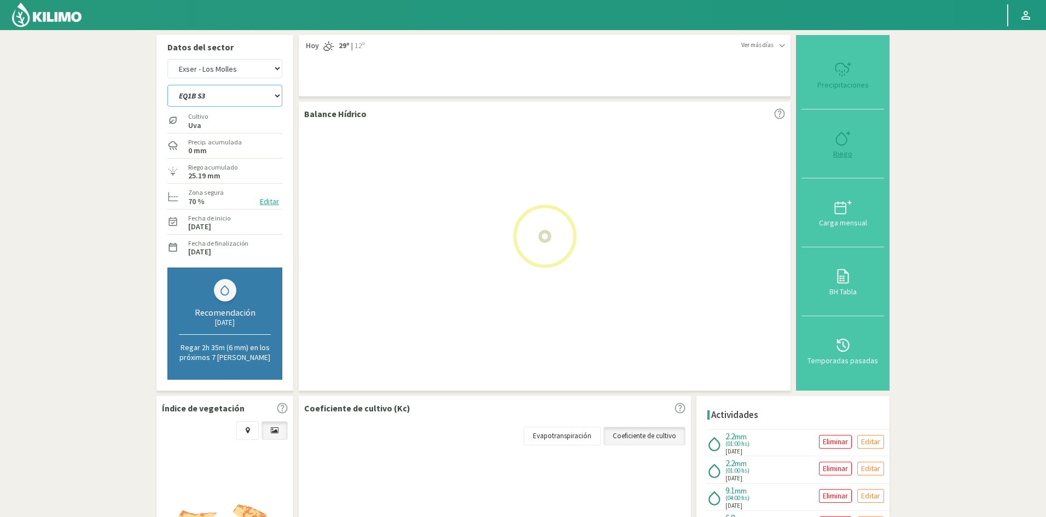
select select "59: Object"
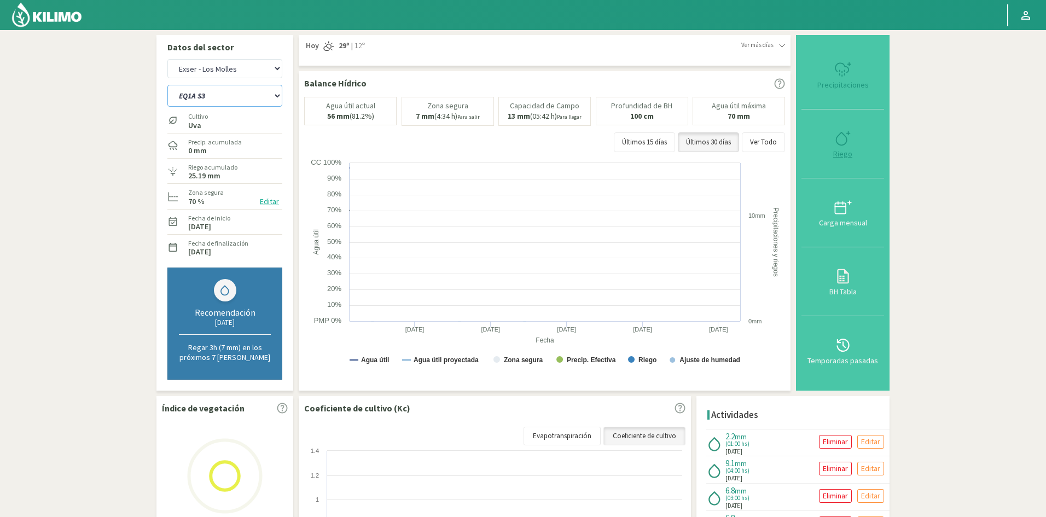
select select "659: Object"
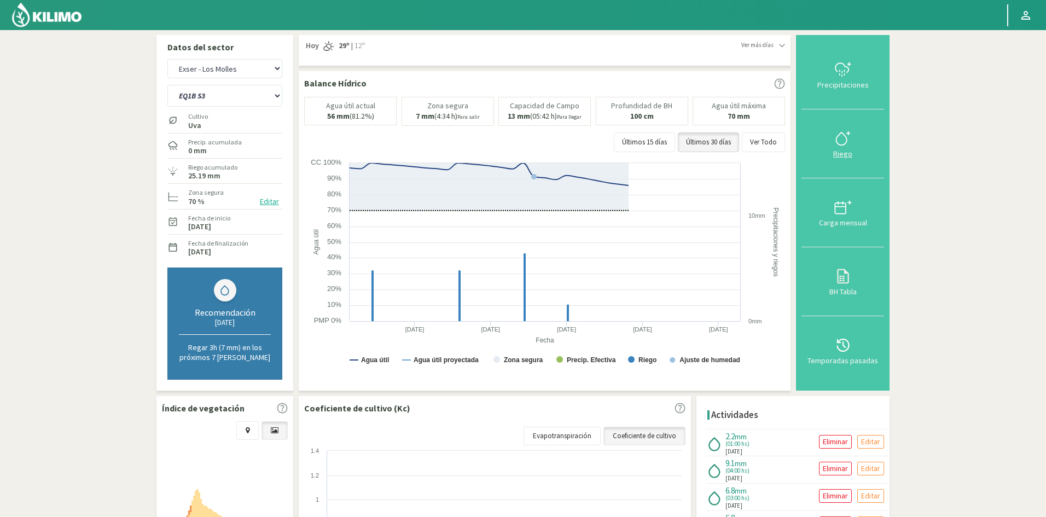
click at [837, 156] on div "Riego" at bounding box center [843, 154] width 76 height 8
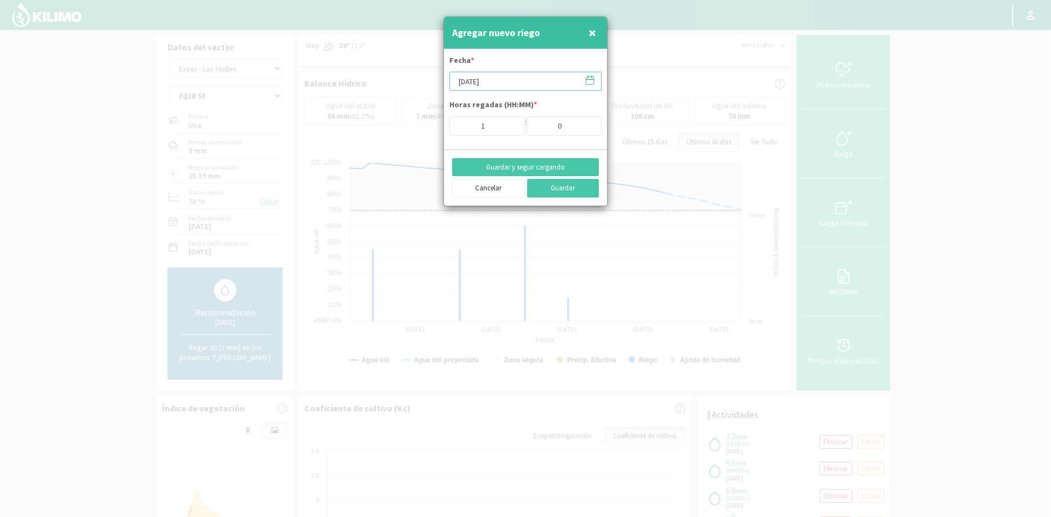
click at [470, 82] on input "[DATE]" at bounding box center [525, 81] width 152 height 19
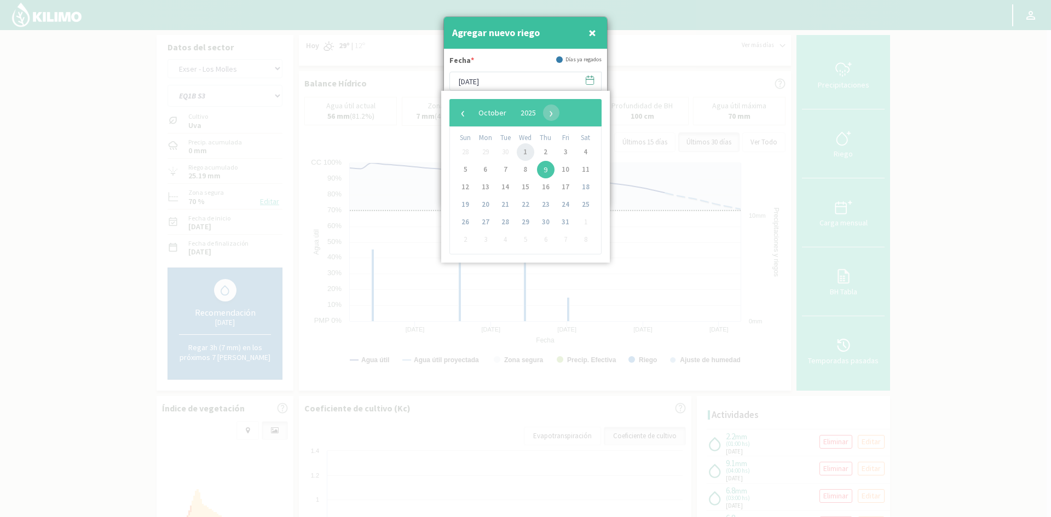
click at [527, 155] on span "1" at bounding box center [526, 152] width 18 height 18
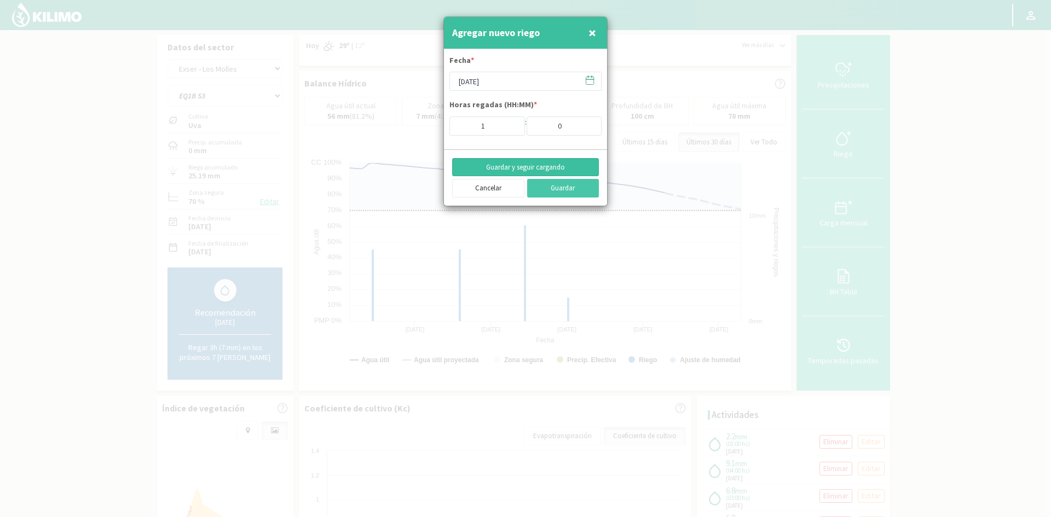
click at [502, 169] on button "Guardar y seguir cargando" at bounding box center [525, 167] width 147 height 19
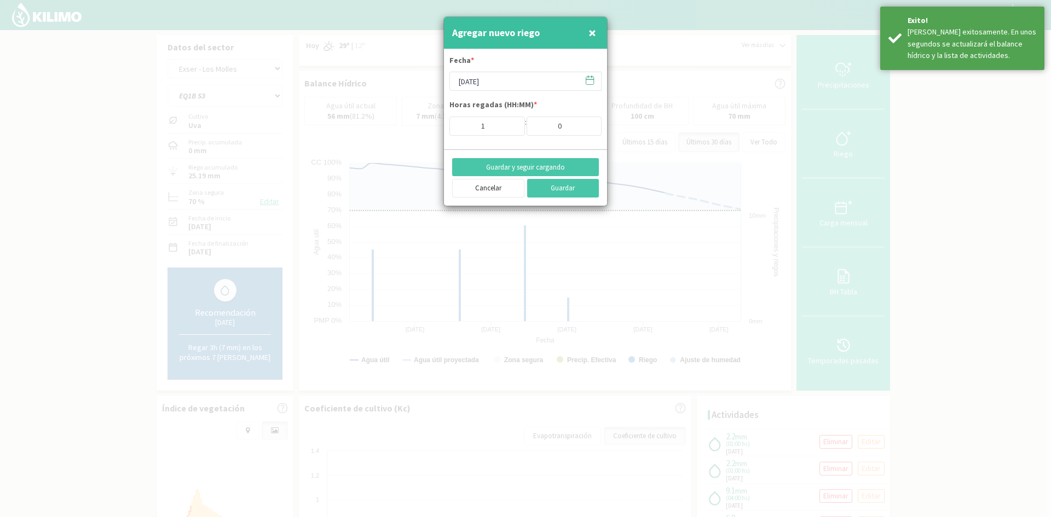
click at [595, 34] on span "×" at bounding box center [592, 33] width 8 height 18
type input "[DATE]"
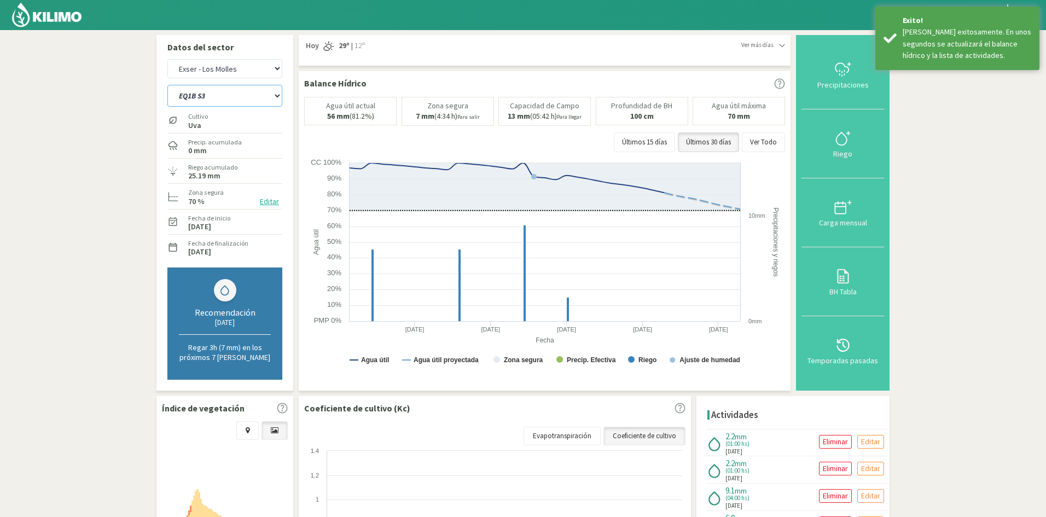
click at [244, 95] on select "EQ1A S3 EQ1A S4 EQ1A S5 EQ1B S1 EQ1B S2 EQ1B S3 EQ1B S4 EQ1B S5 EQ2 S1 EQ2 S3 E…" at bounding box center [224, 96] width 115 height 22
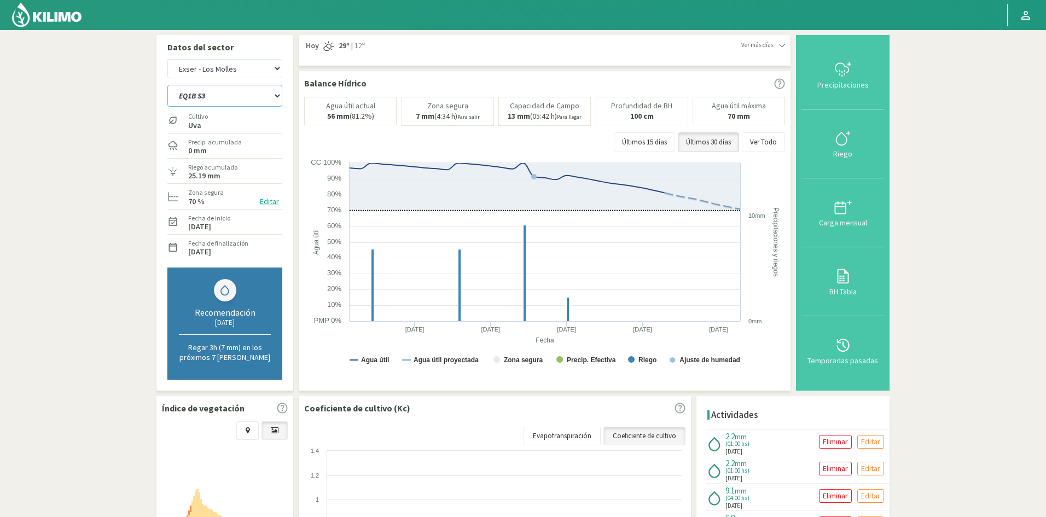
select select "655: Object"
click at [167, 85] on select "EQ1A S3 EQ1A S4 EQ1A S5 EQ1B S1 EQ1B S2 EQ1B S3 EQ1B S4 EQ1B S5 EQ2 S1 EQ2 S3 E…" at bounding box center [224, 96] width 115 height 22
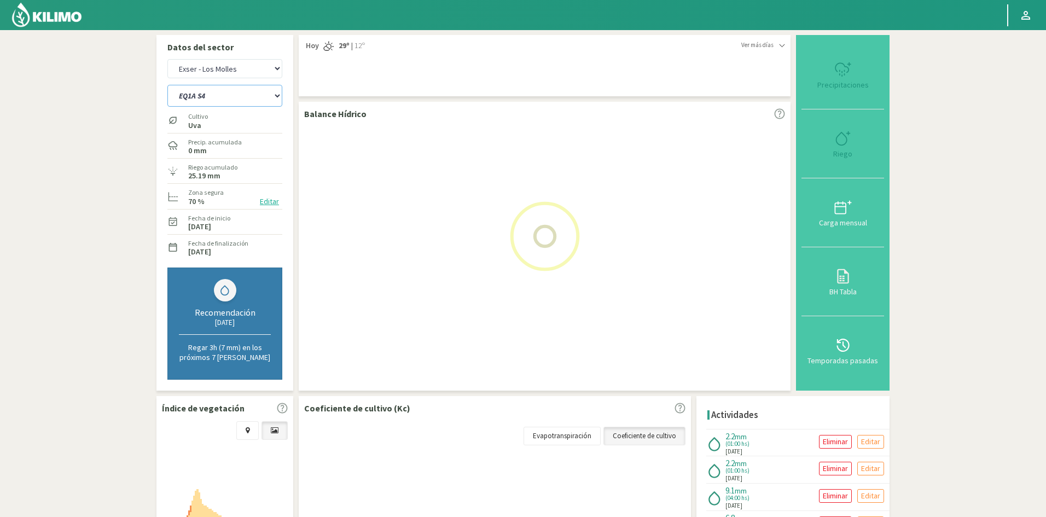
select select "61: Object"
select select "678: Object"
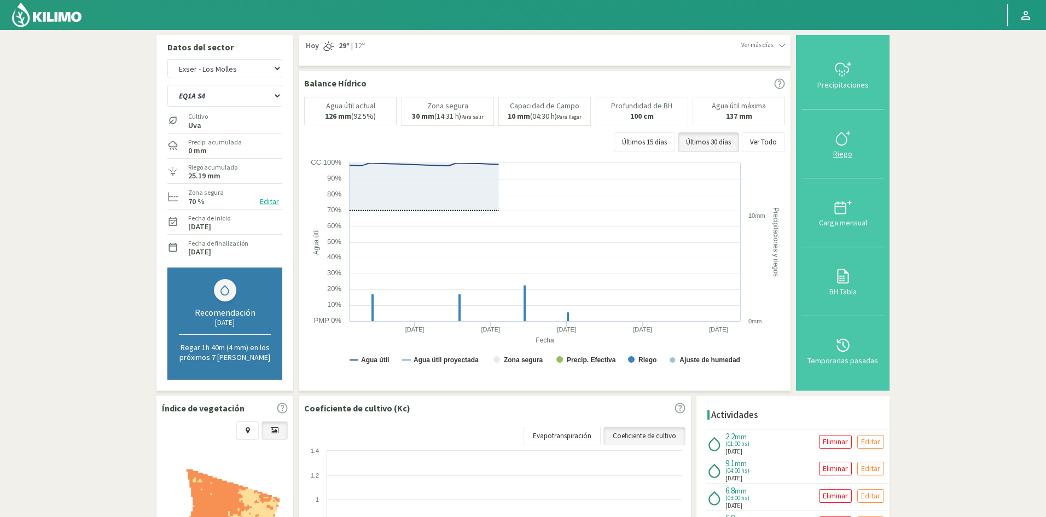
click at [841, 155] on div "Riego" at bounding box center [843, 154] width 76 height 8
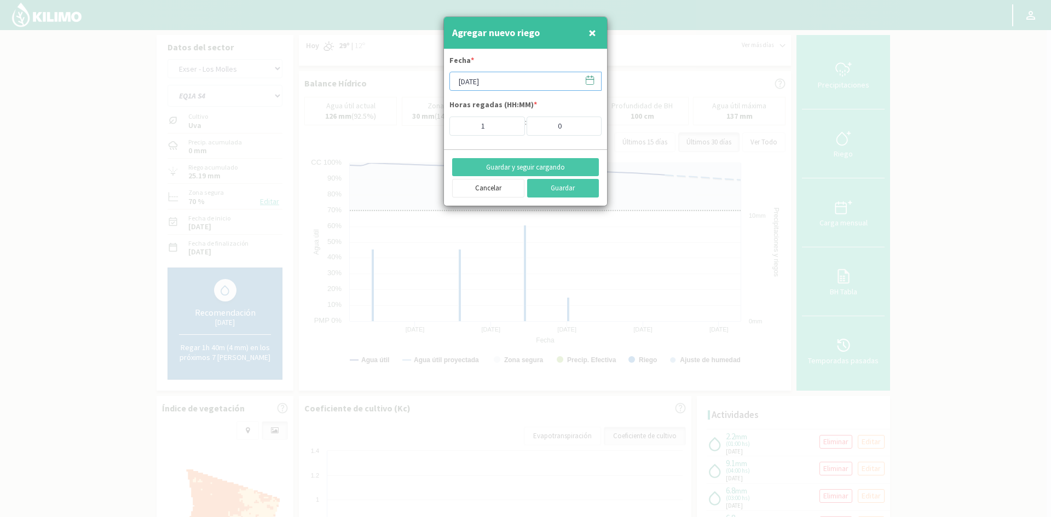
click at [486, 84] on input "[DATE]" at bounding box center [525, 81] width 152 height 19
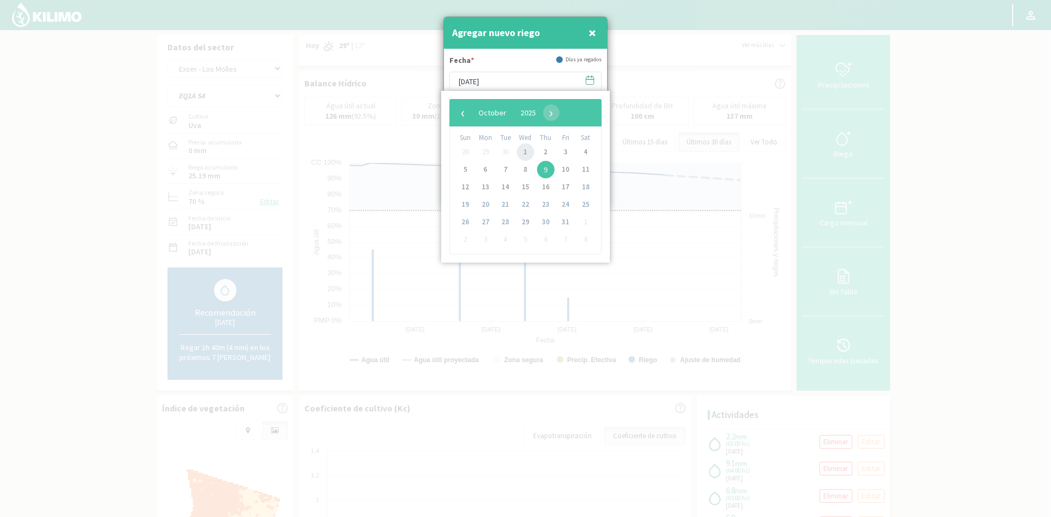
click at [532, 152] on span "1" at bounding box center [526, 152] width 18 height 18
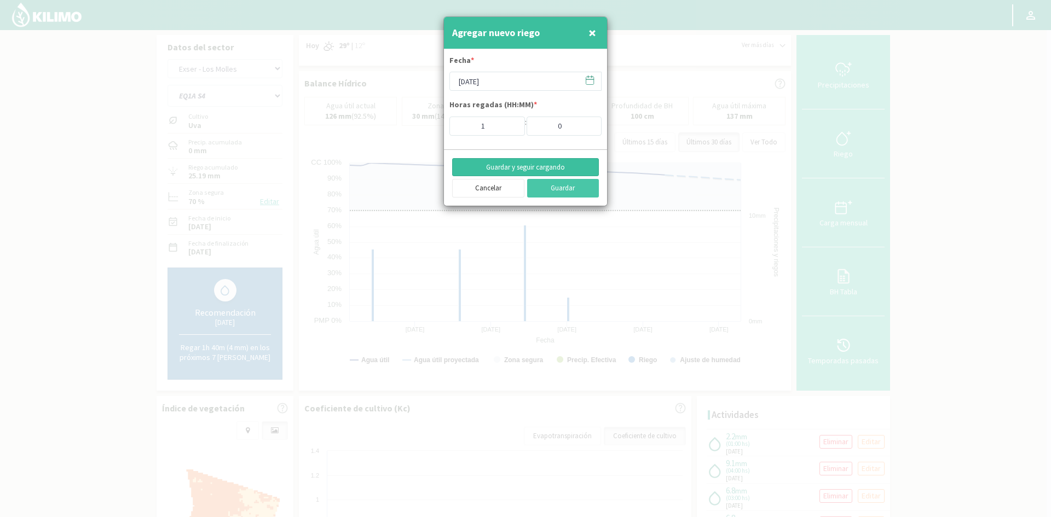
click at [527, 168] on button "Guardar y seguir cargando" at bounding box center [525, 167] width 147 height 19
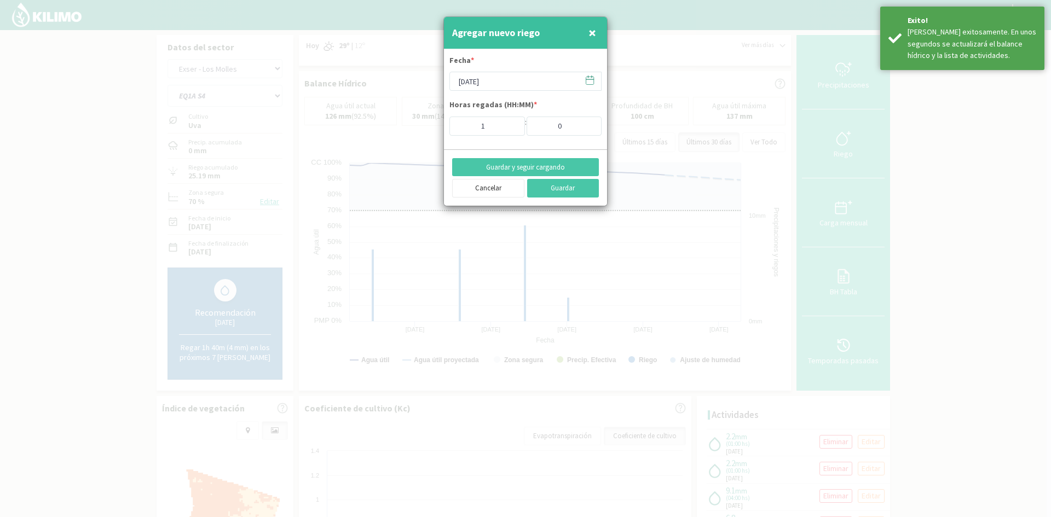
click at [594, 35] on span "×" at bounding box center [592, 33] width 8 height 18
type input "[DATE]"
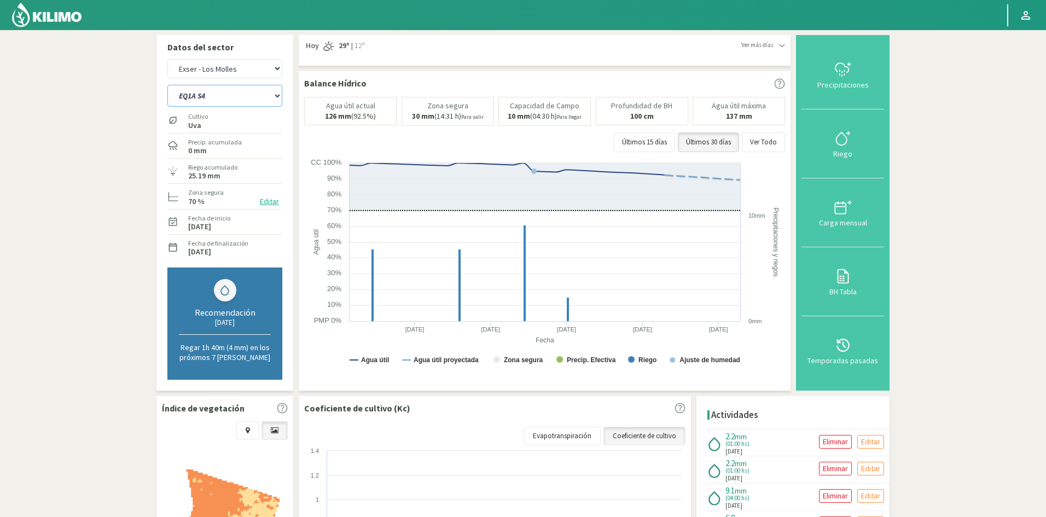
click at [223, 97] on select "EQ1A S3 EQ1A S4 EQ1A S5 EQ1B S1 EQ1B S2 EQ1B S3 EQ1B S4 EQ1B S5 EQ2 S1 EQ2 S3 E…" at bounding box center [224, 96] width 115 height 22
select select "683: Object"
click at [167, 85] on select "EQ1A S3 EQ1A S4 EQ1A S5 EQ1B S1 EQ1B S2 EQ1B S3 EQ1B S4 EQ1B S5 EQ2 S1 EQ2 S3 E…" at bounding box center [224, 96] width 115 height 22
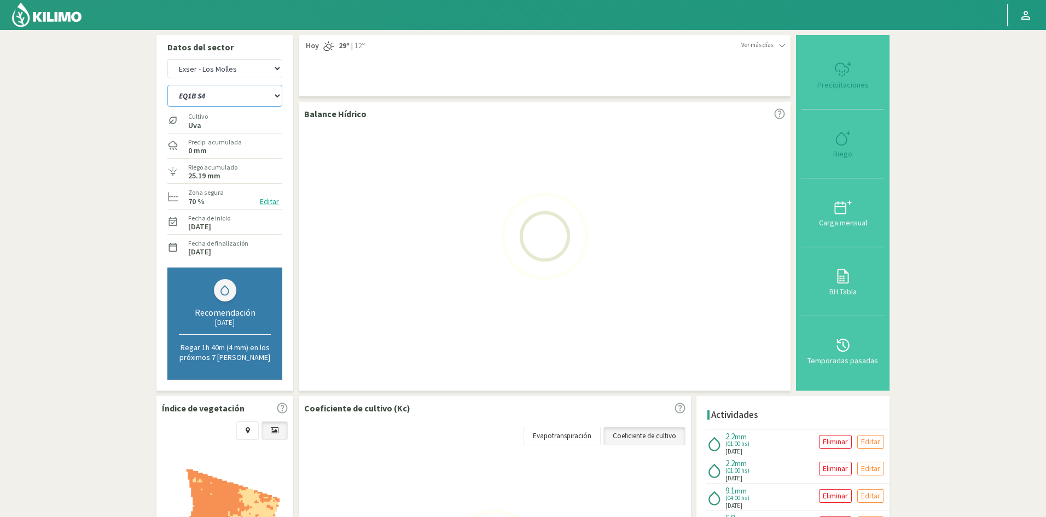
select select "63: Object"
select select "706: Object"
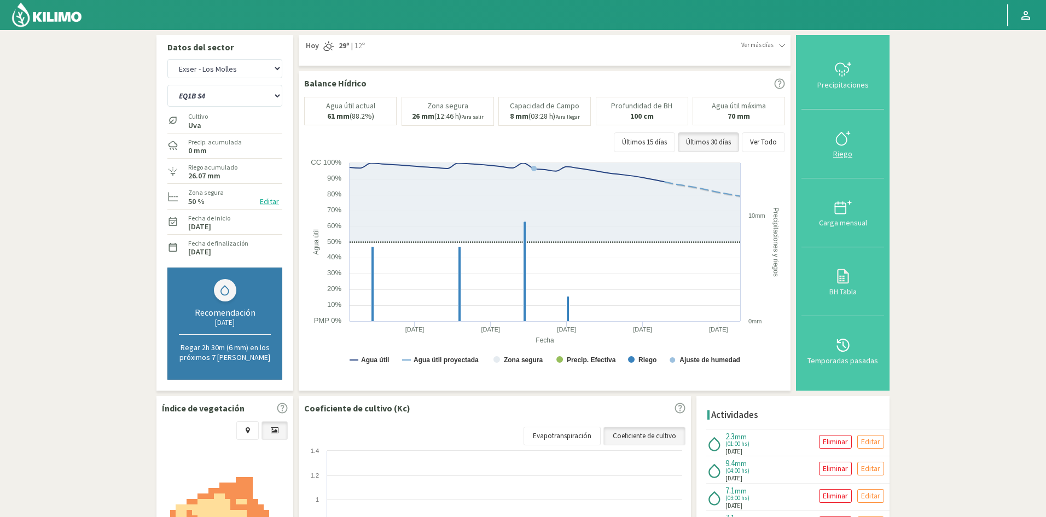
click at [849, 154] on div "Riego" at bounding box center [843, 154] width 76 height 8
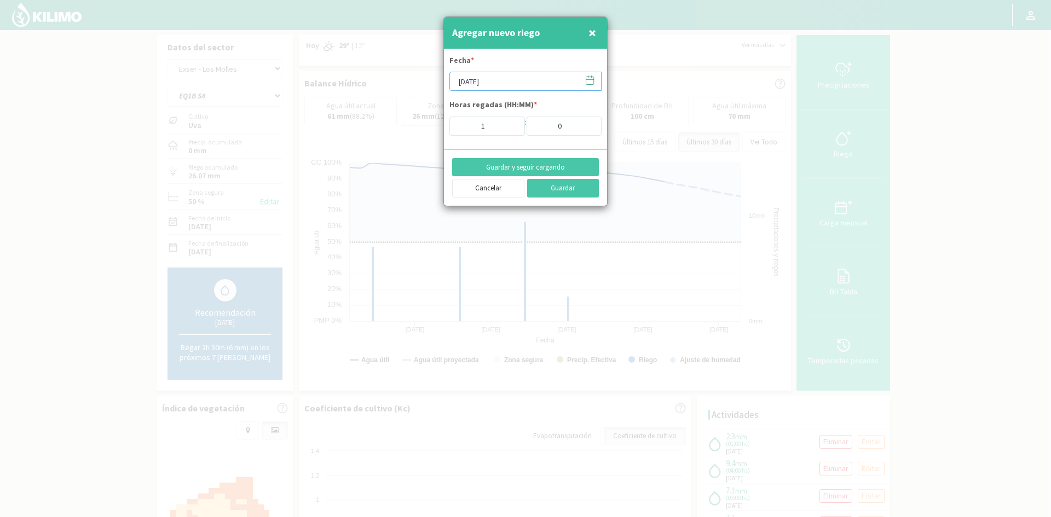
click at [509, 83] on input "[DATE]" at bounding box center [525, 81] width 152 height 19
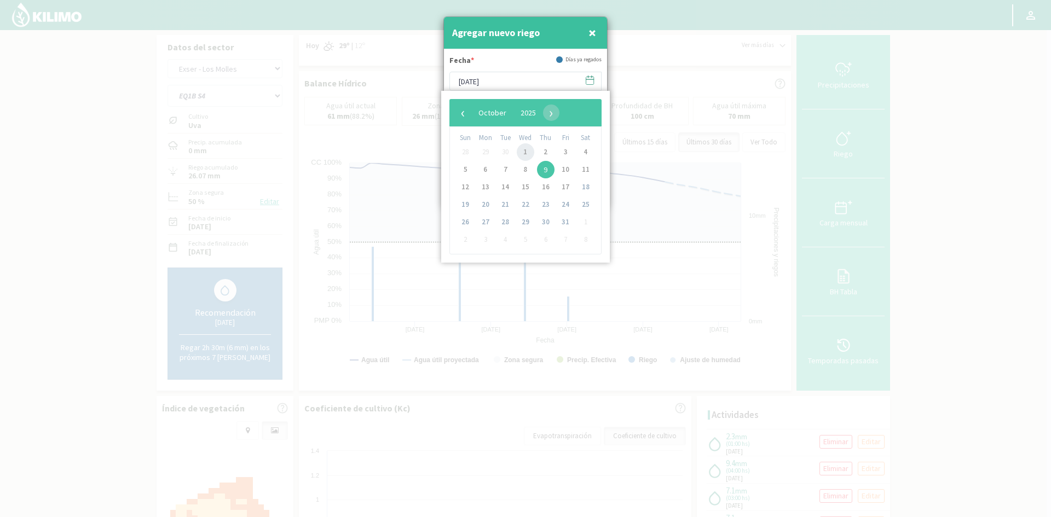
click at [524, 157] on span "1" at bounding box center [526, 152] width 18 height 18
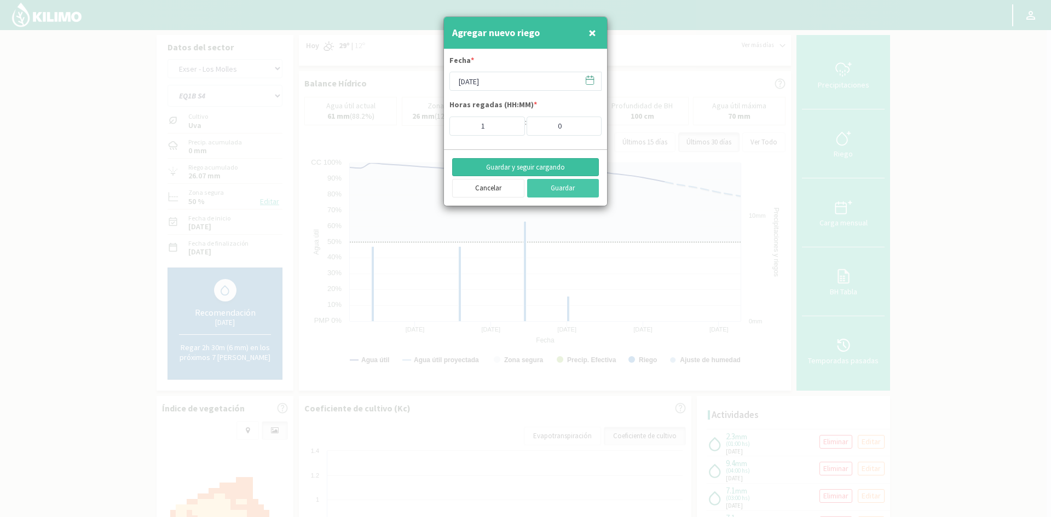
click at [500, 166] on button "Guardar y seguir cargando" at bounding box center [525, 167] width 147 height 19
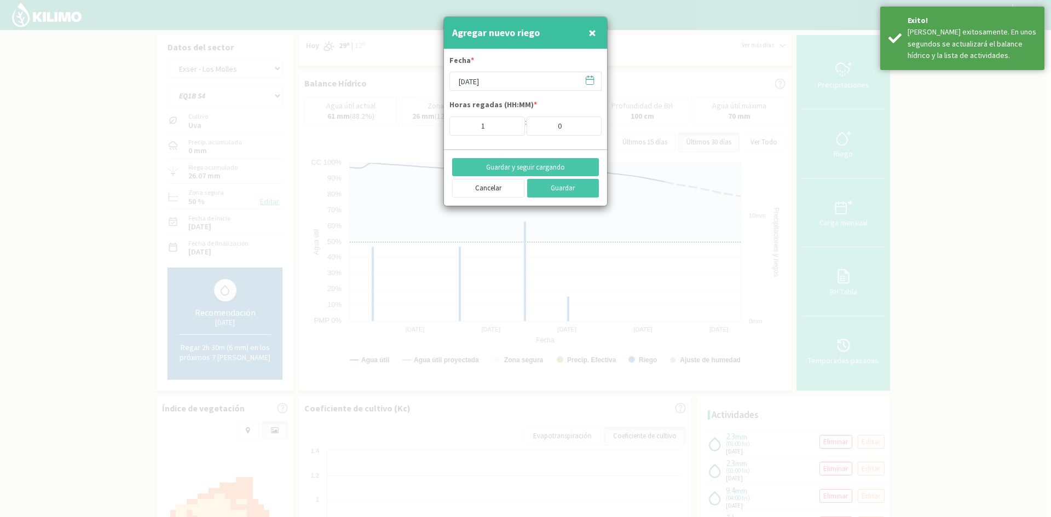
click at [589, 35] on span "×" at bounding box center [592, 33] width 8 height 18
type input "[DATE]"
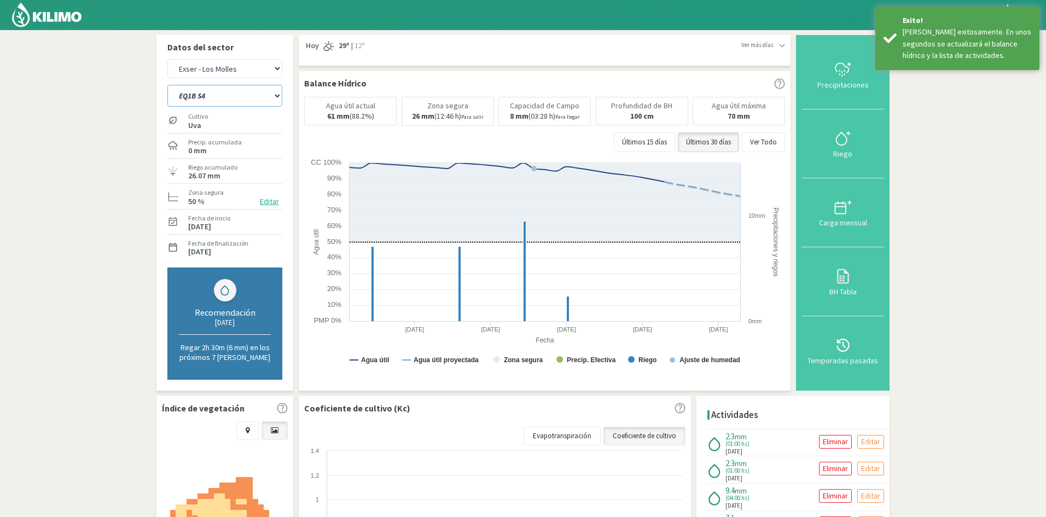
click at [202, 97] on select "EQ1A S3 EQ1A S4 EQ1A S5 EQ1B S1 EQ1B S2 EQ1B S3 EQ1B S4 EQ1B S5 EQ2 S1 EQ2 S3 E…" at bounding box center [224, 96] width 115 height 22
select select "702: Object"
click at [167, 85] on select "EQ1A S3 EQ1A S4 EQ1A S5 EQ1B S1 EQ1B S2 EQ1B S3 EQ1B S4 EQ1B S5 EQ2 S1 EQ2 S3 E…" at bounding box center [224, 96] width 115 height 22
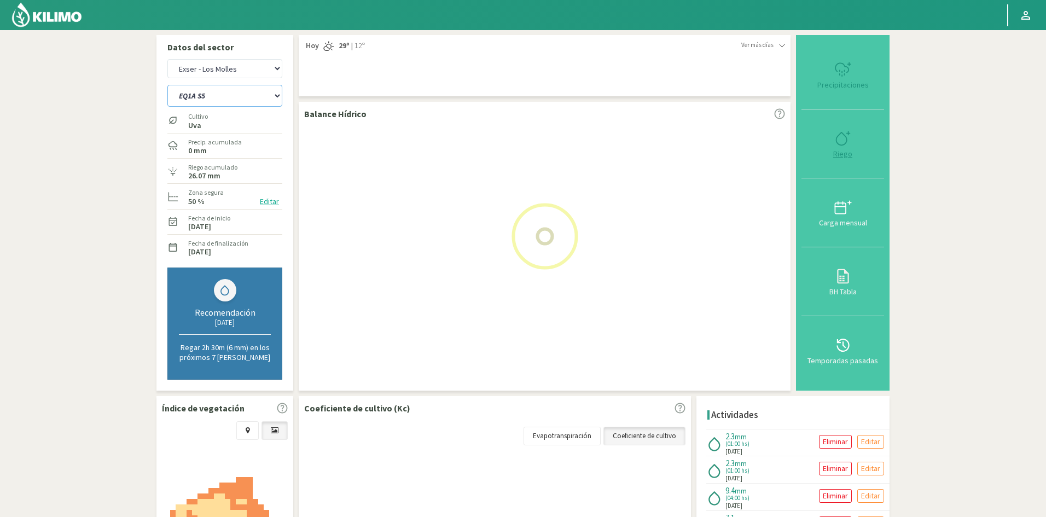
select select "65: Object"
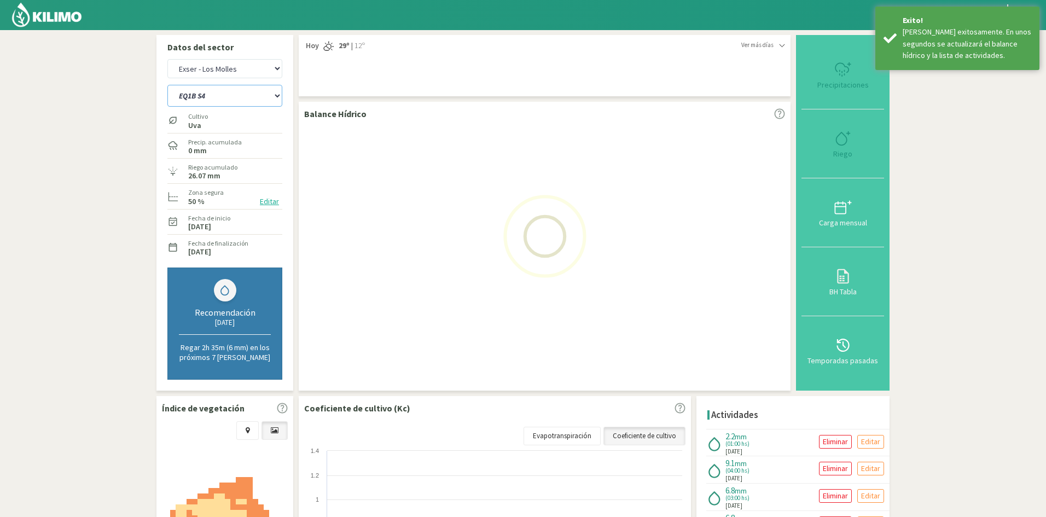
select select "725: Object"
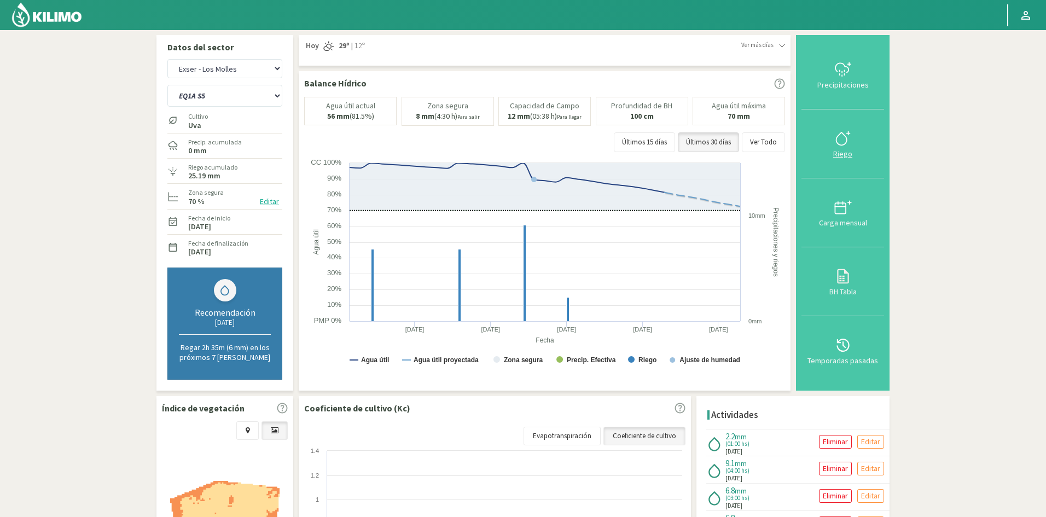
click at [843, 156] on div "Riego" at bounding box center [843, 154] width 76 height 8
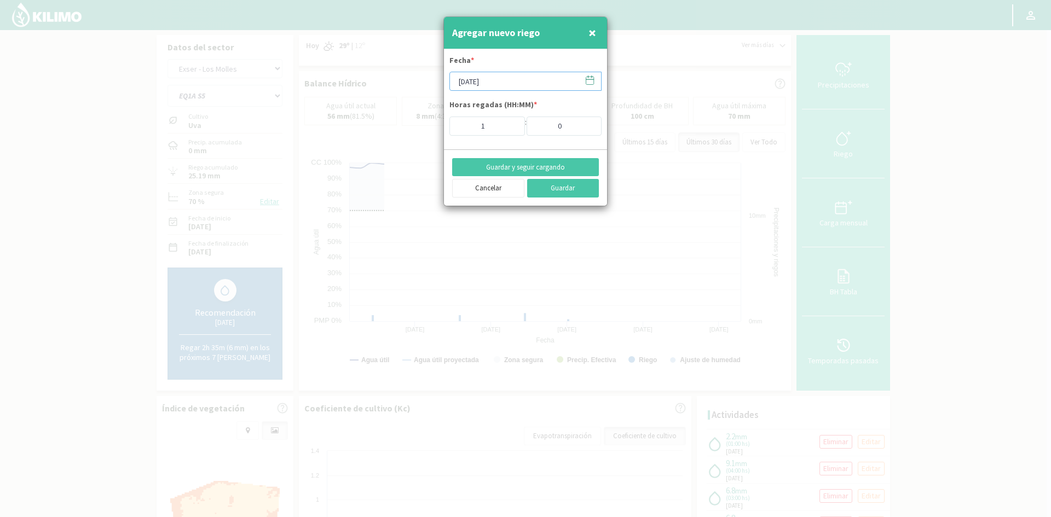
click at [480, 83] on input "[DATE]" at bounding box center [525, 81] width 152 height 19
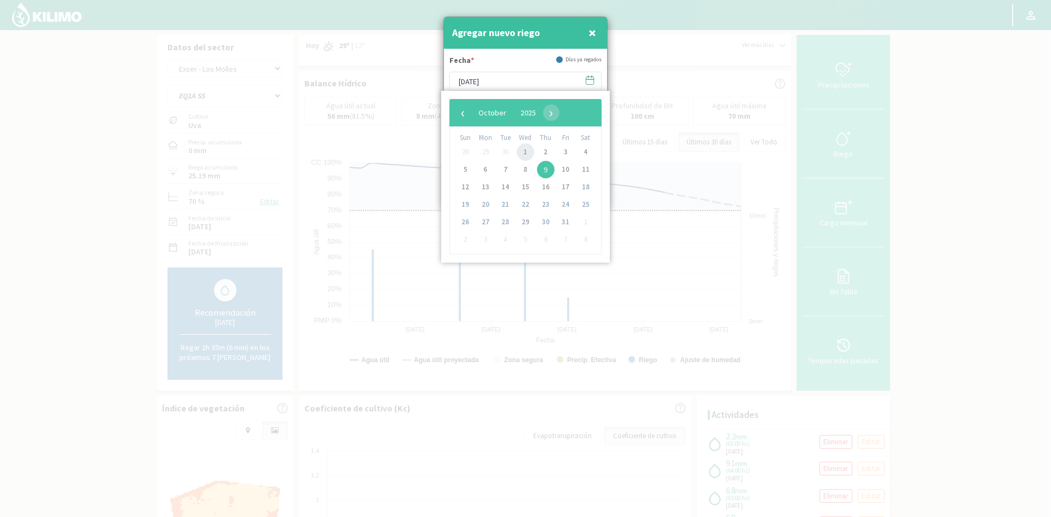
click at [523, 151] on span "1" at bounding box center [526, 152] width 18 height 18
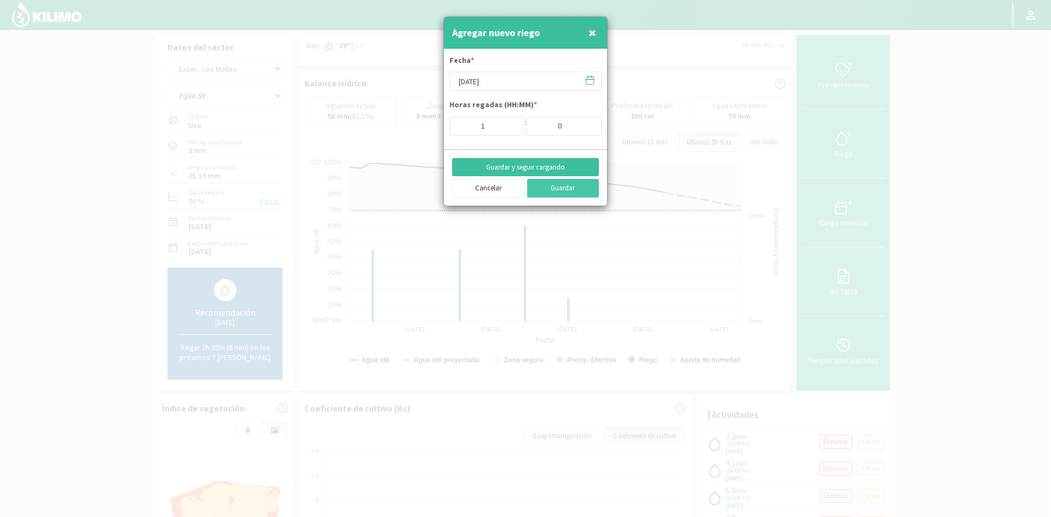
click at [494, 165] on button "Guardar y seguir cargando" at bounding box center [525, 167] width 147 height 19
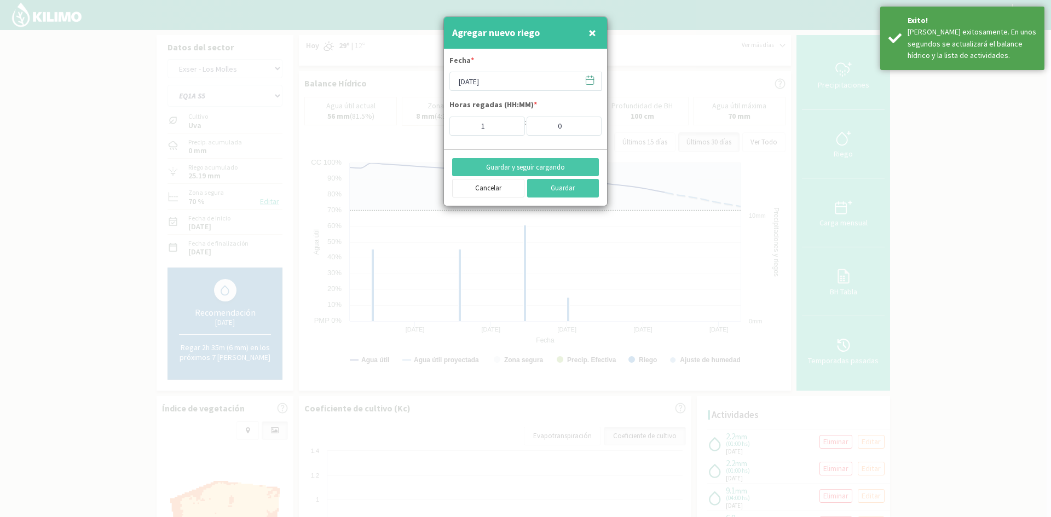
click at [590, 32] on span "×" at bounding box center [592, 33] width 8 height 18
type input "[DATE]"
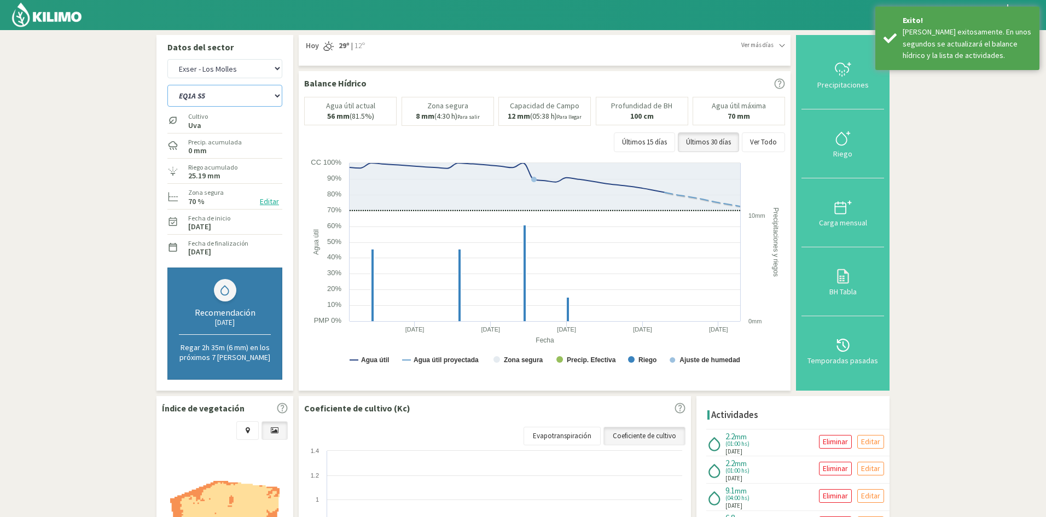
click at [216, 98] on select "EQ1A S3 EQ1A S4 EQ1A S5 EQ1B S1 EQ1B S2 EQ1B S3 EQ1B S4 EQ1B S5 EQ2 S1 EQ2 S3 E…" at bounding box center [224, 96] width 115 height 22
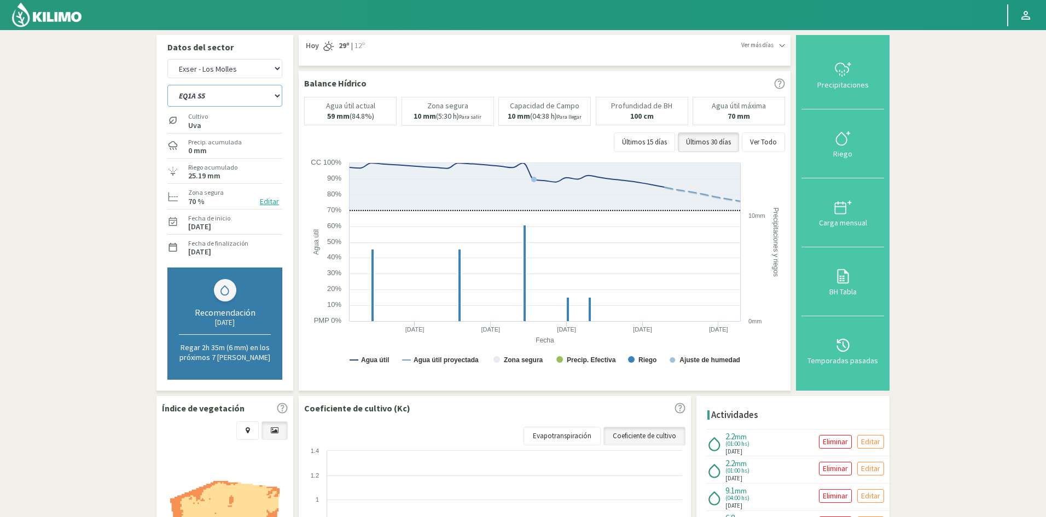
select select "730: Object"
click at [167, 85] on select "EQ1A S3 EQ1A S4 EQ1A S5 EQ1B S1 EQ1B S2 EQ1B S3 EQ1B S4 EQ1B S5 EQ2 S1 EQ2 S3 E…" at bounding box center [224, 96] width 115 height 22
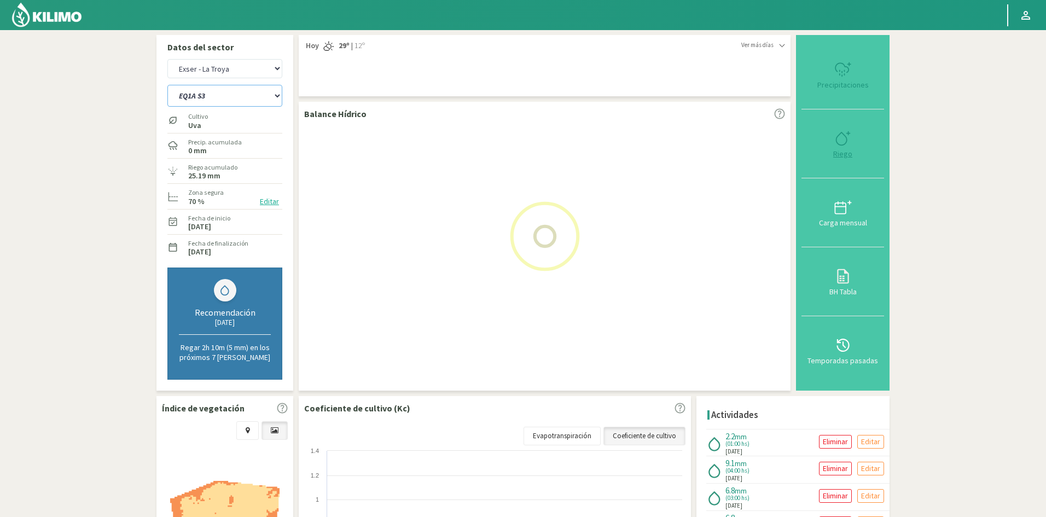
select select "67: Object"
select select "753: Object"
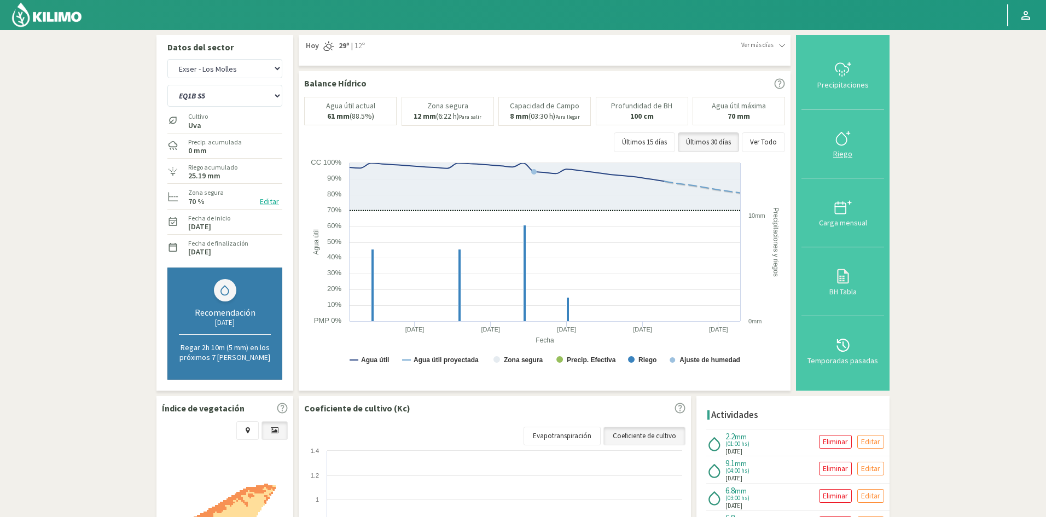
click at [846, 155] on div "Riego" at bounding box center [843, 154] width 76 height 8
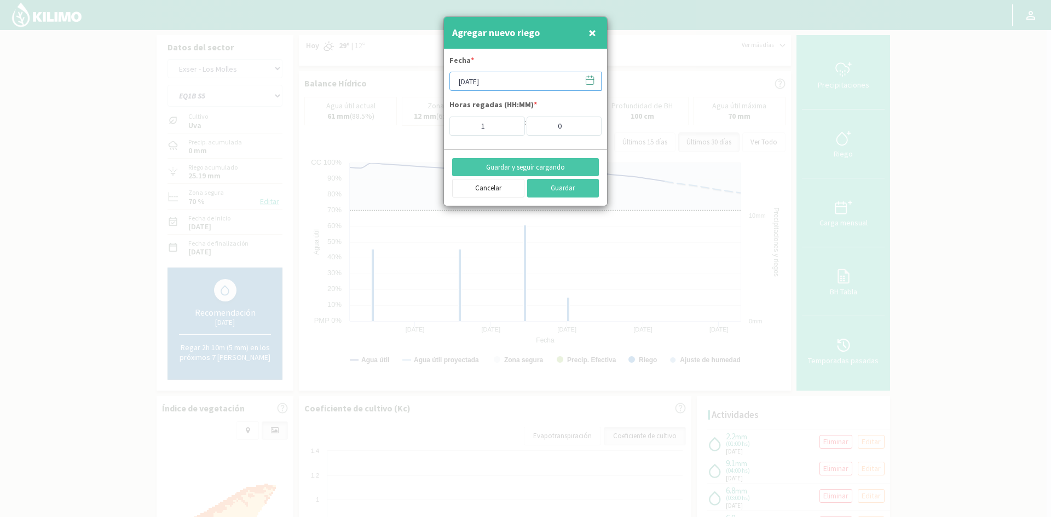
click at [492, 84] on input "[DATE]" at bounding box center [525, 81] width 152 height 19
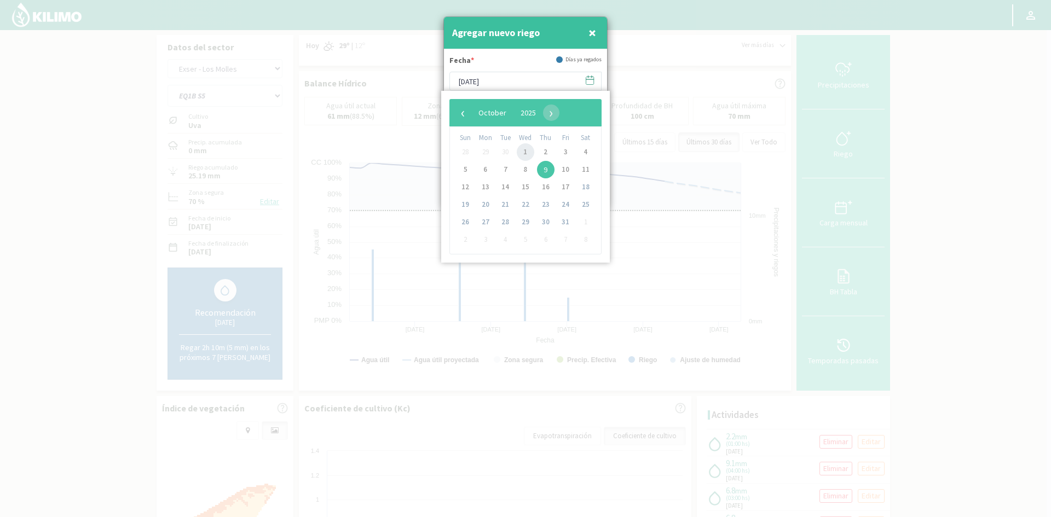
click at [524, 152] on span "1" at bounding box center [526, 152] width 18 height 18
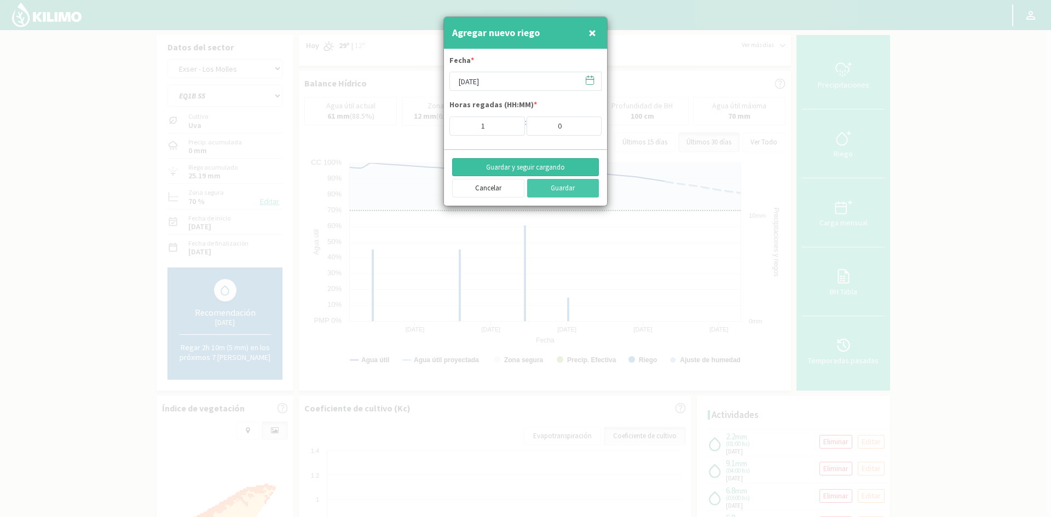
click at [509, 166] on button "Guardar y seguir cargando" at bounding box center [525, 167] width 147 height 19
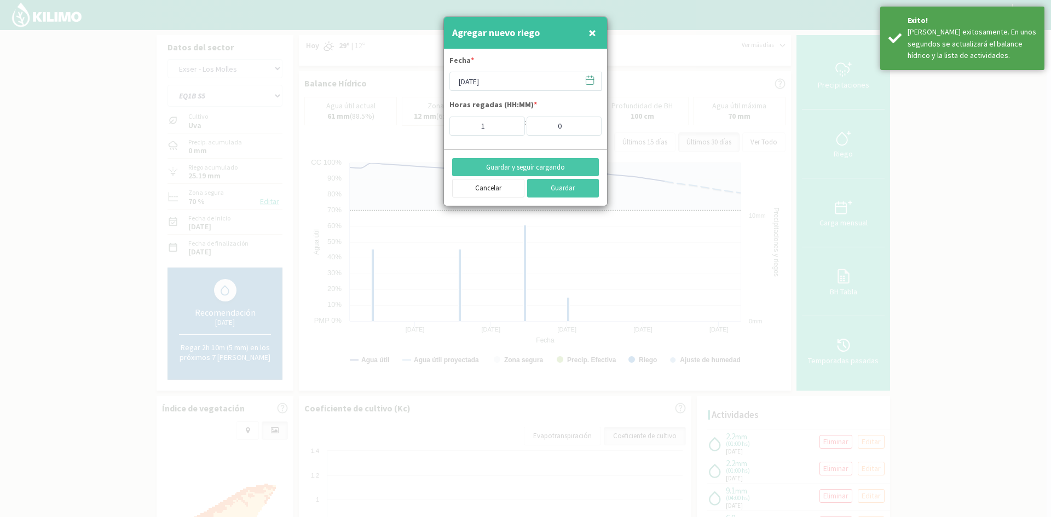
click at [594, 34] on span "×" at bounding box center [592, 33] width 8 height 18
type input "[DATE]"
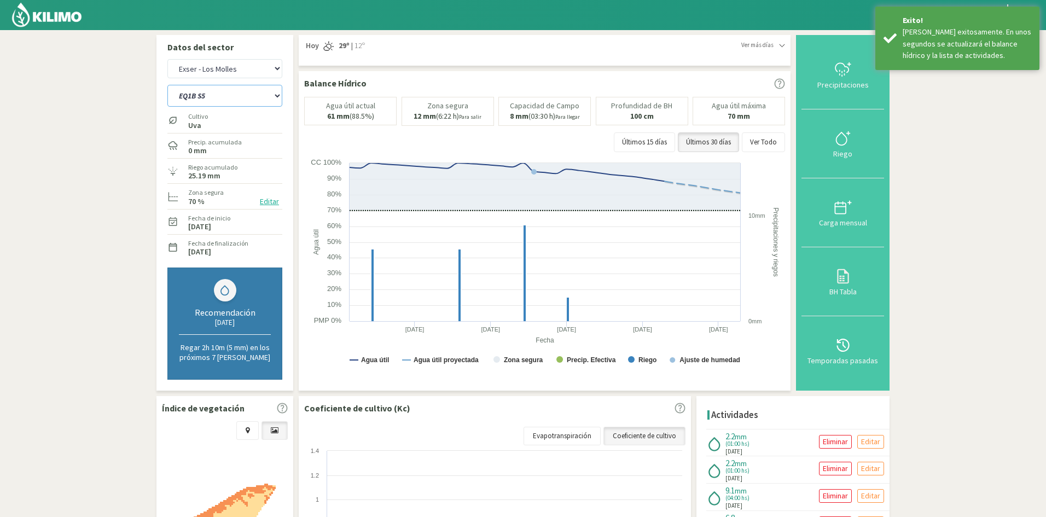
click at [236, 101] on select "EQ1A S3 EQ1A S4 EQ1A S5 EQ1B S1 EQ1B S2 EQ1B S3 EQ1B S4 EQ1B S5 EQ2 S1 EQ2 S3 E…" at bounding box center [224, 96] width 115 height 22
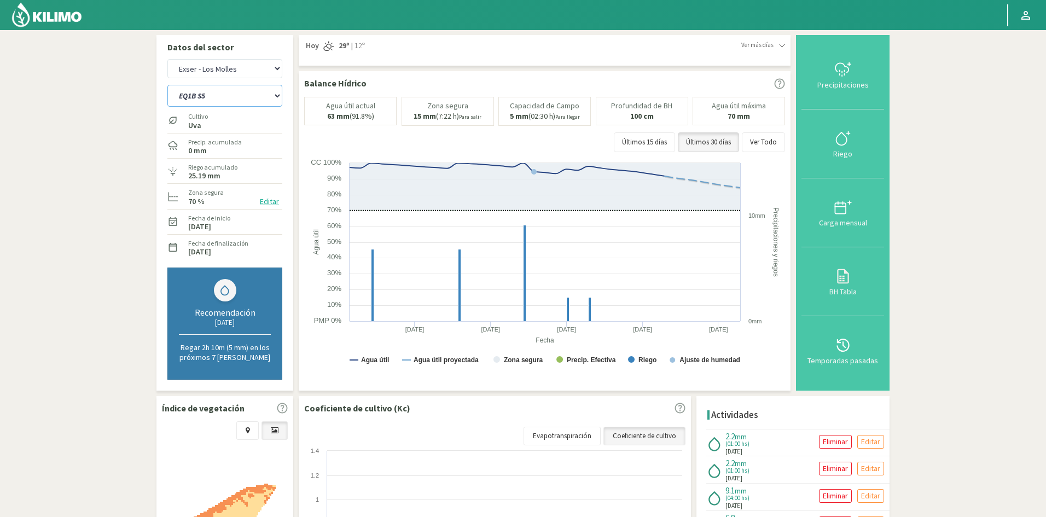
select select "764: Object"
click at [167, 85] on select "EQ1A S3 EQ1A S4 EQ1A S5 EQ1B S1 EQ1B S2 EQ1B S3 EQ1B S4 EQ1B S5 EQ2 S1 EQ2 S3 E…" at bounding box center [224, 96] width 115 height 22
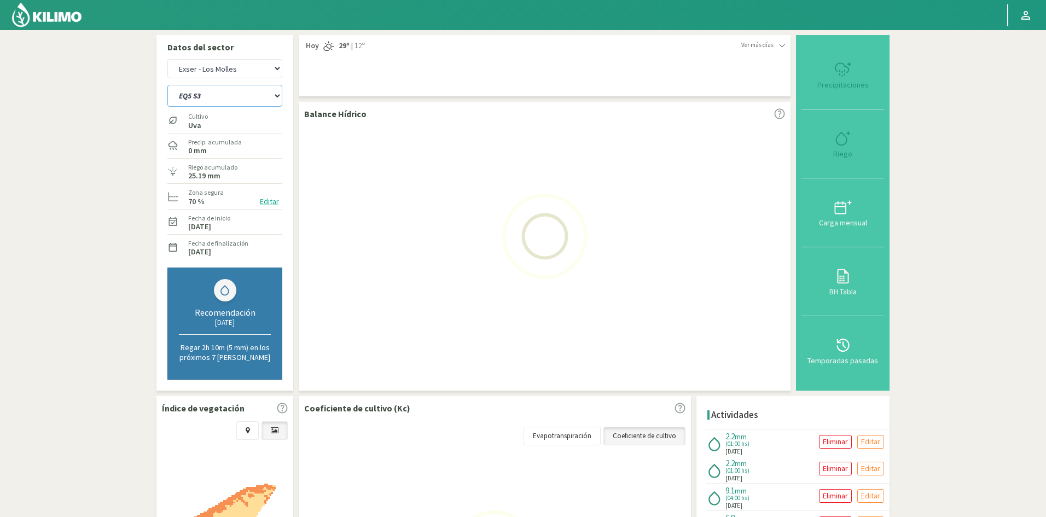
select select "69: Object"
select select "787: Object"
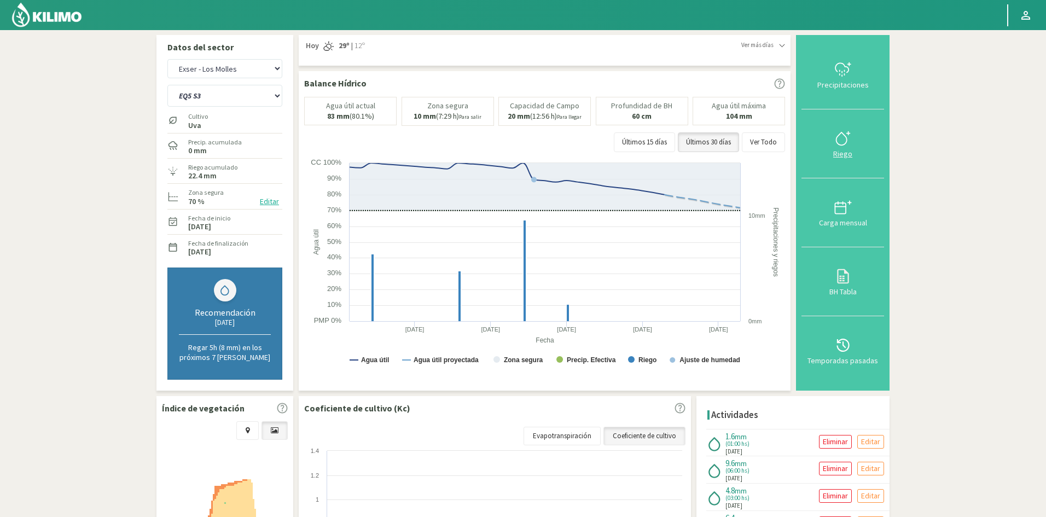
click at [850, 155] on div "Riego" at bounding box center [843, 154] width 76 height 8
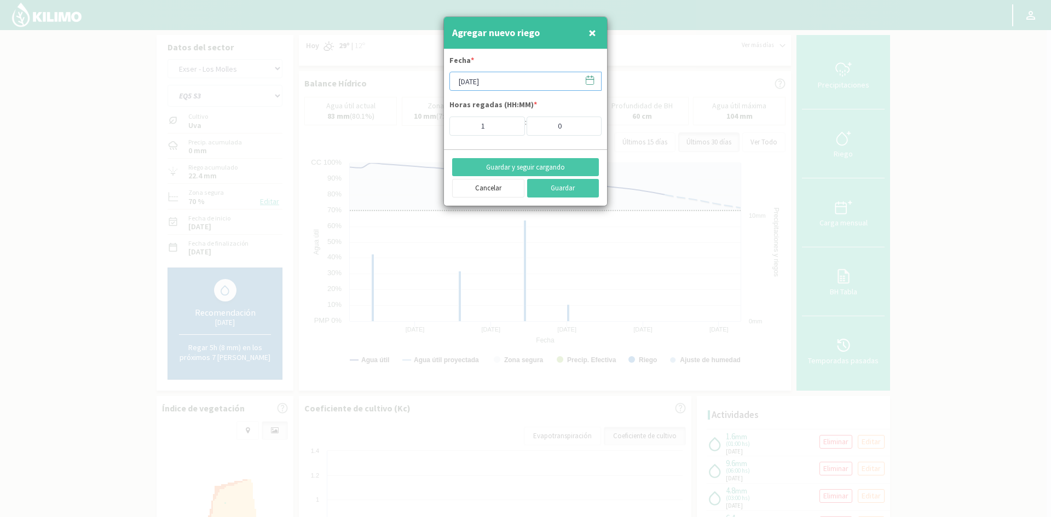
click at [490, 80] on input "[DATE]" at bounding box center [525, 81] width 152 height 19
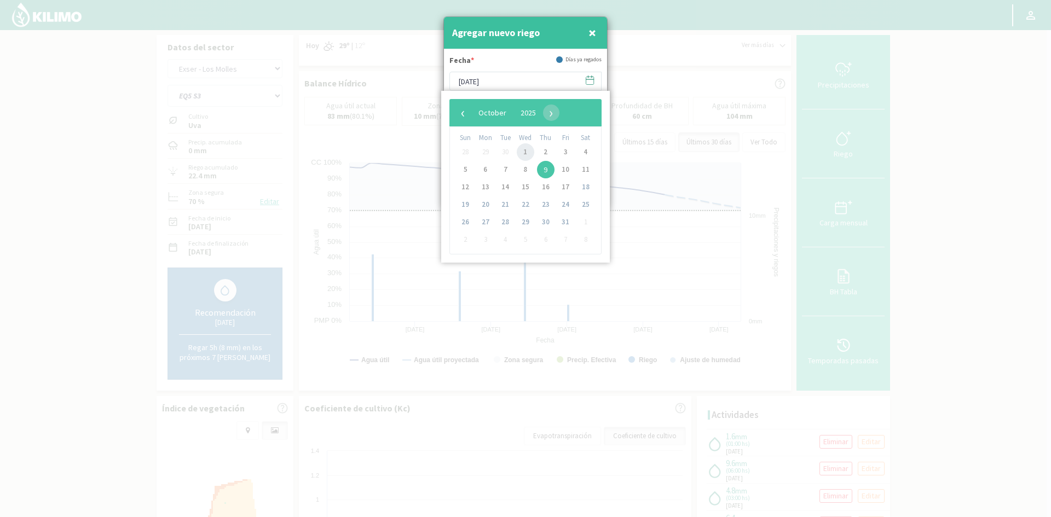
click at [528, 153] on span "1" at bounding box center [526, 152] width 18 height 18
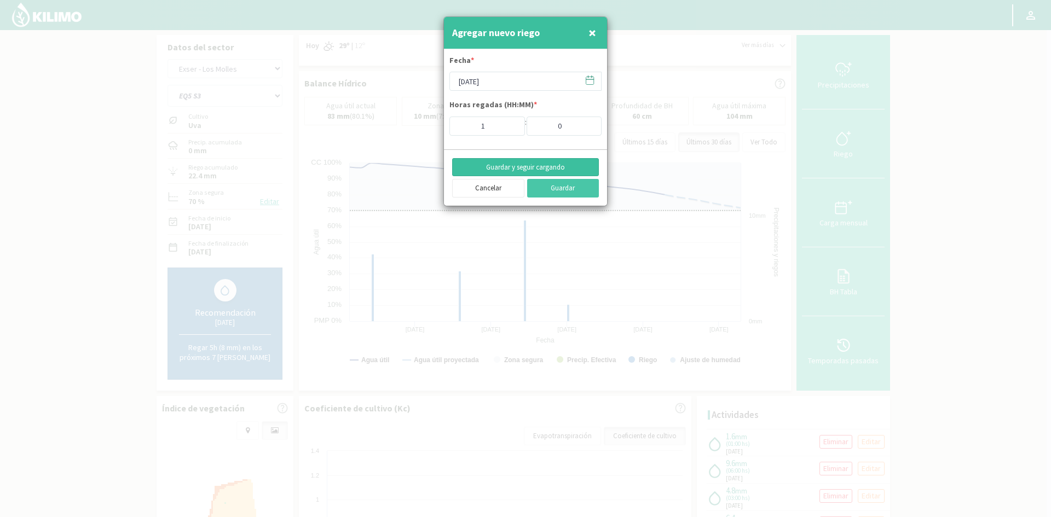
click at [496, 167] on button "Guardar y seguir cargando" at bounding box center [525, 167] width 147 height 19
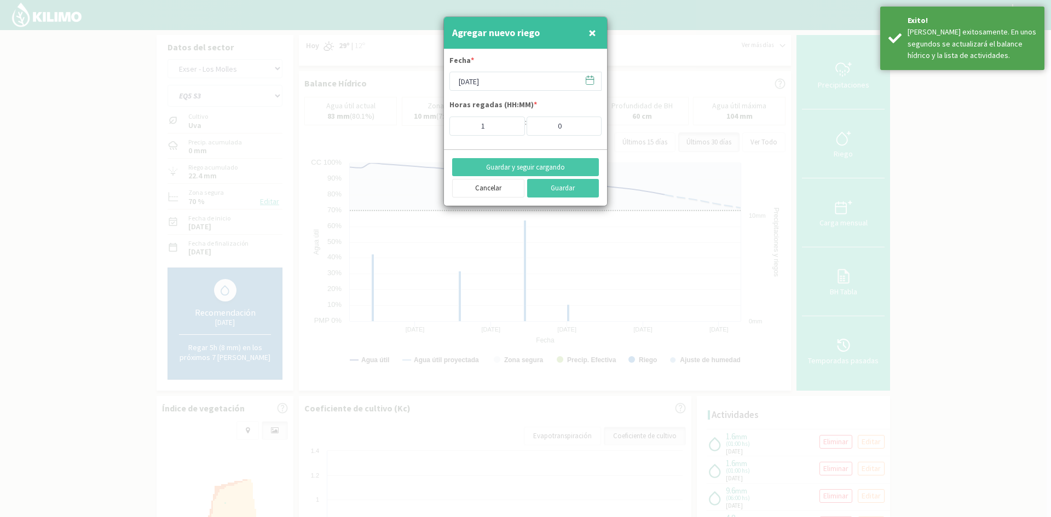
click at [594, 35] on span "×" at bounding box center [592, 33] width 8 height 18
type input "[DATE]"
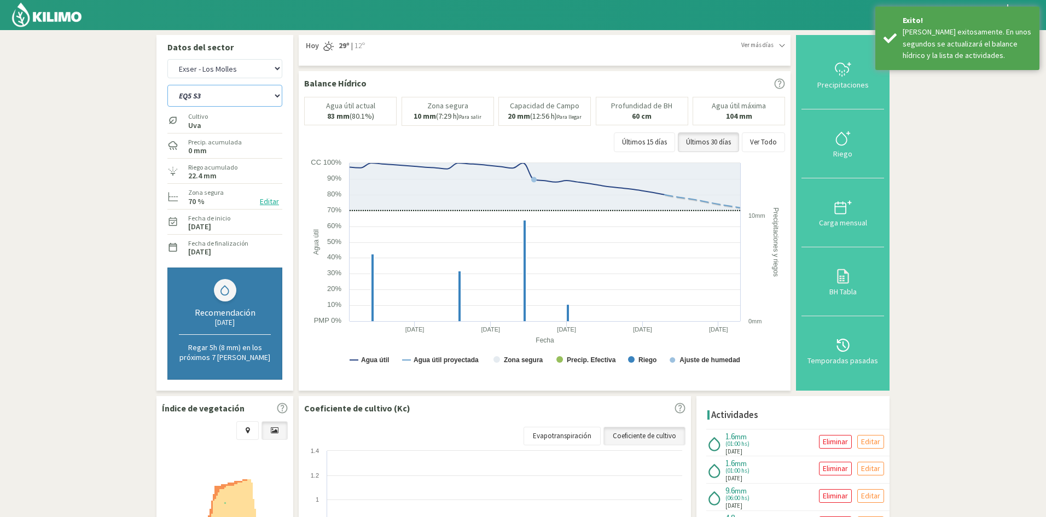
click at [232, 98] on select "EQ1A S3 EQ1A S4 EQ1A S5 EQ1B S1 EQ1B S2 EQ1B S3 EQ1B S4 EQ1B S5 EQ2 S1 EQ2 S3 E…" at bounding box center [224, 96] width 115 height 22
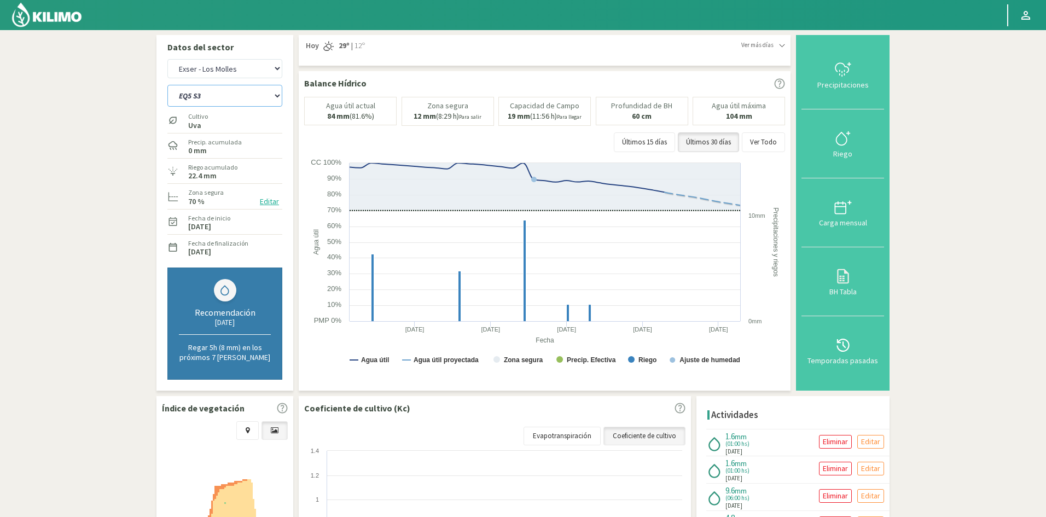
select select "790: Object"
click at [167, 85] on select "EQ1A S3 EQ1A S4 EQ1A S5 EQ1B S1 EQ1B S2 EQ1B S3 EQ1B S4 EQ1B S5 EQ2 S1 EQ2 S3 E…" at bounding box center [224, 96] width 115 height 22
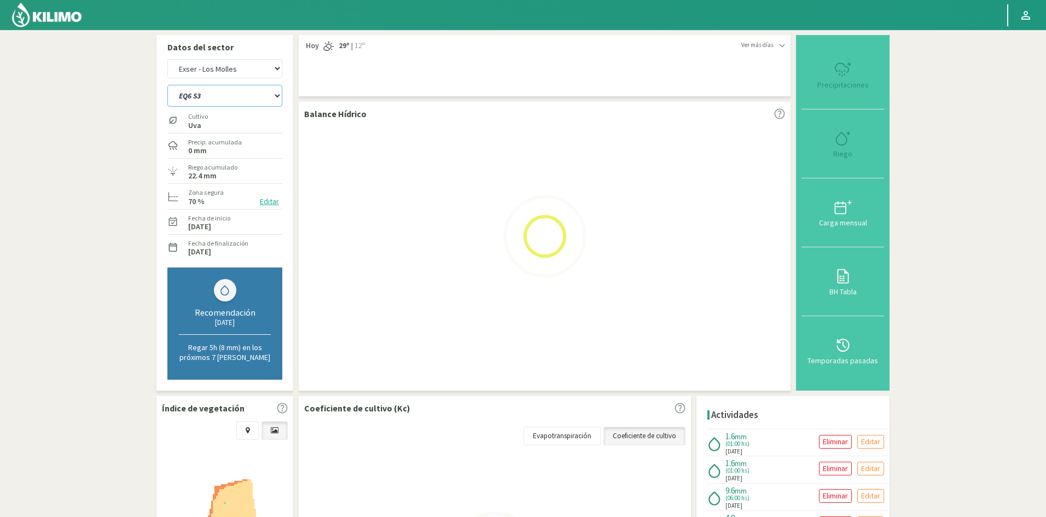
select select "71: Object"
select select "813: Object"
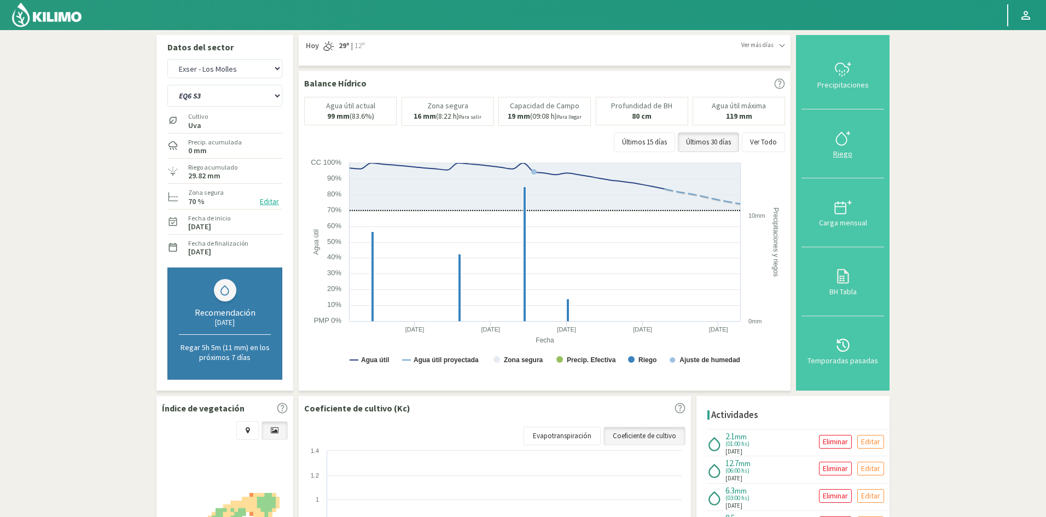
click at [848, 155] on div "Riego" at bounding box center [843, 154] width 76 height 8
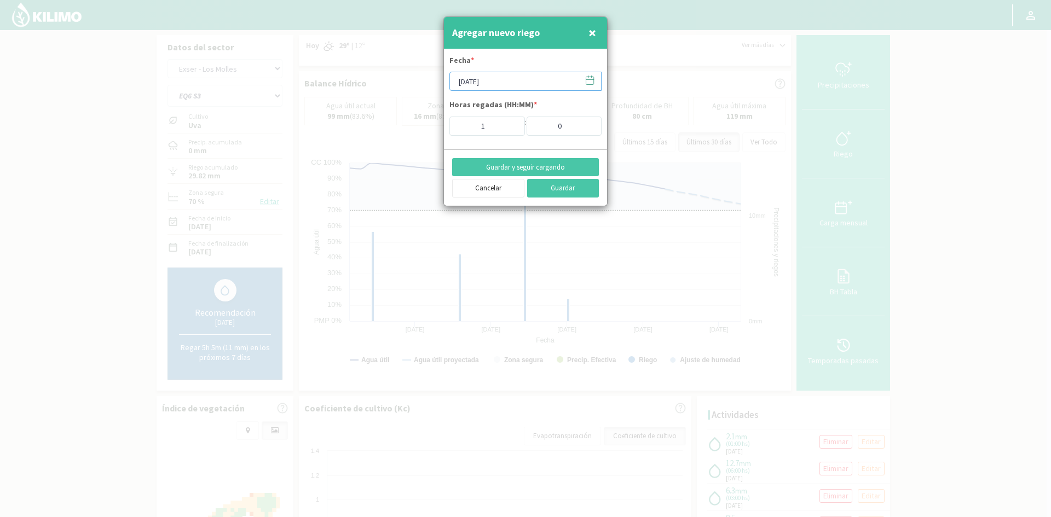
click at [492, 76] on input "[DATE]" at bounding box center [525, 81] width 152 height 19
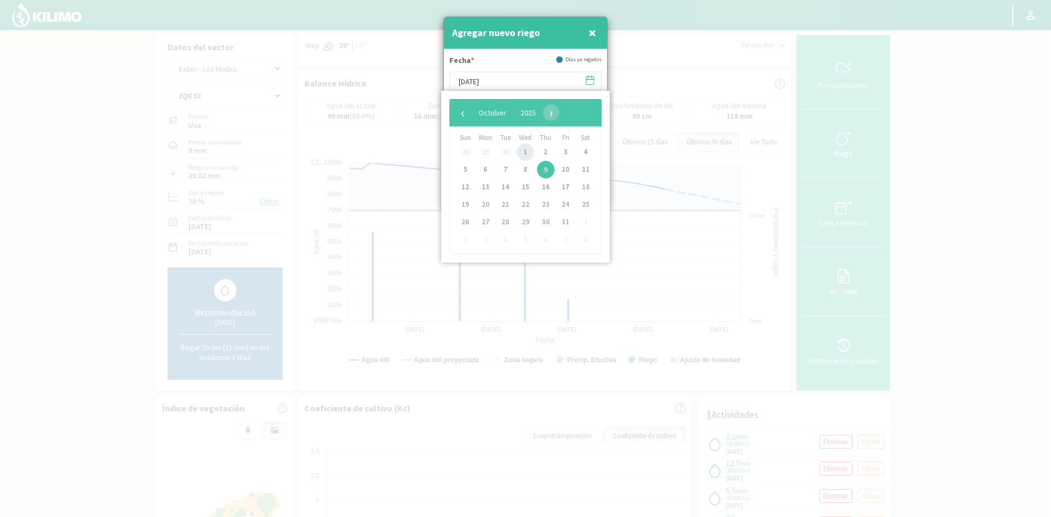
click at [527, 153] on span "1" at bounding box center [526, 152] width 18 height 18
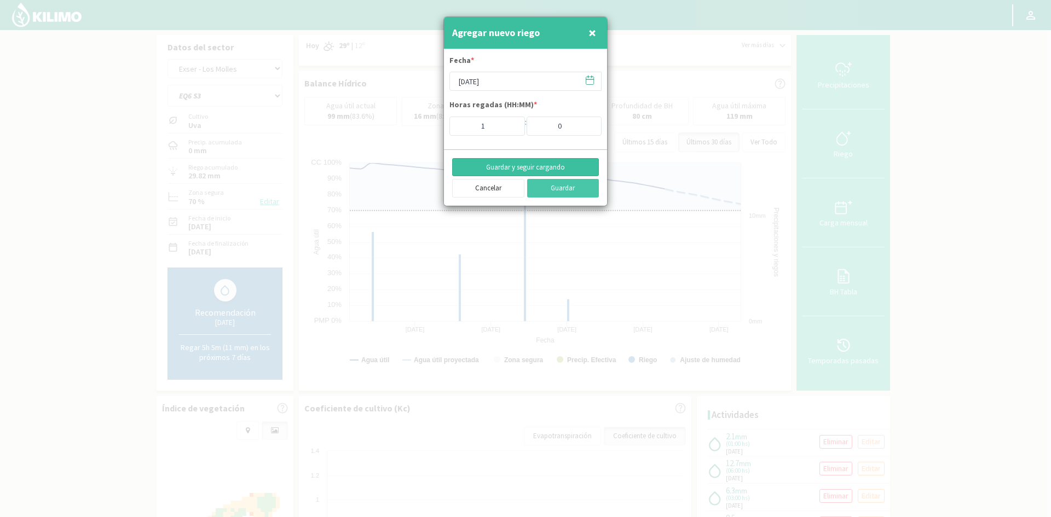
click at [524, 163] on button "Guardar y seguir cargando" at bounding box center [525, 167] width 147 height 19
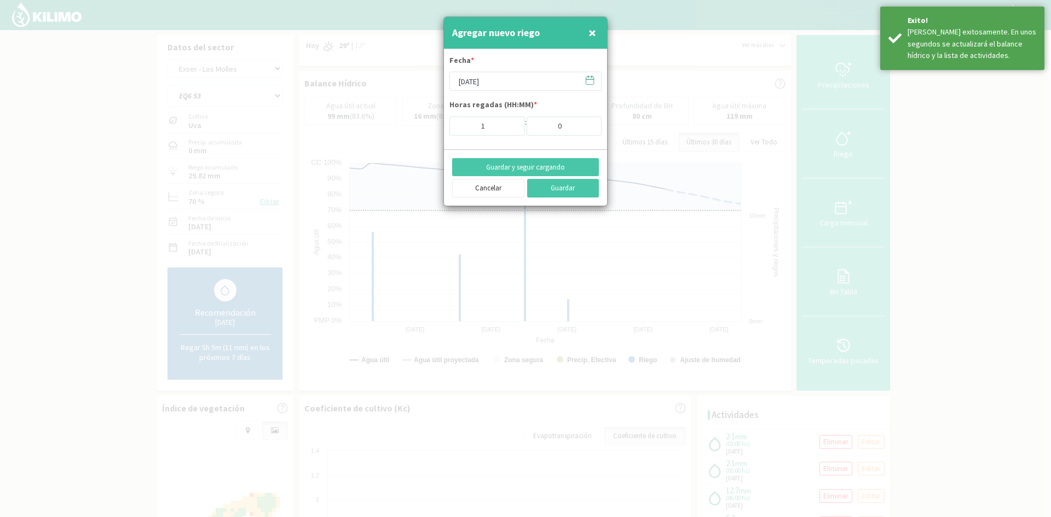
click at [594, 36] on span "×" at bounding box center [592, 33] width 8 height 18
type input "[DATE]"
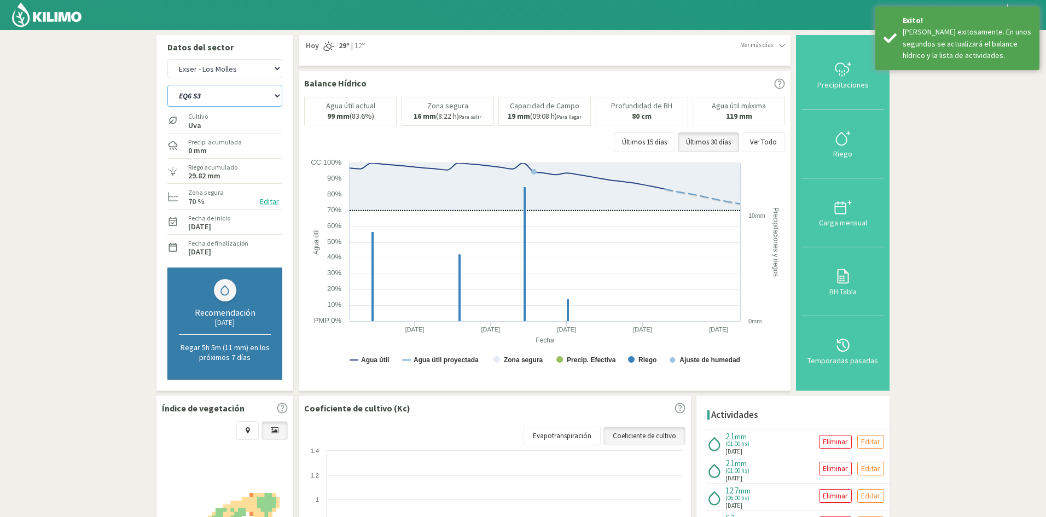
click at [228, 92] on select "EQ1A S3 EQ1A S4 EQ1A S5 EQ1B S1 EQ1B S2 EQ1B S3 EQ1B S4 EQ1B S5 EQ2 S1 EQ2 S3 E…" at bounding box center [224, 96] width 115 height 22
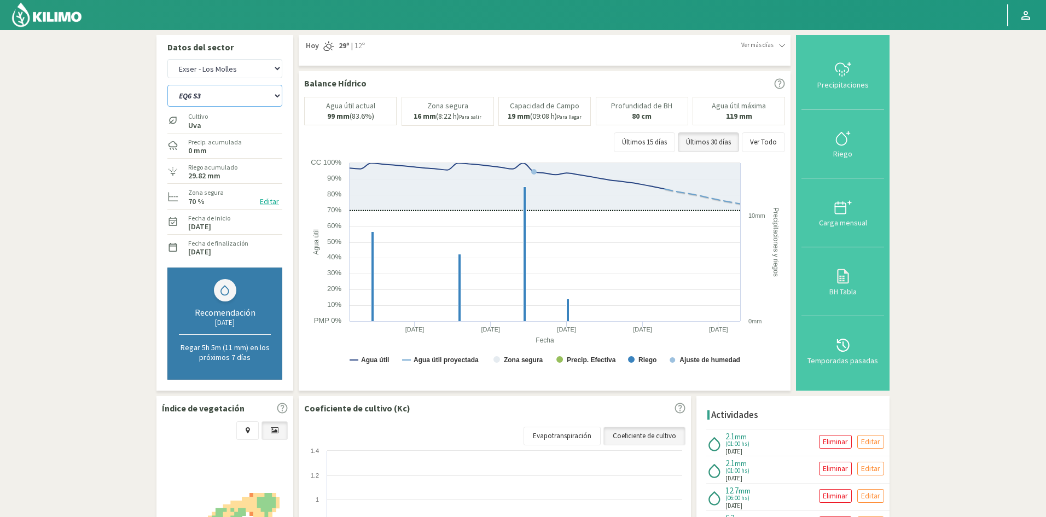
select select "814: Object"
click at [167, 85] on select "EQ1A S3 EQ1A S4 EQ1A S5 EQ1B S1 EQ1B S2 EQ1B S3 EQ1B S4 EQ1B S5 EQ2 S1 EQ2 S3 E…" at bounding box center [224, 96] width 115 height 22
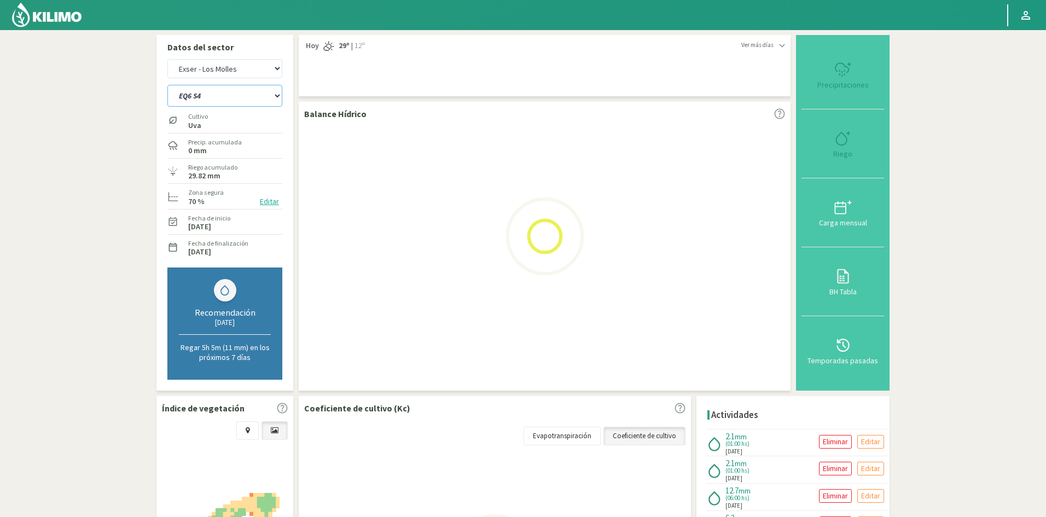
select select "73: Object"
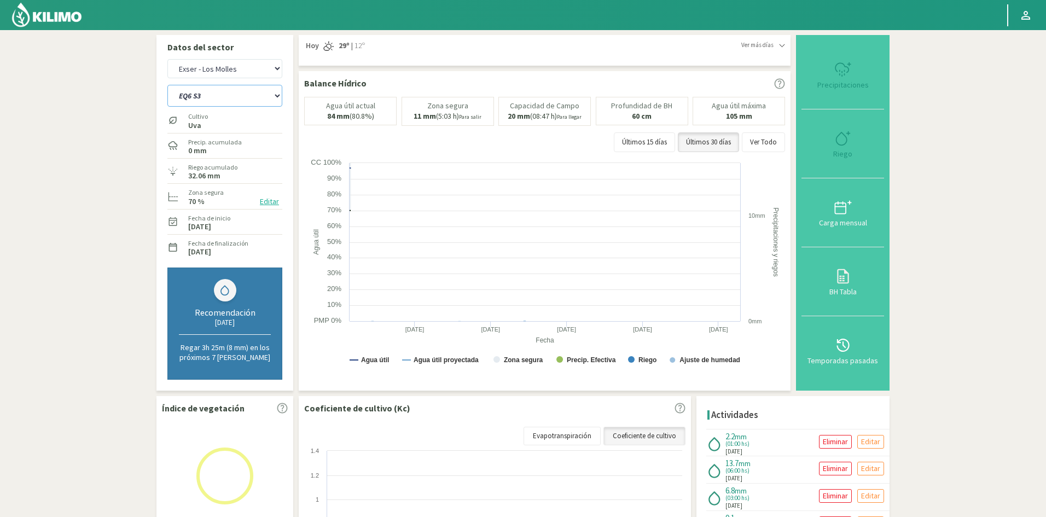
select select "837: Object"
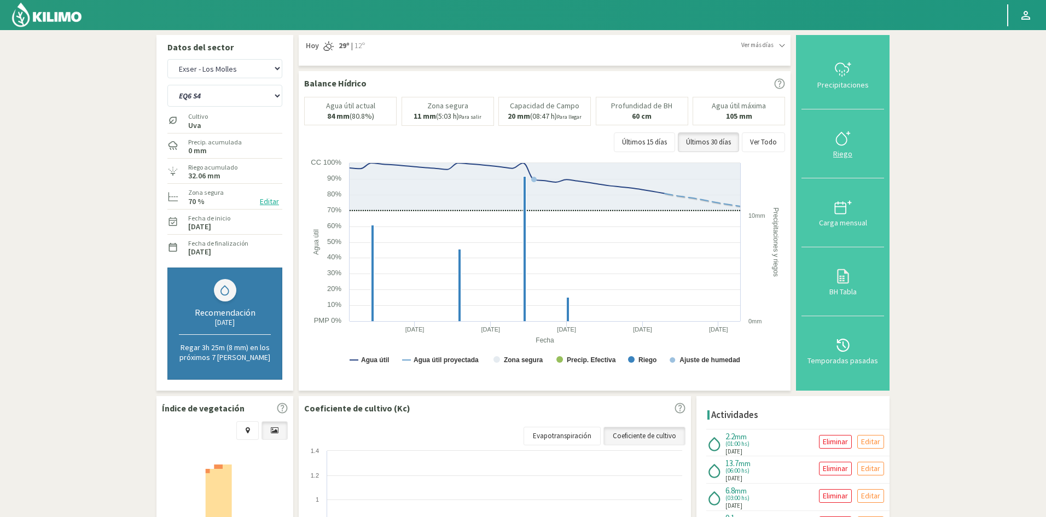
click at [844, 156] on div "Riego" at bounding box center [843, 154] width 76 height 8
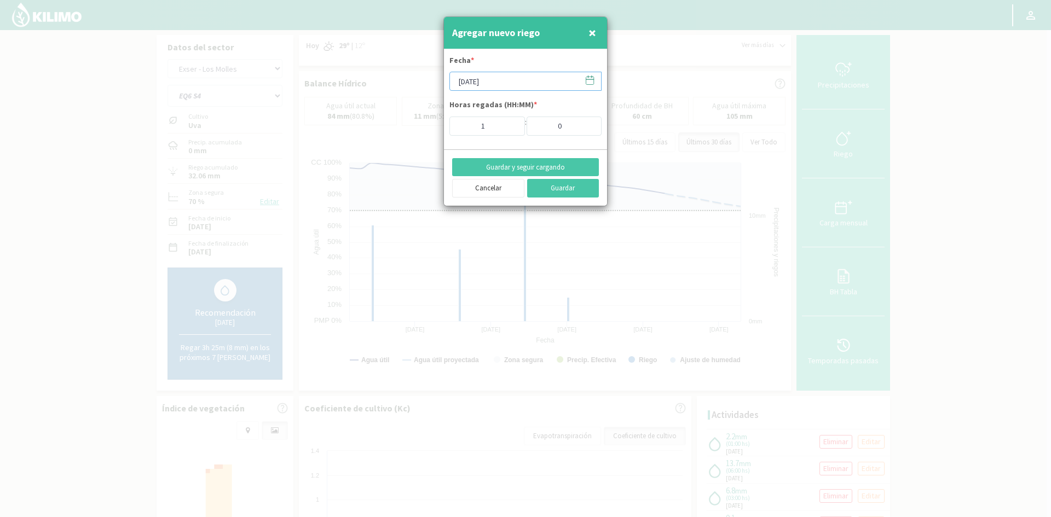
click at [459, 82] on input "[DATE]" at bounding box center [525, 81] width 152 height 19
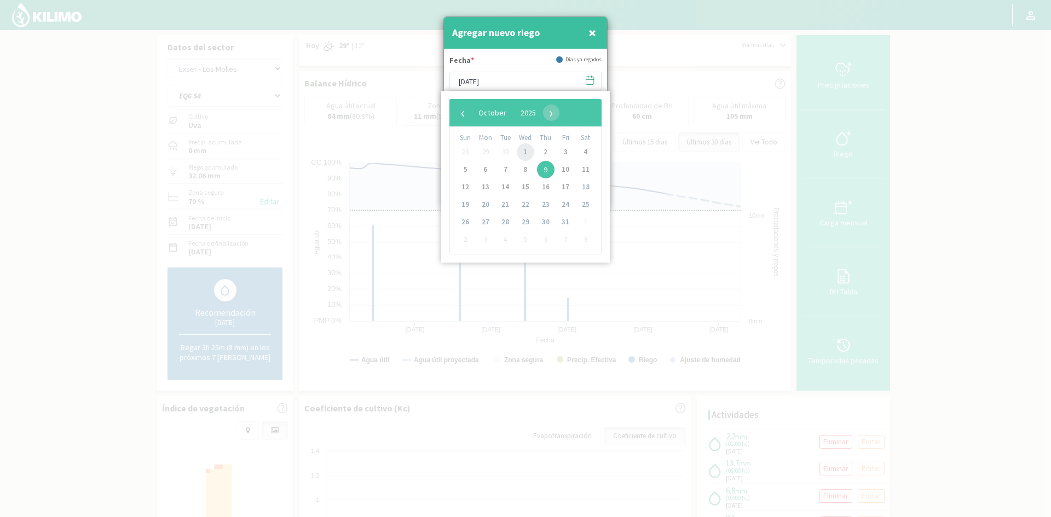
click at [528, 154] on span "1" at bounding box center [526, 152] width 18 height 18
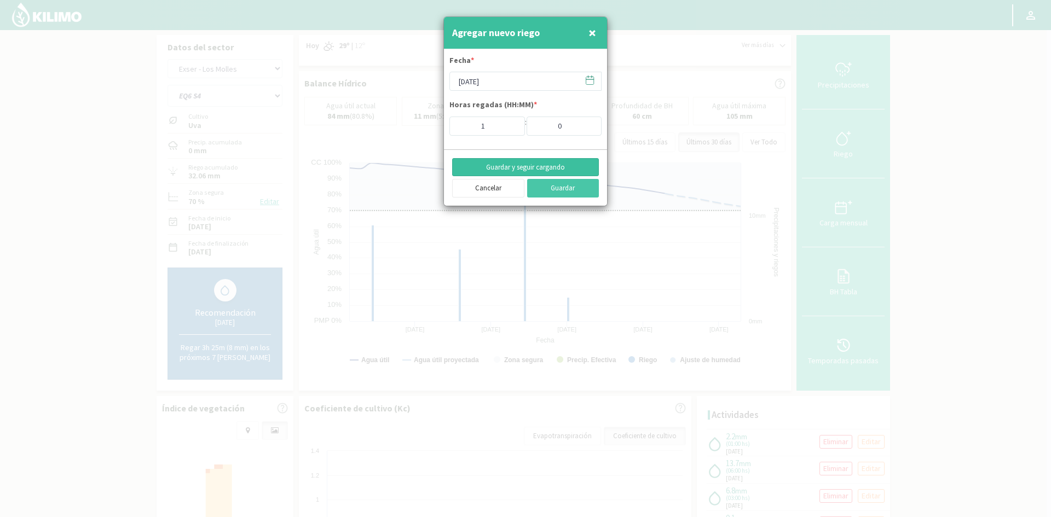
click at [519, 167] on button "Guardar y seguir cargando" at bounding box center [525, 167] width 147 height 19
click at [592, 38] on span "×" at bounding box center [592, 33] width 8 height 18
type input "[DATE]"
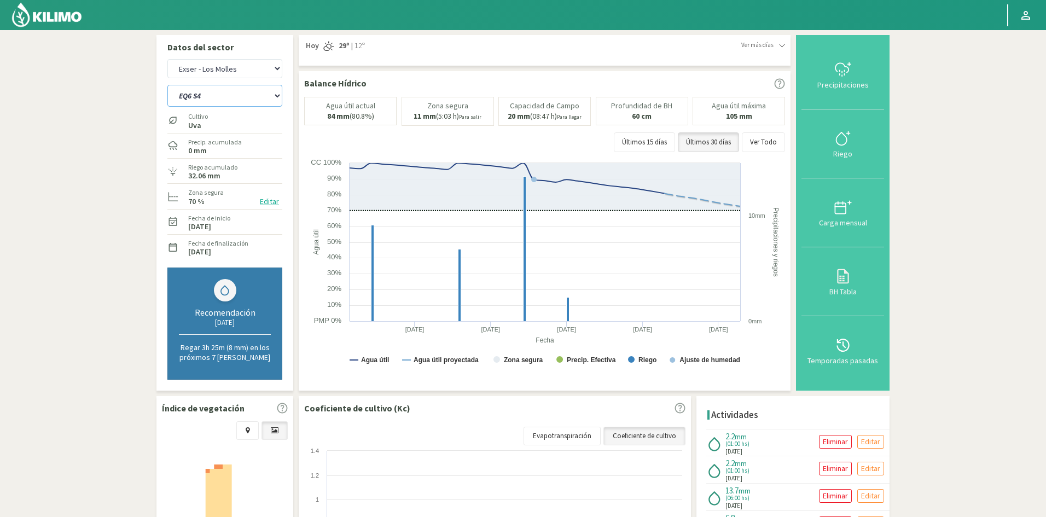
click at [192, 94] on select "EQ1A S3 EQ1A S4 EQ1A S5 EQ1B S1 EQ1B S2 EQ1B S3 EQ1B S4 EQ1B S5 EQ2 S1 EQ2 S3 E…" at bounding box center [224, 96] width 115 height 22
select select "823: Object"
click at [167, 85] on select "EQ1A S3 EQ1A S4 EQ1A S5 EQ1B S1 EQ1B S2 EQ1B S3 EQ1B S4 EQ1B S5 EQ2 S1 EQ2 S3 E…" at bounding box center [224, 96] width 115 height 22
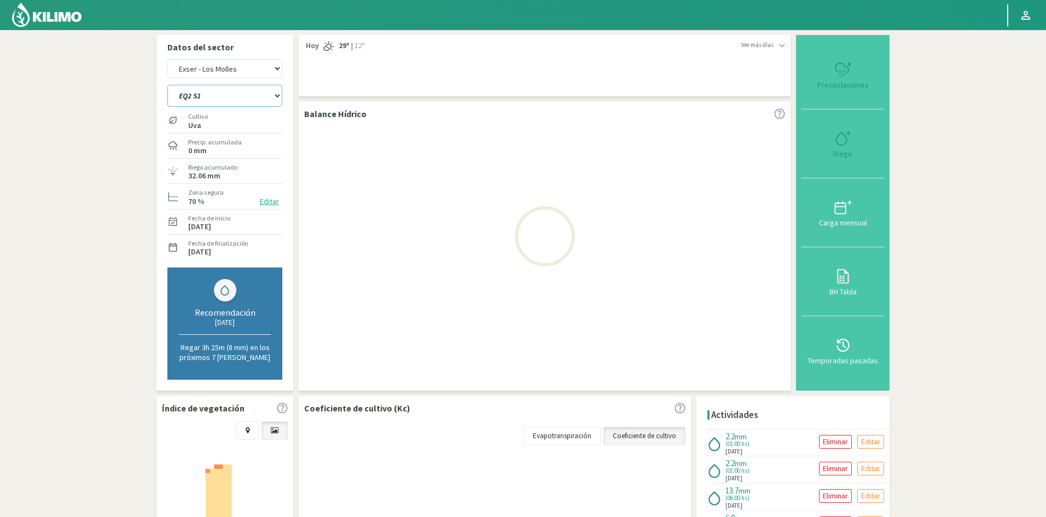
select select "75: Object"
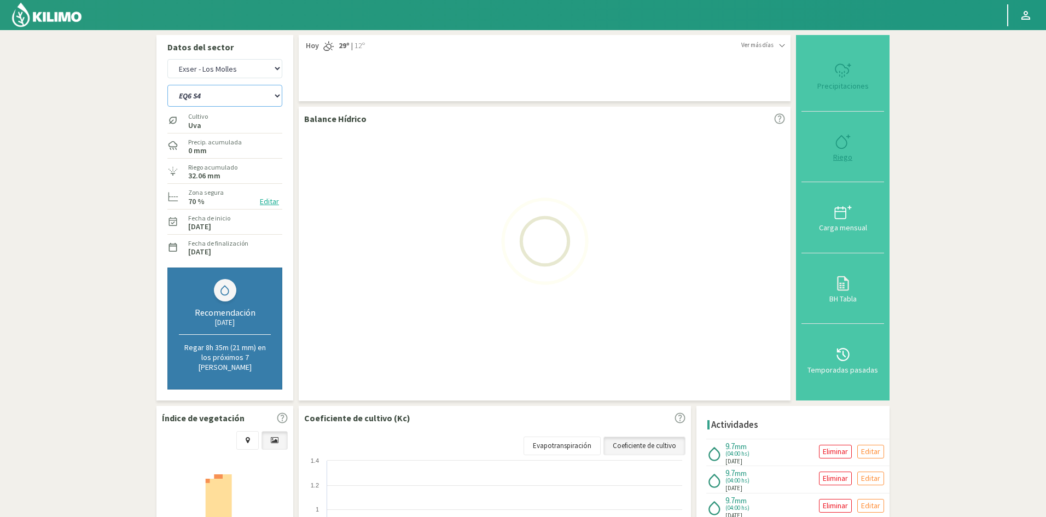
select select "846: Object"
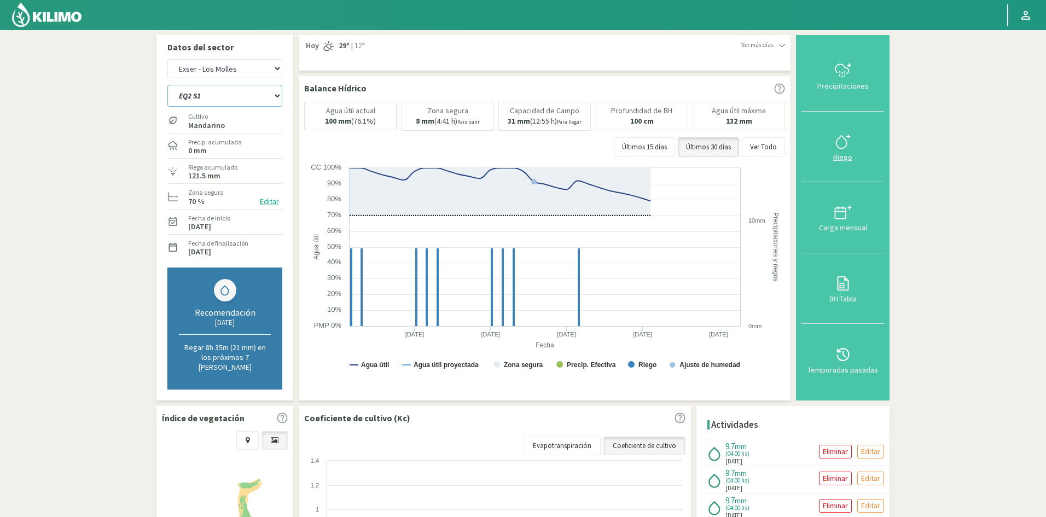
type input "4"
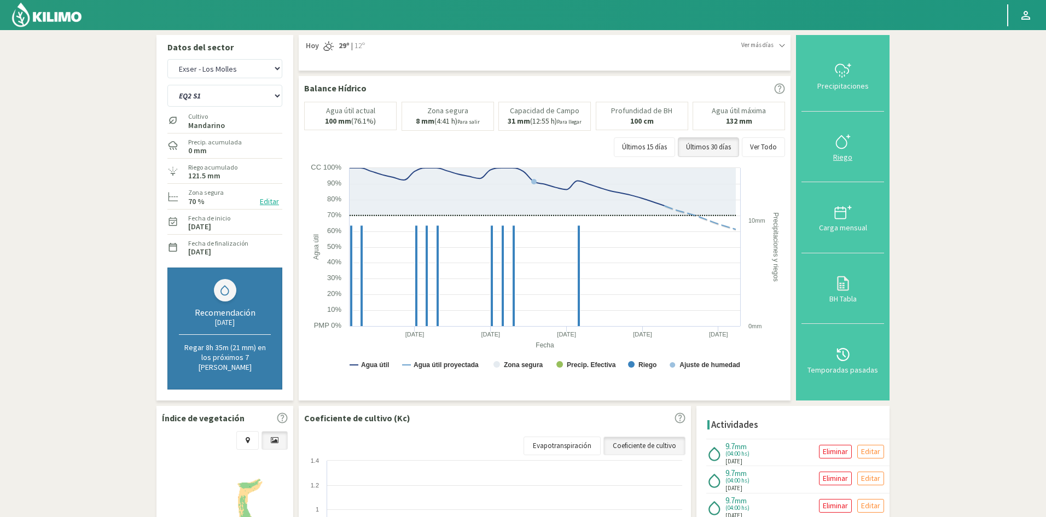
click at [842, 155] on div "Riego" at bounding box center [843, 157] width 76 height 8
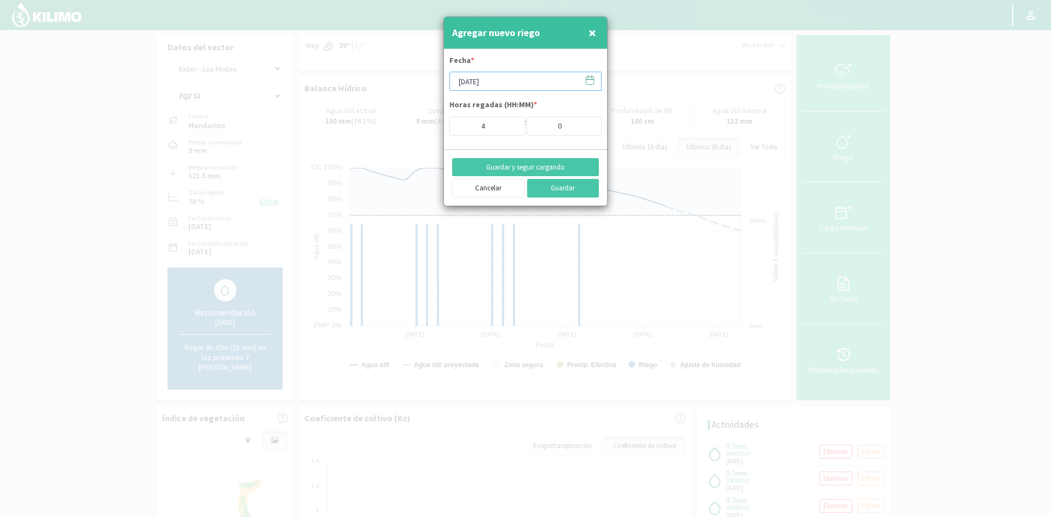
click at [472, 78] on input "[DATE]" at bounding box center [525, 81] width 152 height 19
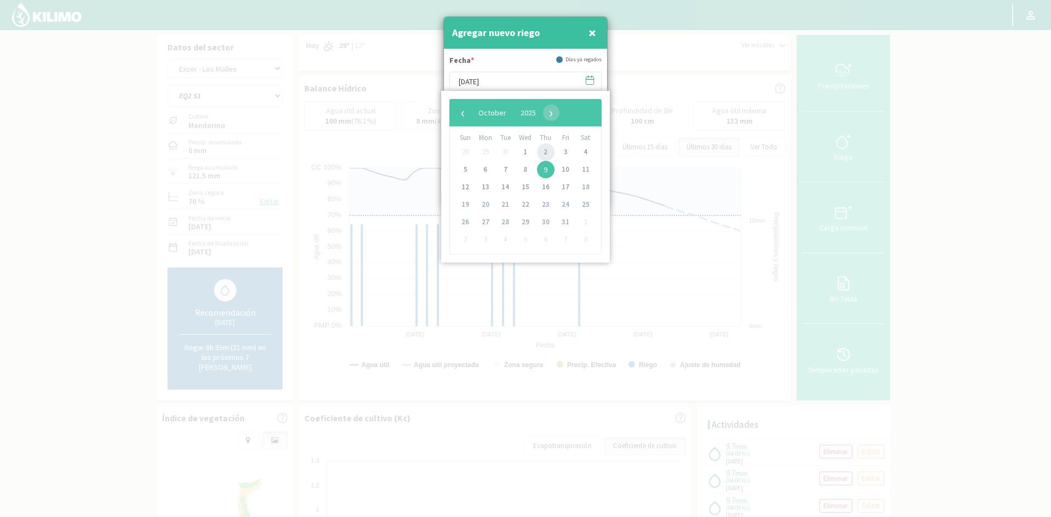
click at [543, 151] on span "2" at bounding box center [546, 152] width 18 height 18
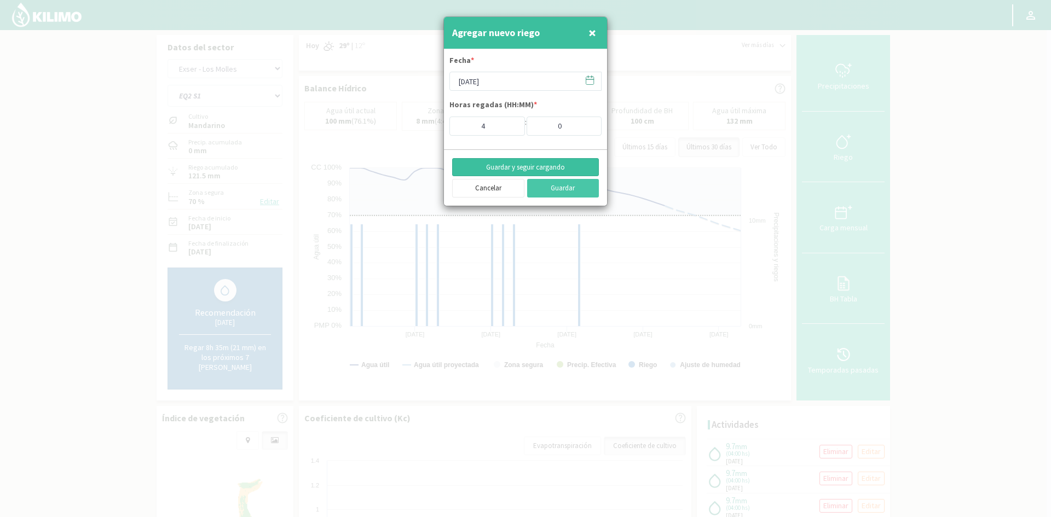
click at [529, 165] on button "Guardar y seguir cargando" at bounding box center [525, 167] width 147 height 19
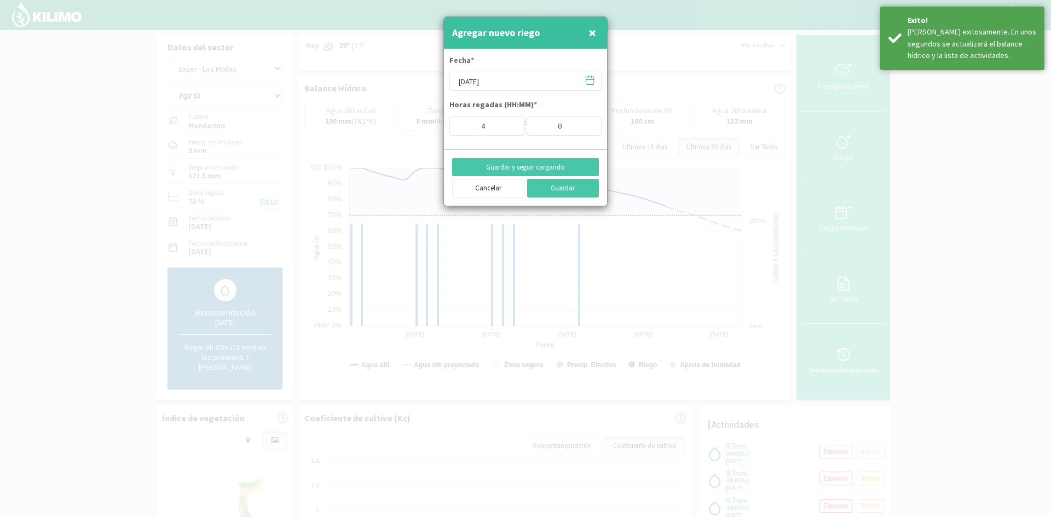
click at [592, 32] on span "×" at bounding box center [592, 33] width 8 height 18
type input "[DATE]"
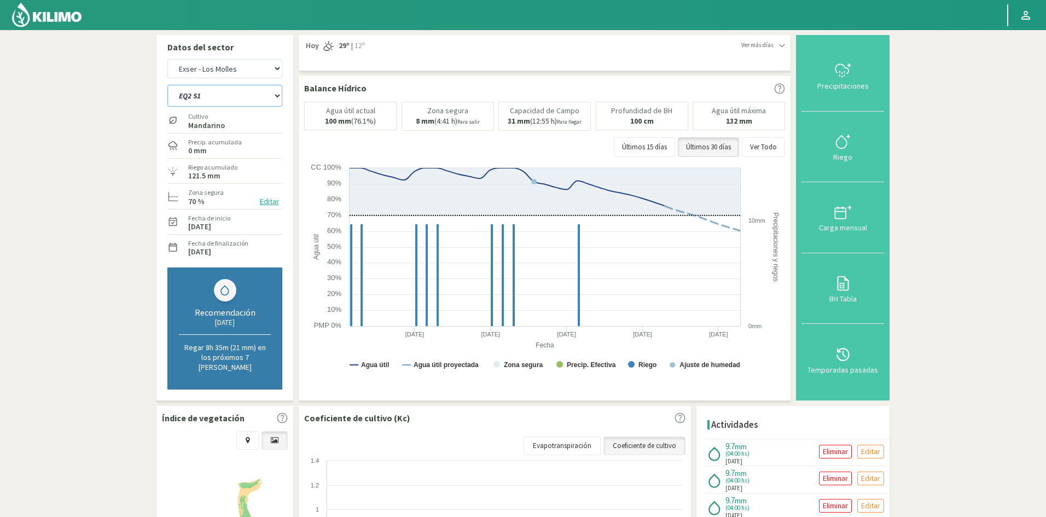
click at [202, 100] on select "EQ1A S3 EQ1A S4 EQ1A S5 EQ1B S1 EQ1B S2 EQ1B S3 EQ1B S4 EQ1B S5 EQ2 S1 EQ2 S3 E…" at bounding box center [224, 96] width 115 height 22
select select "847: Object"
click at [167, 85] on select "EQ1A S3 EQ1A S4 EQ1A S5 EQ1B S1 EQ1B S2 EQ1B S3 EQ1B S4 EQ1B S5 EQ2 S1 EQ2 S3 E…" at bounding box center [224, 96] width 115 height 22
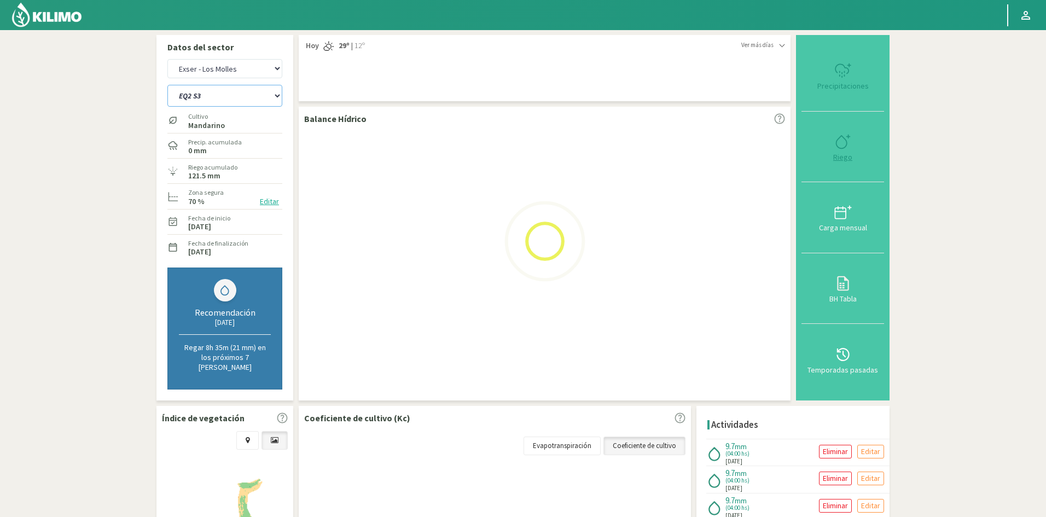
select select "77: Object"
select select "870: Object"
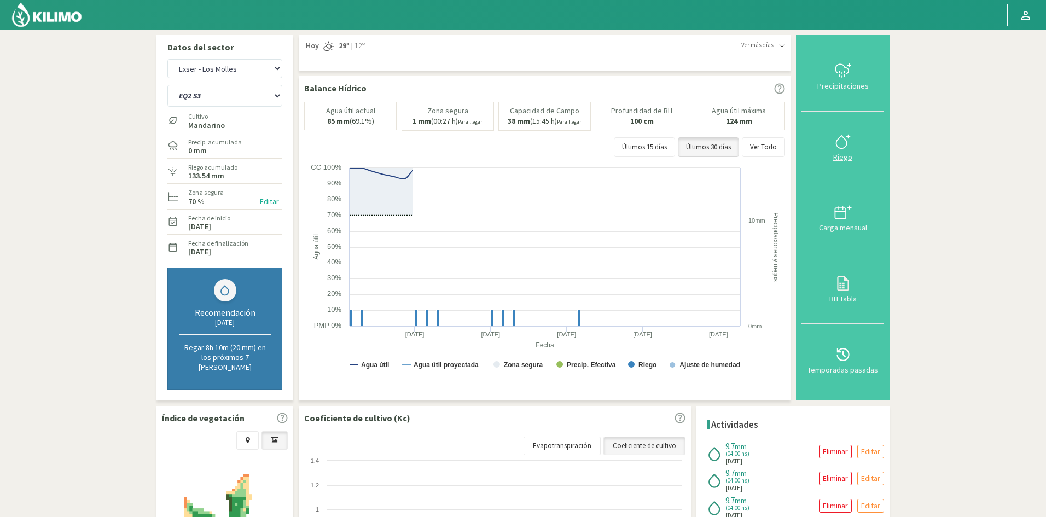
click at [847, 155] on div "Riego" at bounding box center [843, 157] width 76 height 8
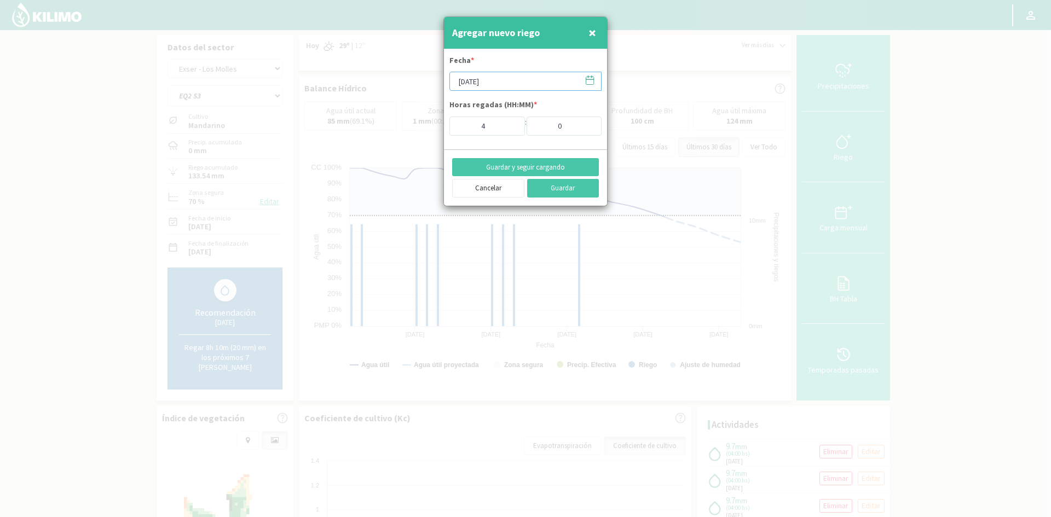
click at [502, 85] on input "[DATE]" at bounding box center [525, 81] width 152 height 19
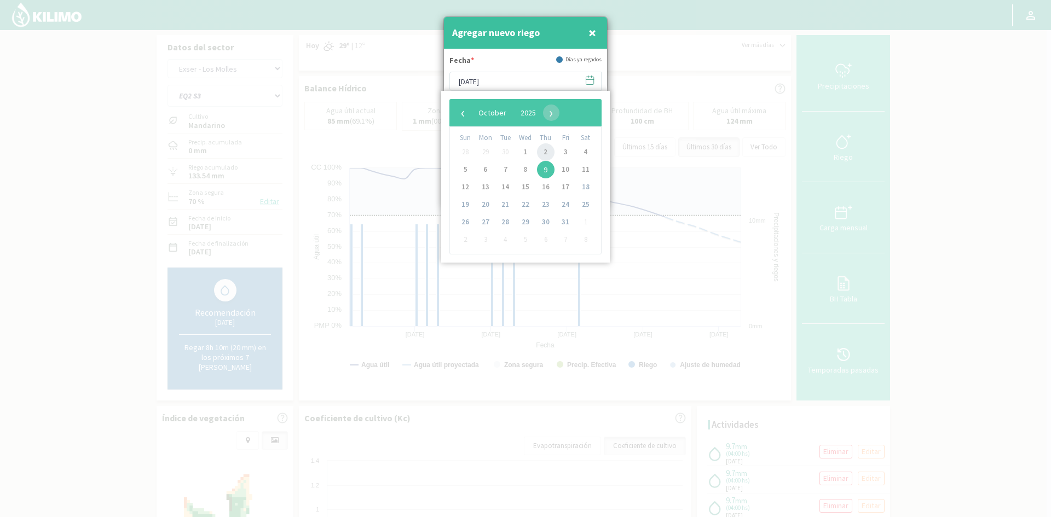
click at [549, 152] on span "2" at bounding box center [546, 152] width 18 height 18
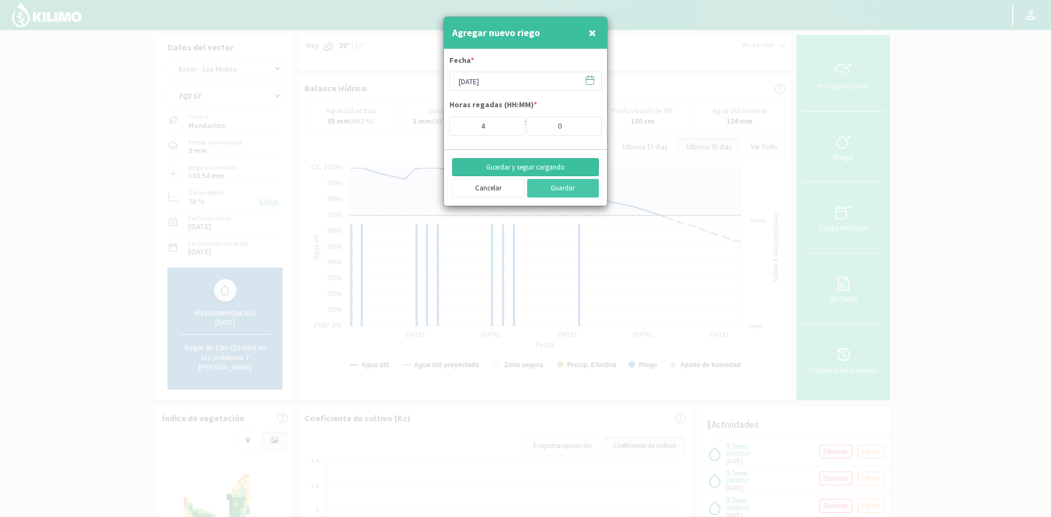
click at [507, 164] on button "Guardar y seguir cargando" at bounding box center [525, 167] width 147 height 19
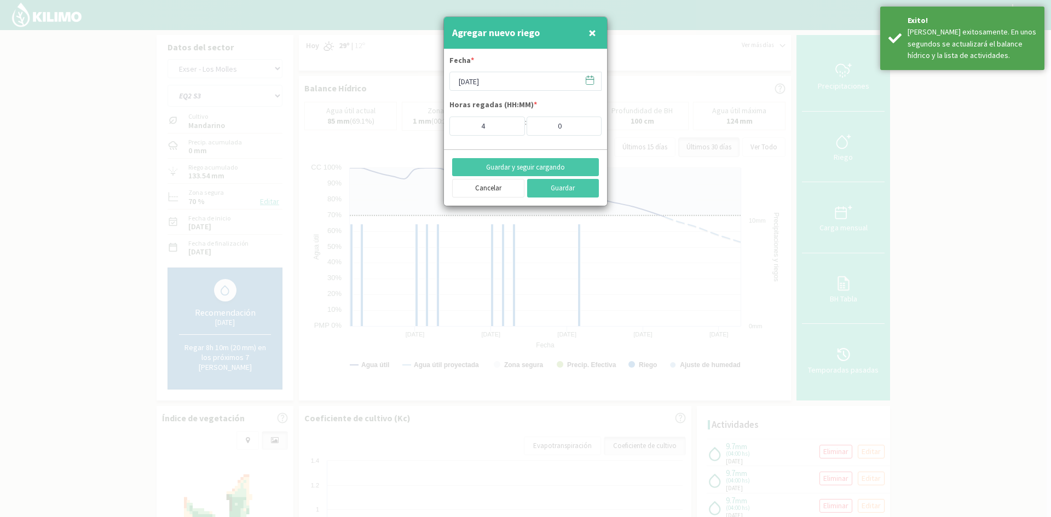
click at [591, 35] on span "×" at bounding box center [592, 33] width 8 height 18
type input "[DATE]"
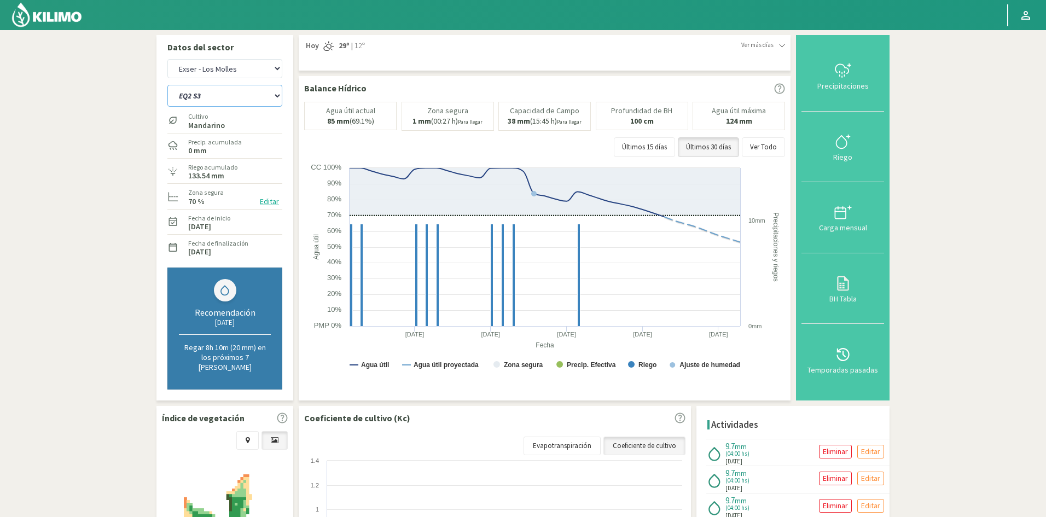
click at [207, 99] on select "EQ1A S3 EQ1A S4 EQ1A S5 EQ1B S1 EQ1B S2 EQ1B S3 EQ1B S4 EQ1B S5 EQ2 S1 EQ2 S3 E…" at bounding box center [224, 96] width 115 height 22
click at [167, 85] on select "EQ1A S3 EQ1A S4 EQ1A S5 EQ1B S1 EQ1B S2 EQ1B S3 EQ1B S4 EQ1B S5 EQ2 S1 EQ2 S3 E…" at bounding box center [224, 96] width 115 height 22
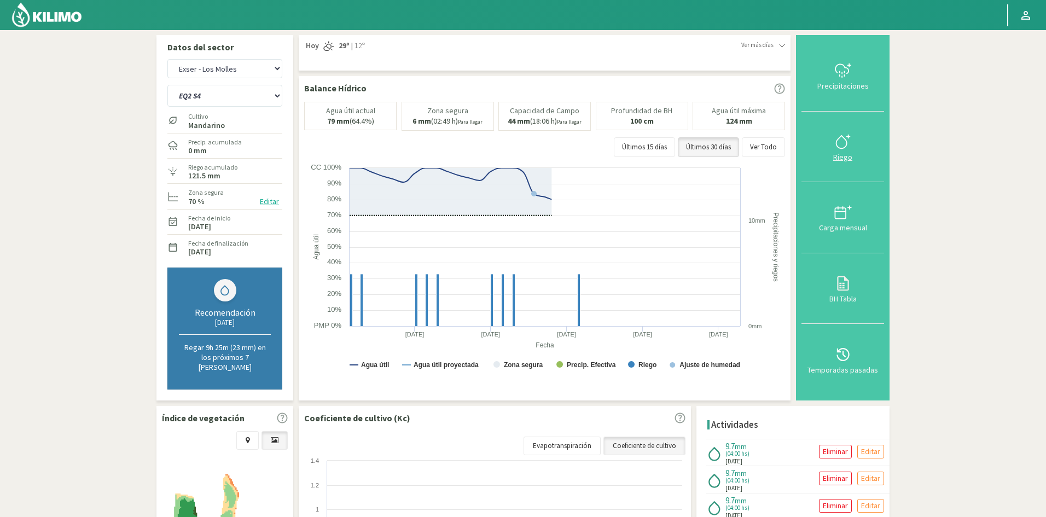
click at [843, 155] on div "Riego" at bounding box center [843, 157] width 76 height 8
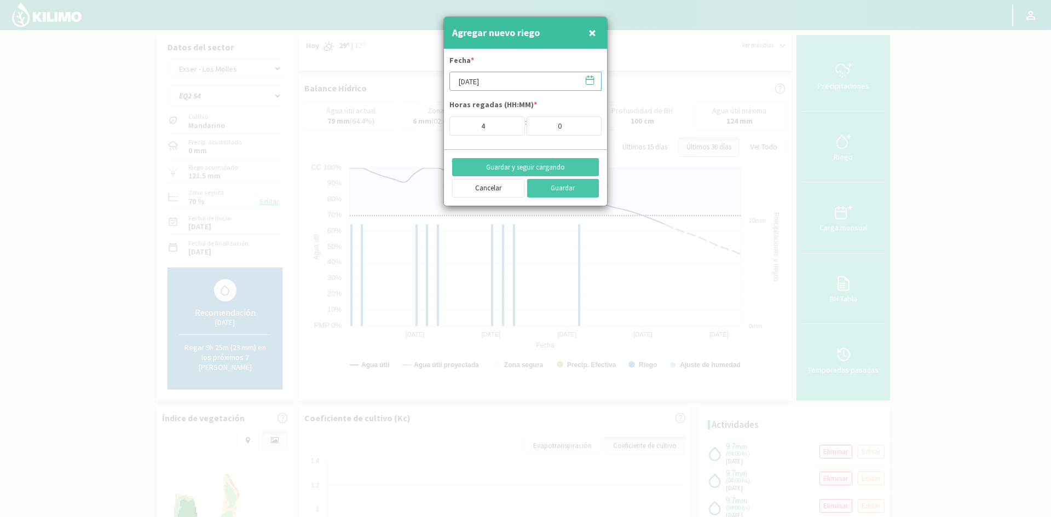
click at [490, 83] on input "[DATE]" at bounding box center [525, 81] width 152 height 19
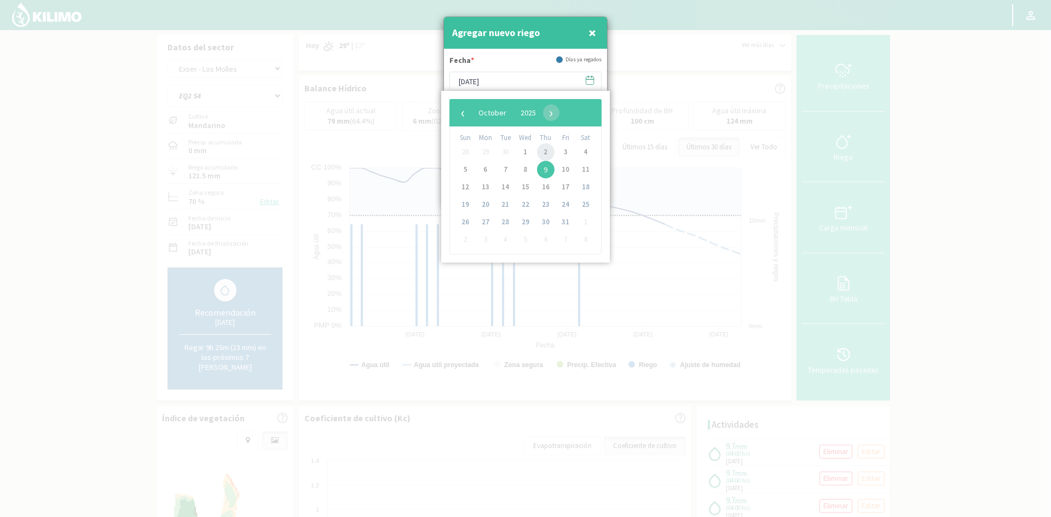
click at [540, 150] on span "2" at bounding box center [546, 152] width 18 height 18
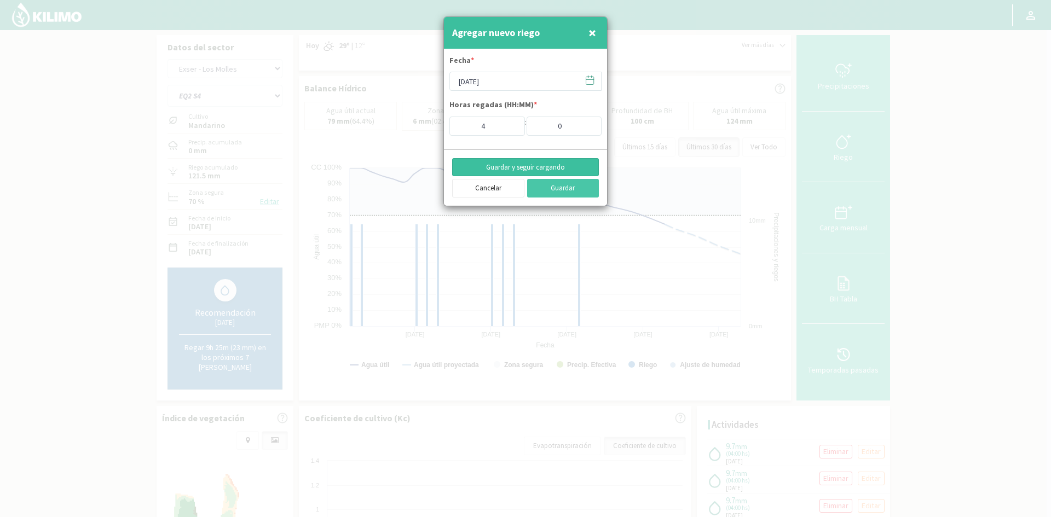
click at [482, 166] on button "Guardar y seguir cargando" at bounding box center [525, 167] width 147 height 19
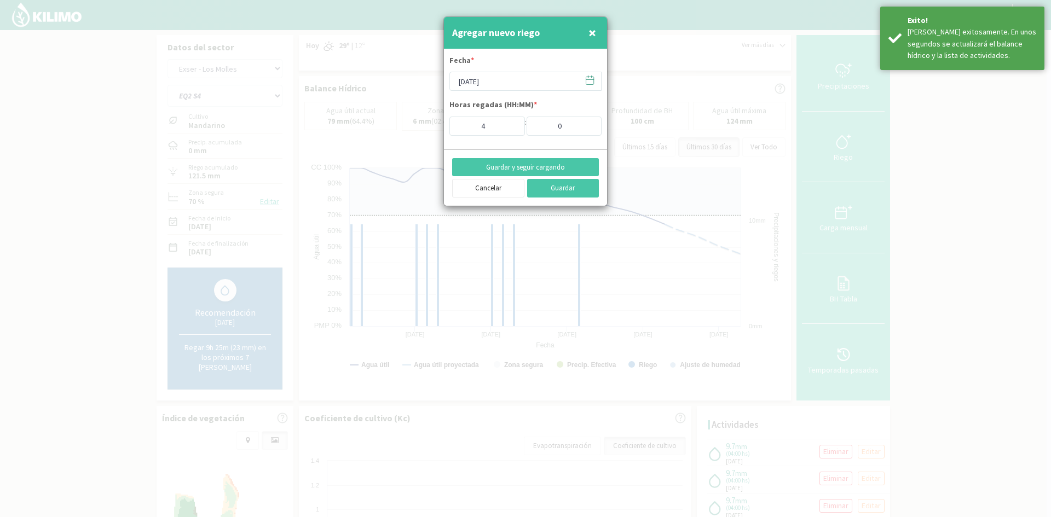
click at [594, 34] on span "×" at bounding box center [592, 33] width 8 height 18
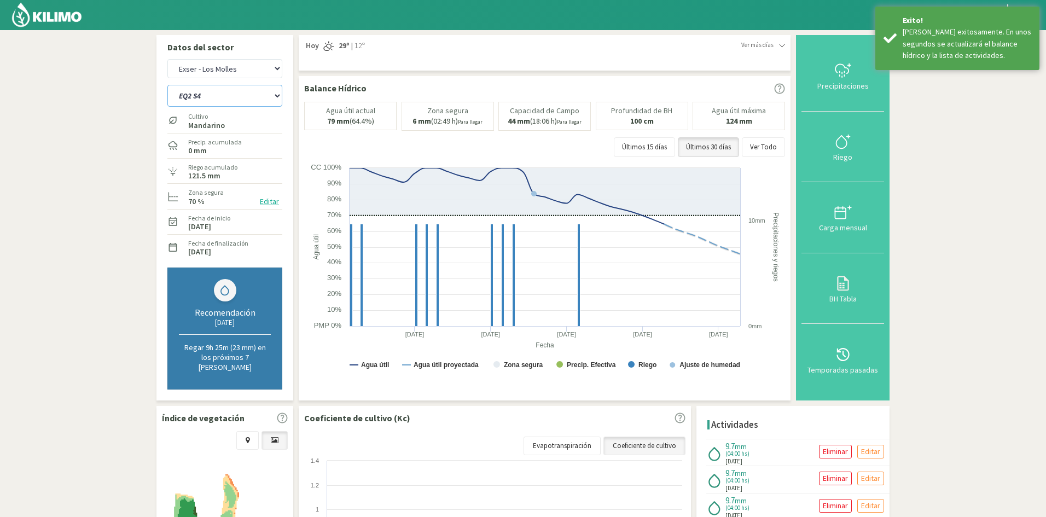
click at [193, 101] on select "EQ1A S3 EQ1A S4 EQ1A S5 EQ1B S1 EQ1B S2 EQ1B S3 EQ1B S4 EQ1B S5 EQ2 S1 EQ2 S3 E…" at bounding box center [224, 96] width 115 height 22
click at [167, 85] on select "EQ1A S3 EQ1A S4 EQ1A S5 EQ1B S1 EQ1B S2 EQ1B S3 EQ1B S4 EQ1B S5 EQ2 S1 EQ2 S3 E…" at bounding box center [224, 96] width 115 height 22
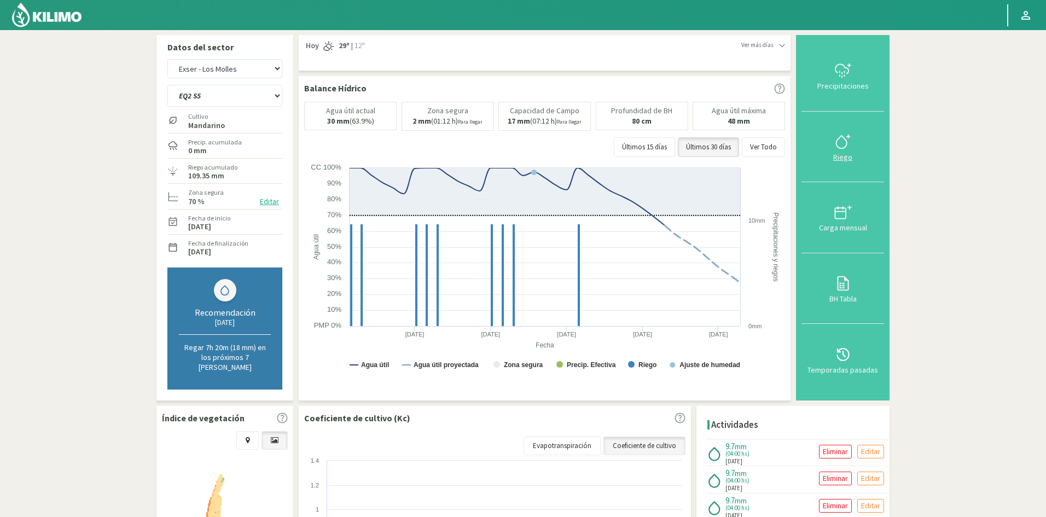
drag, startPoint x: 849, startPoint y: 155, endPoint x: 790, endPoint y: 137, distance: 61.8
click at [849, 154] on div "Riego" at bounding box center [843, 157] width 76 height 8
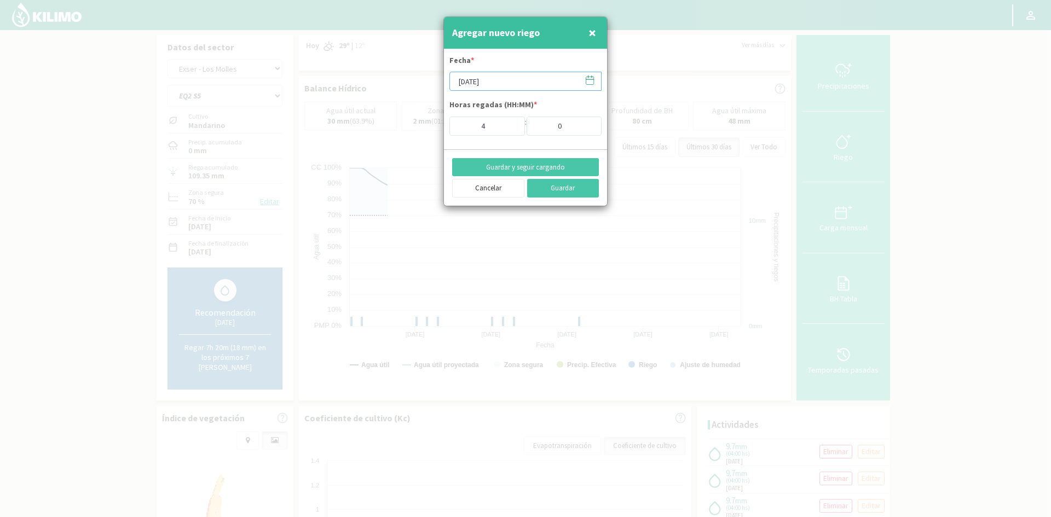
click at [500, 84] on input "[DATE]" at bounding box center [525, 81] width 152 height 19
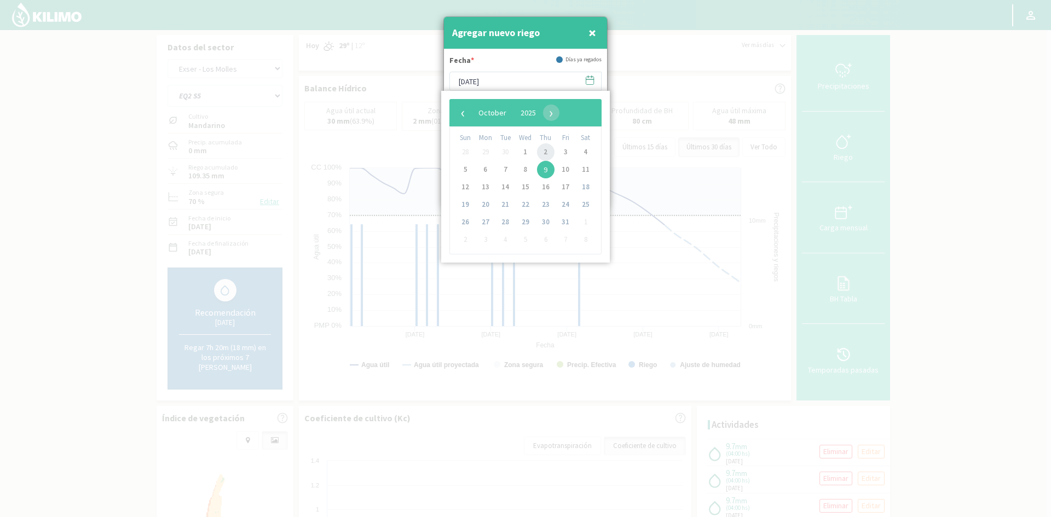
click at [542, 150] on span "2" at bounding box center [546, 152] width 18 height 18
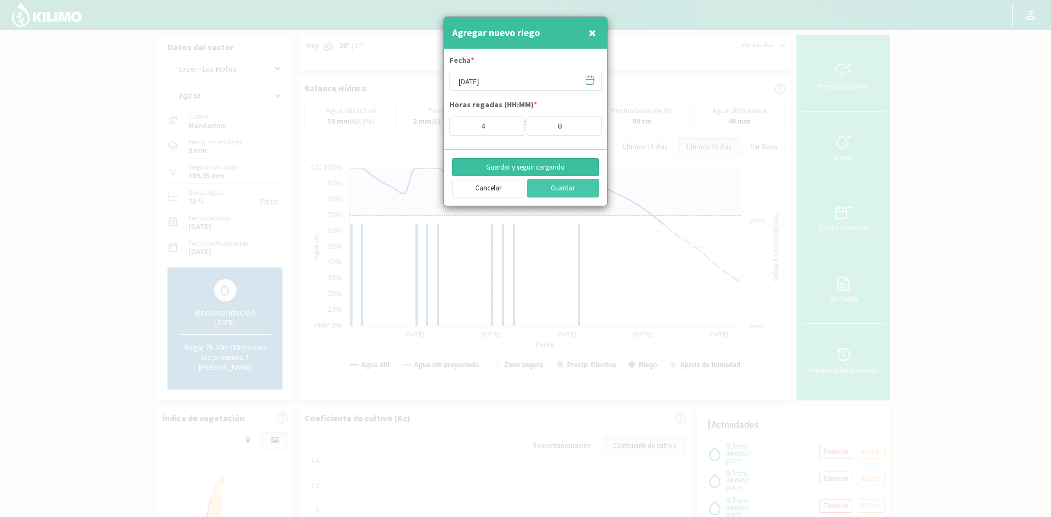
click at [502, 168] on button "Guardar y seguir cargando" at bounding box center [525, 167] width 147 height 19
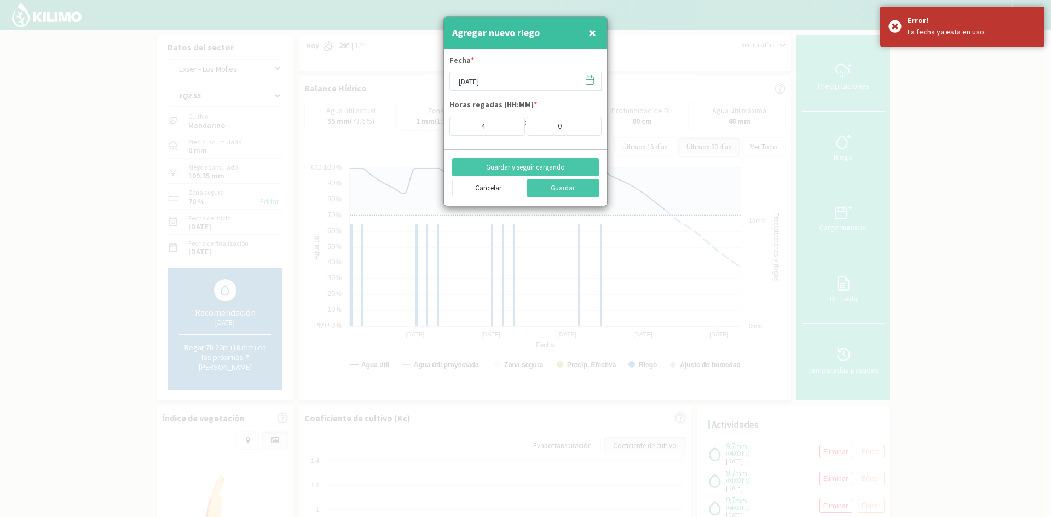
click at [594, 34] on span "×" at bounding box center [592, 33] width 8 height 18
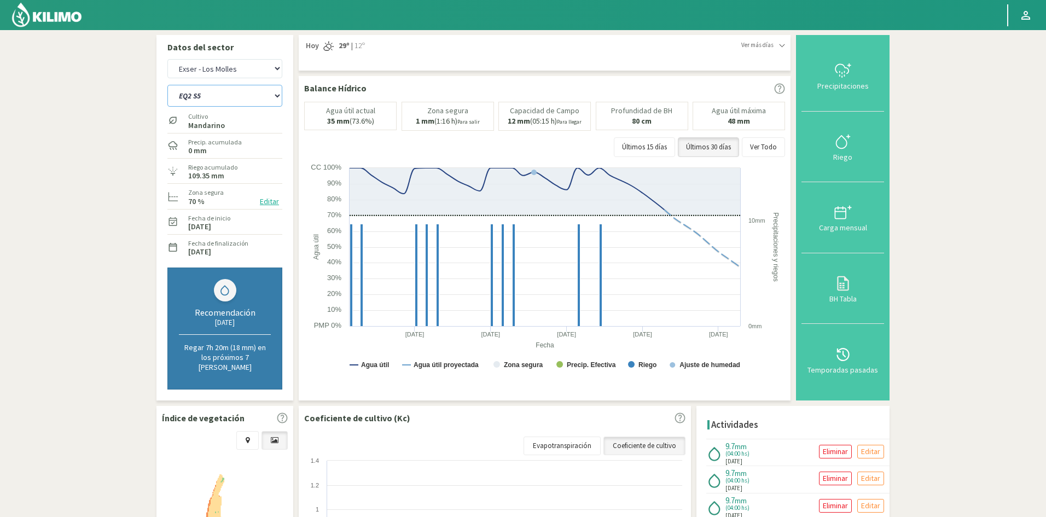
click at [251, 98] on select "EQ1A S3 EQ1A S4 EQ1A S5 EQ1B S1 EQ1B S2 EQ1B S3 EQ1B S4 EQ1B S5 EQ2 S1 EQ2 S3 E…" at bounding box center [224, 96] width 115 height 22
click at [167, 85] on select "EQ1A S3 EQ1A S4 EQ1A S5 EQ1B S1 EQ1B S2 EQ1B S3 EQ1B S4 EQ1B S5 EQ2 S1 EQ2 S3 E…" at bounding box center [224, 96] width 115 height 22
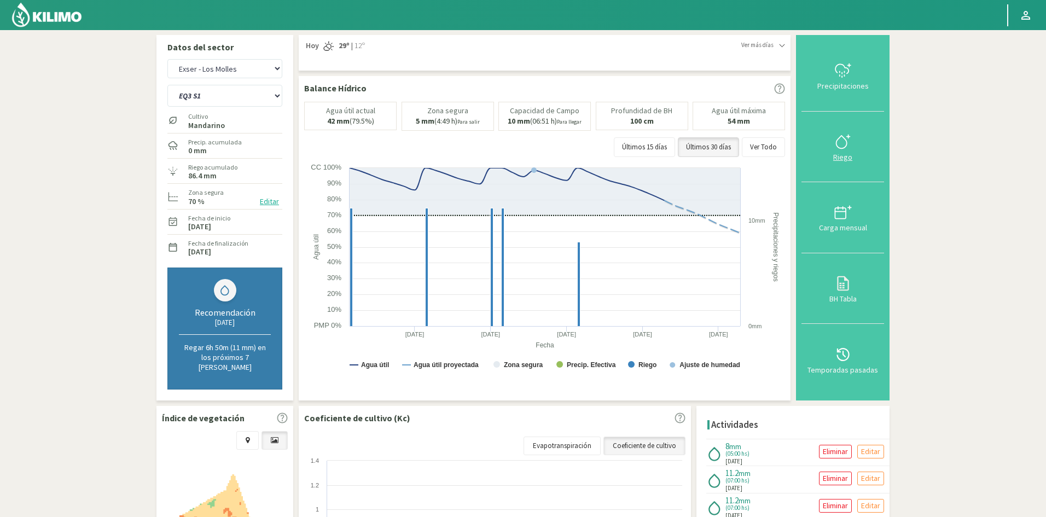
click at [847, 156] on div "Riego" at bounding box center [843, 157] width 76 height 8
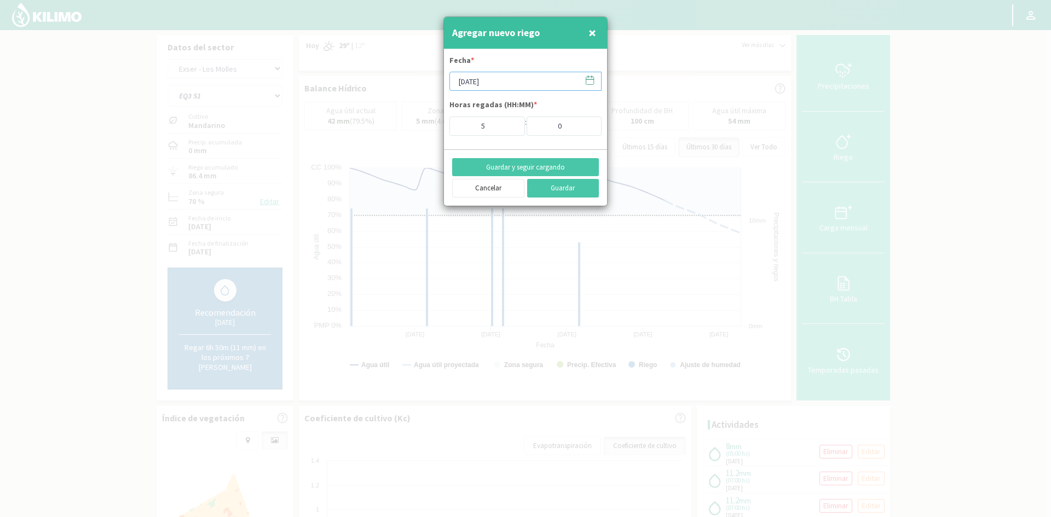
click at [495, 85] on input "[DATE]" at bounding box center [525, 81] width 152 height 19
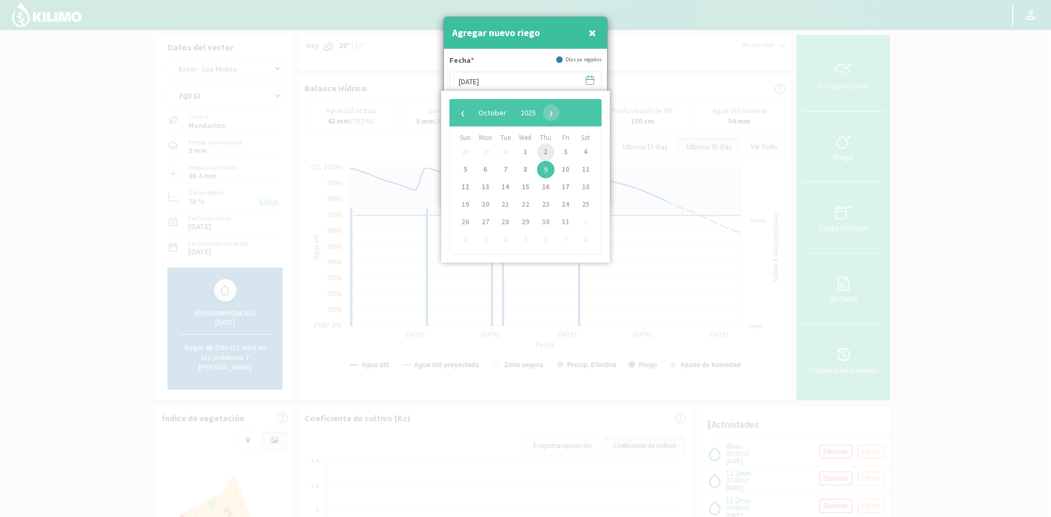
click at [544, 153] on span "2" at bounding box center [546, 152] width 18 height 18
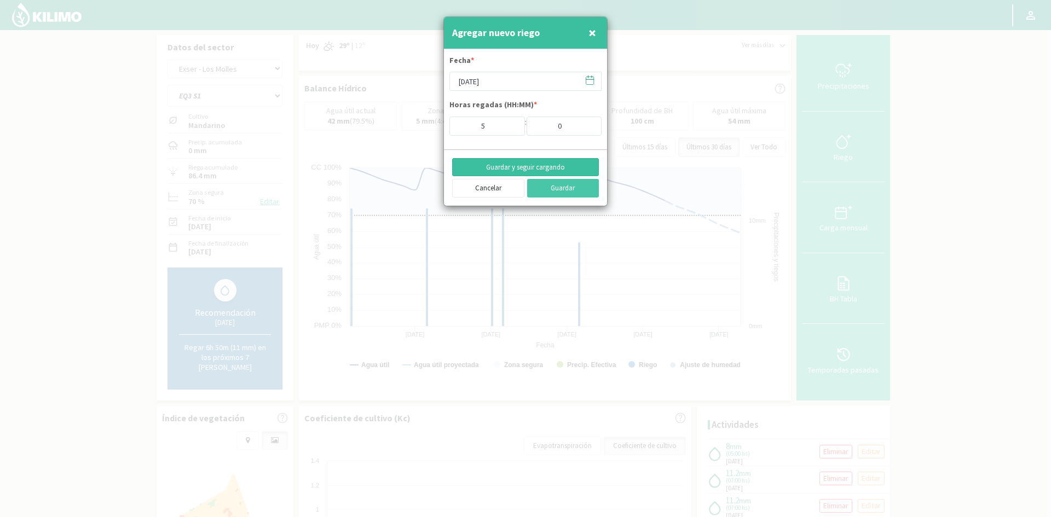
click at [512, 169] on button "Guardar y seguir cargando" at bounding box center [525, 167] width 147 height 19
click at [593, 30] on span "×" at bounding box center [592, 33] width 8 height 18
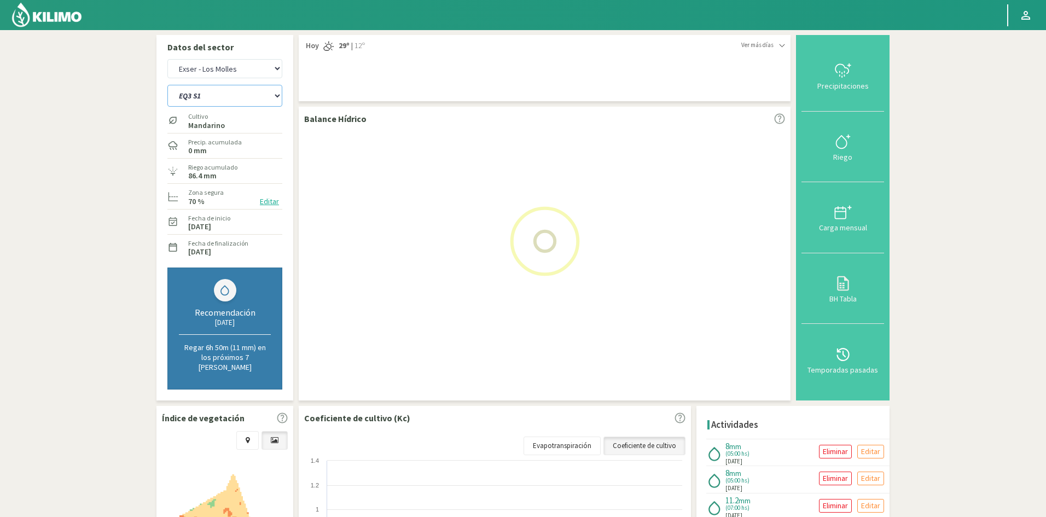
click at [218, 98] on select "EQ1A S3 EQ1A S4 EQ1A S5 EQ1B S1 EQ1B S2 EQ1B S3 EQ1B S4 EQ1B S5 EQ2 S1 EQ2 S3 E…" at bounding box center [224, 96] width 115 height 22
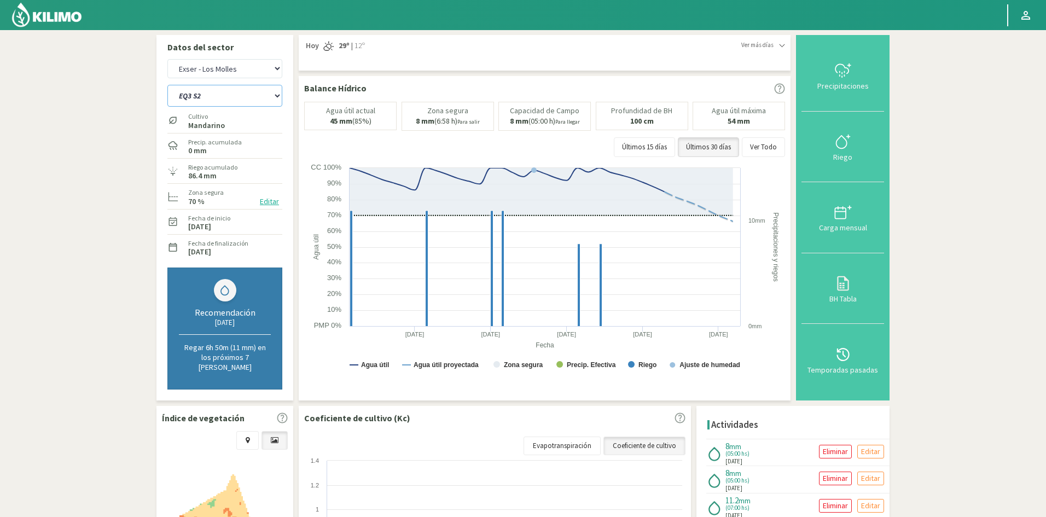
click at [167, 85] on select "EQ1A S3 EQ1A S4 EQ1A S5 EQ1B S1 EQ1B S2 EQ1B S3 EQ1B S4 EQ1B S5 EQ2 S1 EQ2 S3 E…" at bounding box center [224, 96] width 115 height 22
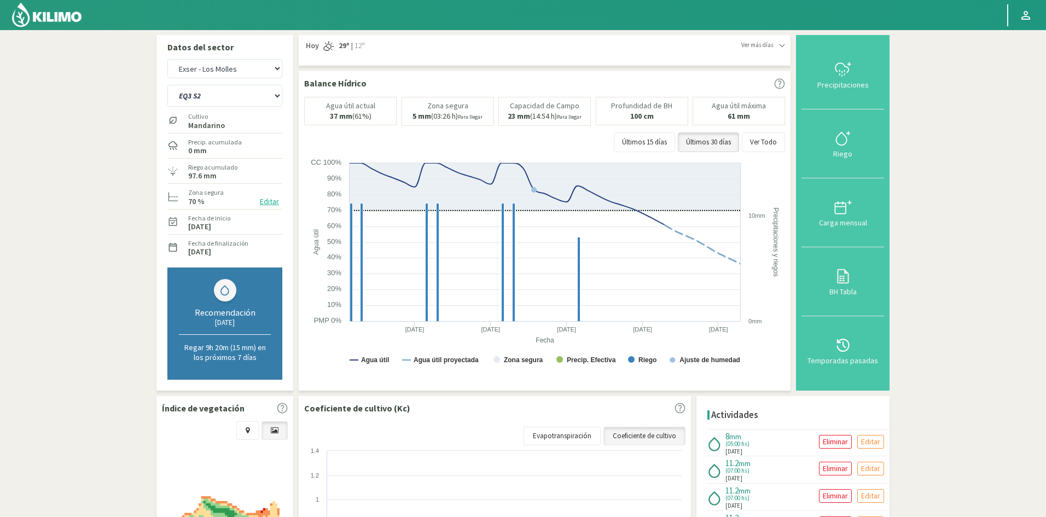
drag, startPoint x: 845, startPoint y: 152, endPoint x: 756, endPoint y: 147, distance: 88.8
click at [845, 152] on div "Riego" at bounding box center [843, 154] width 76 height 8
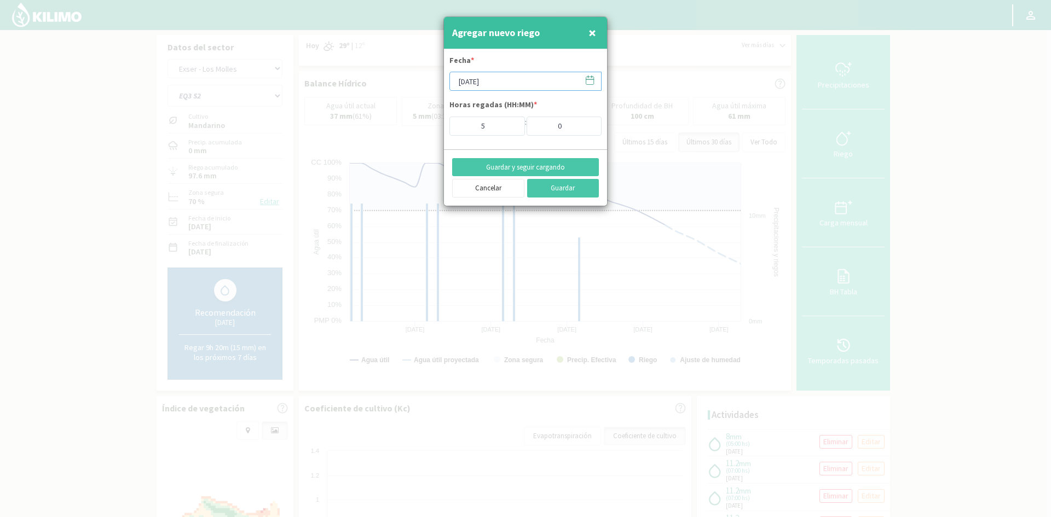
click at [490, 86] on input "[DATE]" at bounding box center [525, 81] width 152 height 19
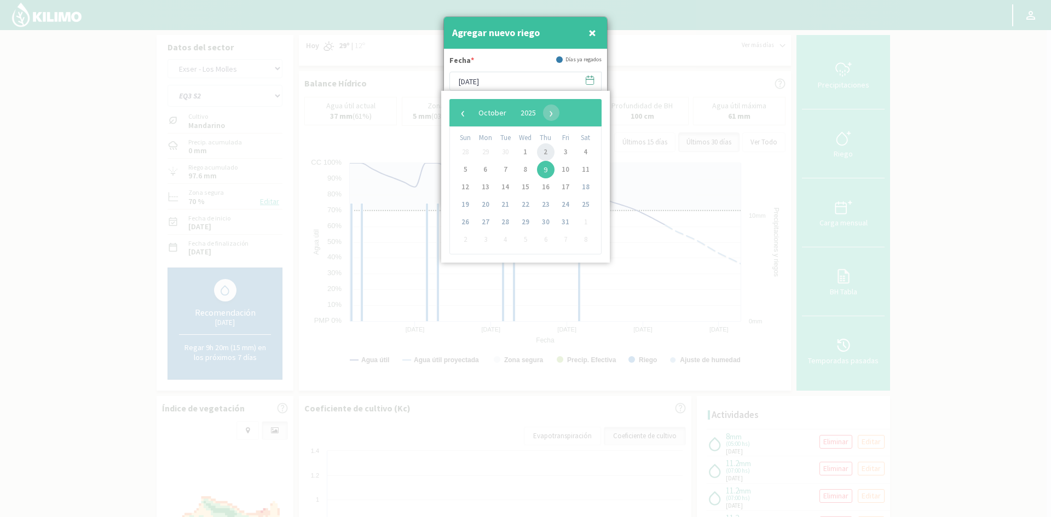
click at [550, 153] on span "2" at bounding box center [546, 152] width 18 height 18
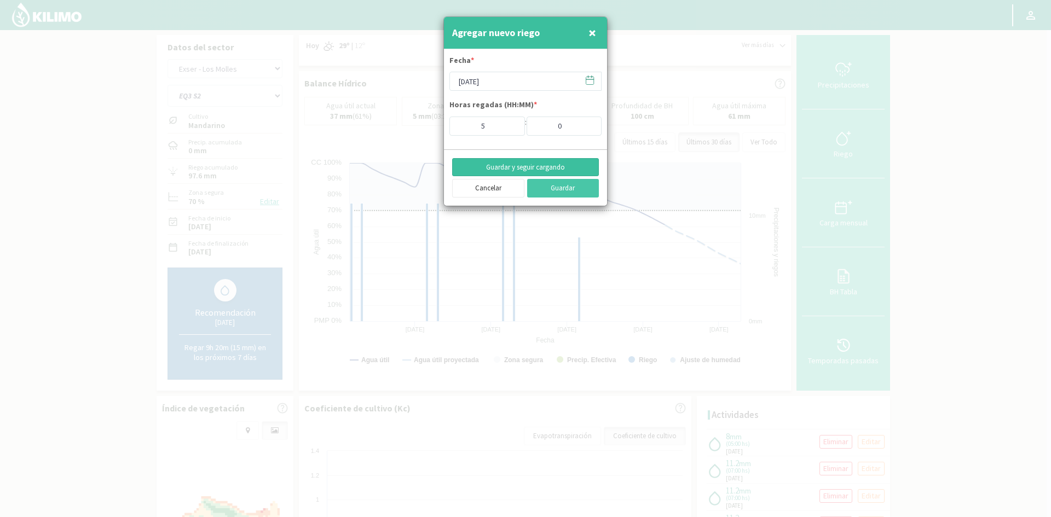
click at [518, 164] on button "Guardar y seguir cargando" at bounding box center [525, 167] width 147 height 19
click at [594, 27] on span "×" at bounding box center [592, 33] width 8 height 18
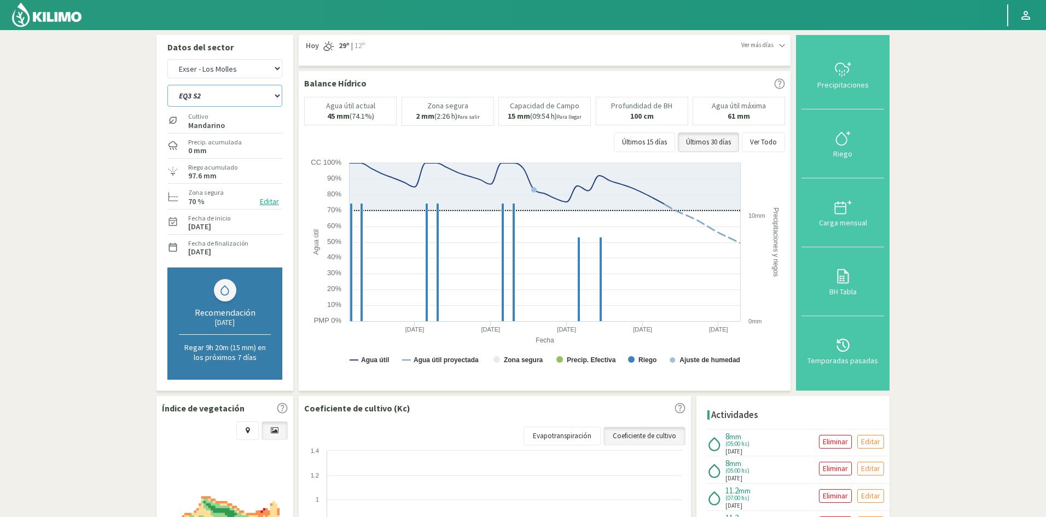
click at [217, 102] on select "EQ1A S3 EQ1A S4 EQ1A S5 EQ1B S1 EQ1B S2 EQ1B S3 EQ1B S4 EQ1B S5 EQ2 S1 EQ2 S3 E…" at bounding box center [224, 96] width 115 height 22
click at [167, 85] on select "EQ1A S3 EQ1A S4 EQ1A S5 EQ1B S1 EQ1B S2 EQ1B S3 EQ1B S4 EQ1B S5 EQ2 S1 EQ2 S3 E…" at bounding box center [224, 96] width 115 height 22
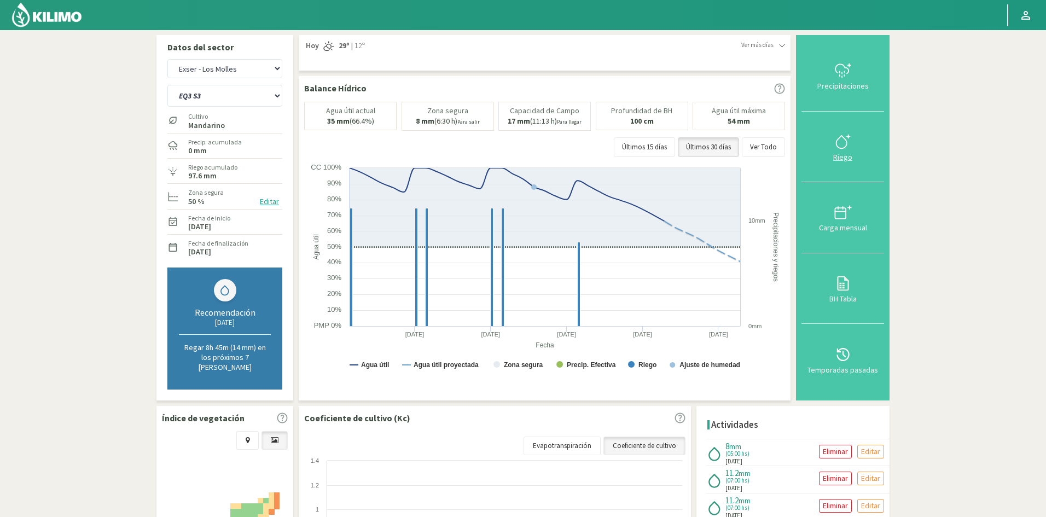
click at [842, 156] on div "Riego" at bounding box center [843, 157] width 76 height 8
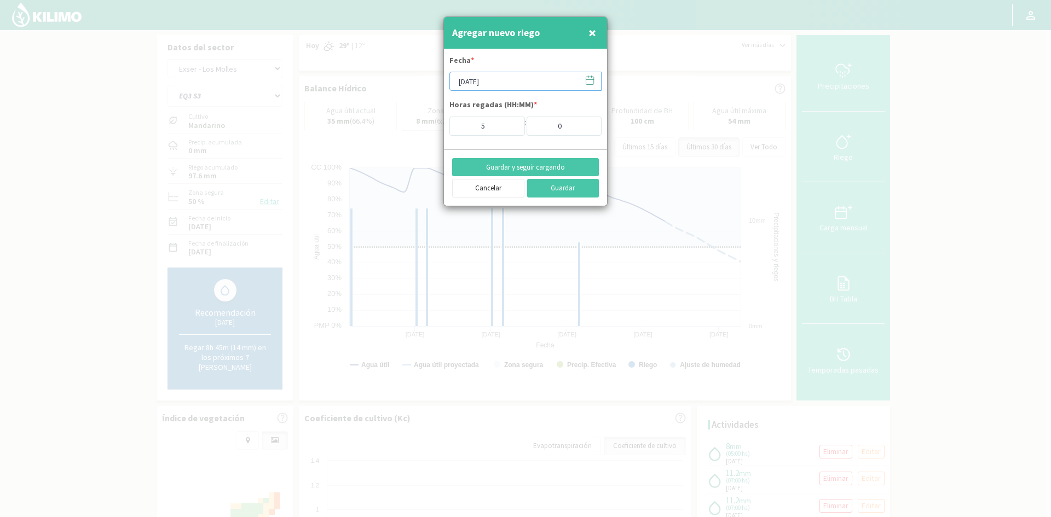
click at [478, 82] on input "[DATE]" at bounding box center [525, 81] width 152 height 19
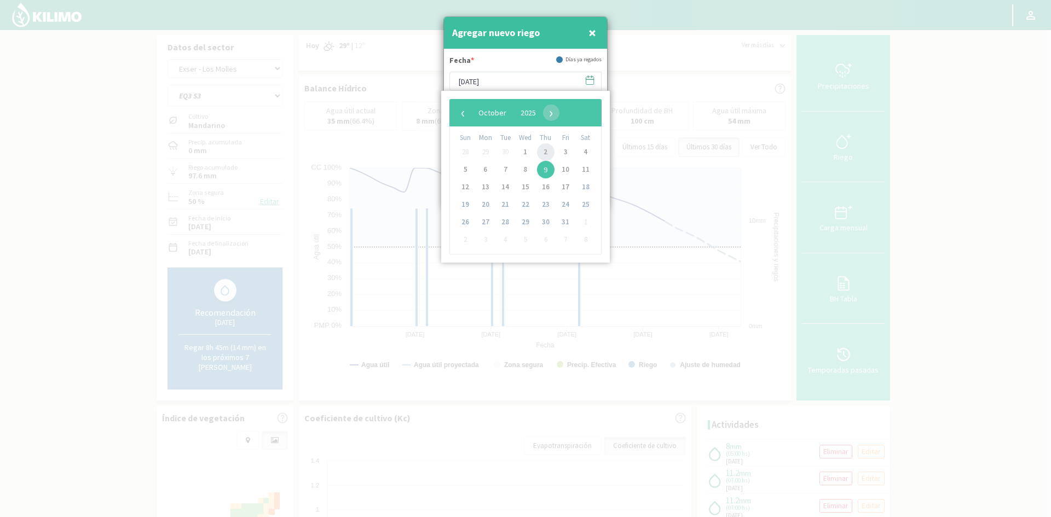
click at [552, 153] on span "2" at bounding box center [546, 152] width 18 height 18
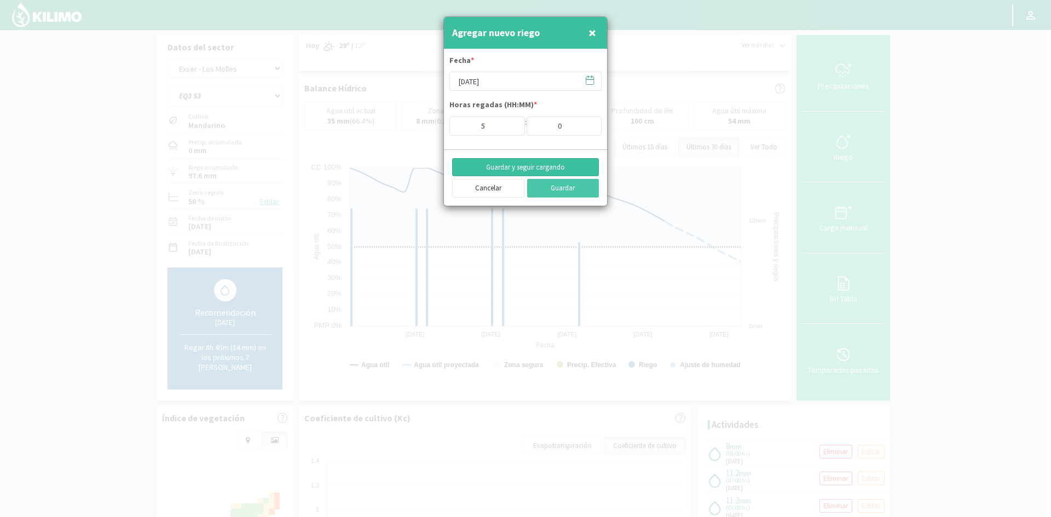
click at [501, 167] on button "Guardar y seguir cargando" at bounding box center [525, 167] width 147 height 19
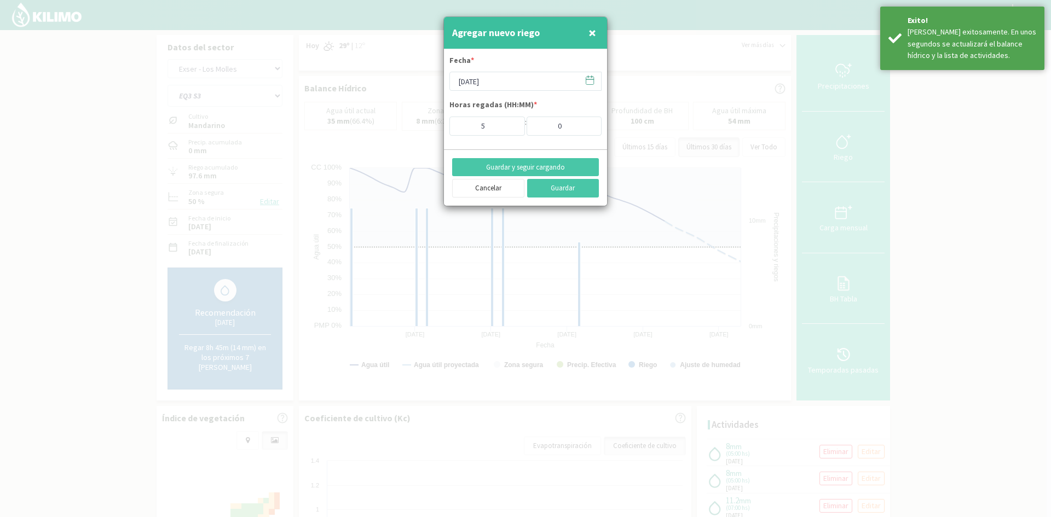
click at [590, 33] on span "×" at bounding box center [592, 33] width 8 height 18
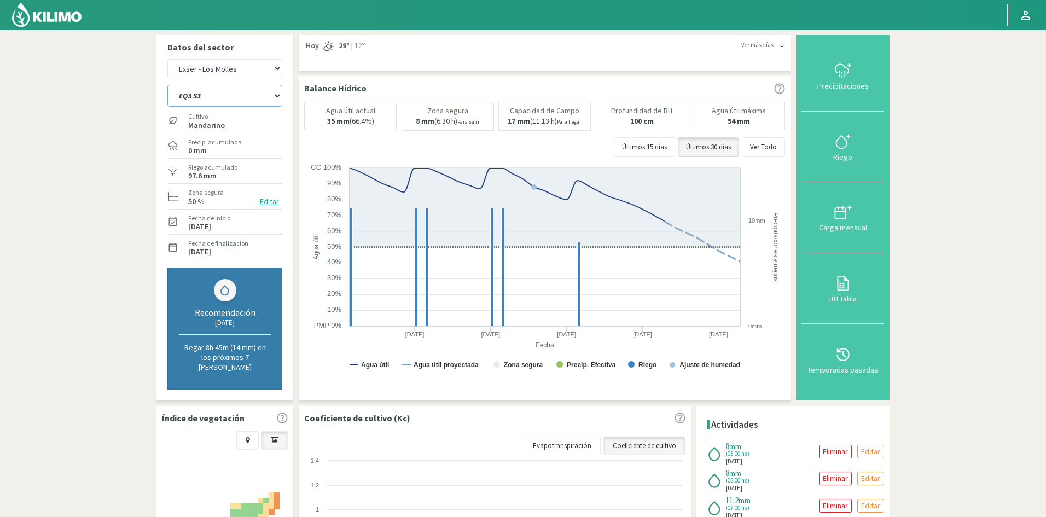
click at [214, 98] on select "EQ1A S3 EQ1A S4 EQ1A S5 EQ1B S1 EQ1B S2 EQ1B S3 EQ1B S4 EQ1B S5 EQ2 S1 EQ2 S3 E…" at bounding box center [224, 96] width 115 height 22
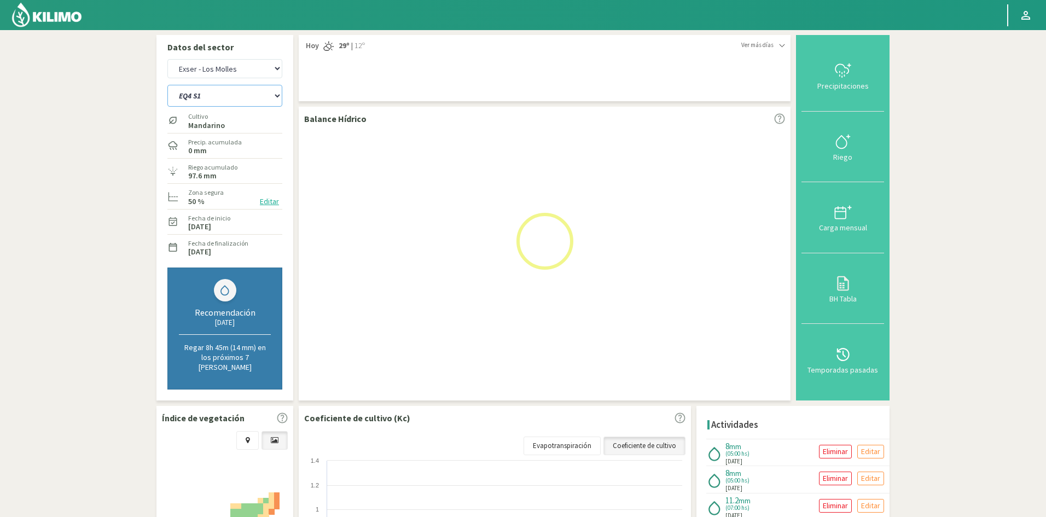
click at [167, 85] on select "EQ1A S3 EQ1A S4 EQ1A S5 EQ1B S1 EQ1B S2 EQ1B S3 EQ1B S4 EQ1B S5 EQ2 S1 EQ2 S3 E…" at bounding box center [224, 96] width 115 height 22
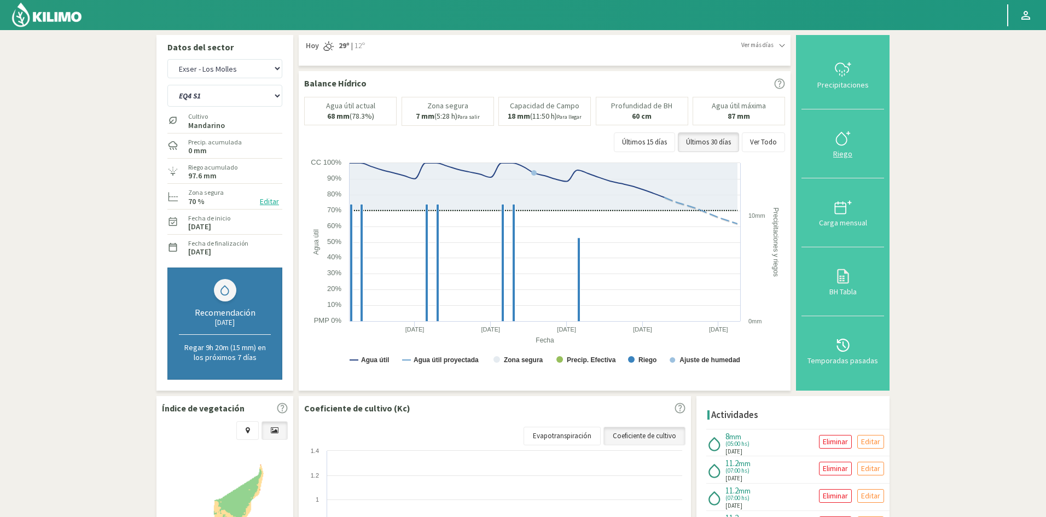
click at [844, 154] on div "Riego" at bounding box center [843, 154] width 76 height 8
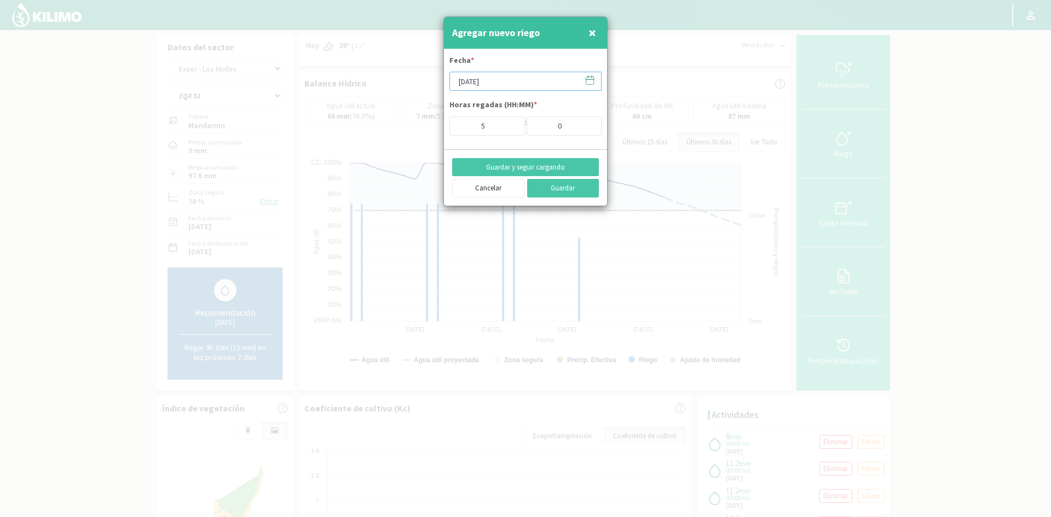
click at [478, 83] on input "[DATE]" at bounding box center [525, 81] width 152 height 19
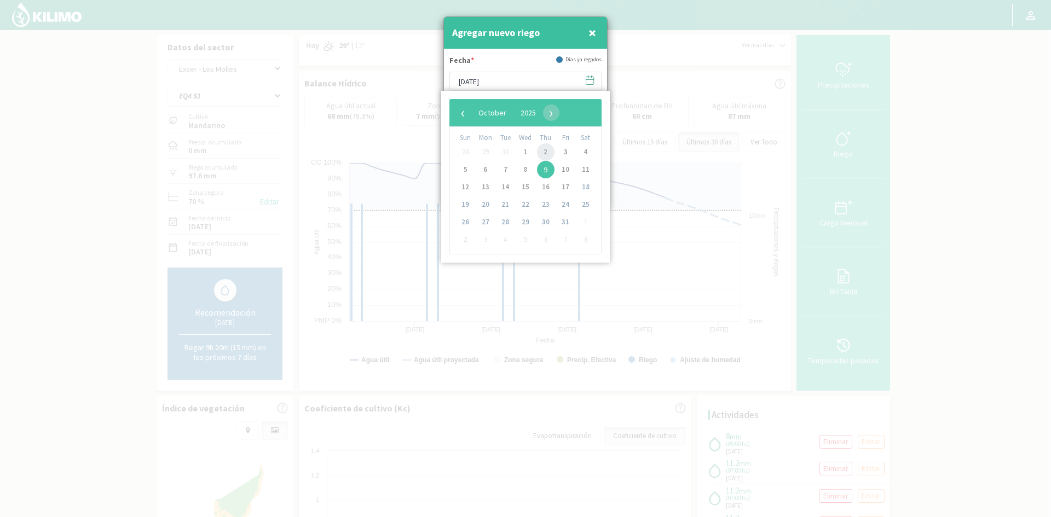
click at [540, 153] on span "2" at bounding box center [546, 152] width 18 height 18
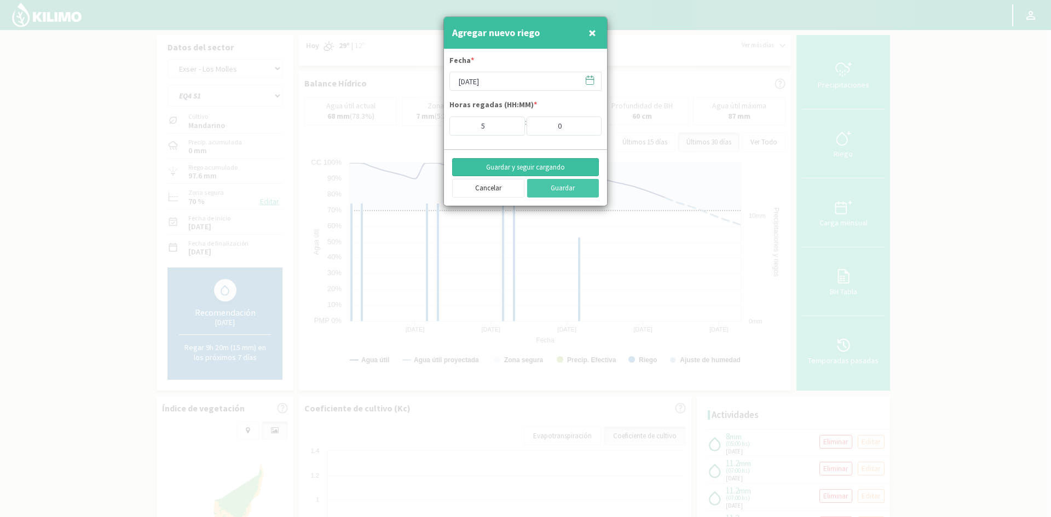
click at [511, 167] on button "Guardar y seguir cargando" at bounding box center [525, 167] width 147 height 19
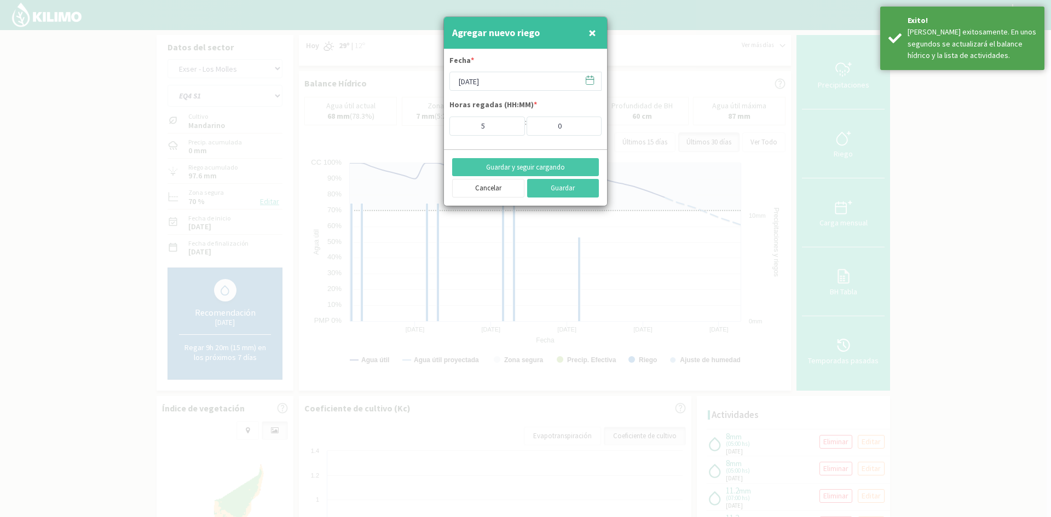
click at [595, 33] on span "×" at bounding box center [592, 33] width 8 height 18
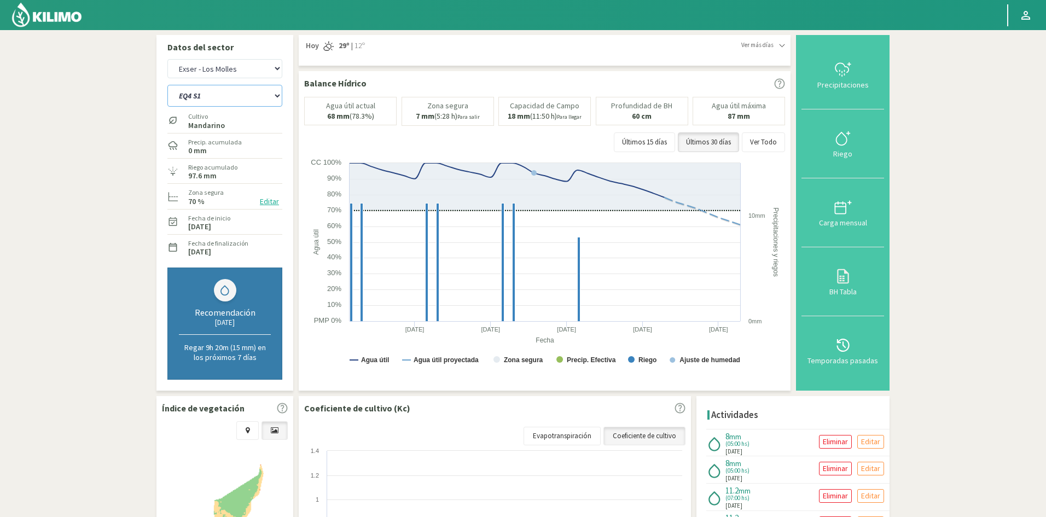
click at [205, 95] on select "EQ1A S3 EQ1A S4 EQ1A S5 EQ1B S1 EQ1B S2 EQ1B S3 EQ1B S4 EQ1B S5 EQ2 S1 EQ2 S3 E…" at bounding box center [224, 96] width 115 height 22
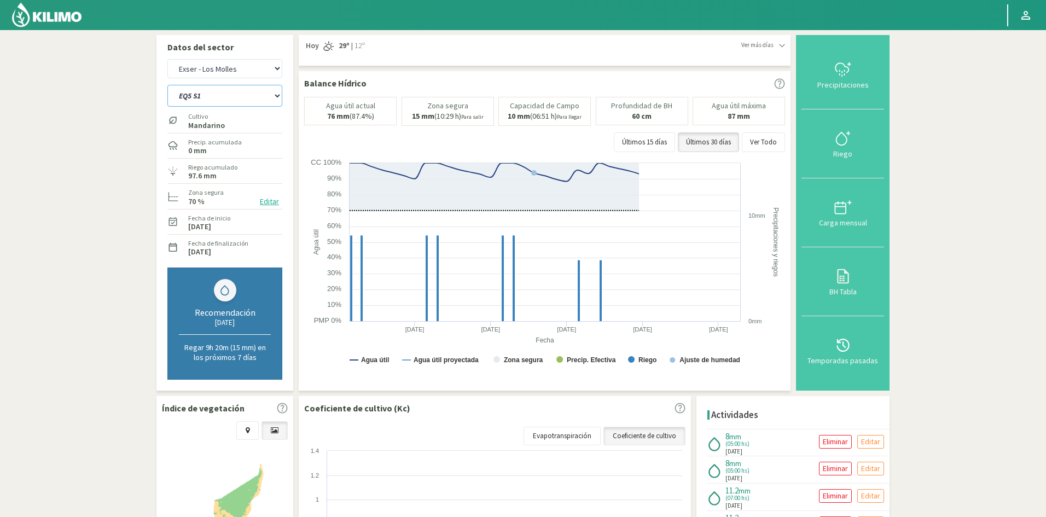
click at [167, 85] on select "EQ1A S3 EQ1A S4 EQ1A S5 EQ1B S1 EQ1B S2 EQ1B S3 EQ1B S4 EQ1B S5 EQ2 S1 EQ2 S3 E…" at bounding box center [224, 96] width 115 height 22
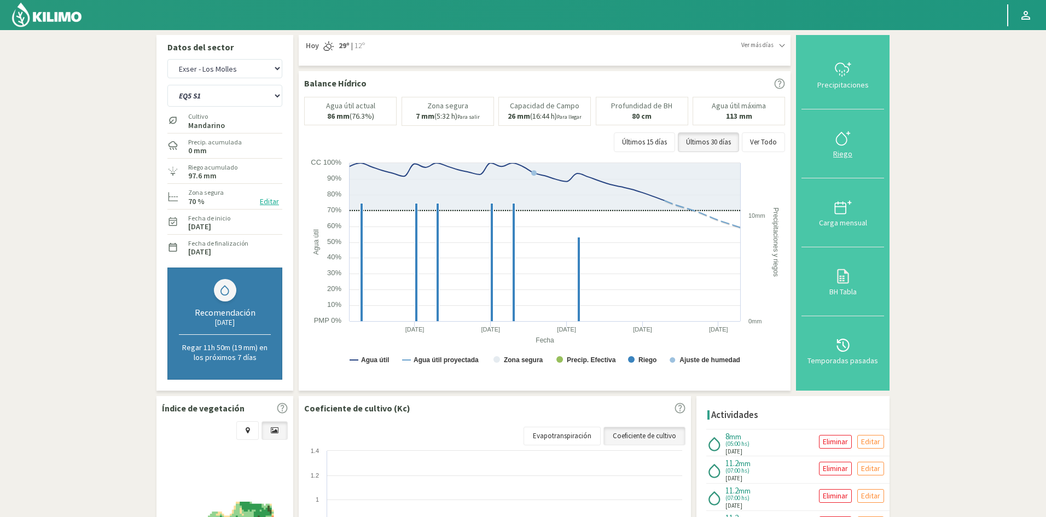
click at [838, 148] on svg-icon at bounding box center [843, 145] width 18 height 10
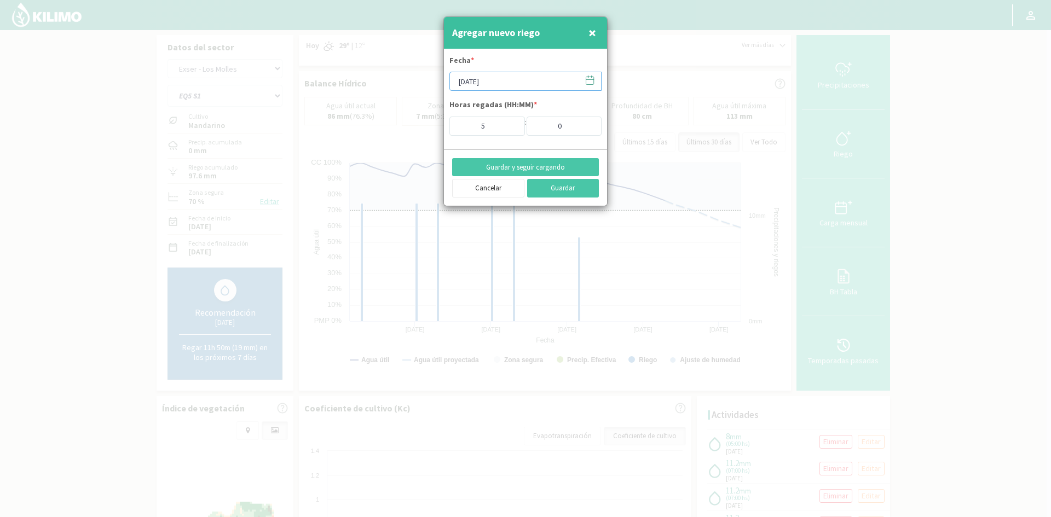
click at [505, 86] on input "[DATE]" at bounding box center [525, 81] width 152 height 19
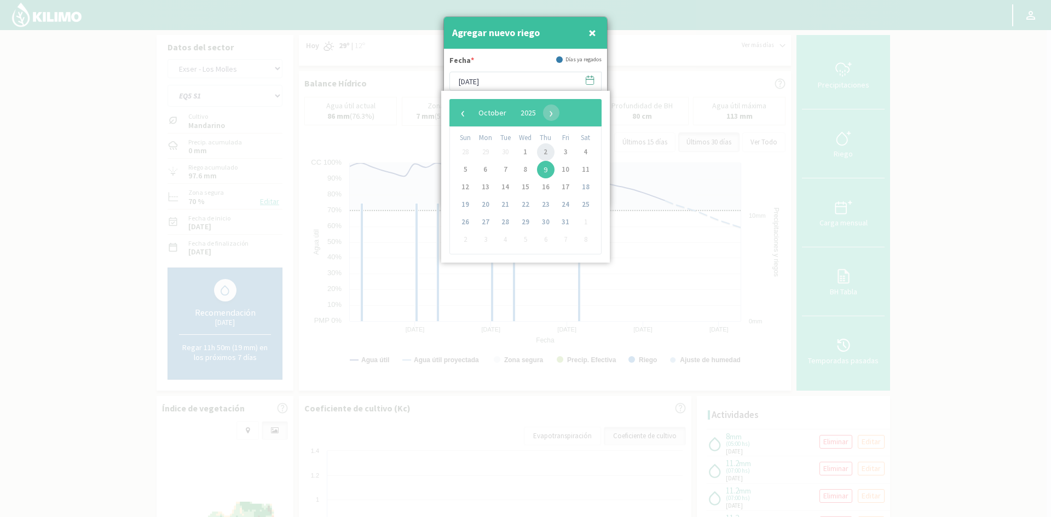
click at [546, 152] on span "2" at bounding box center [546, 152] width 18 height 18
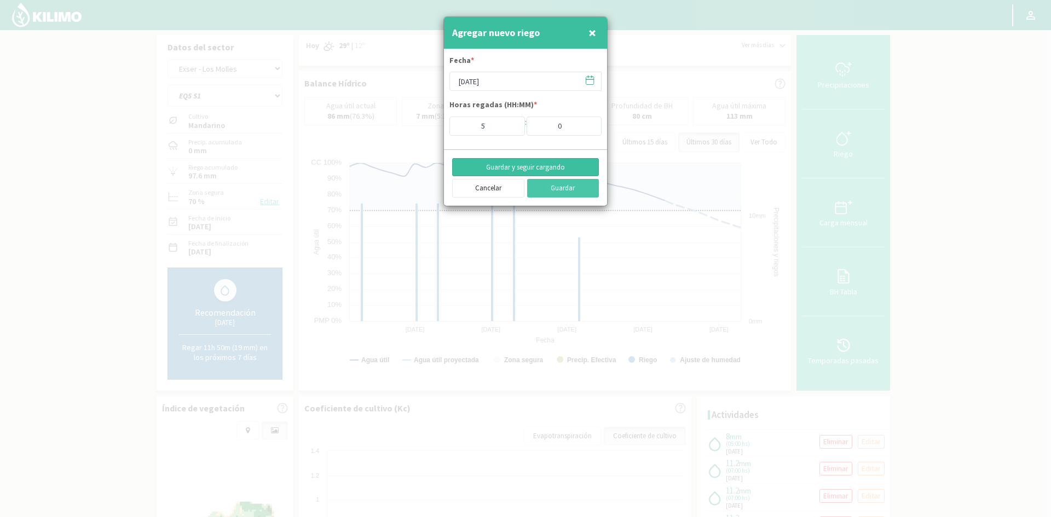
click at [514, 170] on button "Guardar y seguir cargando" at bounding box center [525, 167] width 147 height 19
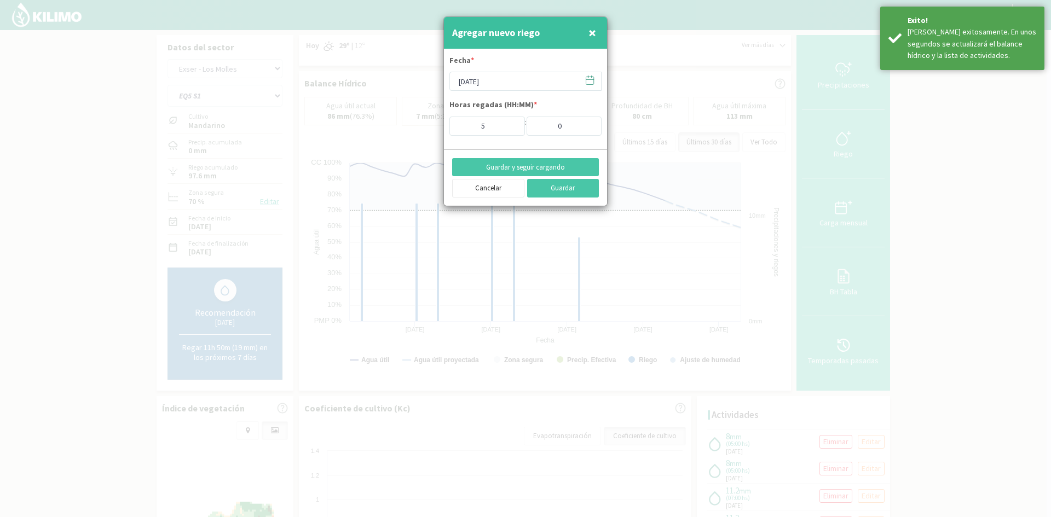
drag, startPoint x: 594, startPoint y: 32, endPoint x: 432, endPoint y: 93, distance: 173.0
click at [594, 33] on span "×" at bounding box center [592, 33] width 8 height 18
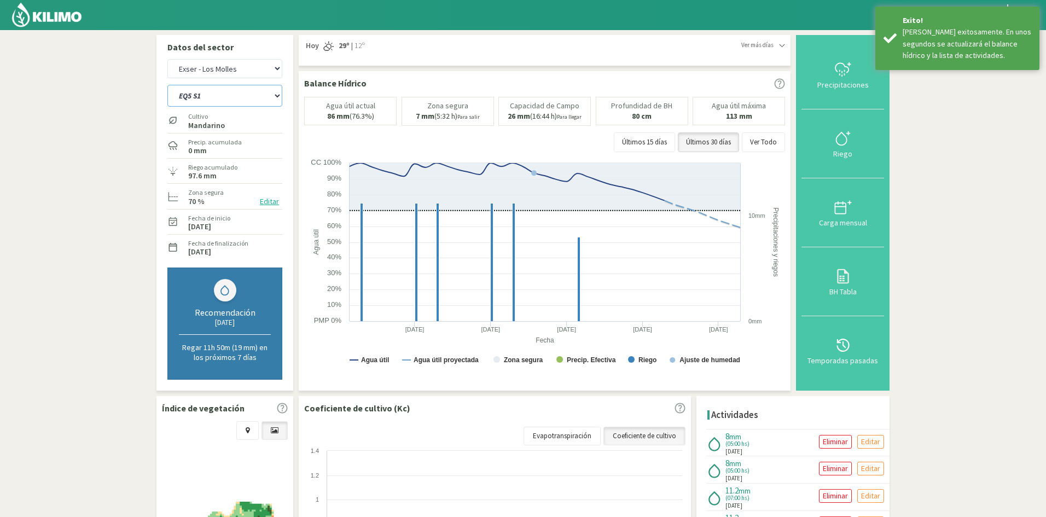
click at [183, 92] on select "EQ1A S3 EQ1A S4 EQ1A S5 EQ1B S1 EQ1B S2 EQ1B S3 EQ1B S4 EQ1B S5 EQ2 S1 EQ2 S3 E…" at bounding box center [224, 96] width 115 height 22
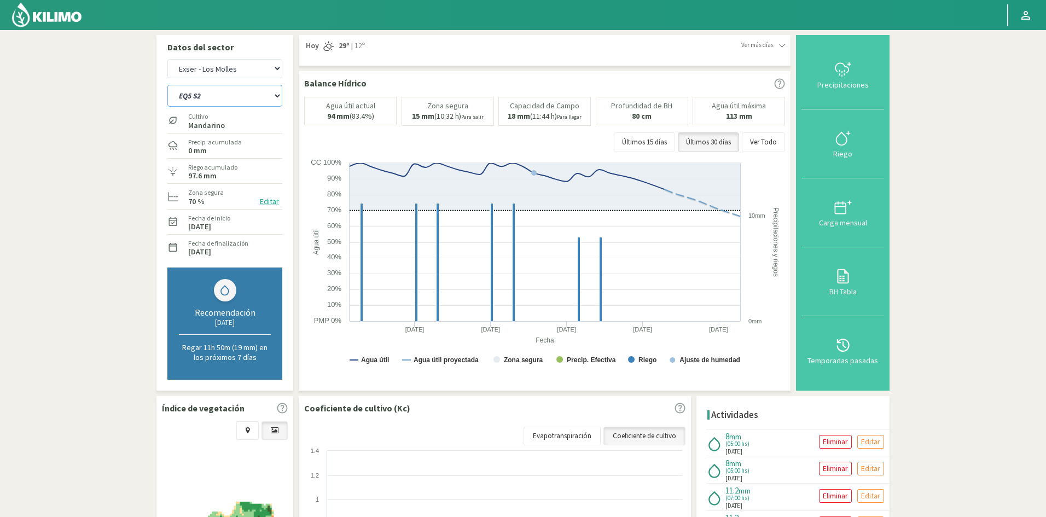
click at [167, 85] on select "EQ1A S3 EQ1A S4 EQ1A S5 EQ1B S1 EQ1B S2 EQ1B S3 EQ1B S4 EQ1B S5 EQ2 S1 EQ2 S3 E…" at bounding box center [224, 96] width 115 height 22
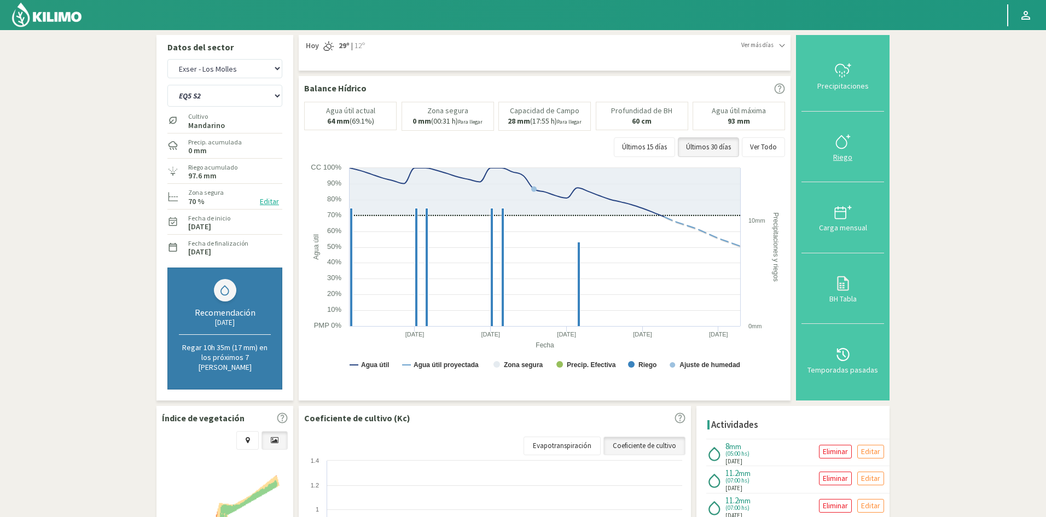
click at [844, 153] on div "Riego" at bounding box center [843, 157] width 76 height 8
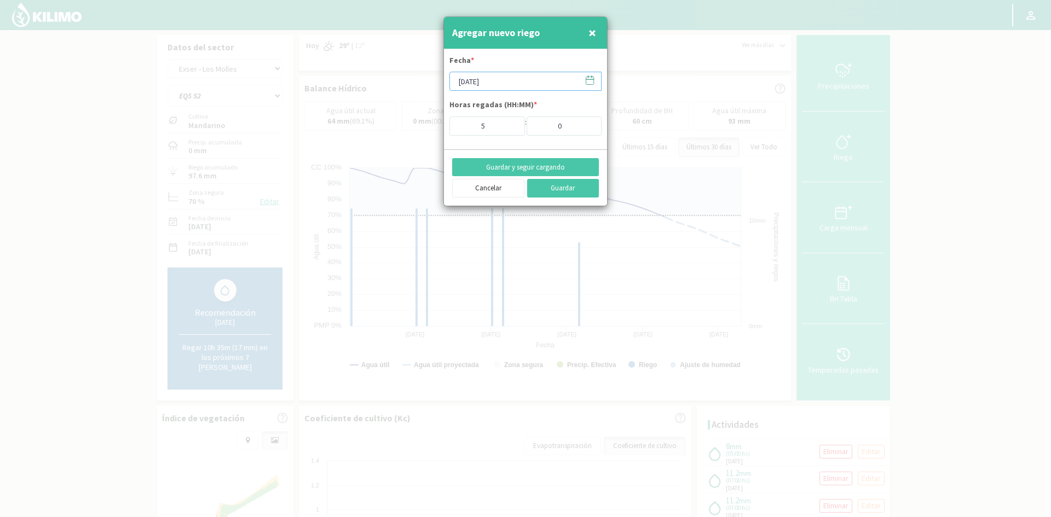
click at [486, 84] on input "[DATE]" at bounding box center [525, 81] width 152 height 19
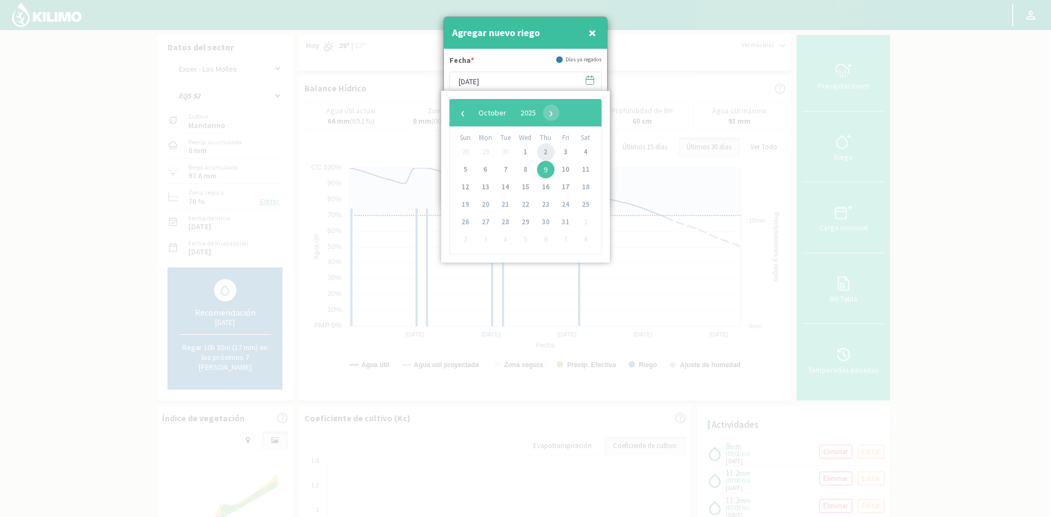
click at [548, 155] on span "2" at bounding box center [546, 152] width 18 height 18
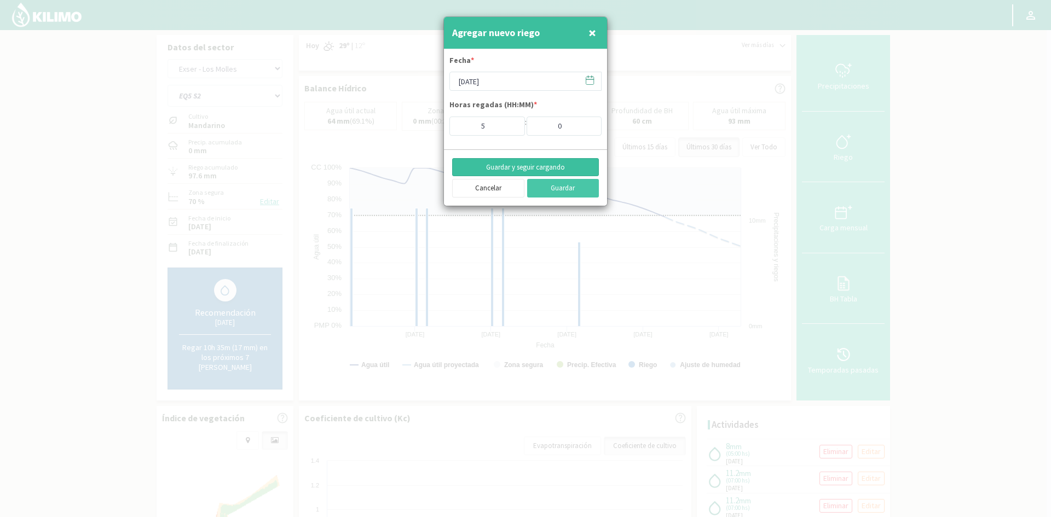
click at [486, 170] on button "Guardar y seguir cargando" at bounding box center [525, 167] width 147 height 19
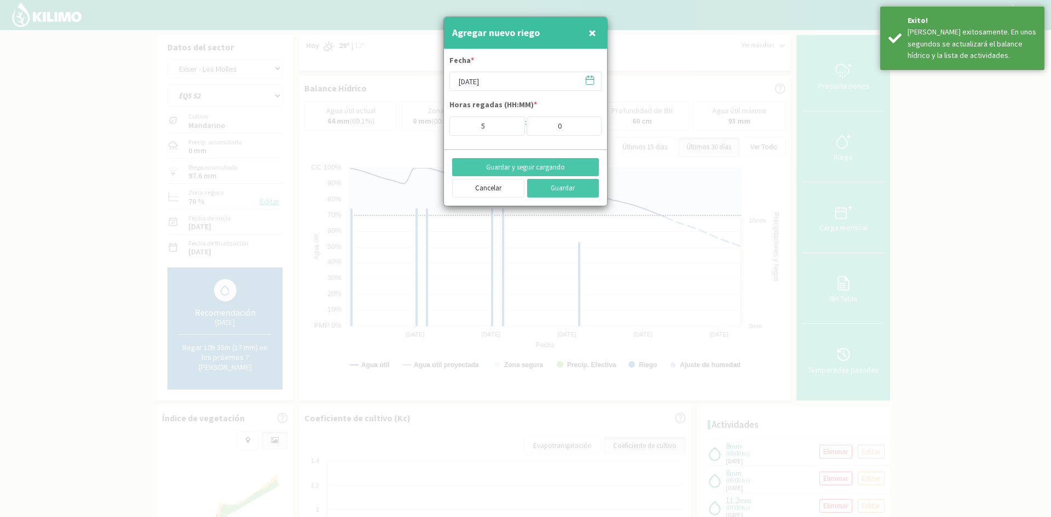
click at [595, 25] on span "×" at bounding box center [592, 33] width 8 height 18
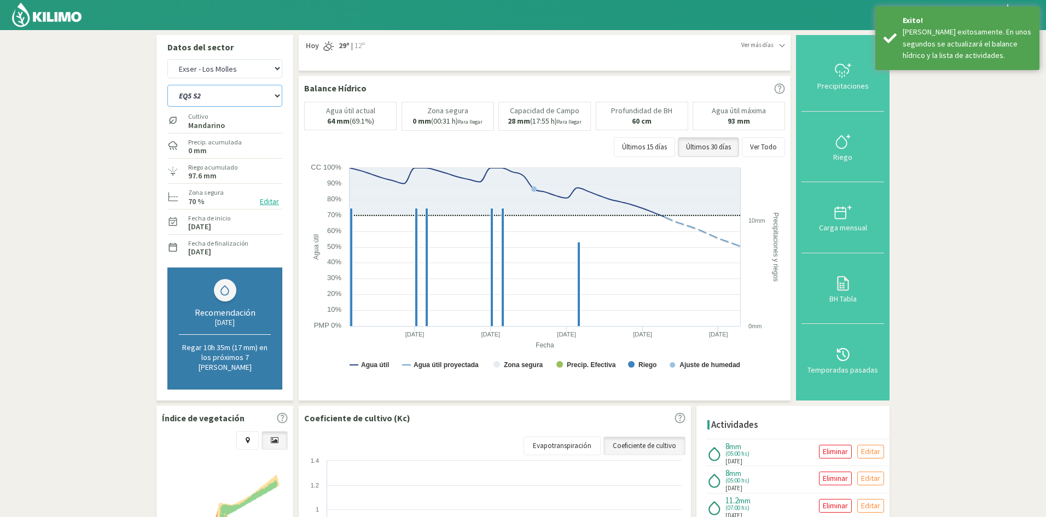
click at [204, 99] on select "EQ1A S3 EQ1A S4 EQ1A S5 EQ1B S1 EQ1B S2 EQ1B S3 EQ1B S4 EQ1B S5 EQ2 S1 EQ2 S3 E…" at bounding box center [224, 96] width 115 height 22
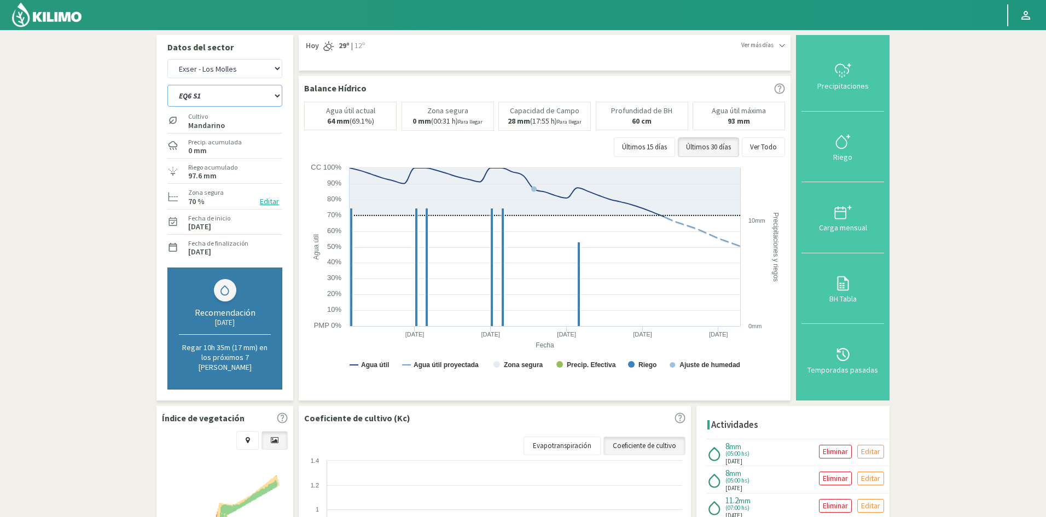
click at [167, 85] on select "EQ1A S3 EQ1A S4 EQ1A S5 EQ1B S1 EQ1B S2 EQ1B S3 EQ1B S4 EQ1B S5 EQ2 S1 EQ2 S3 E…" at bounding box center [224, 96] width 115 height 22
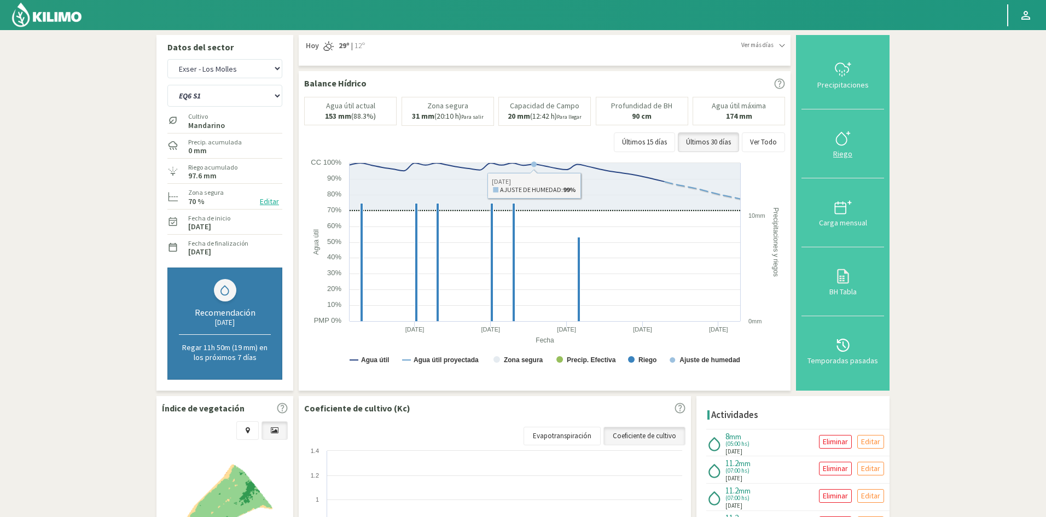
click at [846, 156] on div "Riego" at bounding box center [843, 154] width 76 height 8
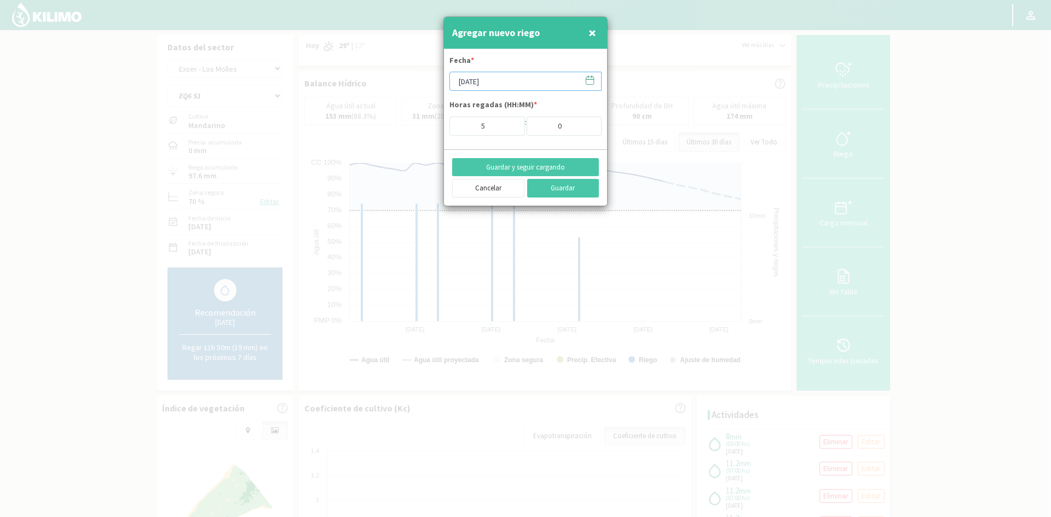
click at [472, 78] on input "[DATE]" at bounding box center [525, 81] width 152 height 19
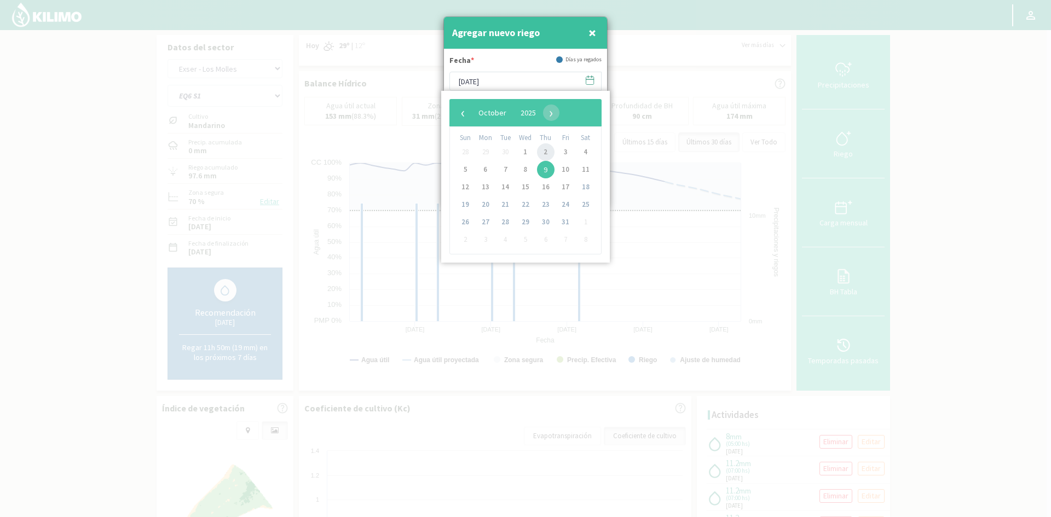
click at [554, 154] on span "2" at bounding box center [546, 152] width 18 height 18
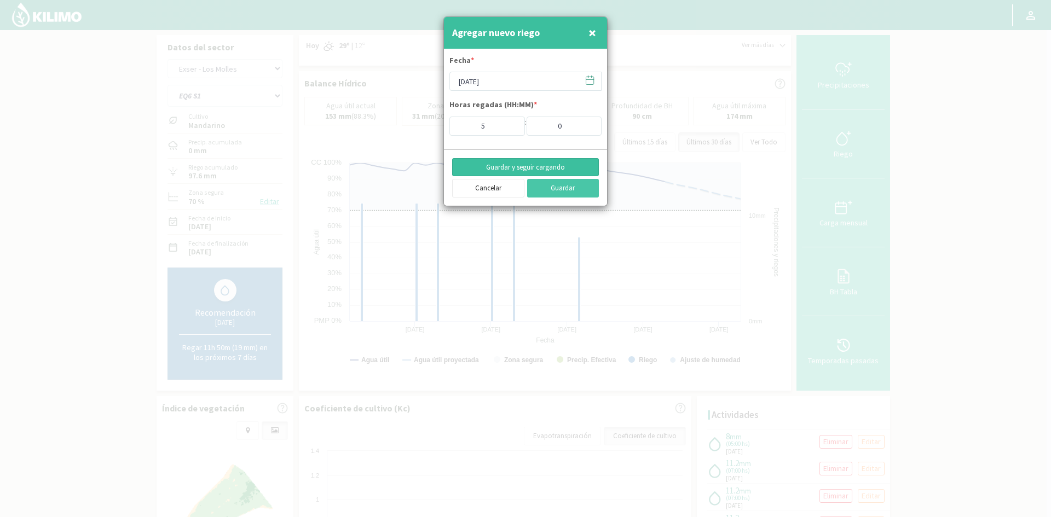
click at [512, 171] on button "Guardar y seguir cargando" at bounding box center [525, 167] width 147 height 19
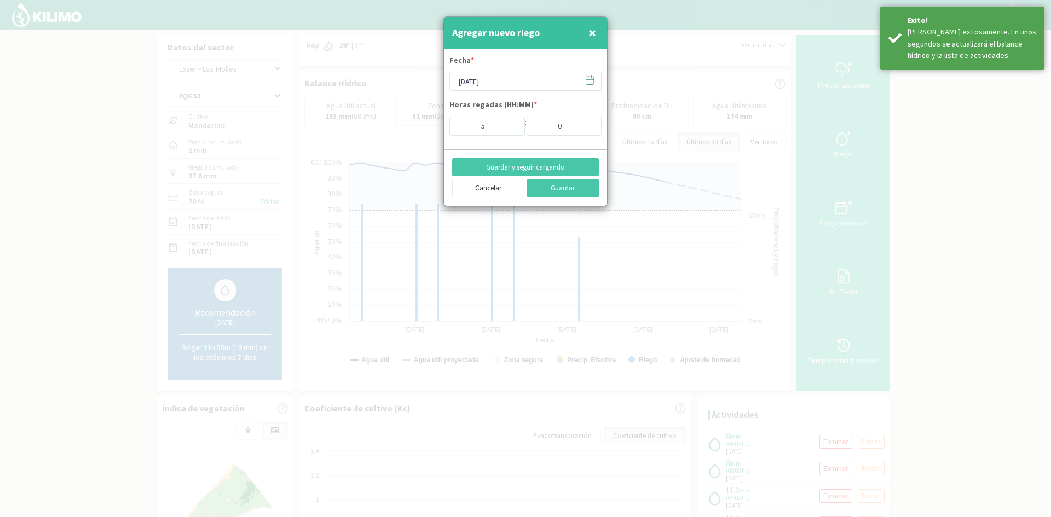
click at [590, 30] on span "×" at bounding box center [592, 33] width 8 height 18
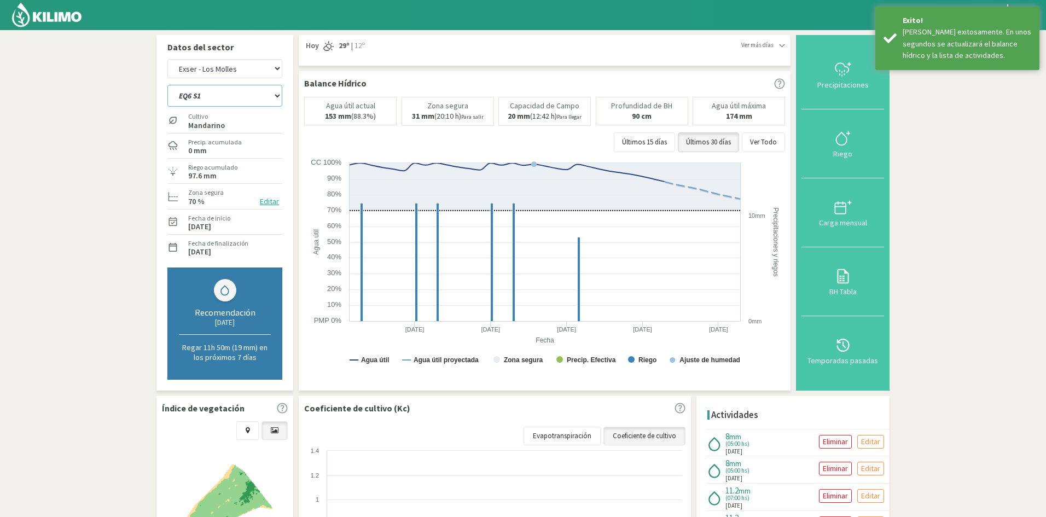
click at [230, 104] on select "EQ1A S3 EQ1A S4 EQ1A S5 EQ1B S1 EQ1B S2 EQ1B S3 EQ1B S4 EQ1B S5 EQ2 S1 EQ2 S3 E…" at bounding box center [224, 96] width 115 height 22
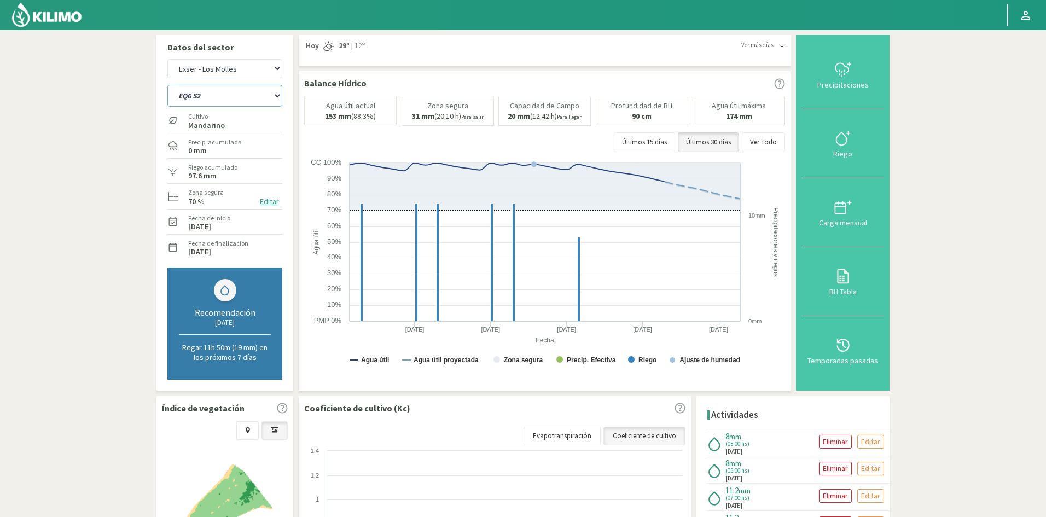
click at [167, 85] on select "EQ1A S3 EQ1A S4 EQ1A S5 EQ1B S1 EQ1B S2 EQ1B S3 EQ1B S4 EQ1B S5 EQ2 S1 EQ2 S3 E…" at bounding box center [224, 96] width 115 height 22
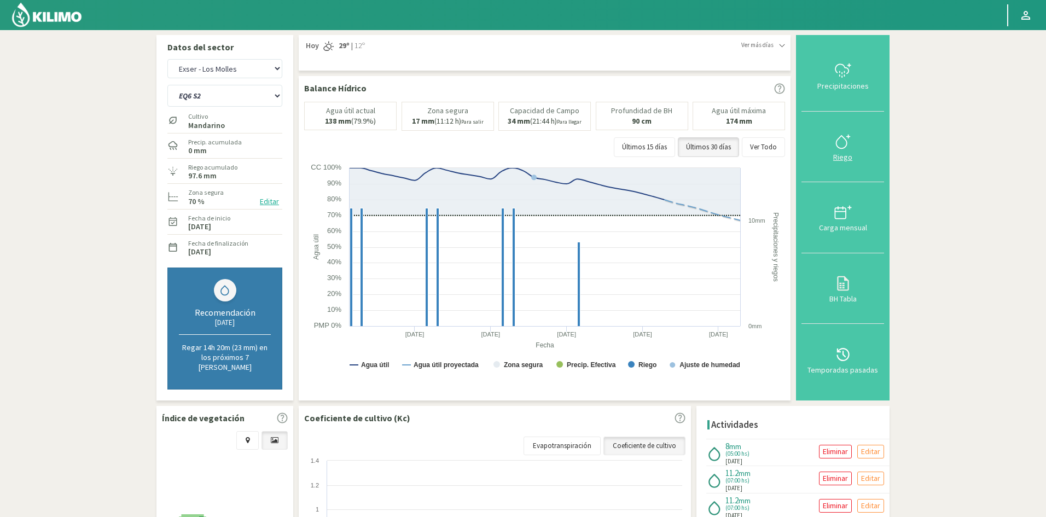
click at [841, 153] on div "Riego" at bounding box center [843, 157] width 76 height 8
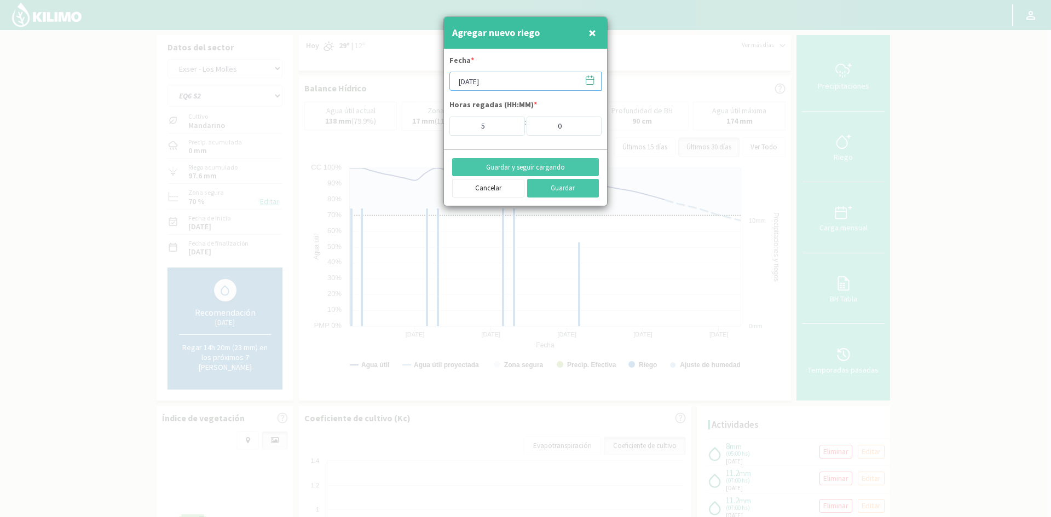
click at [494, 83] on input "[DATE]" at bounding box center [525, 81] width 152 height 19
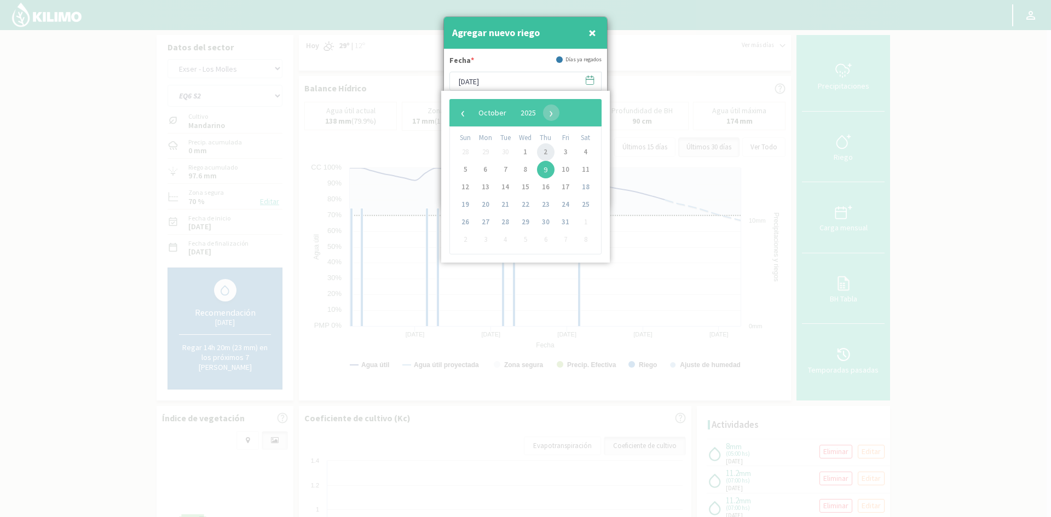
click at [543, 154] on span "2" at bounding box center [546, 152] width 18 height 18
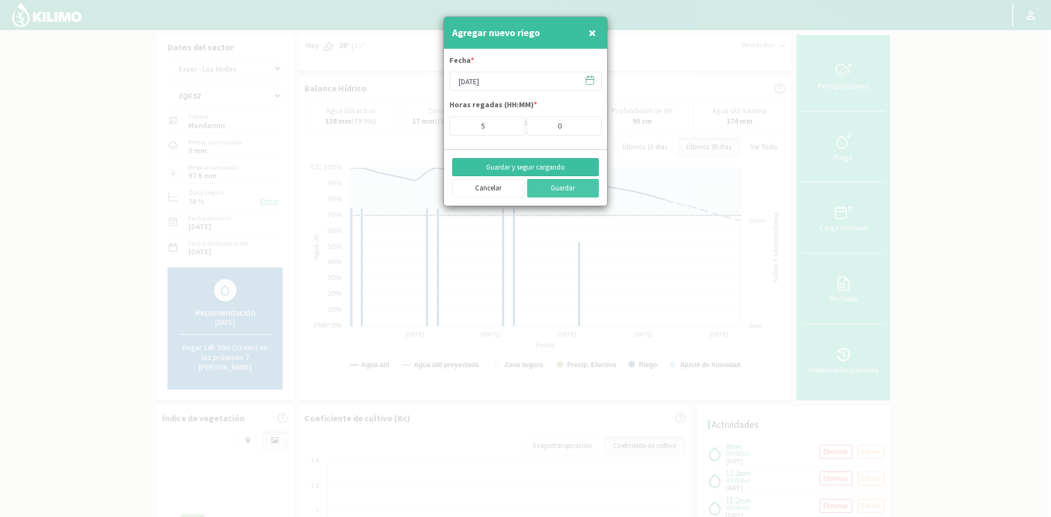
click at [485, 171] on button "Guardar y seguir cargando" at bounding box center [525, 167] width 147 height 19
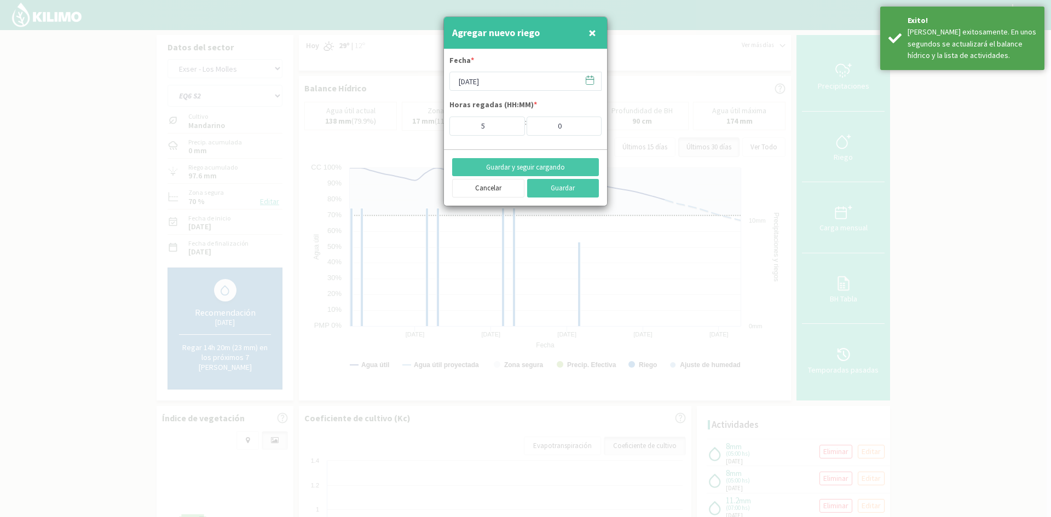
click at [594, 30] on span "×" at bounding box center [592, 33] width 8 height 18
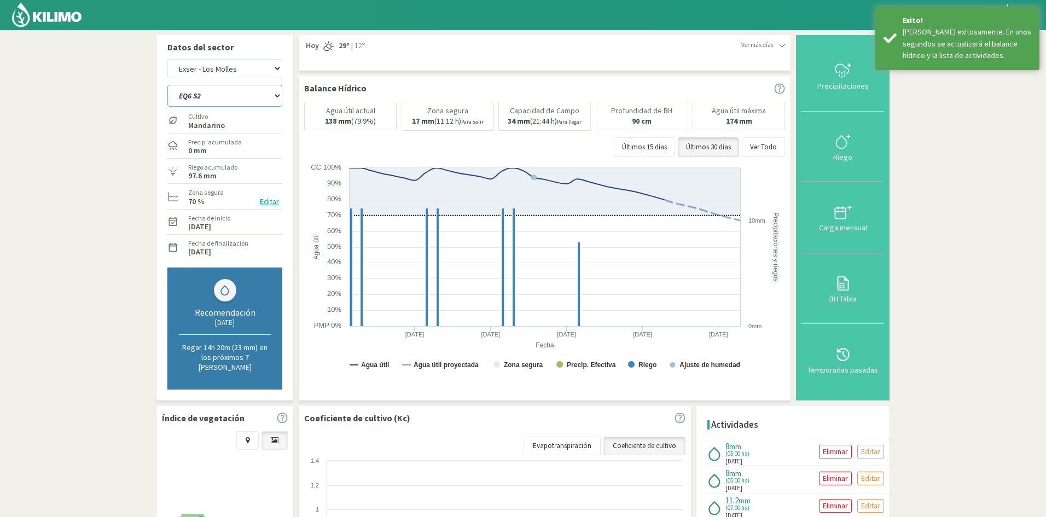
click at [194, 98] on select "EQ1A S3 EQ1A S4 EQ1A S5 EQ1B S1 EQ1B S2 EQ1B S3 EQ1B S4 EQ1B S5 EQ2 S1 EQ2 S3 E…" at bounding box center [224, 96] width 115 height 22
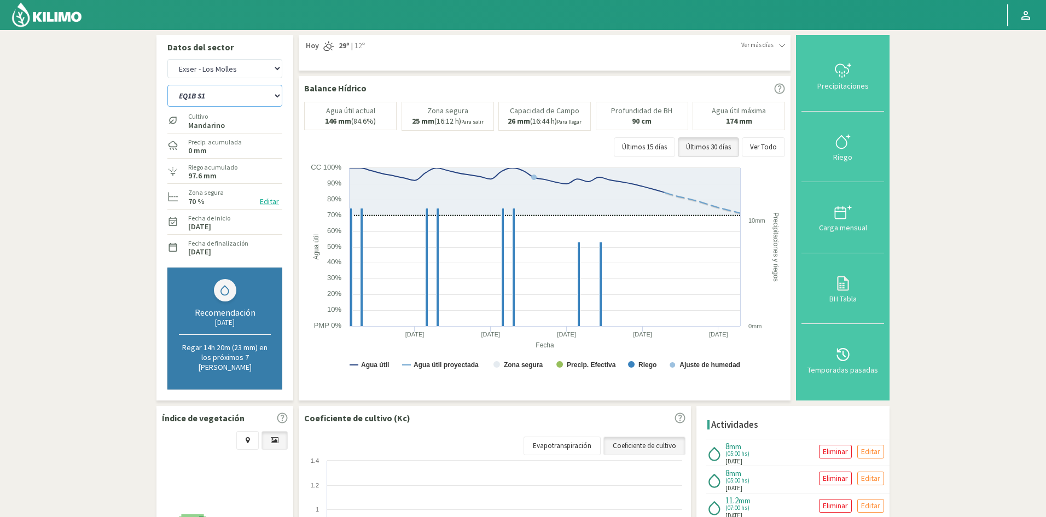
click at [167, 85] on select "EQ1A S3 EQ1A S4 EQ1A S5 EQ1B S1 EQ1B S2 EQ1B S3 EQ1B S4 EQ1B S5 EQ2 S1 EQ2 S3 E…" at bounding box center [224, 96] width 115 height 22
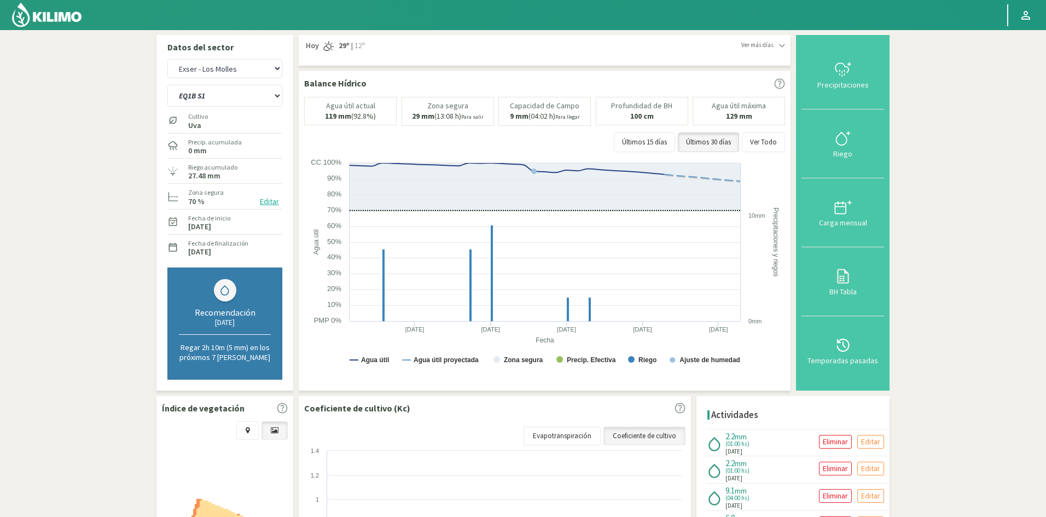
click at [844, 154] on div "Riego" at bounding box center [843, 154] width 76 height 8
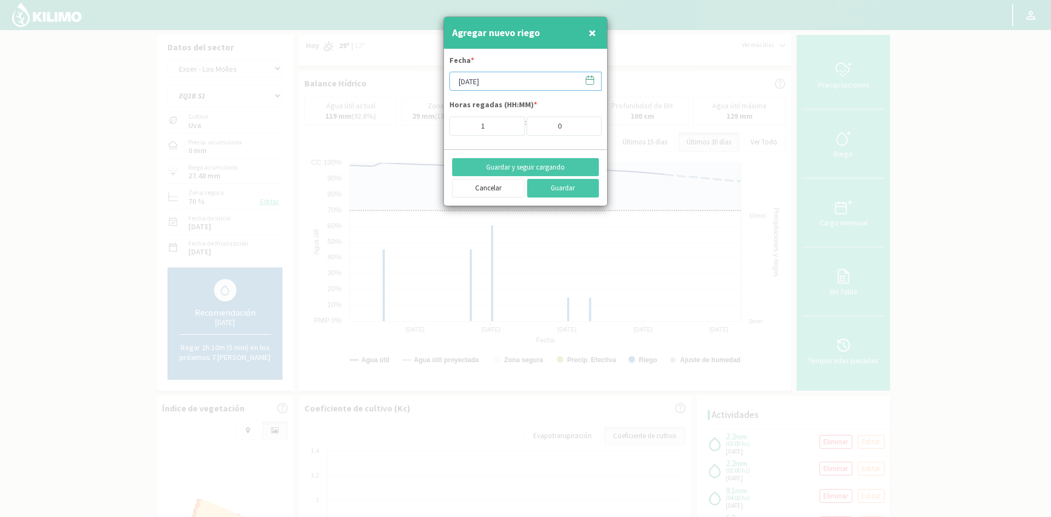
click at [469, 80] on input "[DATE]" at bounding box center [525, 81] width 152 height 19
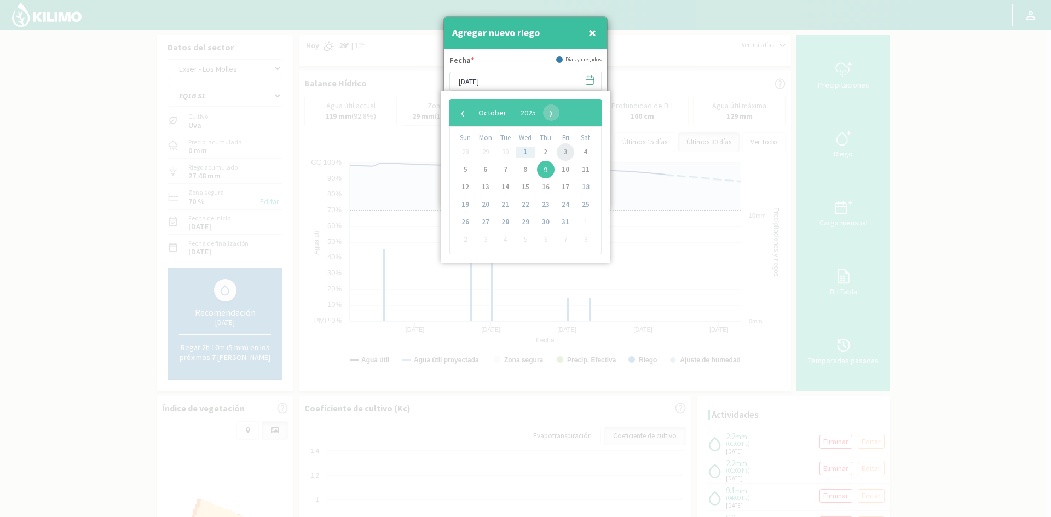
click at [563, 155] on span "3" at bounding box center [565, 152] width 18 height 18
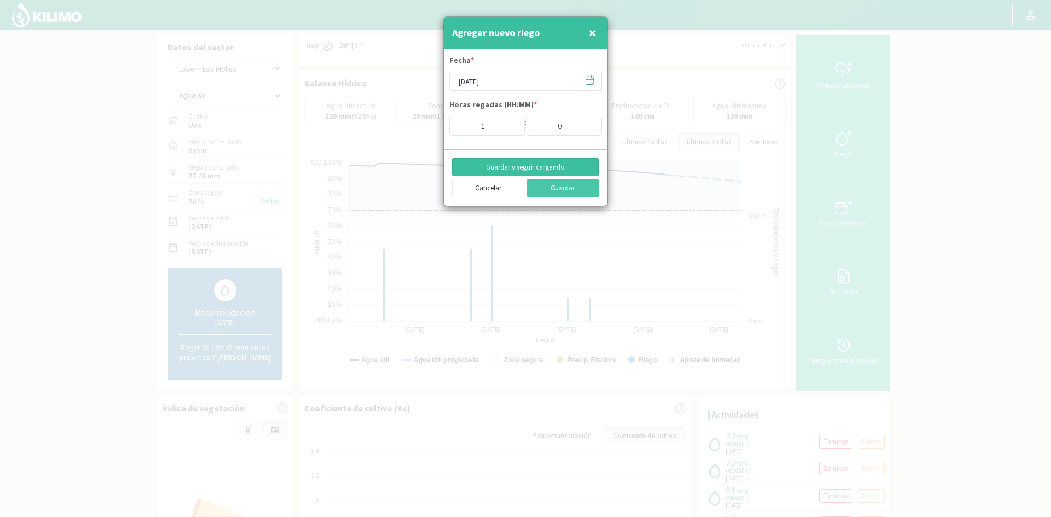
click at [513, 169] on button "Guardar y seguir cargando" at bounding box center [525, 167] width 147 height 19
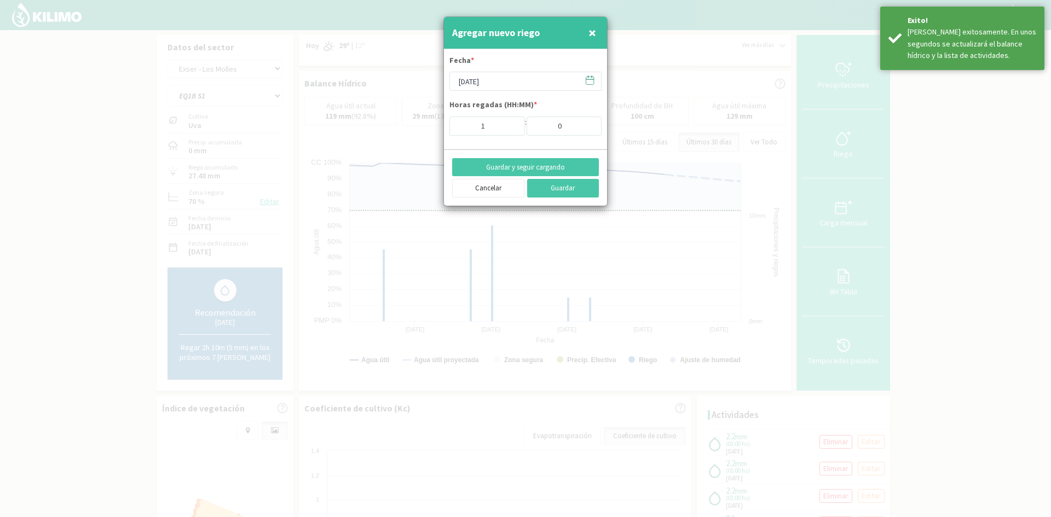
click at [592, 32] on span "×" at bounding box center [592, 33] width 8 height 18
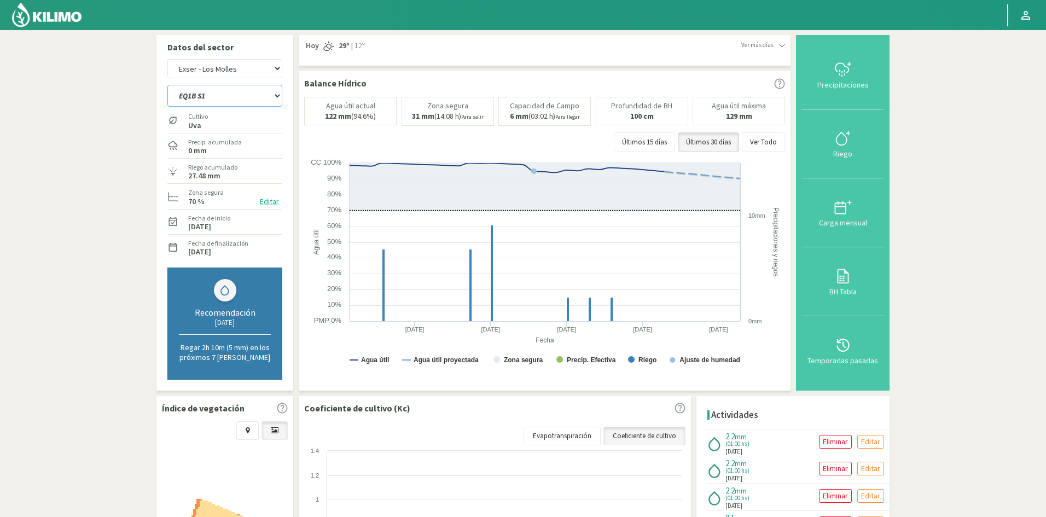
click at [252, 97] on select "EQ1A S3 EQ1A S4 EQ1A S5 EQ1B S1 EQ1B S2 EQ1B S3 EQ1B S4 EQ1B S5 EQ2 S1 EQ2 S3 E…" at bounding box center [224, 96] width 115 height 22
click at [167, 85] on select "EQ1A S3 EQ1A S4 EQ1A S5 EQ1B S1 EQ1B S2 EQ1B S3 EQ1B S4 EQ1B S5 EQ2 S1 EQ2 S3 E…" at bounding box center [224, 96] width 115 height 22
click at [847, 156] on div "Riego" at bounding box center [843, 154] width 76 height 8
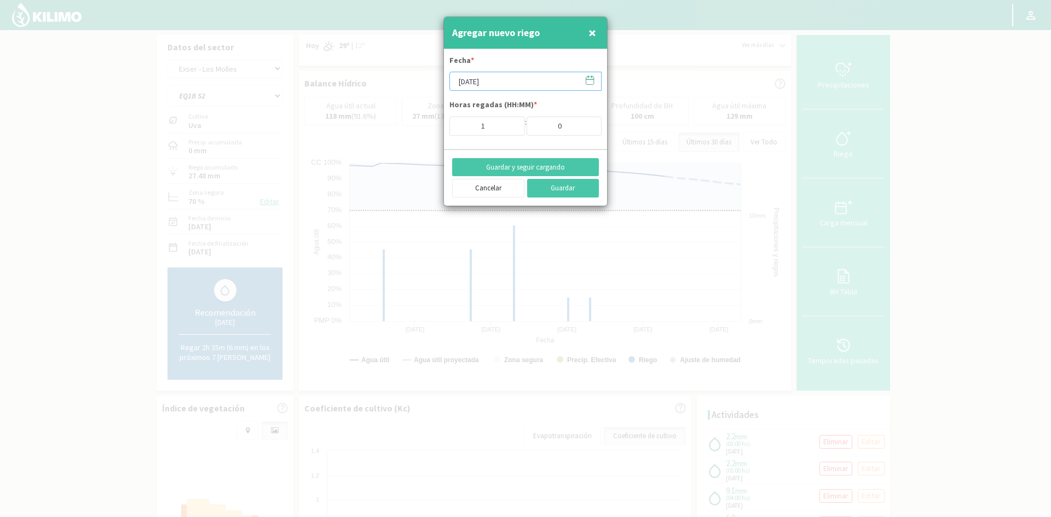
click at [513, 82] on input "[DATE]" at bounding box center [525, 81] width 152 height 19
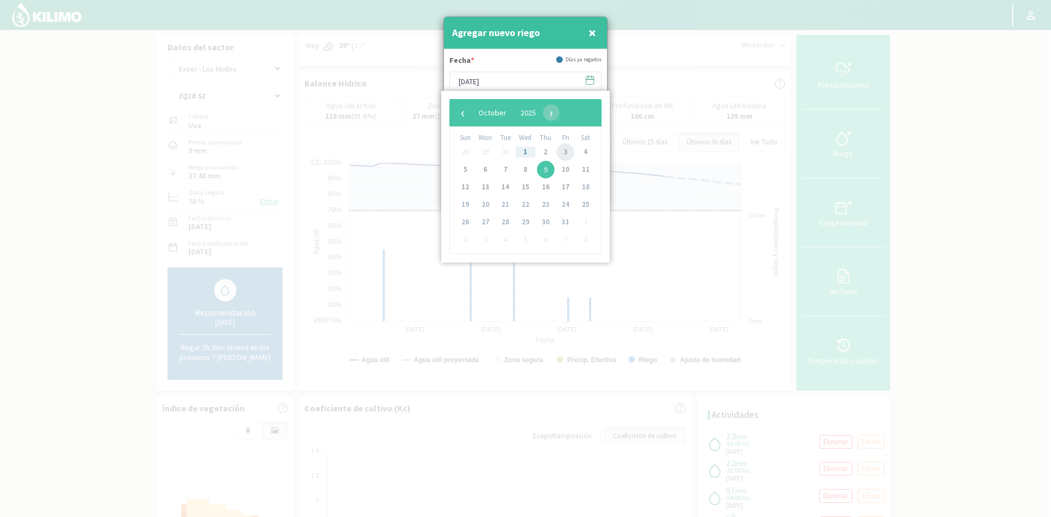
click at [564, 153] on span "3" at bounding box center [565, 152] width 18 height 18
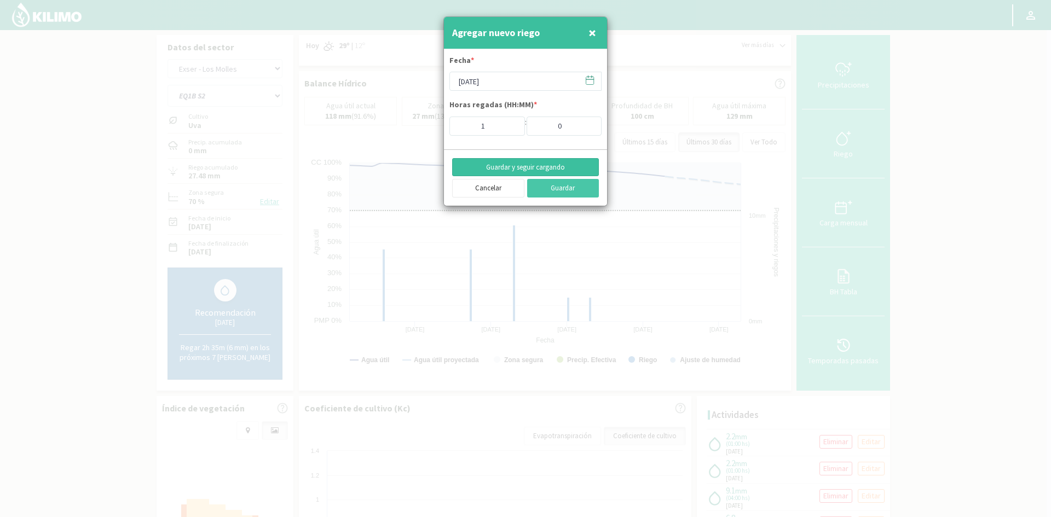
click at [514, 166] on button "Guardar y seguir cargando" at bounding box center [525, 167] width 147 height 19
click at [589, 27] on span "×" at bounding box center [592, 33] width 8 height 18
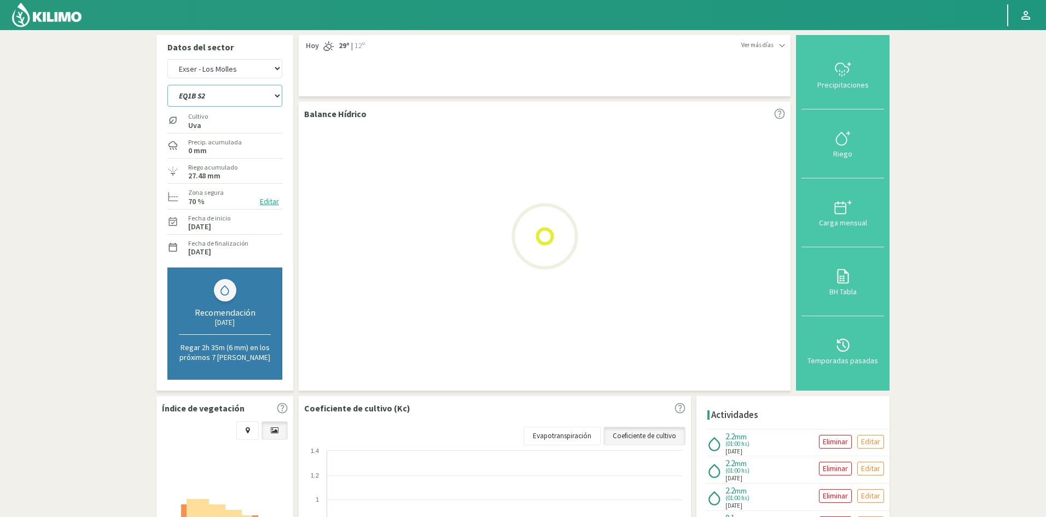
click at [236, 102] on select "EQ1A S3 EQ1A S4 EQ1A S5 EQ1B S1 EQ1B S2 EQ1B S3 EQ1B S4 EQ1B S5 EQ2 S1 EQ2 S3 E…" at bounding box center [224, 96] width 115 height 22
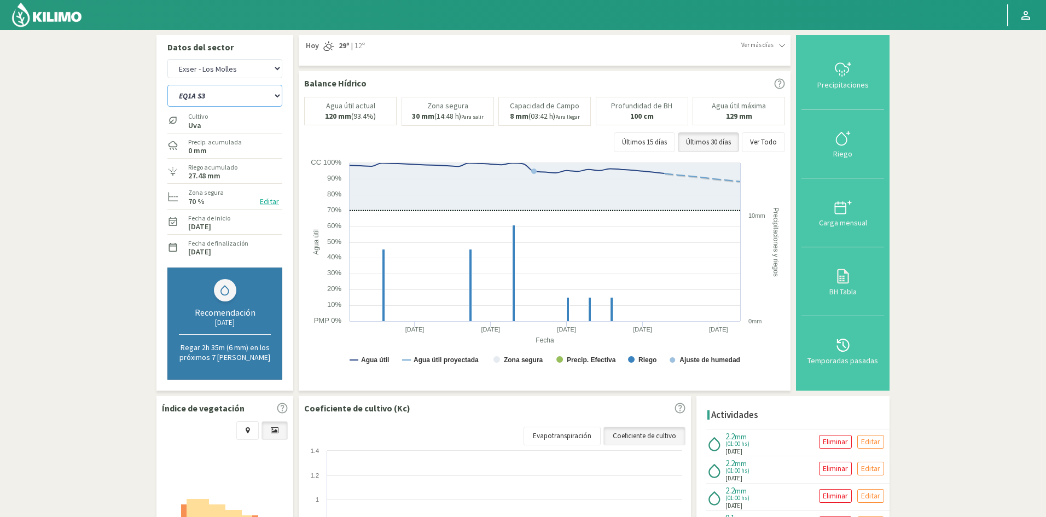
click at [167, 85] on select "EQ1A S3 EQ1A S4 EQ1A S5 EQ1B S1 EQ1B S2 EQ1B S3 EQ1B S4 EQ1B S5 EQ2 S1 EQ2 S3 E…" at bounding box center [224, 96] width 115 height 22
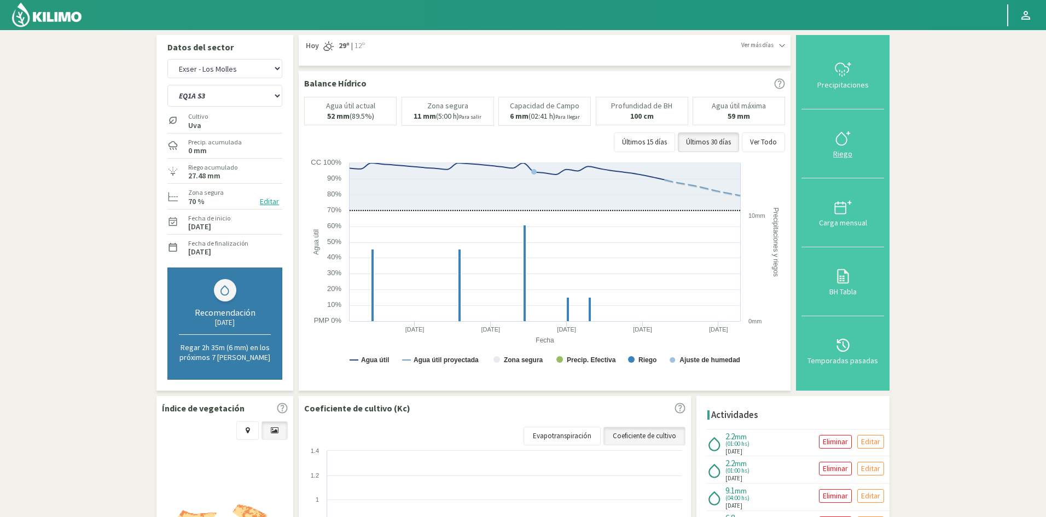
click at [838, 154] on div "Riego" at bounding box center [843, 154] width 76 height 8
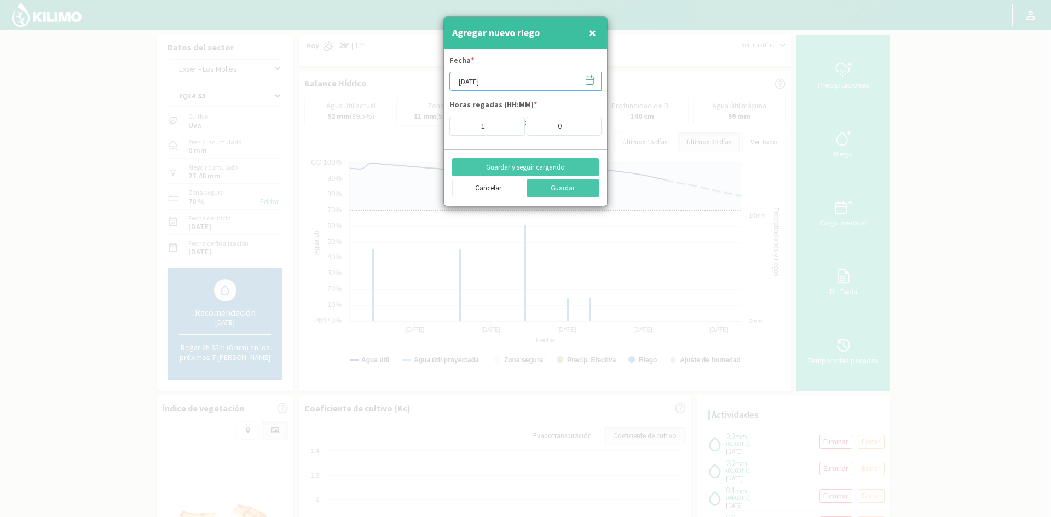
click at [490, 81] on input "[DATE]" at bounding box center [525, 81] width 152 height 19
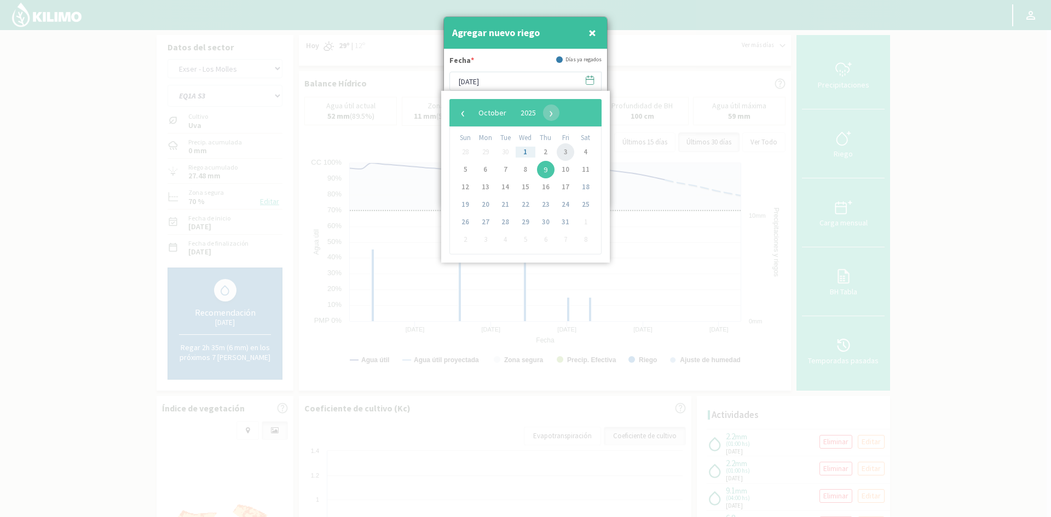
click at [564, 154] on span "3" at bounding box center [565, 152] width 18 height 18
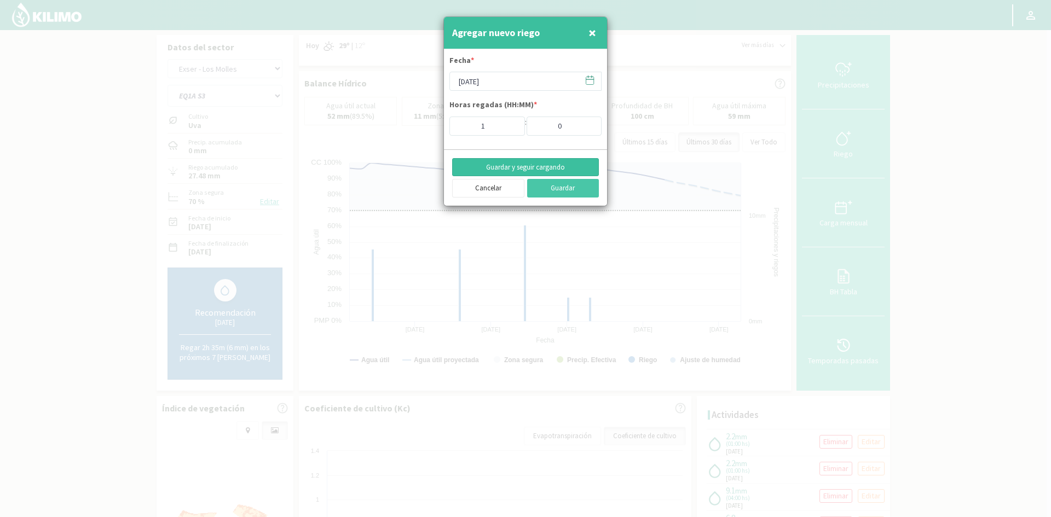
click at [510, 169] on button "Guardar y seguir cargando" at bounding box center [525, 167] width 147 height 19
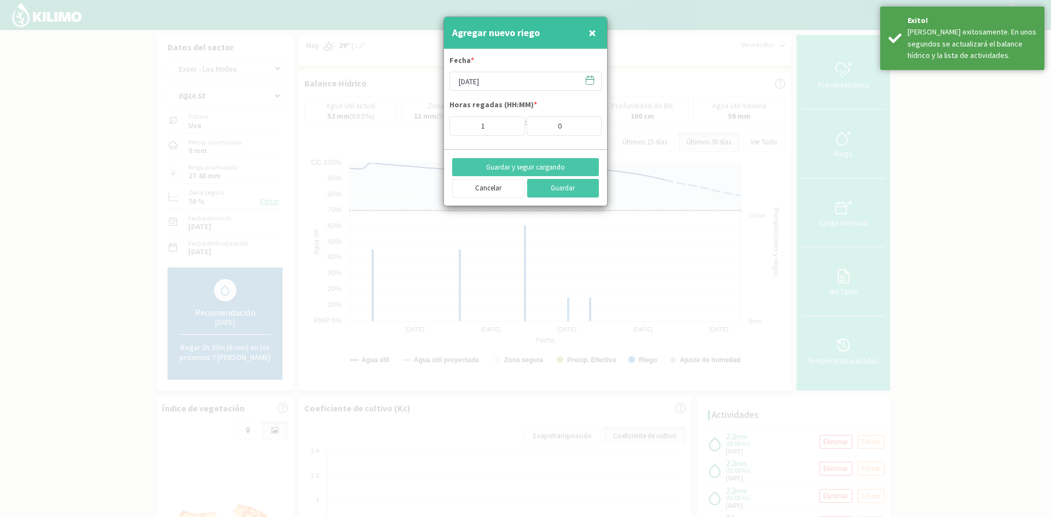
click at [590, 34] on span "×" at bounding box center [592, 33] width 8 height 18
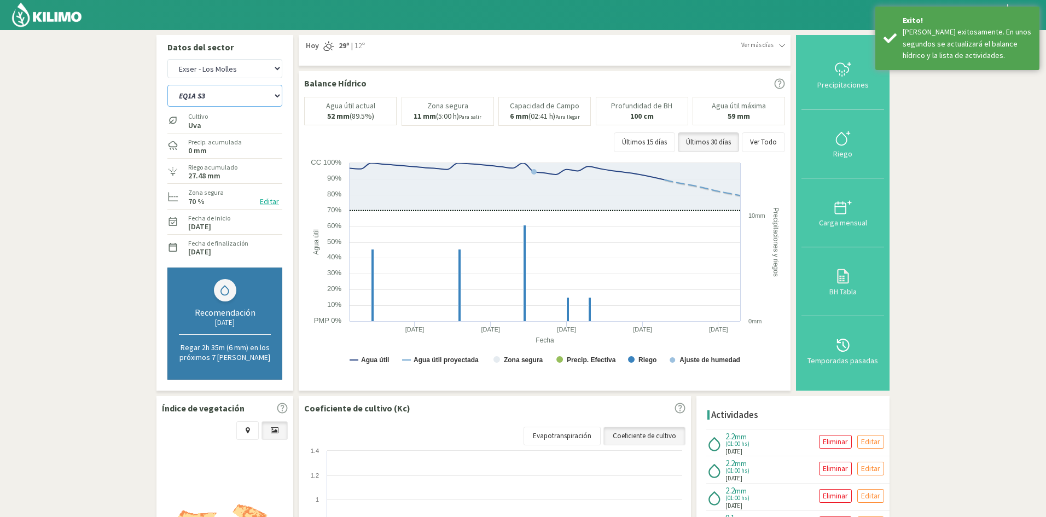
click at [211, 96] on select "EQ1A S3 EQ1A S4 EQ1A S5 EQ1B S1 EQ1B S2 EQ1B S3 EQ1B S4 EQ1B S5 EQ2 S1 EQ2 S3 E…" at bounding box center [224, 96] width 115 height 22
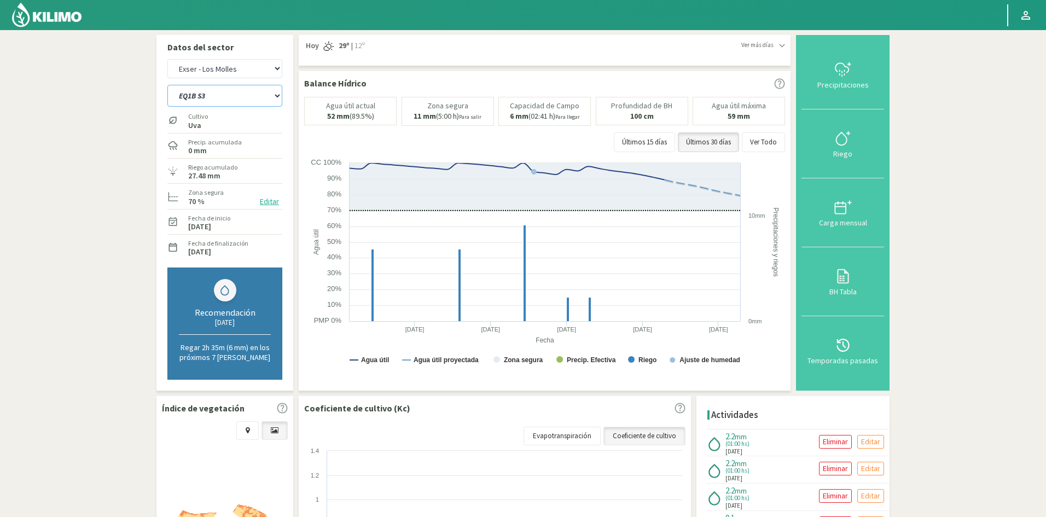
click at [167, 85] on select "EQ1A S3 EQ1A S4 EQ1A S5 EQ1B S1 EQ1B S2 EQ1B S3 EQ1B S4 EQ1B S5 EQ2 S1 EQ2 S3 E…" at bounding box center [224, 96] width 115 height 22
click at [846, 158] on div "Riego" at bounding box center [843, 154] width 76 height 8
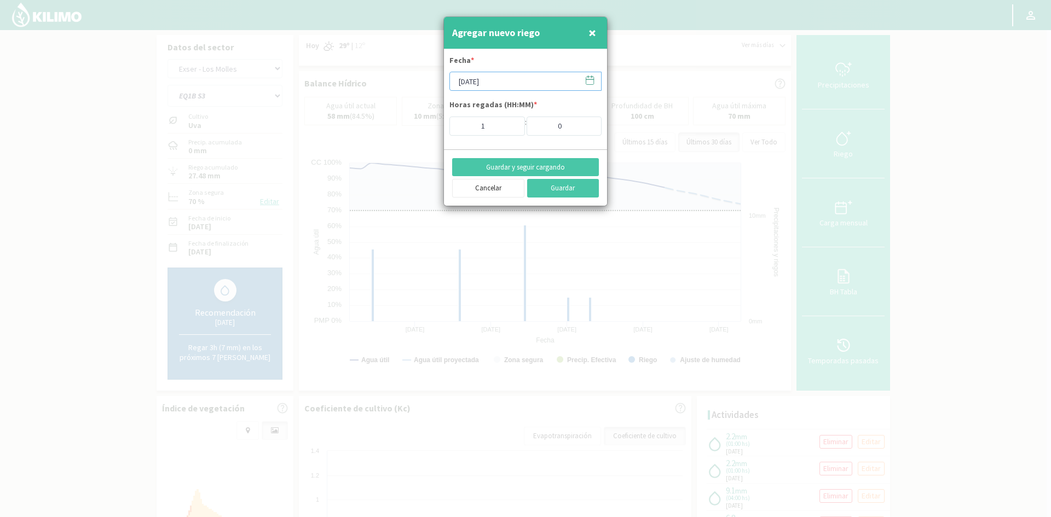
click at [513, 83] on input "[DATE]" at bounding box center [525, 81] width 152 height 19
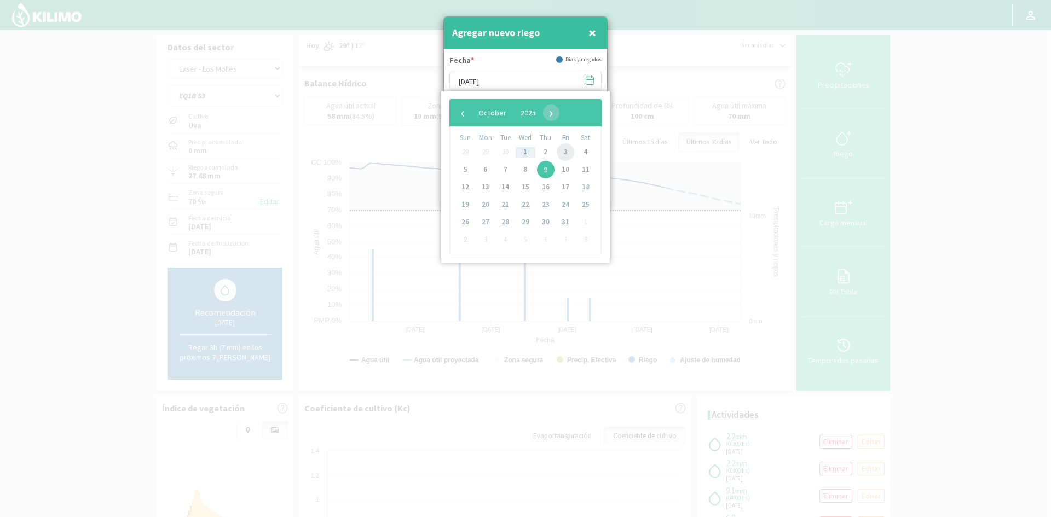
click at [562, 149] on span "3" at bounding box center [565, 152] width 18 height 18
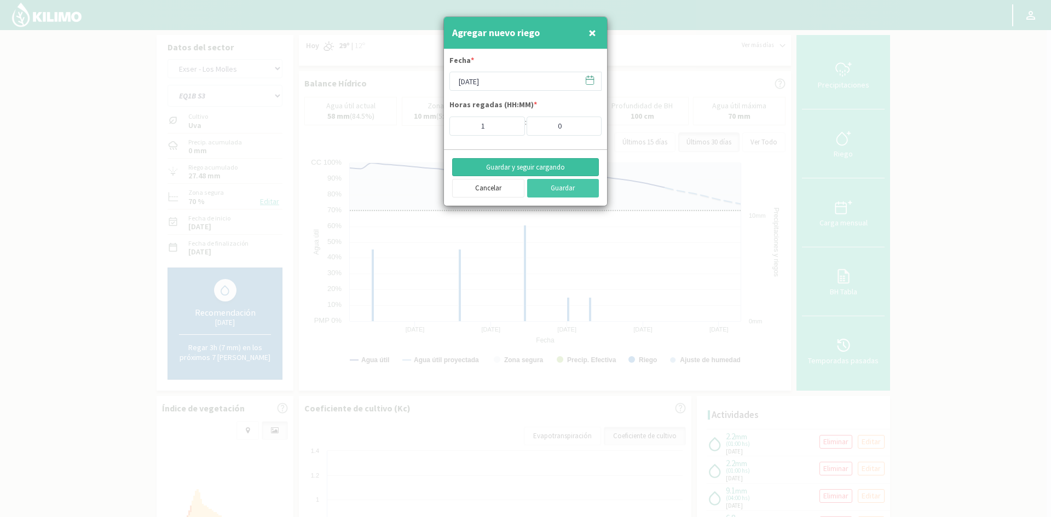
click at [518, 164] on button "Guardar y seguir cargando" at bounding box center [525, 167] width 147 height 19
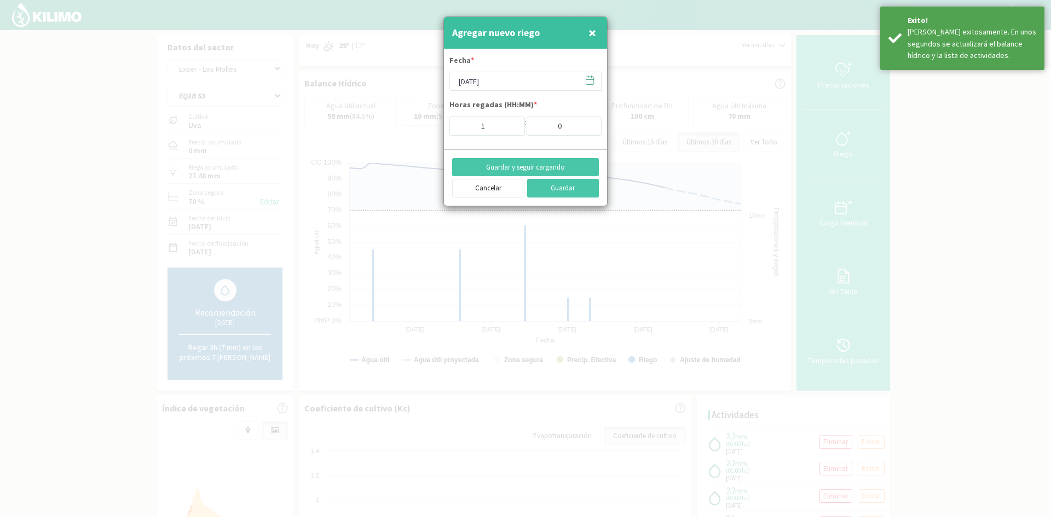
drag, startPoint x: 592, startPoint y: 36, endPoint x: 562, endPoint y: 38, distance: 29.7
click at [592, 35] on span "×" at bounding box center [592, 33] width 8 height 18
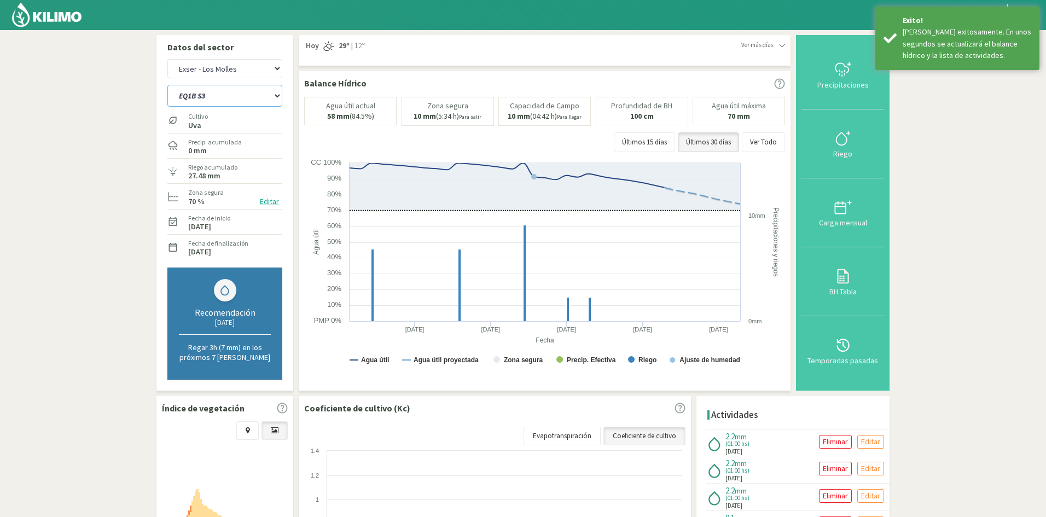
click at [216, 94] on select "EQ1A S3 EQ1A S4 EQ1A S5 EQ1B S1 EQ1B S2 EQ1B S3 EQ1B S4 EQ1B S5 EQ2 S1 EQ2 S3 E…" at bounding box center [224, 96] width 115 height 22
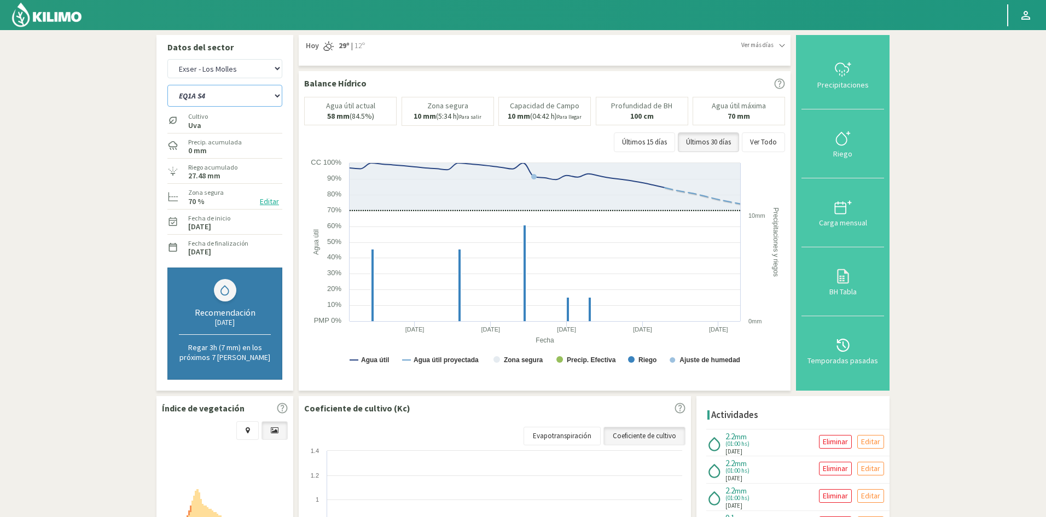
click at [167, 85] on select "EQ1A S3 EQ1A S4 EQ1A S5 EQ1B S1 EQ1B S2 EQ1B S3 EQ1B S4 EQ1B S5 EQ2 S1 EQ2 S3 E…" at bounding box center [224, 96] width 115 height 22
click at [843, 154] on div "Riego" at bounding box center [843, 154] width 76 height 8
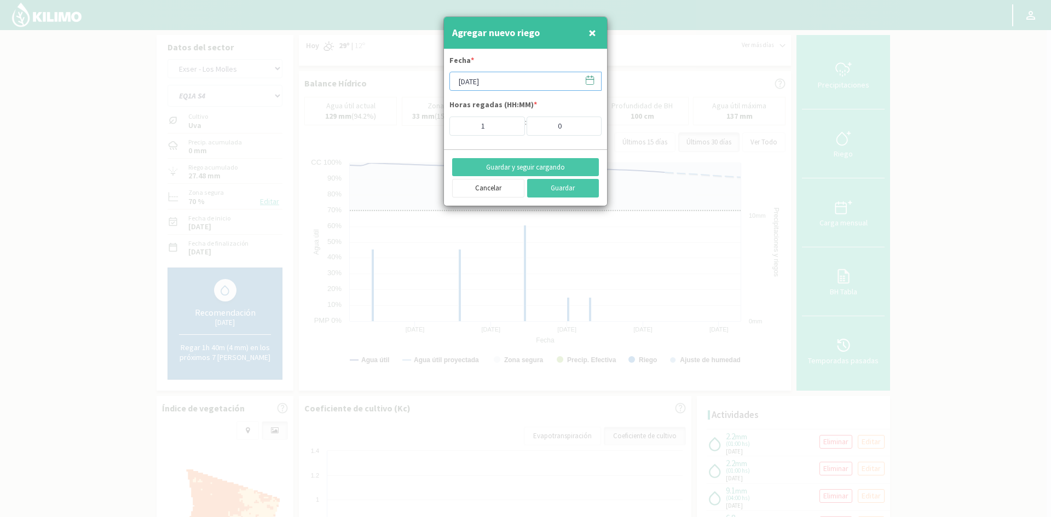
click at [472, 80] on input "[DATE]" at bounding box center [525, 81] width 152 height 19
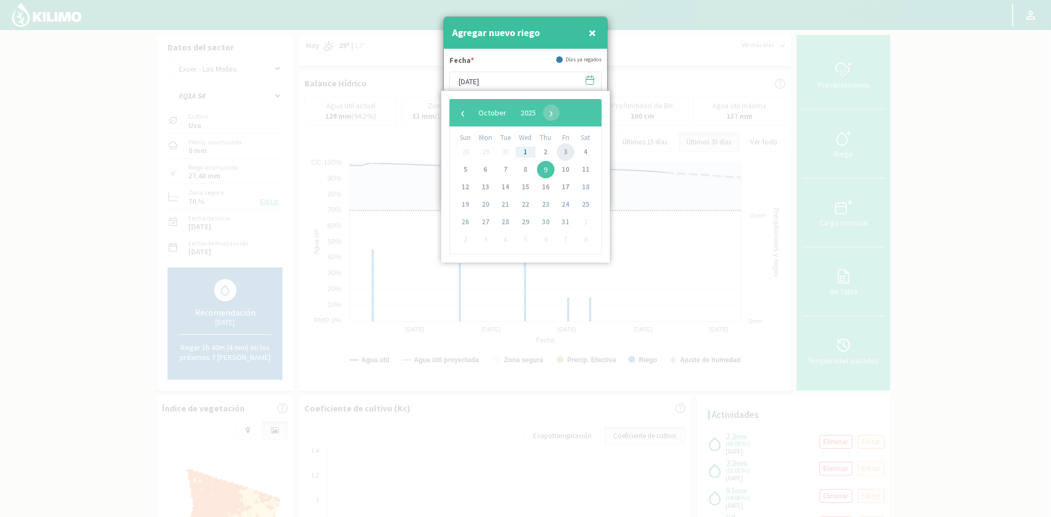
click at [566, 153] on span "3" at bounding box center [565, 152] width 18 height 18
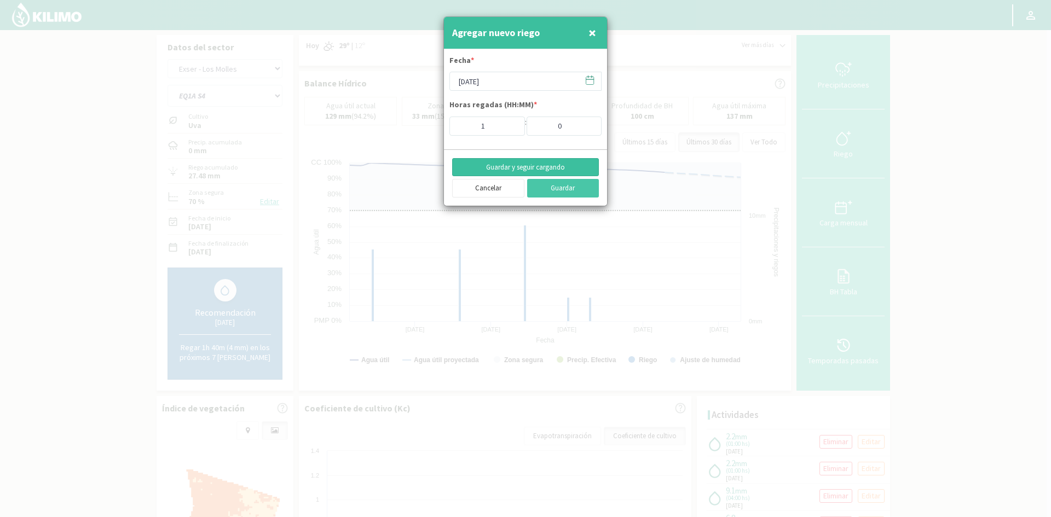
click at [490, 163] on button "Guardar y seguir cargando" at bounding box center [525, 167] width 147 height 19
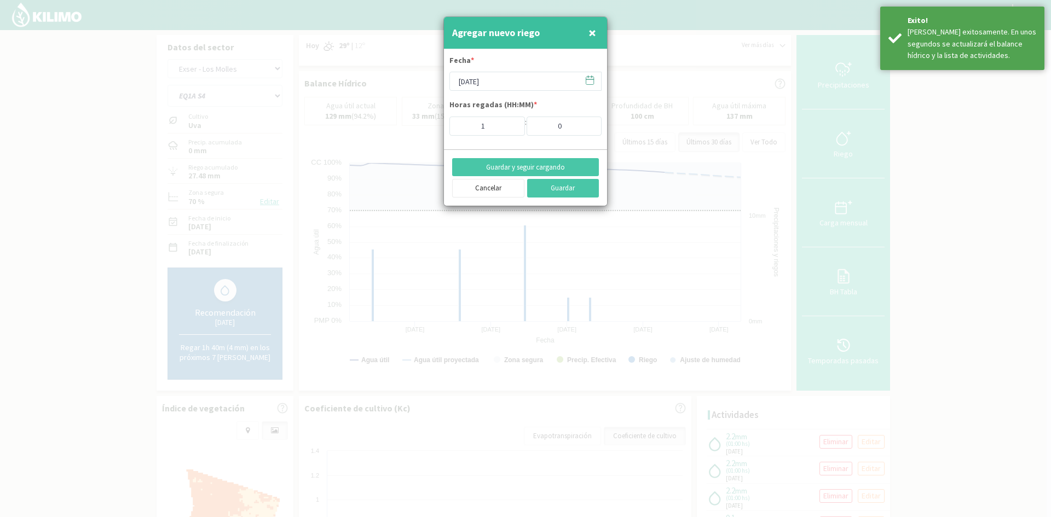
click at [596, 34] on button "×" at bounding box center [591, 33] width 13 height 22
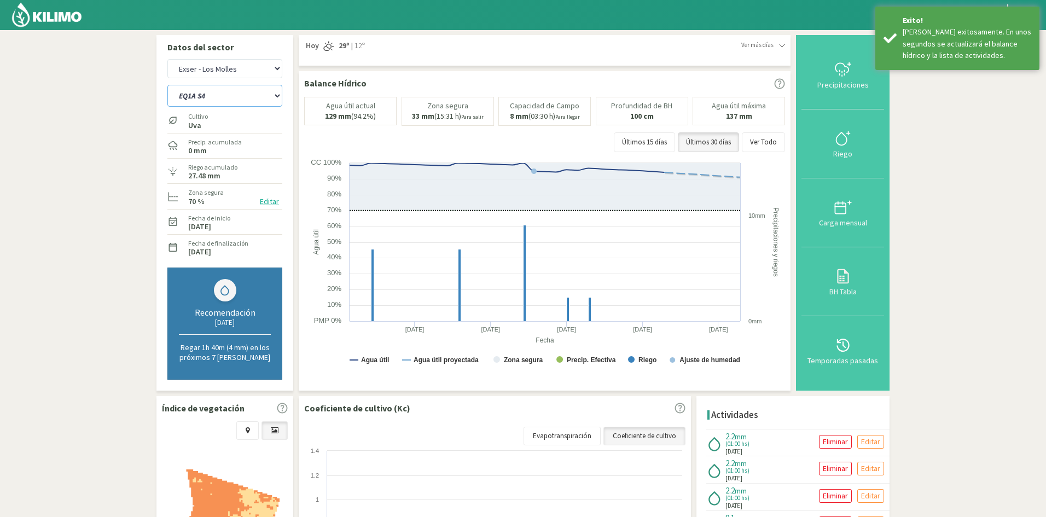
drag, startPoint x: 239, startPoint y: 97, endPoint x: 237, endPoint y: 103, distance: 5.7
click at [239, 97] on select "EQ1A S3 EQ1A S4 EQ1A S5 EQ1B S1 EQ1B S2 EQ1B S3 EQ1B S4 EQ1B S5 EQ2 S1 EQ2 S3 E…" at bounding box center [224, 96] width 115 height 22
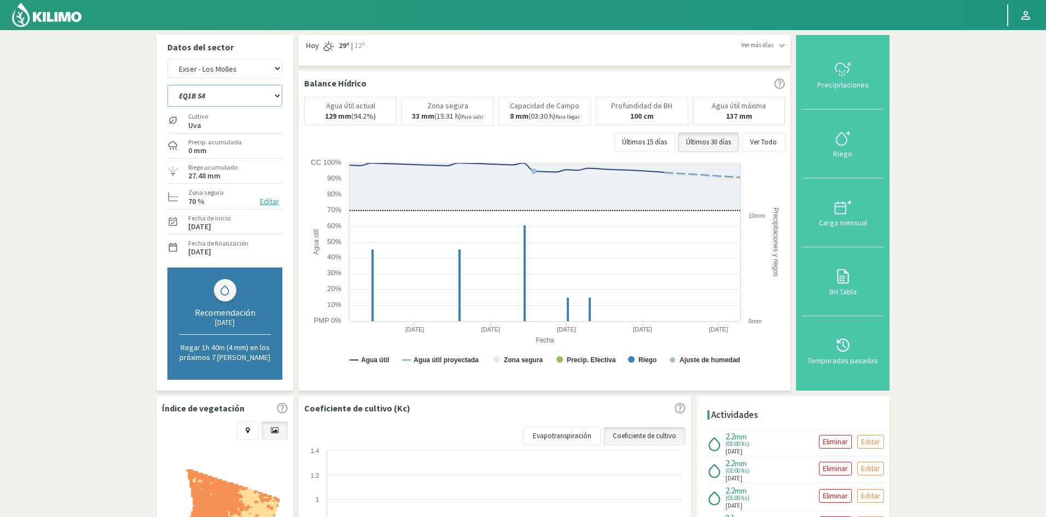
click at [167, 85] on select "EQ1A S3 EQ1A S4 EQ1A S5 EQ1B S1 EQ1B S2 EQ1B S3 EQ1B S4 EQ1B S5 EQ2 S1 EQ2 S3 E…" at bounding box center [224, 96] width 115 height 22
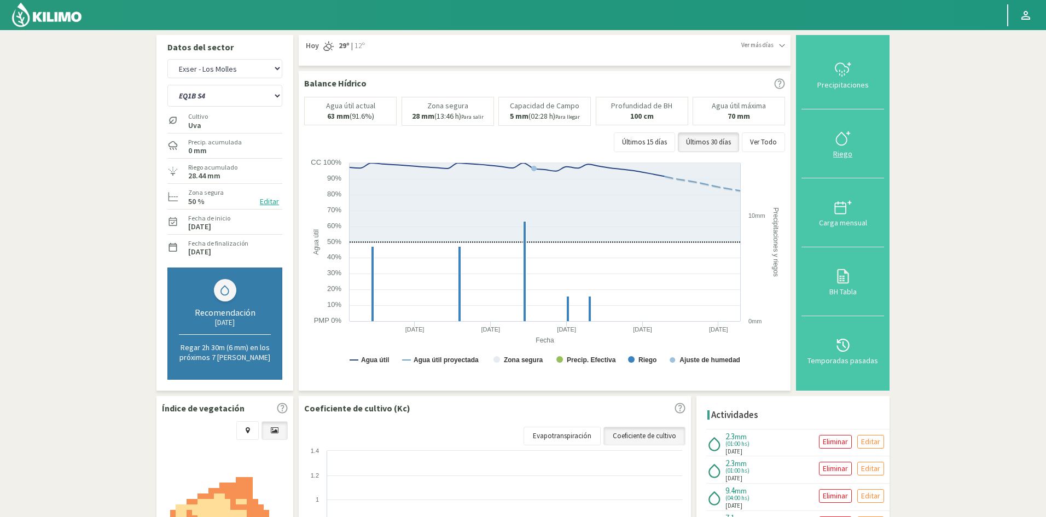
click at [848, 156] on div "Riego" at bounding box center [843, 154] width 76 height 8
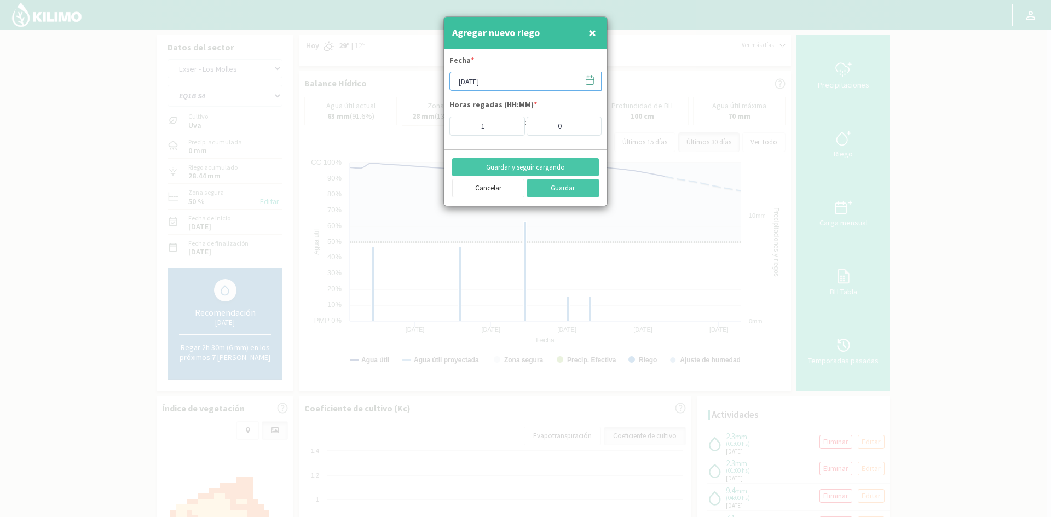
click at [491, 82] on input "[DATE]" at bounding box center [525, 81] width 152 height 19
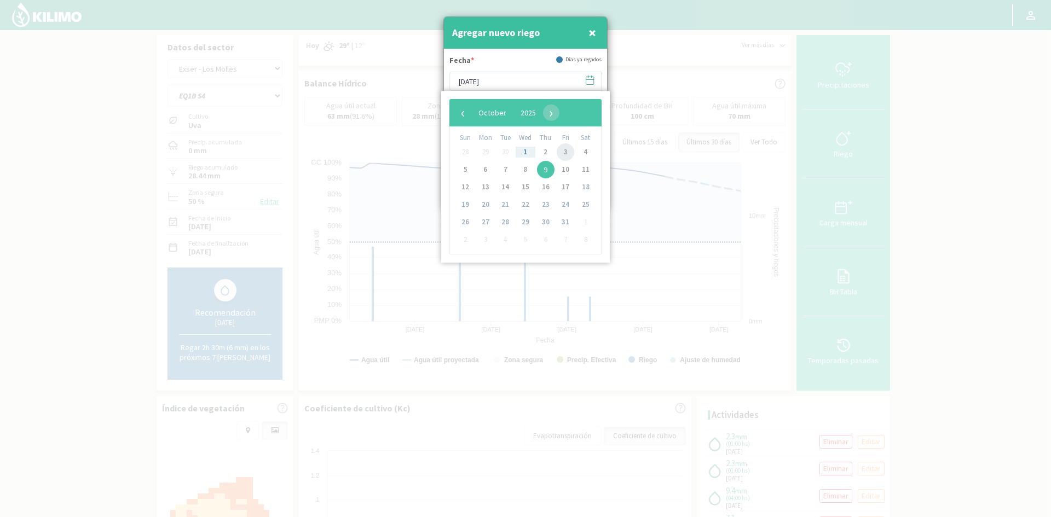
click at [562, 150] on span "3" at bounding box center [565, 152] width 18 height 18
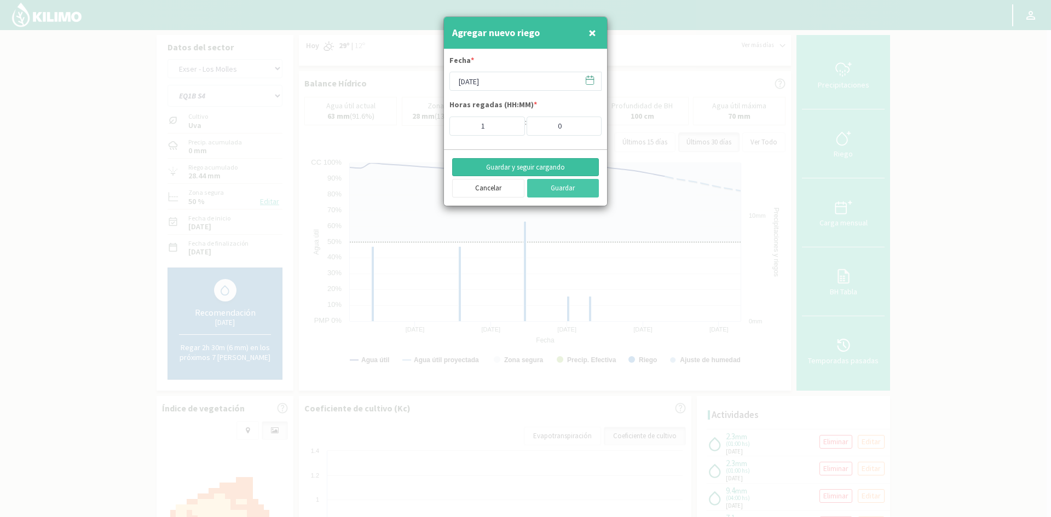
click at [486, 165] on button "Guardar y seguir cargando" at bounding box center [525, 167] width 147 height 19
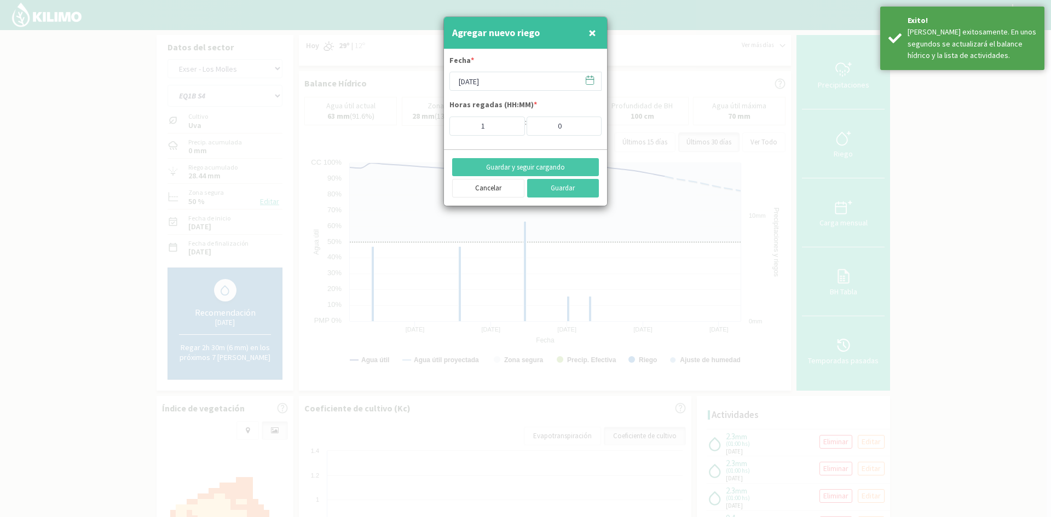
click at [590, 32] on span "×" at bounding box center [592, 33] width 8 height 18
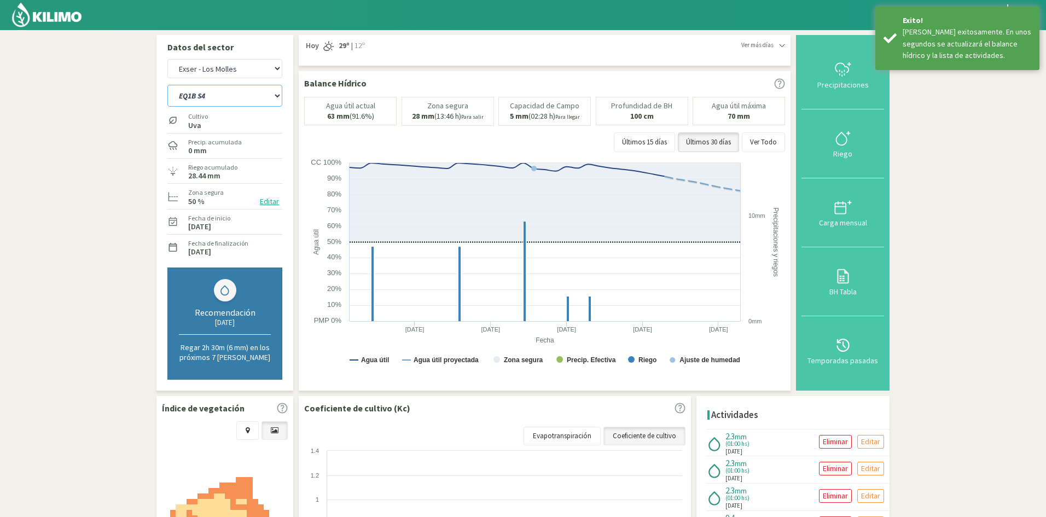
click at [246, 99] on select "EQ1A S3 EQ1A S4 EQ1A S5 EQ1B S1 EQ1B S2 EQ1B S3 EQ1B S4 EQ1B S5 EQ2 S1 EQ2 S3 E…" at bounding box center [224, 96] width 115 height 22
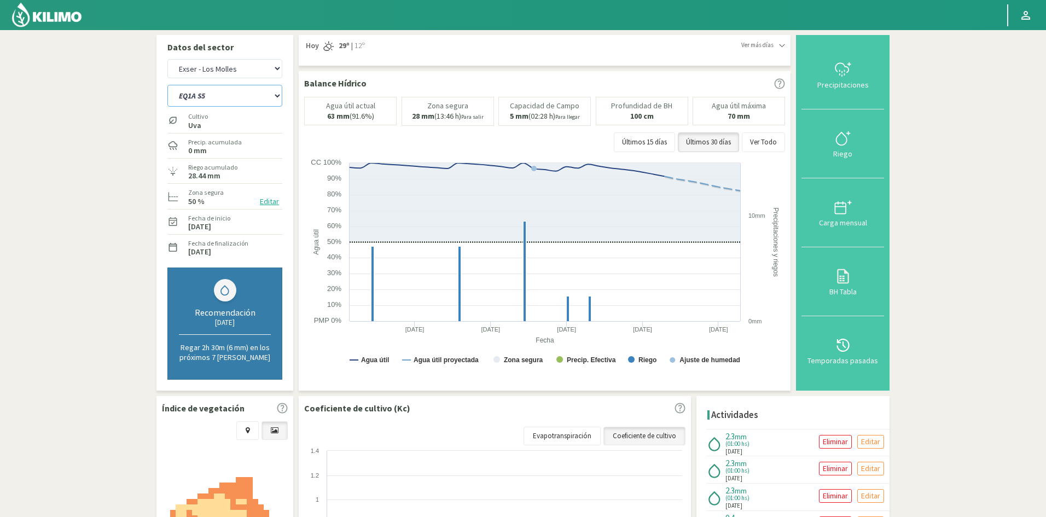
click at [167, 85] on select "EQ1A S3 EQ1A S4 EQ1A S5 EQ1B S1 EQ1B S2 EQ1B S3 EQ1B S4 EQ1B S5 EQ2 S1 EQ2 S3 E…" at bounding box center [224, 96] width 115 height 22
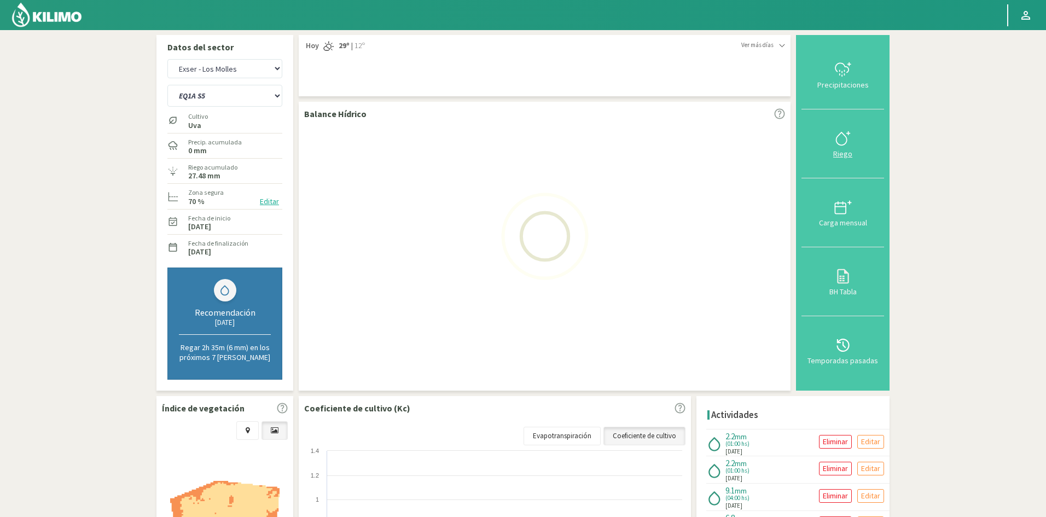
click at [846, 157] on div "Riego" at bounding box center [843, 154] width 76 height 8
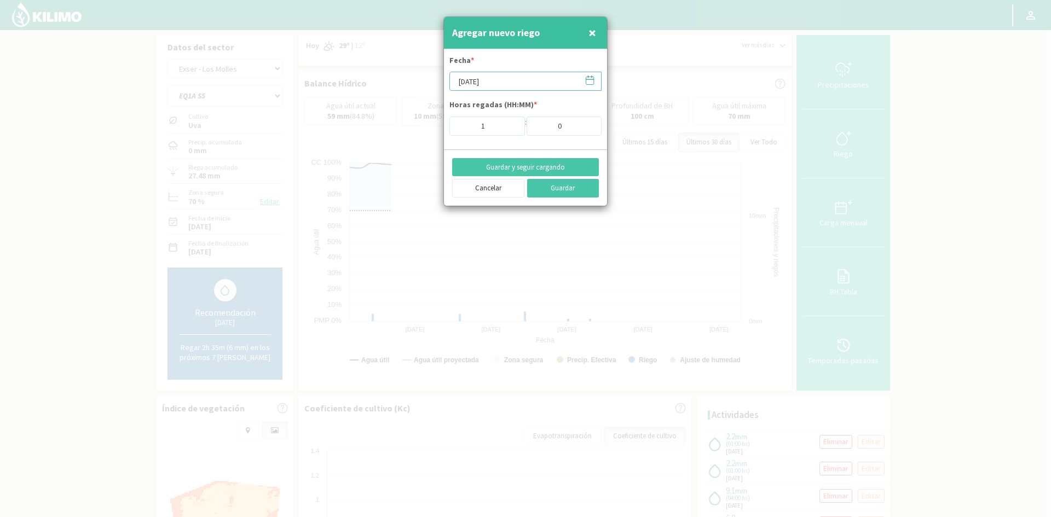
click at [519, 83] on input "[DATE]" at bounding box center [525, 81] width 152 height 19
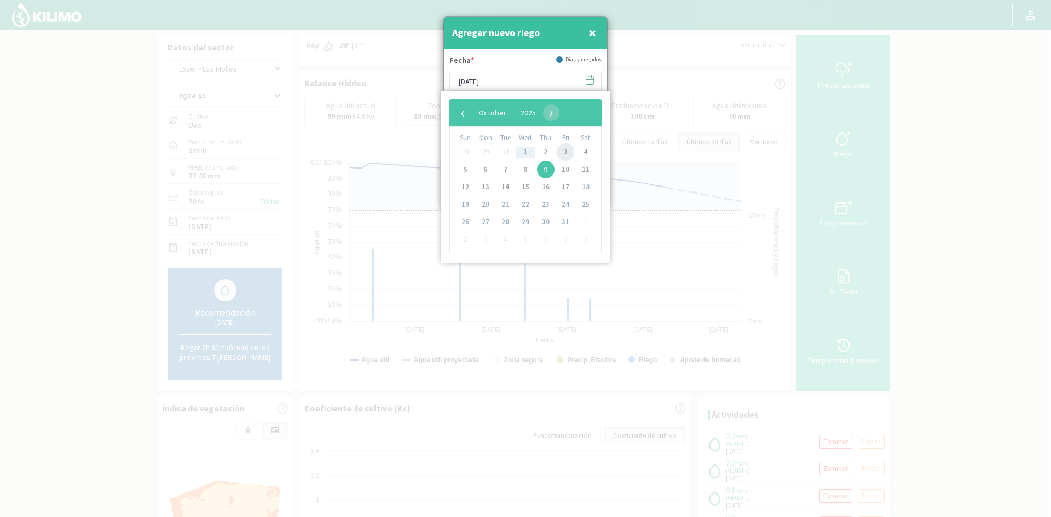
click at [562, 153] on span "3" at bounding box center [565, 152] width 18 height 18
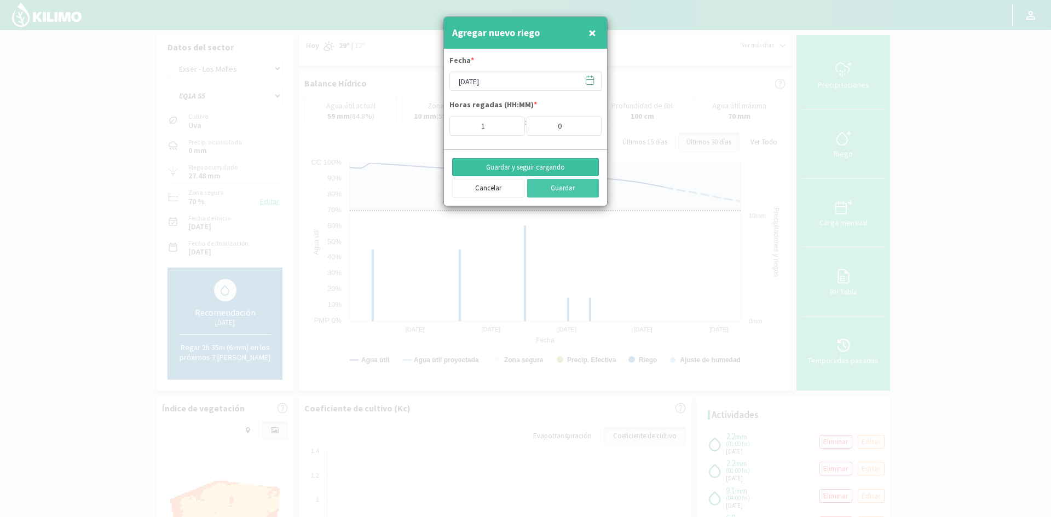
click at [500, 167] on button "Guardar y seguir cargando" at bounding box center [525, 167] width 147 height 19
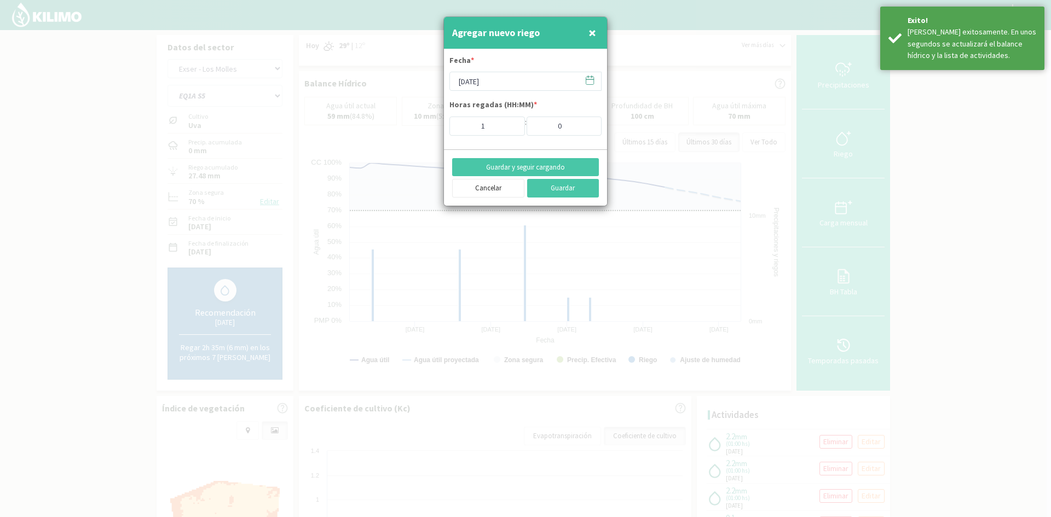
click at [593, 33] on span "×" at bounding box center [592, 33] width 8 height 18
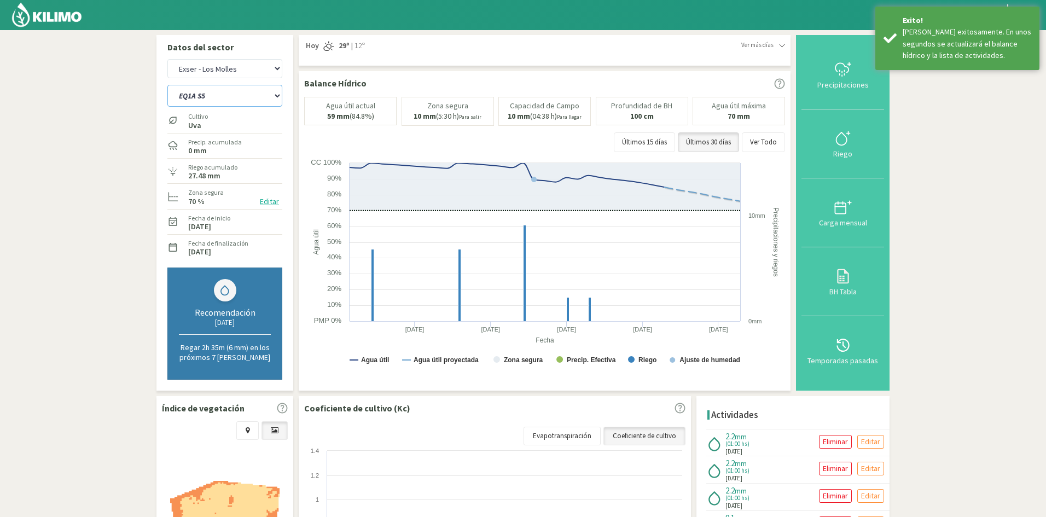
click at [197, 97] on select "EQ1A S3 EQ1A S4 EQ1A S5 EQ1B S1 EQ1B S2 EQ1B S3 EQ1B S4 EQ1B S5 EQ2 S1 EQ2 S3 E…" at bounding box center [224, 96] width 115 height 22
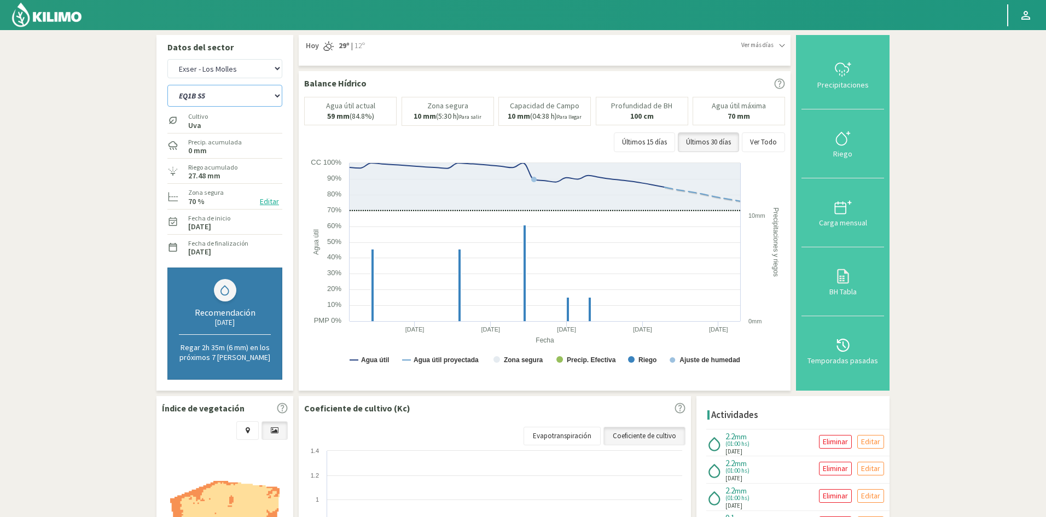
click at [167, 85] on select "EQ1A S3 EQ1A S4 EQ1A S5 EQ1B S1 EQ1B S2 EQ1B S3 EQ1B S4 EQ1B S5 EQ2 S1 EQ2 S3 E…" at bounding box center [224, 96] width 115 height 22
click at [845, 152] on div "Riego" at bounding box center [843, 154] width 76 height 8
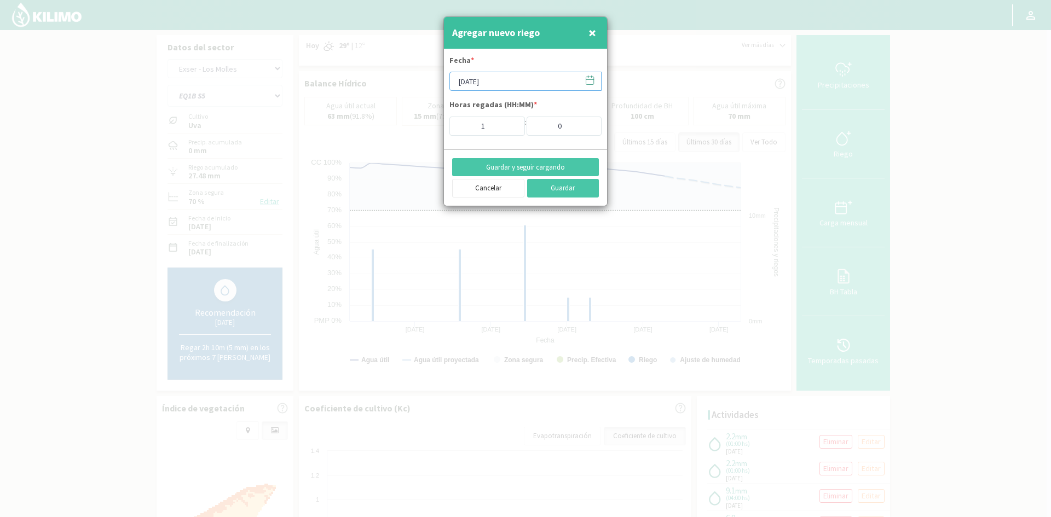
click at [485, 84] on input "[DATE]" at bounding box center [525, 81] width 152 height 19
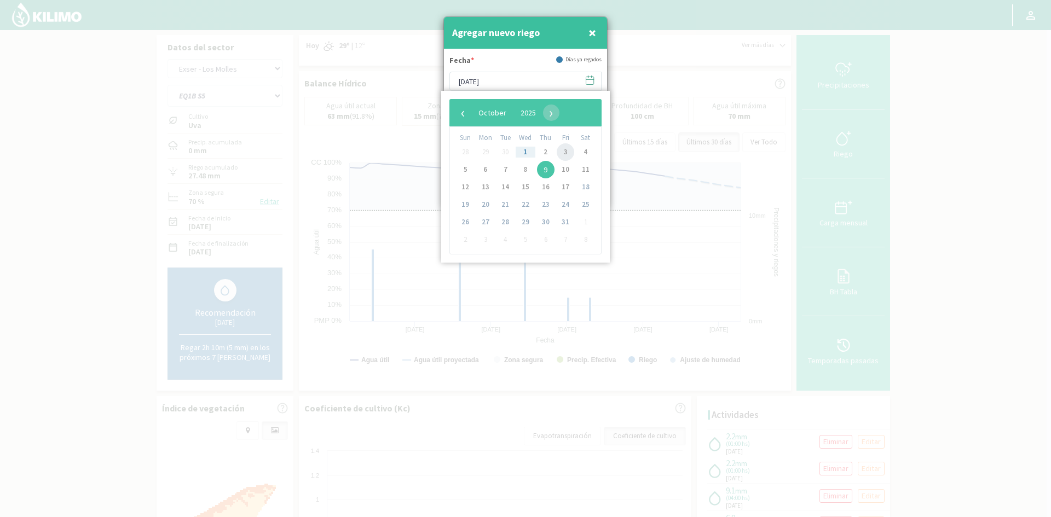
click at [568, 154] on span "3" at bounding box center [565, 152] width 18 height 18
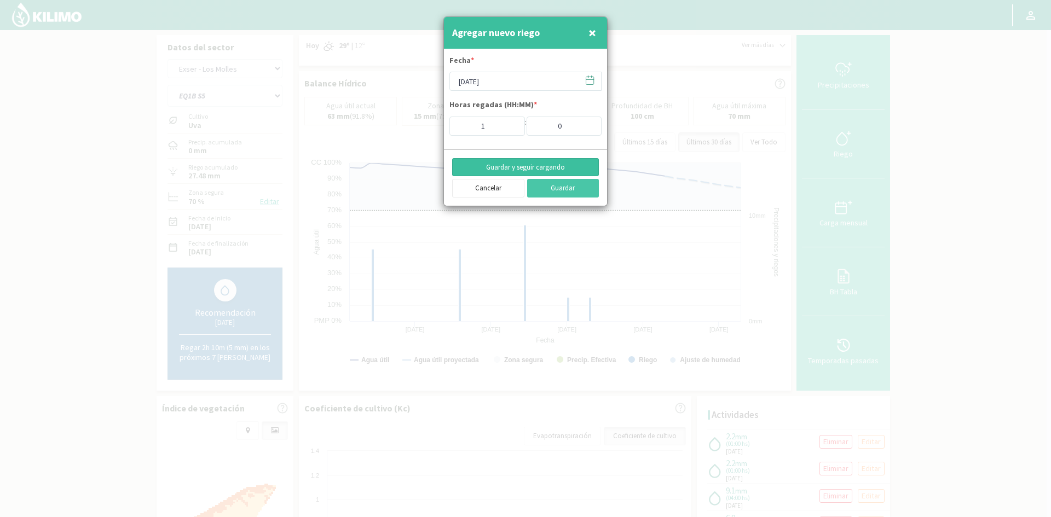
click at [525, 168] on button "Guardar y seguir cargando" at bounding box center [525, 167] width 147 height 19
click at [592, 33] on span "×" at bounding box center [592, 33] width 8 height 18
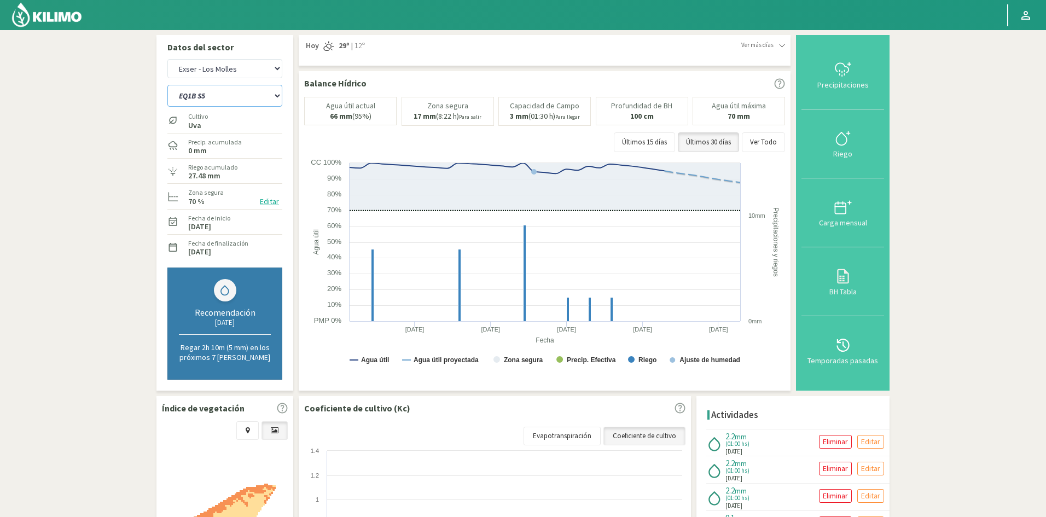
click at [207, 92] on select "EQ1A S3 EQ1A S4 EQ1A S5 EQ1B S1 EQ1B S2 EQ1B S3 EQ1B S4 EQ1B S5 EQ2 S1 EQ2 S3 E…" at bounding box center [224, 96] width 115 height 22
click at [167, 85] on select "EQ1A S3 EQ1A S4 EQ1A S5 EQ1B S1 EQ1B S2 EQ1B S3 EQ1B S4 EQ1B S5 EQ2 S1 EQ2 S3 E…" at bounding box center [224, 96] width 115 height 22
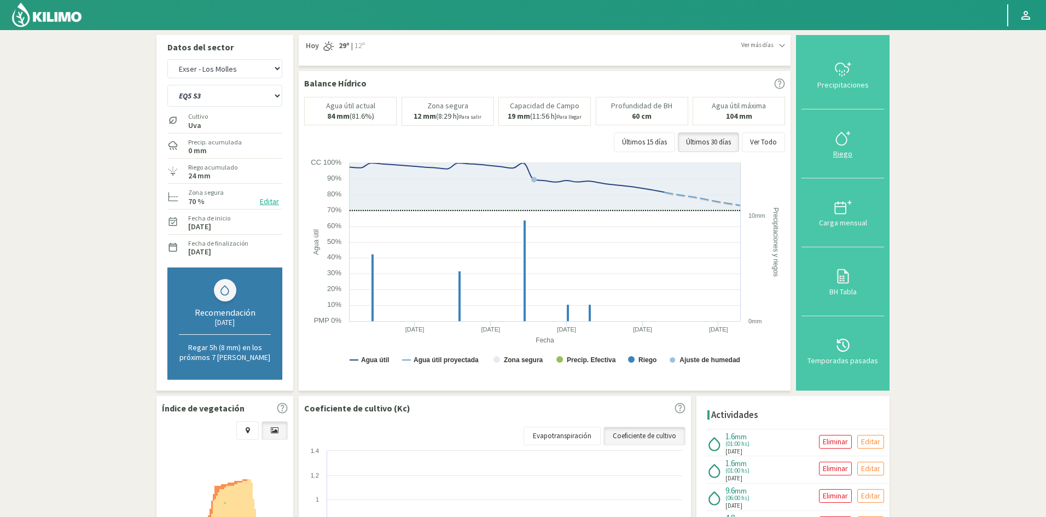
click at [848, 156] on div "Riego" at bounding box center [843, 154] width 76 height 8
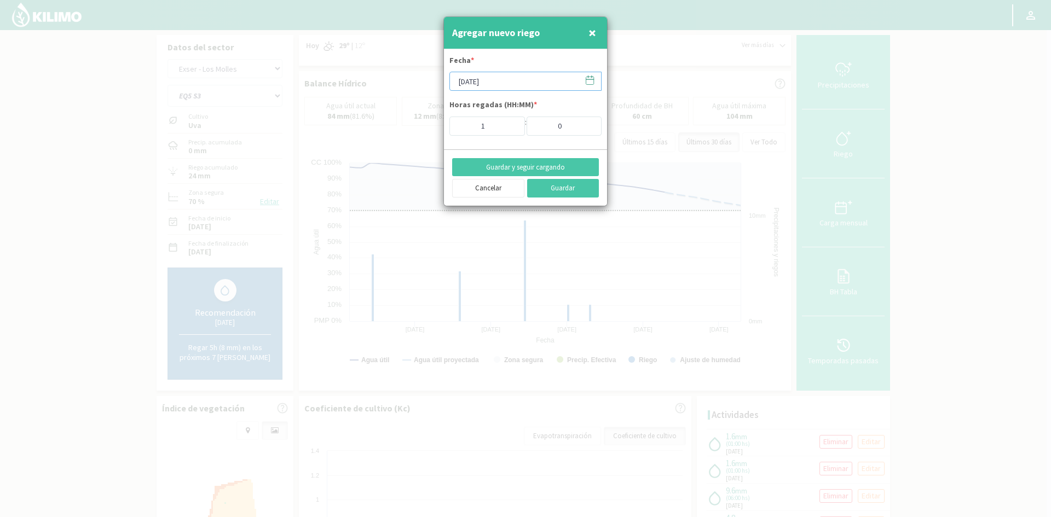
click at [493, 82] on input "[DATE]" at bounding box center [525, 81] width 152 height 19
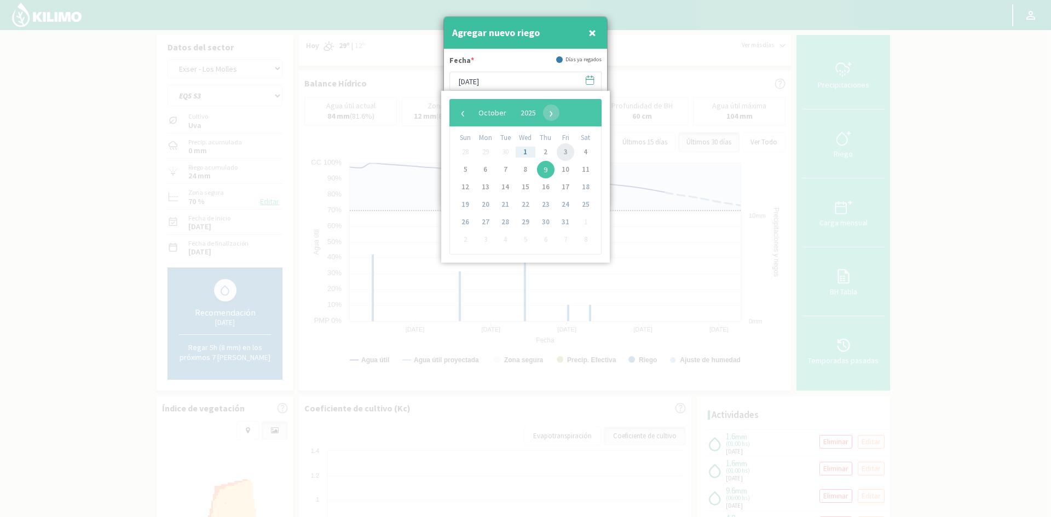
click at [569, 153] on span "3" at bounding box center [565, 152] width 18 height 18
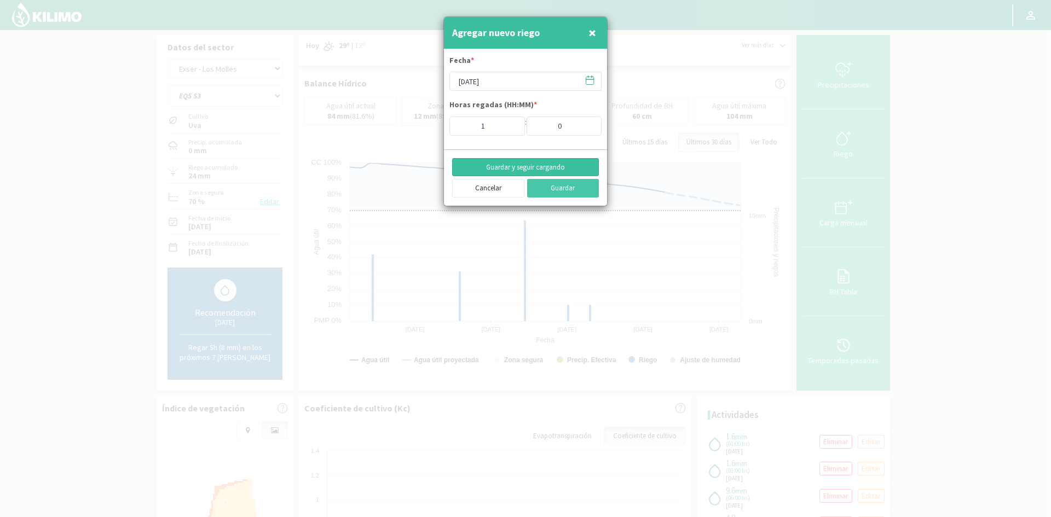
click at [511, 166] on button "Guardar y seguir cargando" at bounding box center [525, 167] width 147 height 19
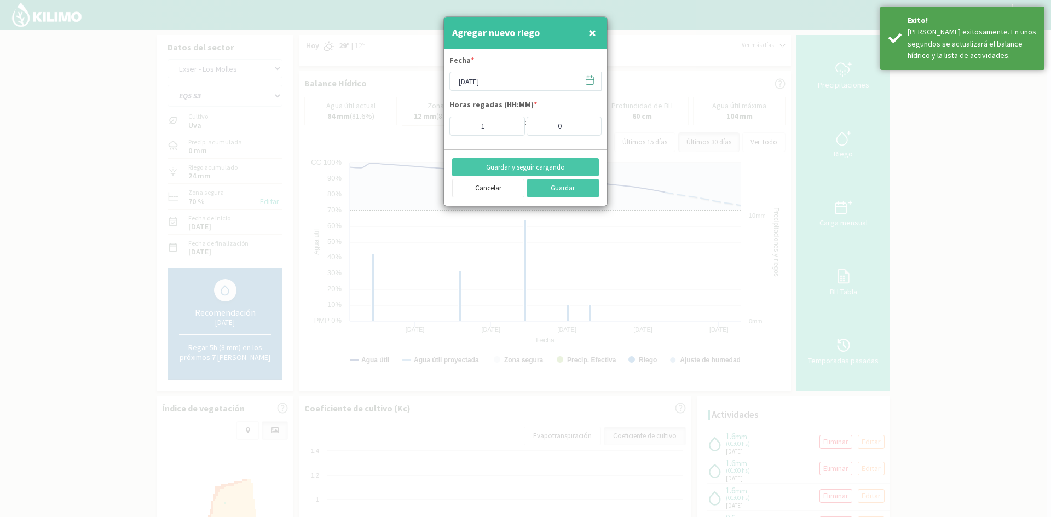
click at [595, 33] on span "×" at bounding box center [592, 33] width 8 height 18
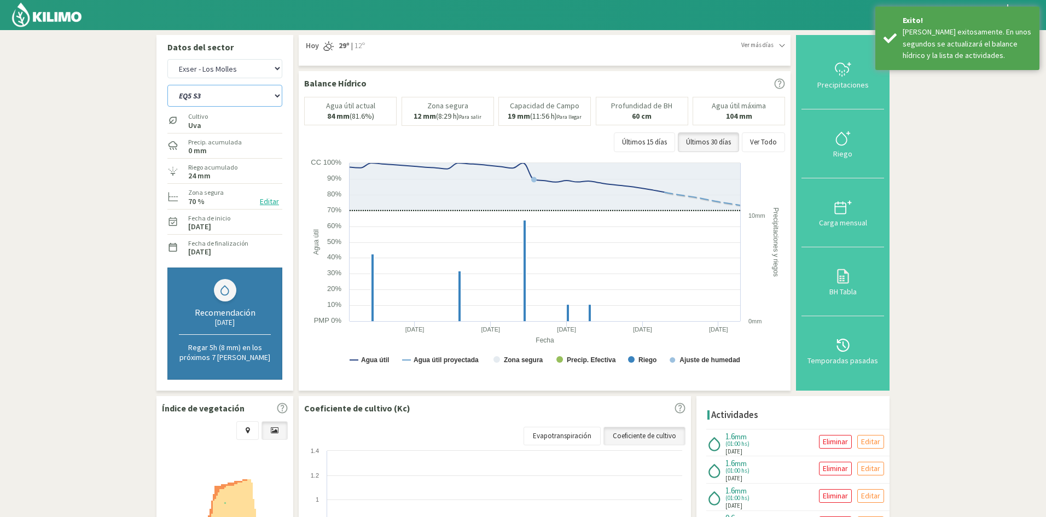
click at [223, 96] on select "EQ1A S3 EQ1A S4 EQ1A S5 EQ1B S1 EQ1B S2 EQ1B S3 EQ1B S4 EQ1B S5 EQ2 S1 EQ2 S3 E…" at bounding box center [224, 96] width 115 height 22
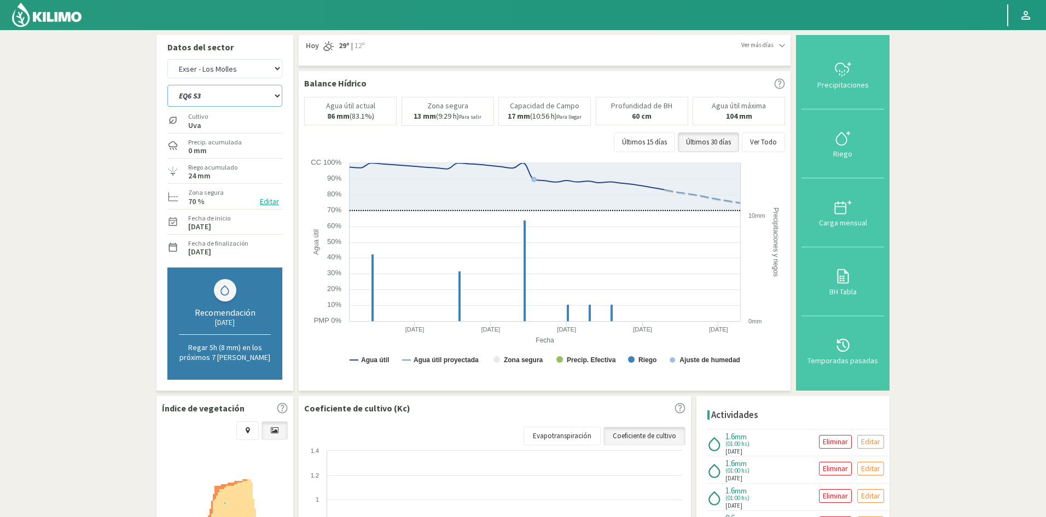
click at [167, 85] on select "EQ1A S3 EQ1A S4 EQ1A S5 EQ1B S1 EQ1B S2 EQ1B S3 EQ1B S4 EQ1B S5 EQ2 S1 EQ2 S3 E…" at bounding box center [224, 96] width 115 height 22
click at [851, 155] on div "Riego" at bounding box center [843, 154] width 76 height 8
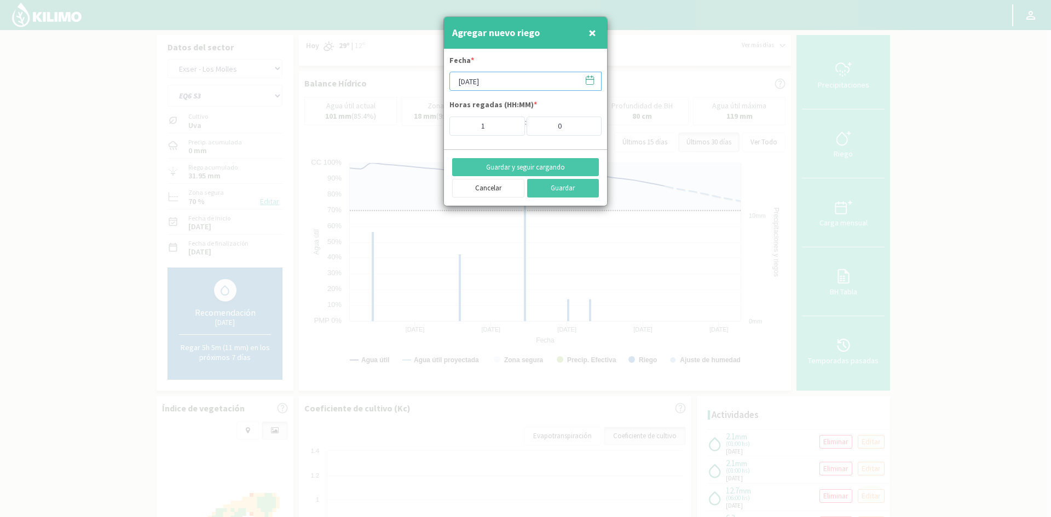
click at [529, 80] on input "[DATE]" at bounding box center [525, 81] width 152 height 19
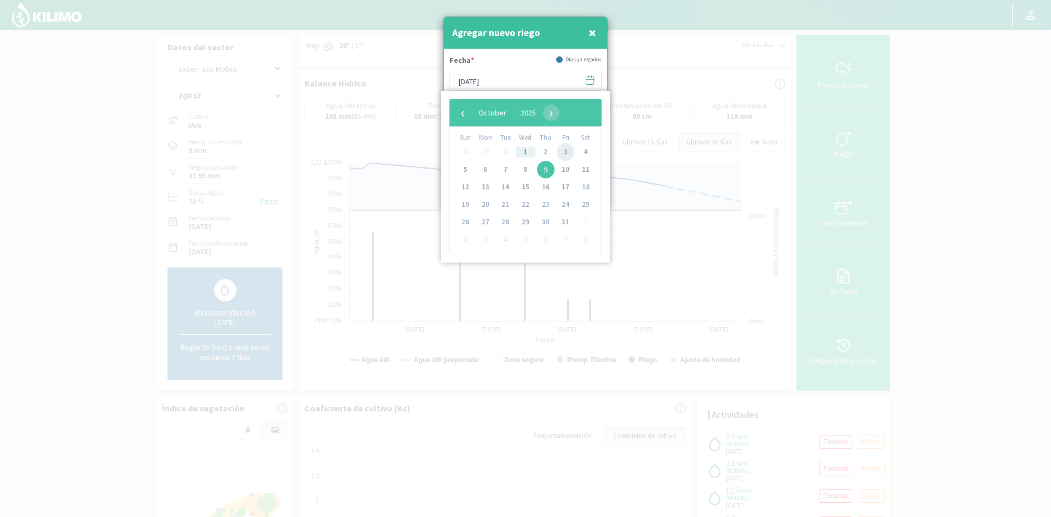
click at [561, 154] on span "3" at bounding box center [565, 152] width 18 height 18
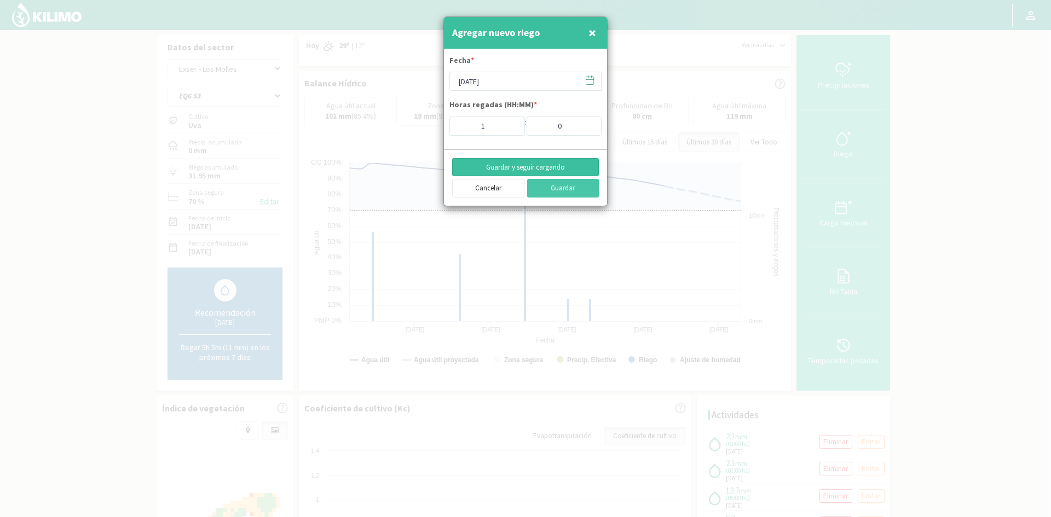
click at [489, 163] on button "Guardar y seguir cargando" at bounding box center [525, 167] width 147 height 19
click at [596, 36] on button "×" at bounding box center [591, 33] width 13 height 22
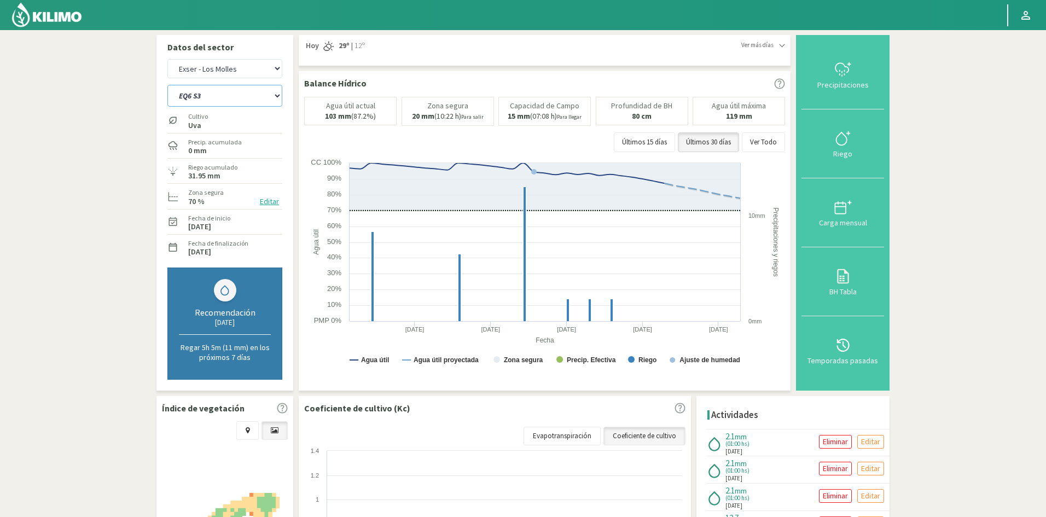
click at [230, 94] on select "EQ1A S3 EQ1A S4 EQ1A S5 EQ1B S1 EQ1B S2 EQ1B S3 EQ1B S4 EQ1B S5 EQ2 S1 EQ2 S3 E…" at bounding box center [224, 96] width 115 height 22
click at [167, 85] on select "EQ1A S3 EQ1A S4 EQ1A S5 EQ1B S1 EQ1B S2 EQ1B S3 EQ1B S4 EQ1B S5 EQ2 S1 EQ2 S3 E…" at bounding box center [224, 96] width 115 height 22
click at [847, 155] on div "Riego" at bounding box center [843, 154] width 76 height 8
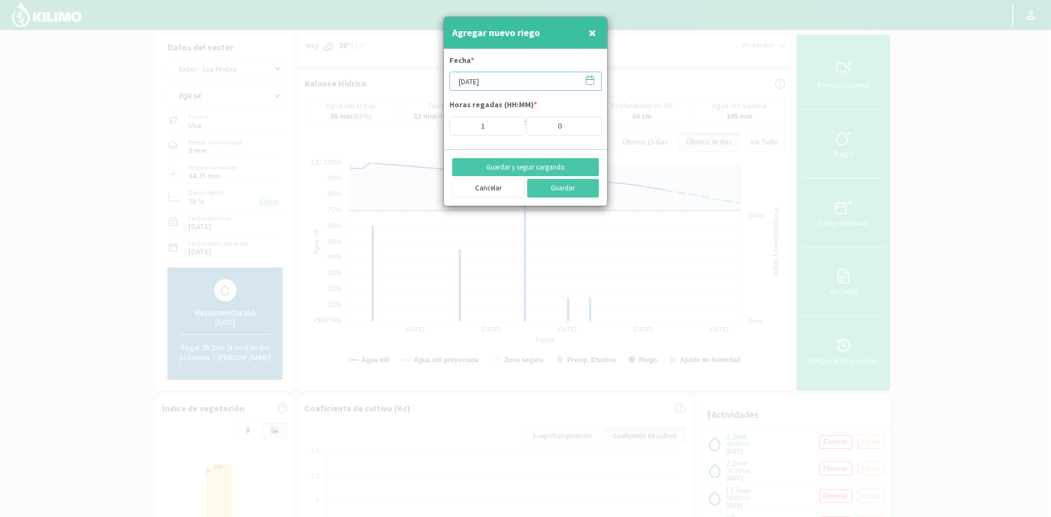
click at [486, 81] on input "[DATE]" at bounding box center [525, 81] width 152 height 19
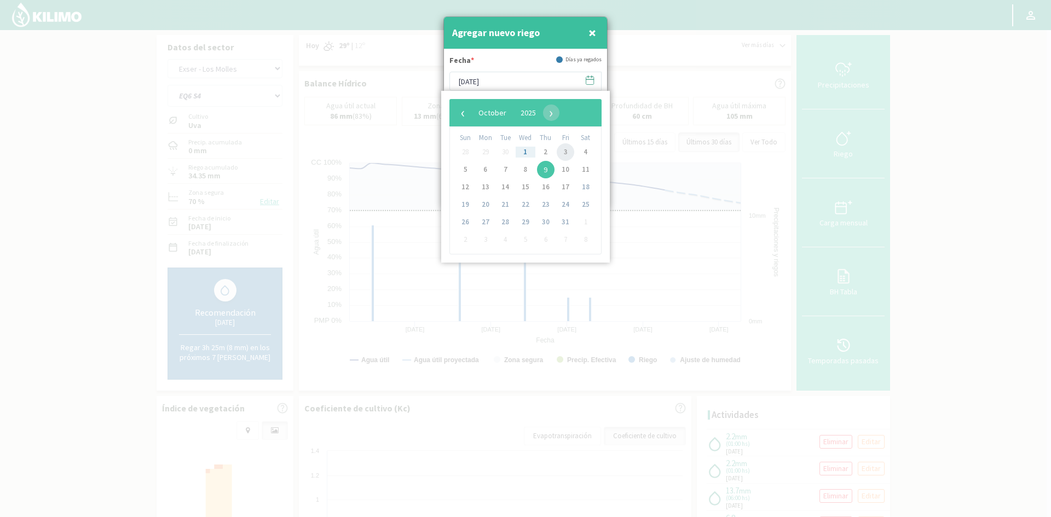
click at [565, 153] on span "3" at bounding box center [565, 152] width 18 height 18
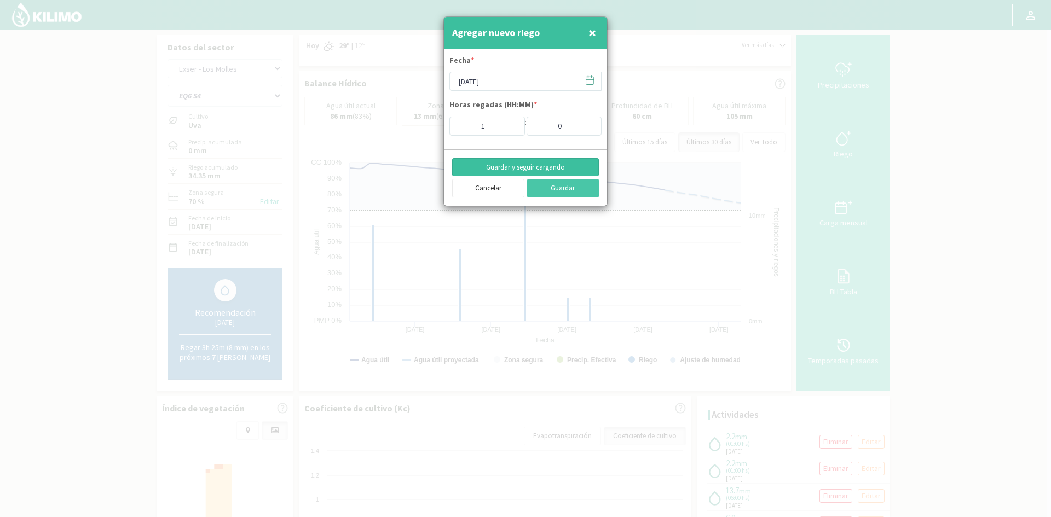
click at [512, 167] on button "Guardar y seguir cargando" at bounding box center [525, 167] width 147 height 19
click at [592, 34] on span "×" at bounding box center [592, 33] width 8 height 18
